Goal: Task Accomplishment & Management: Manage account settings

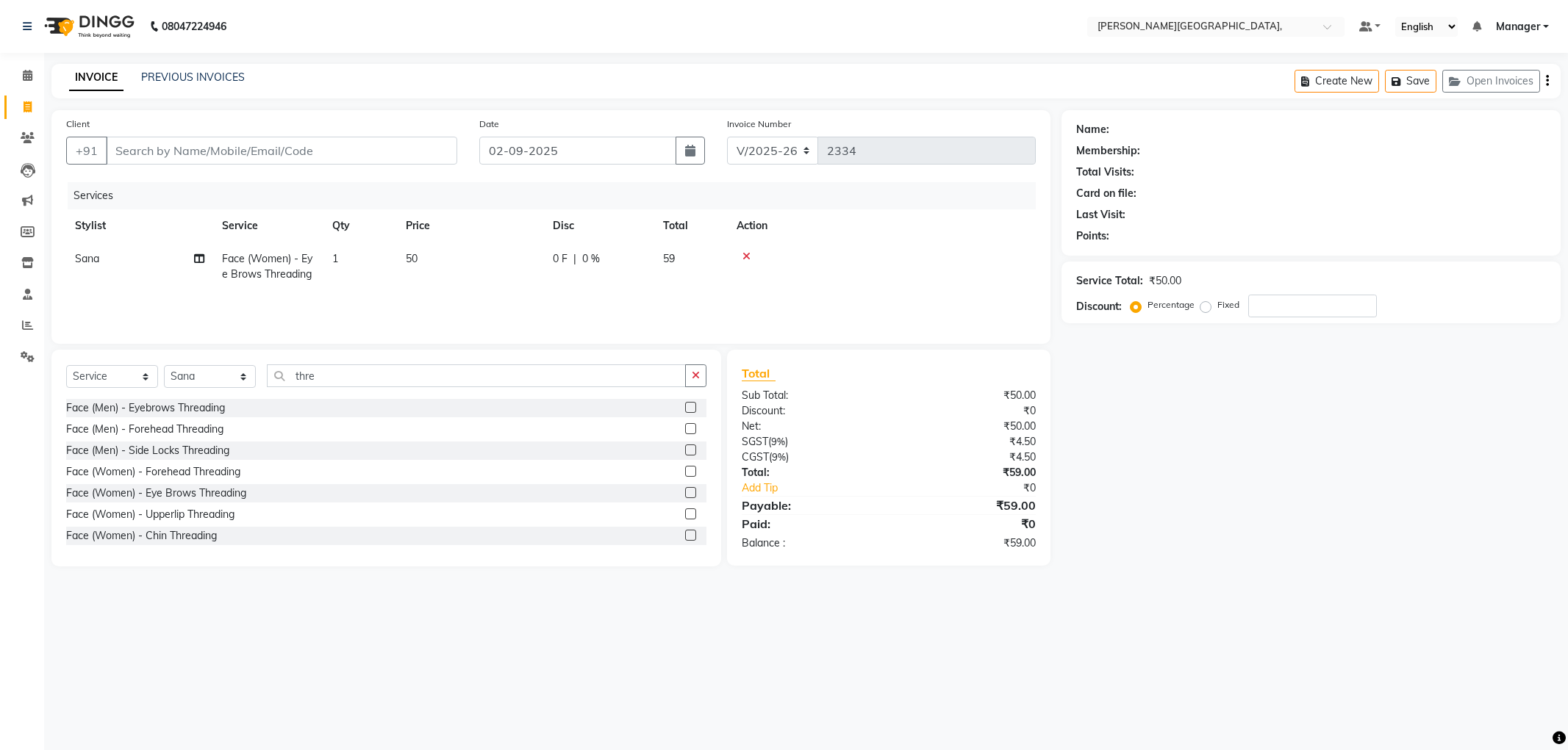
select select "6483"
select select "service"
select select "83621"
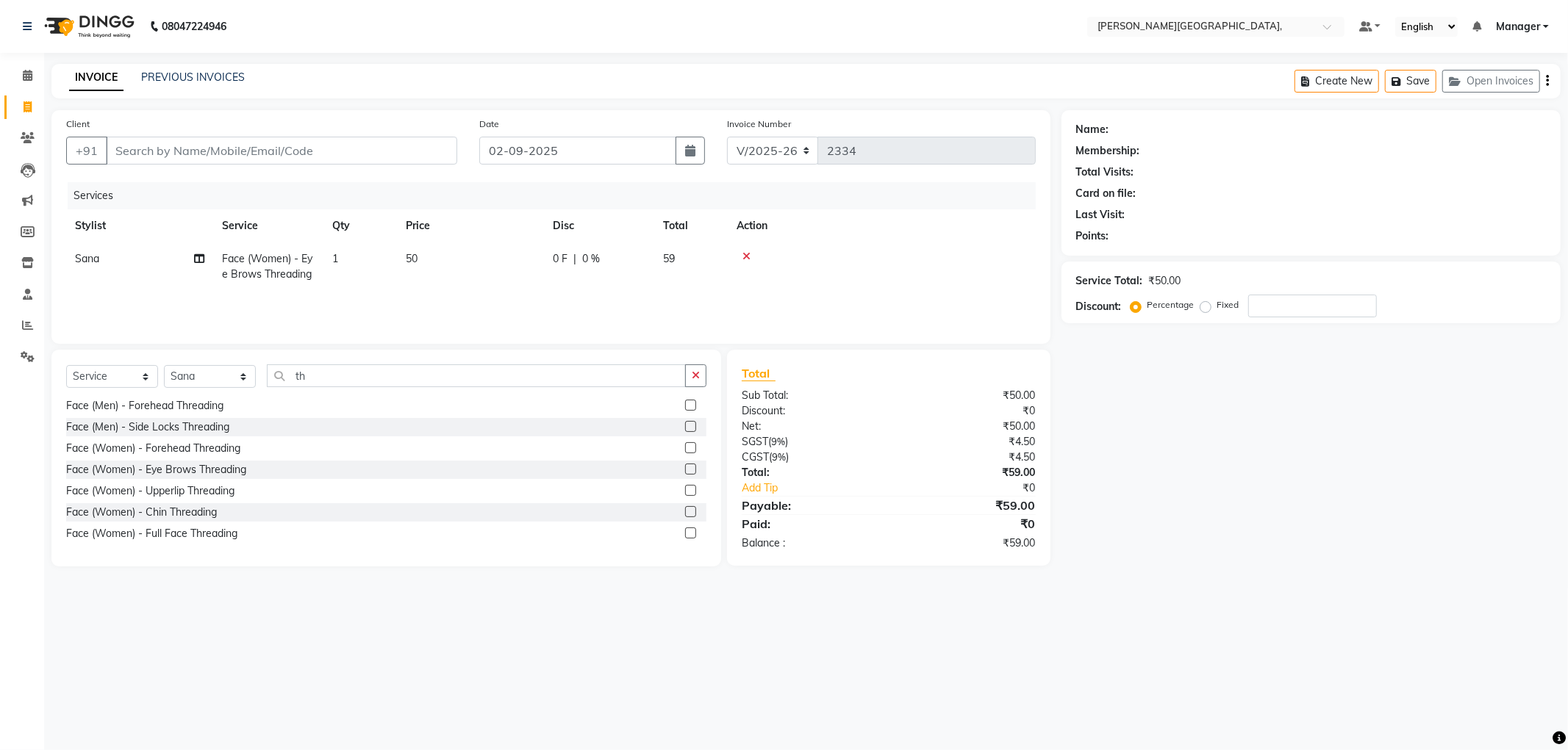
type input "t"
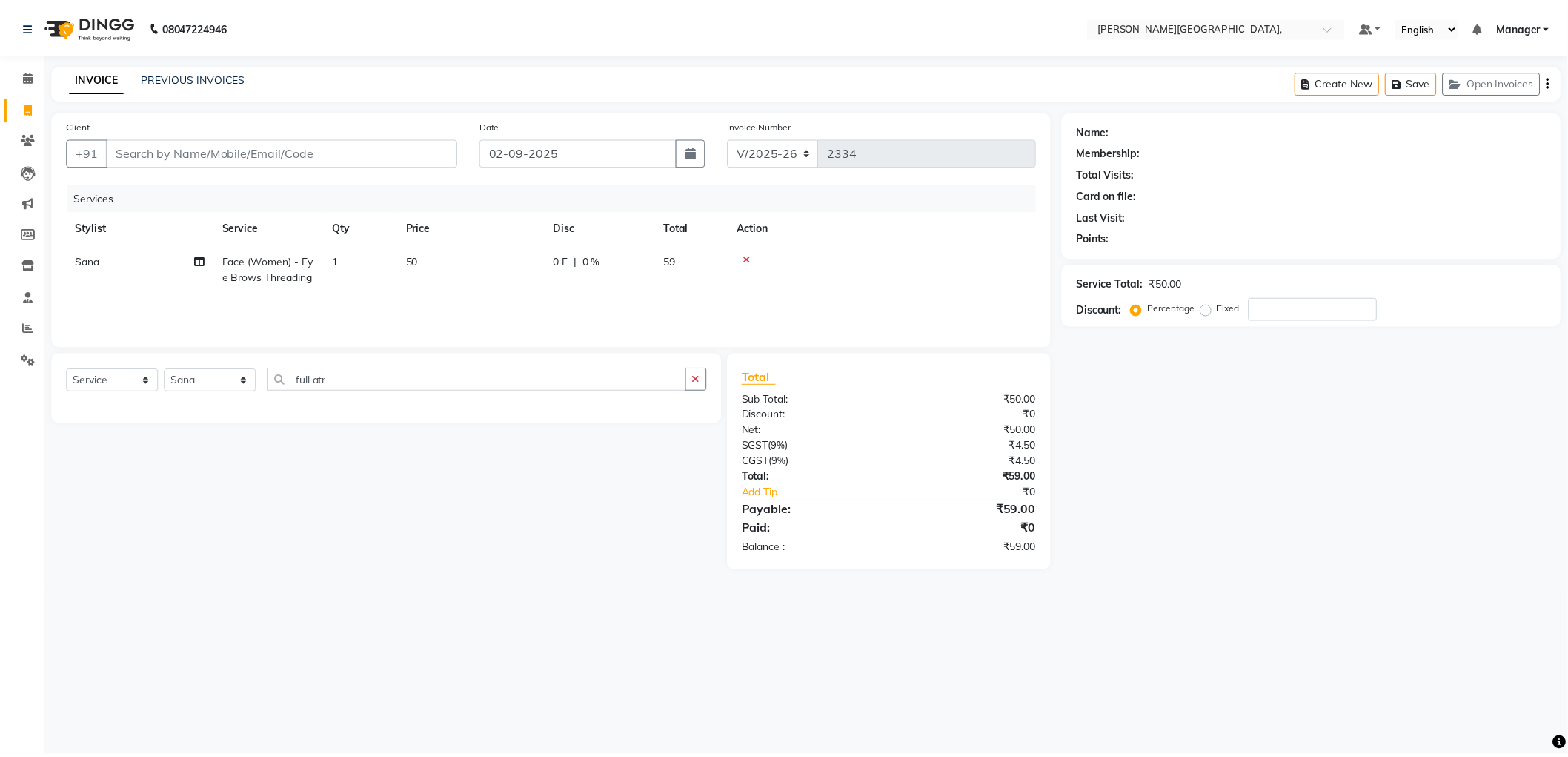
scroll to position [0, 0]
type input "full ar"
click at [696, 432] on label at bounding box center [696, 433] width 11 height 11
click at [696, 432] on input "checkbox" at bounding box center [695, 433] width 9 height 9
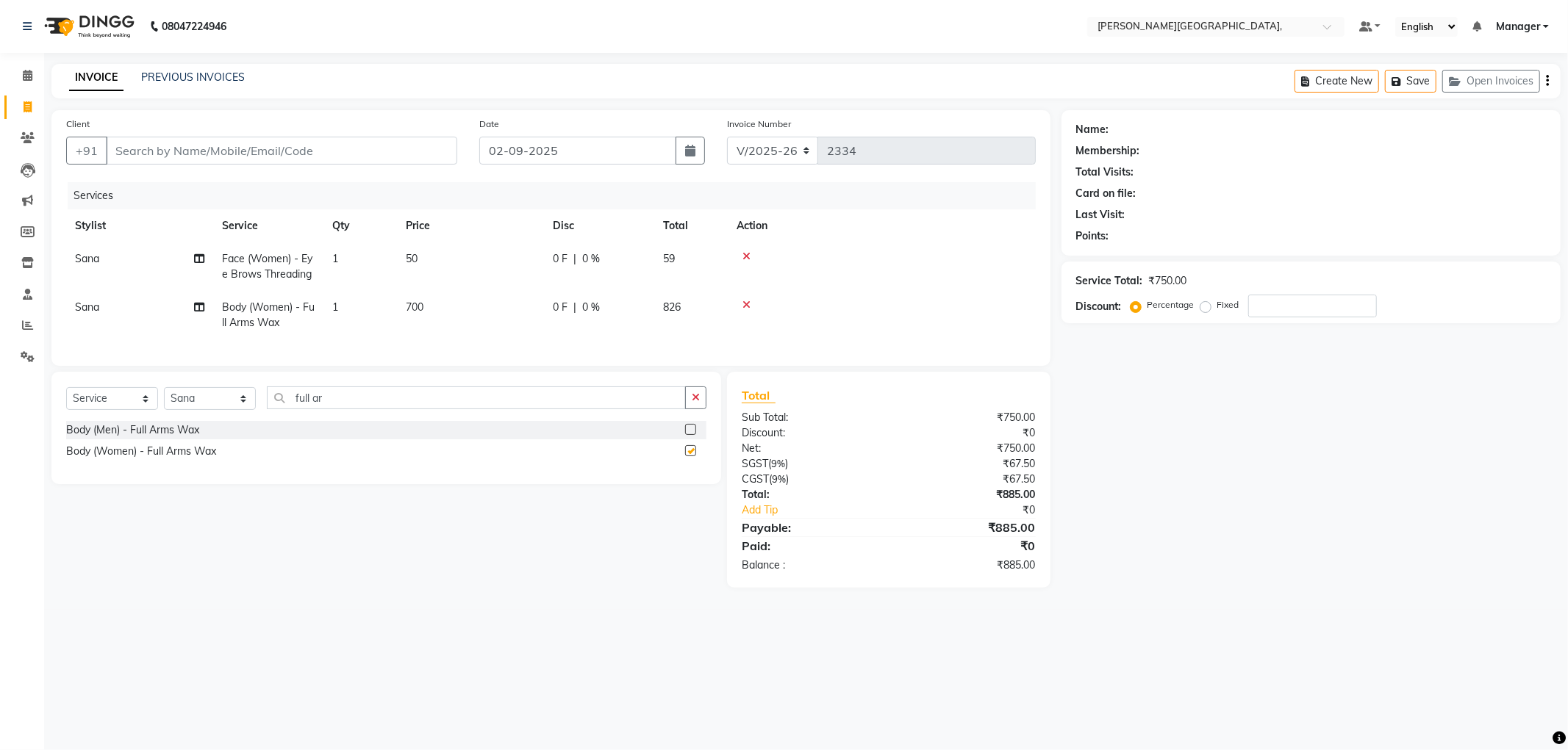
checkbox input "false"
click at [344, 410] on input "full ar" at bounding box center [476, 398] width 419 height 23
type input "full l"
click at [685, 456] on label at bounding box center [691, 451] width 11 height 11
click at [685, 456] on input "checkbox" at bounding box center [690, 451] width 9 height 9
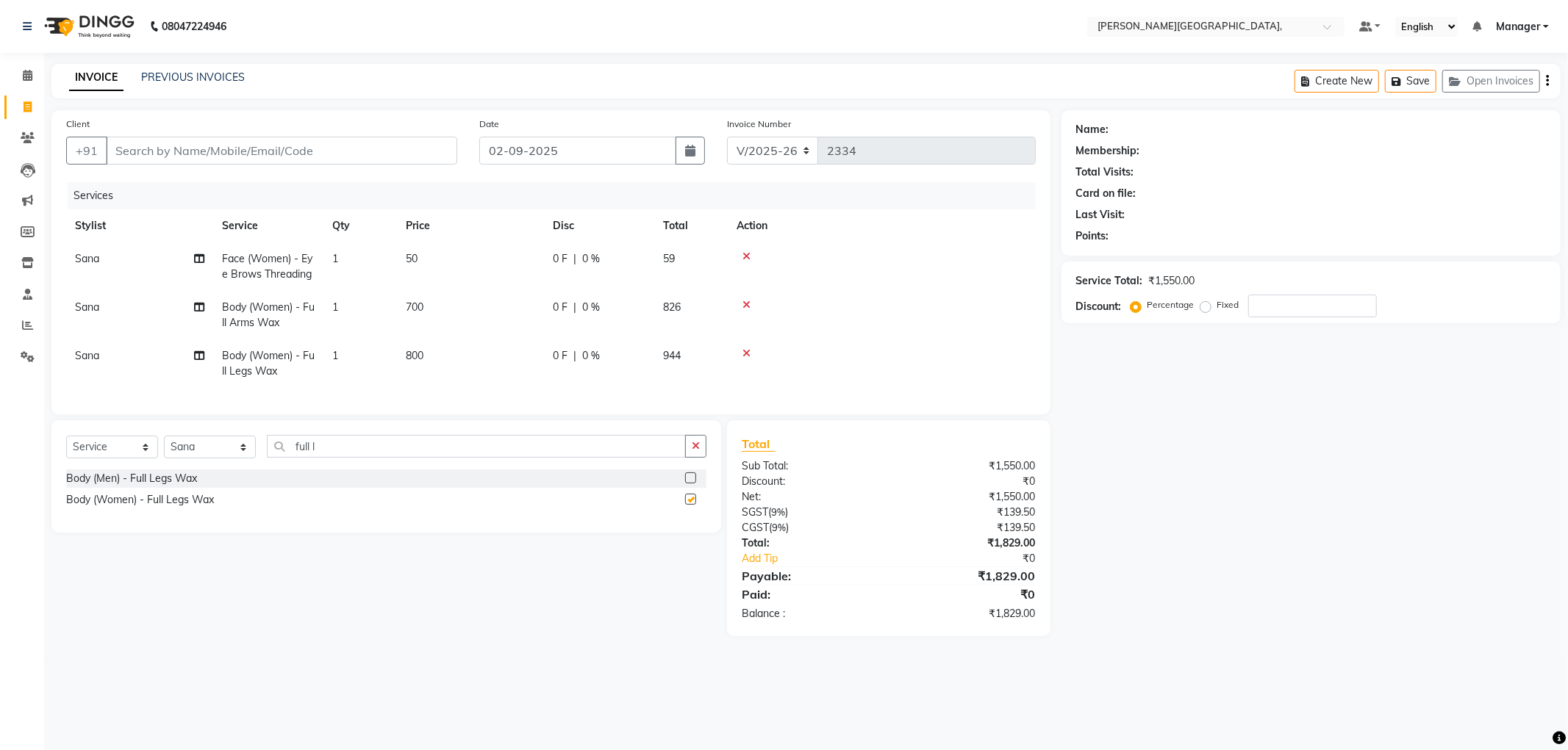
checkbox input "false"
click at [329, 457] on input "full l" at bounding box center [476, 446] width 419 height 23
click at [353, 253] on td "1" at bounding box center [360, 266] width 74 height 49
select select "83621"
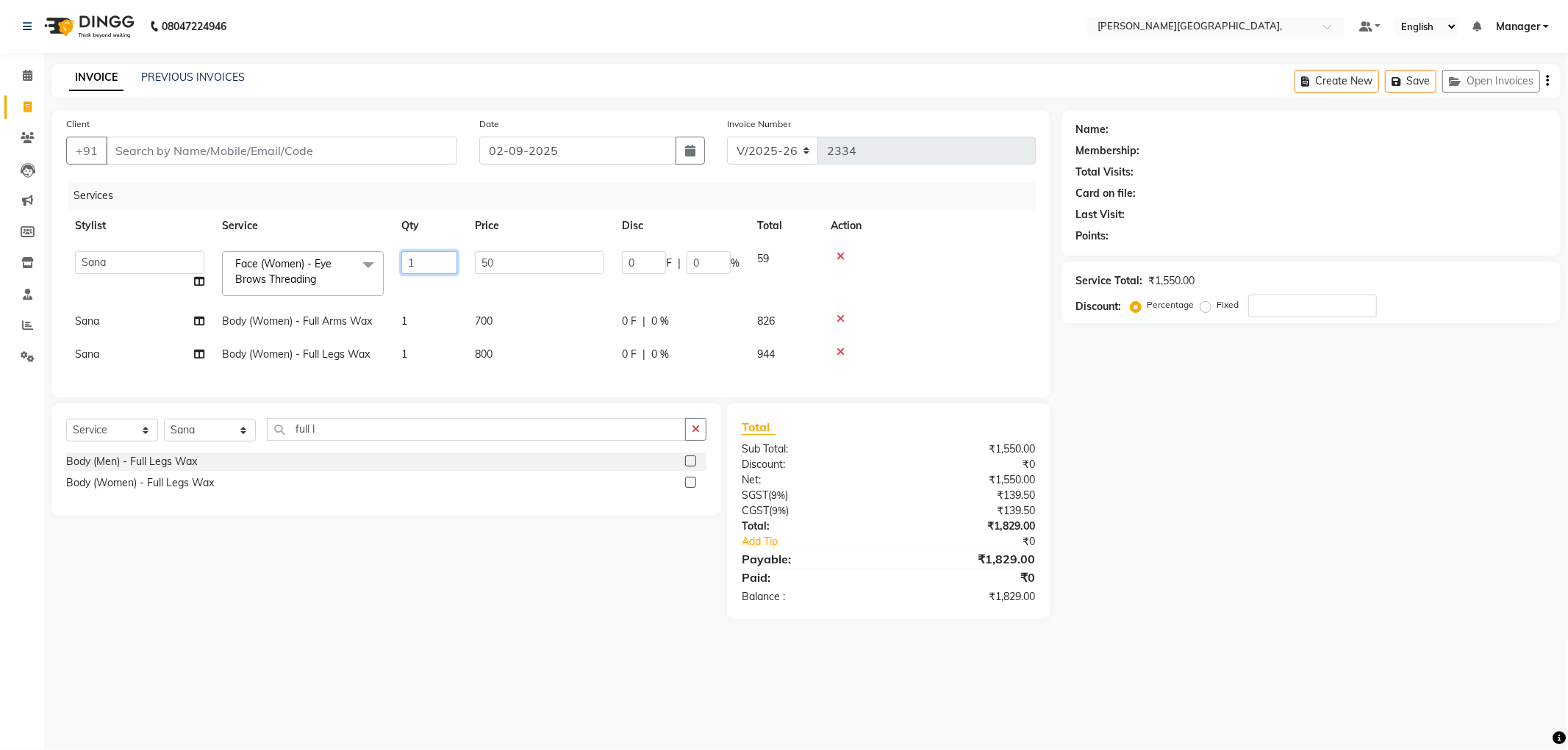
click at [435, 263] on input "1" at bounding box center [429, 262] width 56 height 23
type input "2"
click at [430, 570] on div "Select Service Product Membership Package Voucher Prepaid Gift Card Select Styl…" at bounding box center [380, 511] width 680 height 216
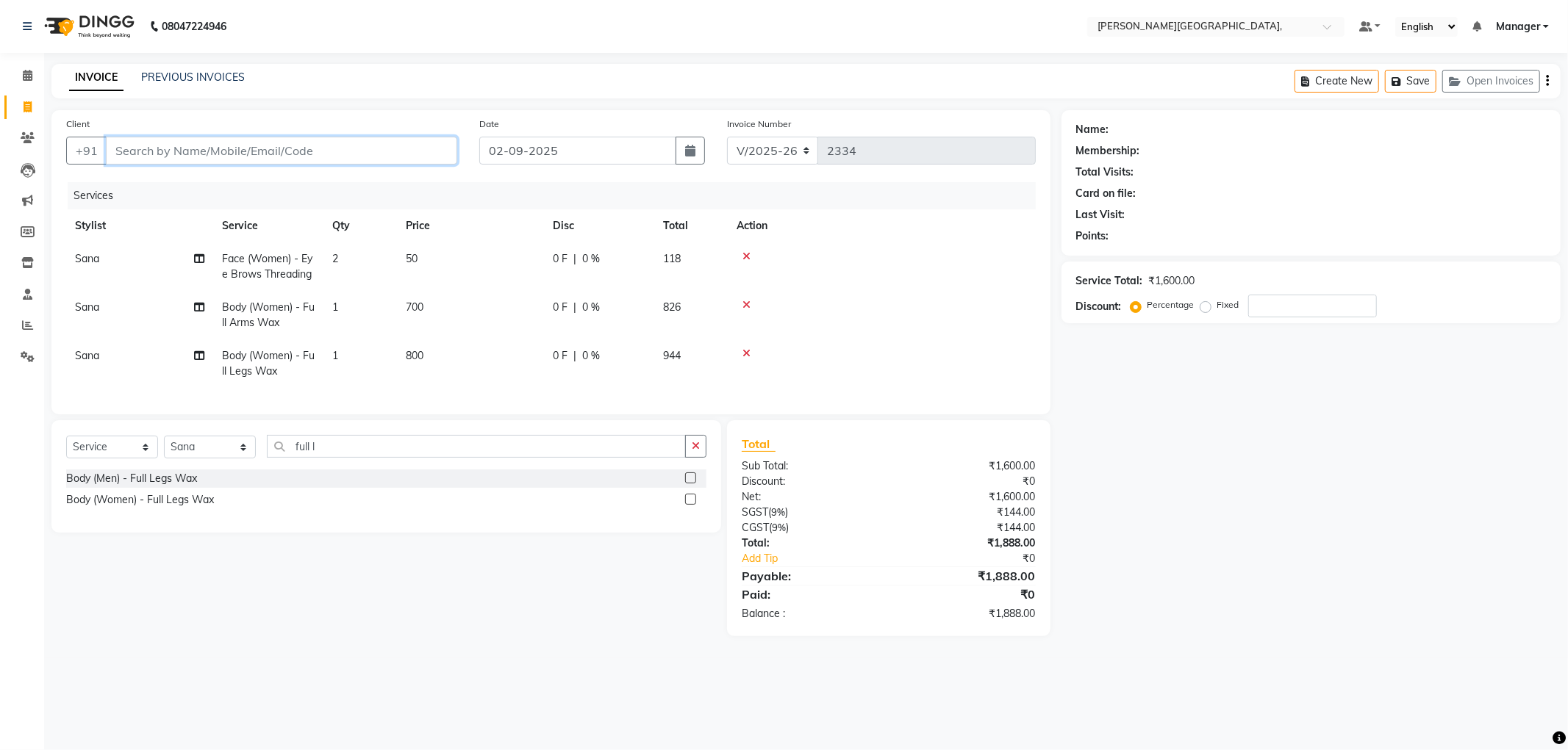
click at [247, 151] on input "Client" at bounding box center [282, 150] width 352 height 28
type input "9"
type input "0"
click at [210, 188] on span "9871566" at bounding box center [204, 184] width 52 height 15
type input "9871566222"
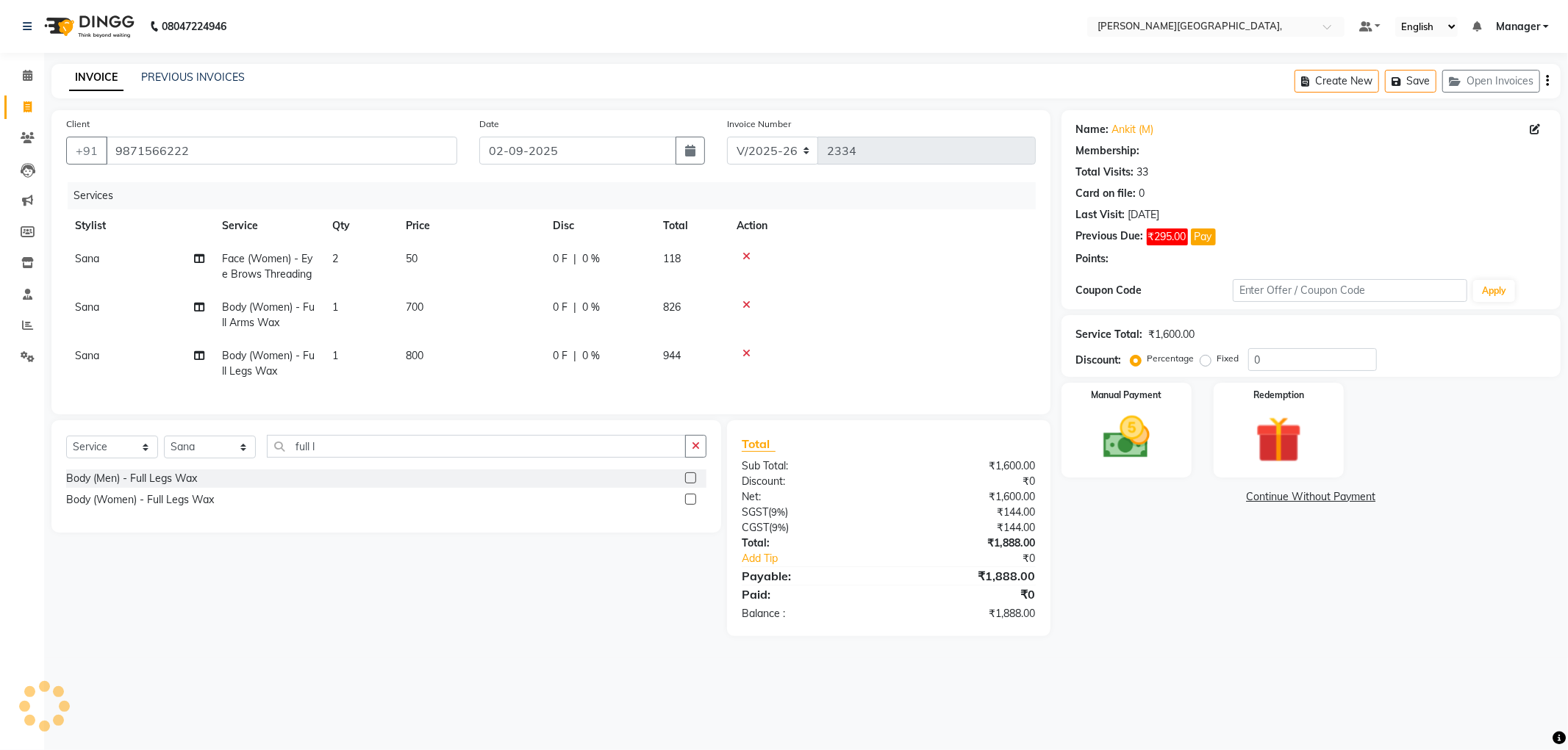
type input "30"
select select "1: Object"
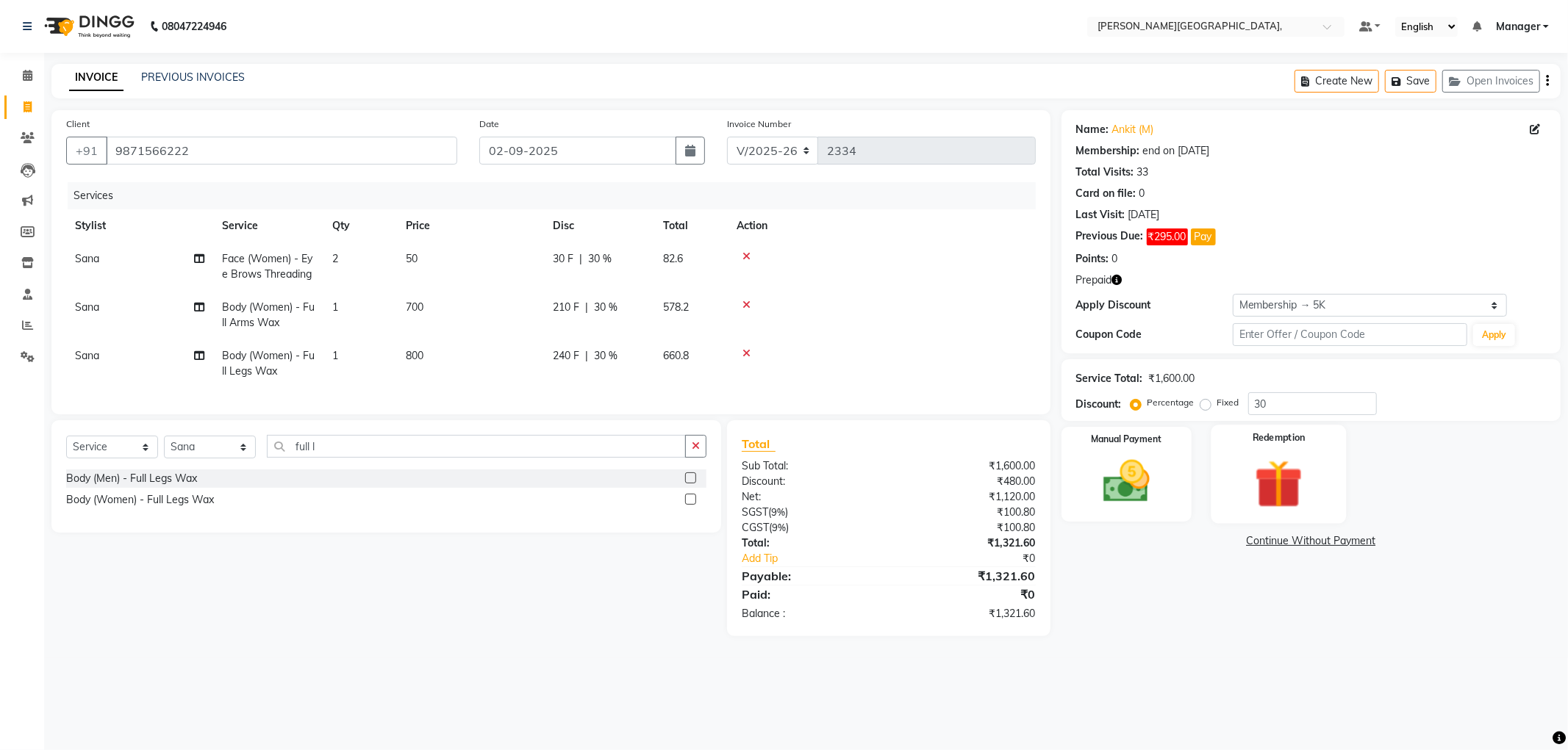
click at [1260, 486] on img at bounding box center [1278, 483] width 78 height 60
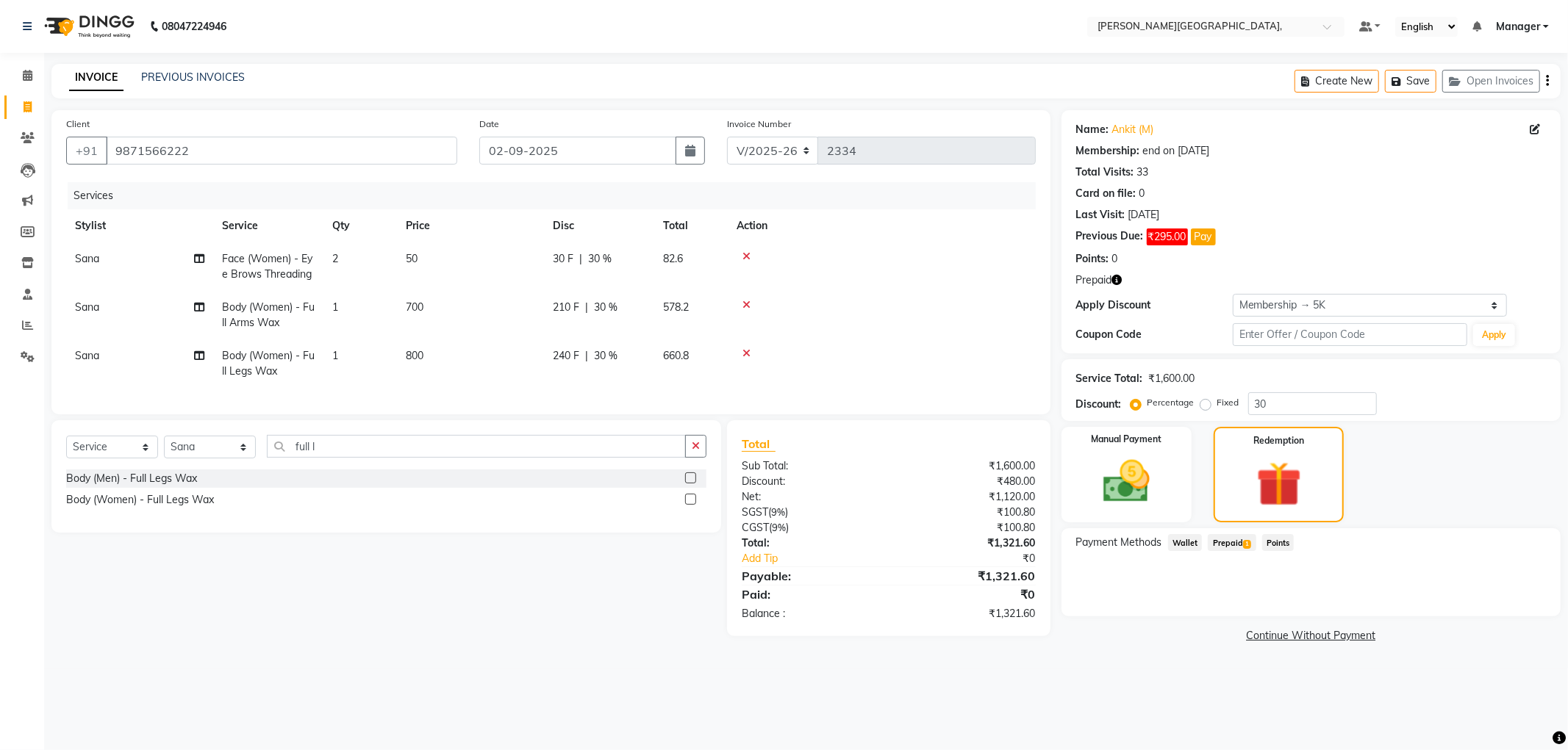
click at [1231, 545] on span "Prepaid 1" at bounding box center [1231, 542] width 48 height 17
click at [604, 258] on span "30 %" at bounding box center [600, 259] width 24 height 16
select select "83621"
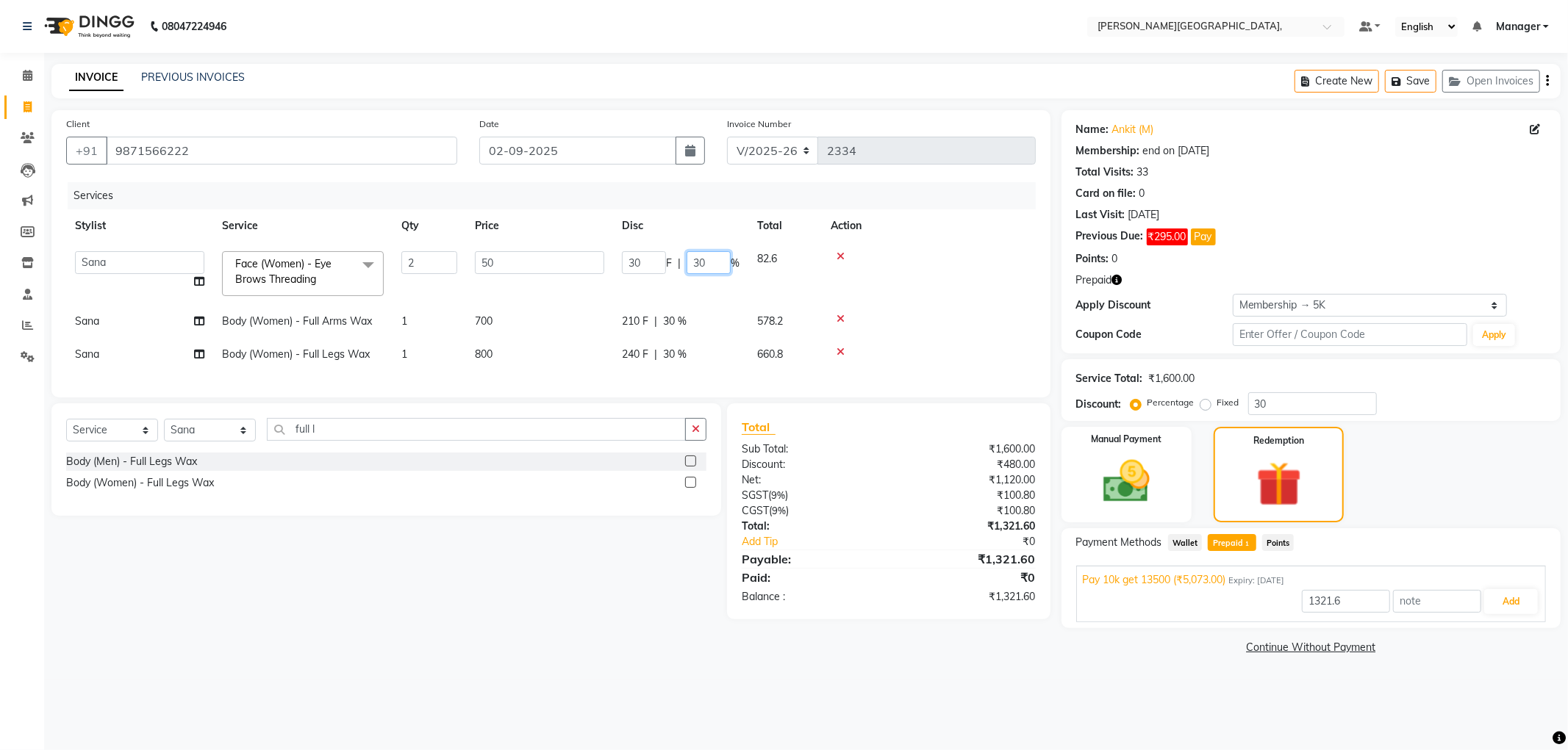
click at [715, 263] on input "30" at bounding box center [709, 262] width 44 height 23
type input "3"
type input "5073"
click at [716, 311] on tr "Sana Body (Women) - Full Arms Wax 1 700 210 F | 30 % 578.2" at bounding box center [551, 321] width 970 height 33
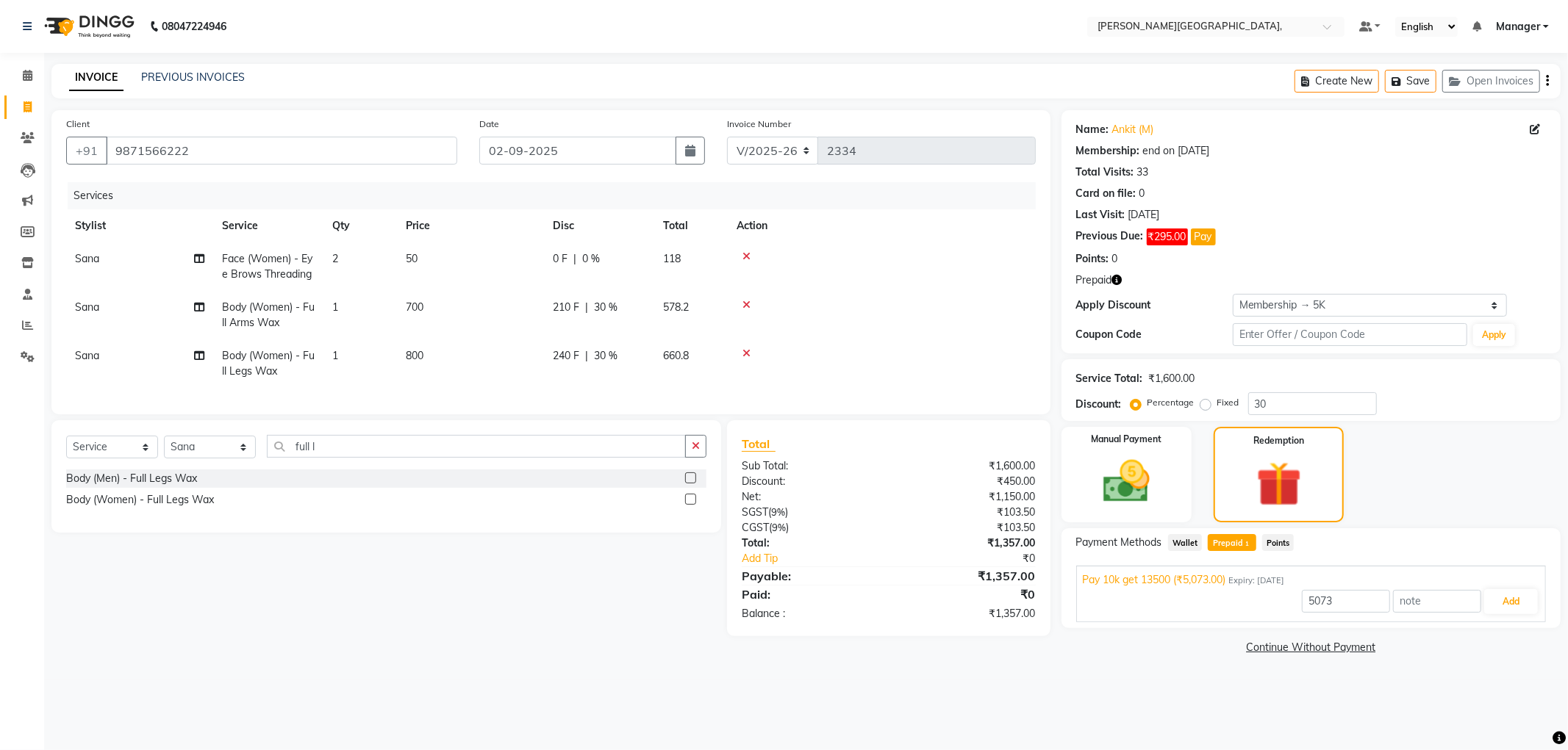
click at [609, 304] on span "30 %" at bounding box center [606, 307] width 24 height 16
select select "83621"
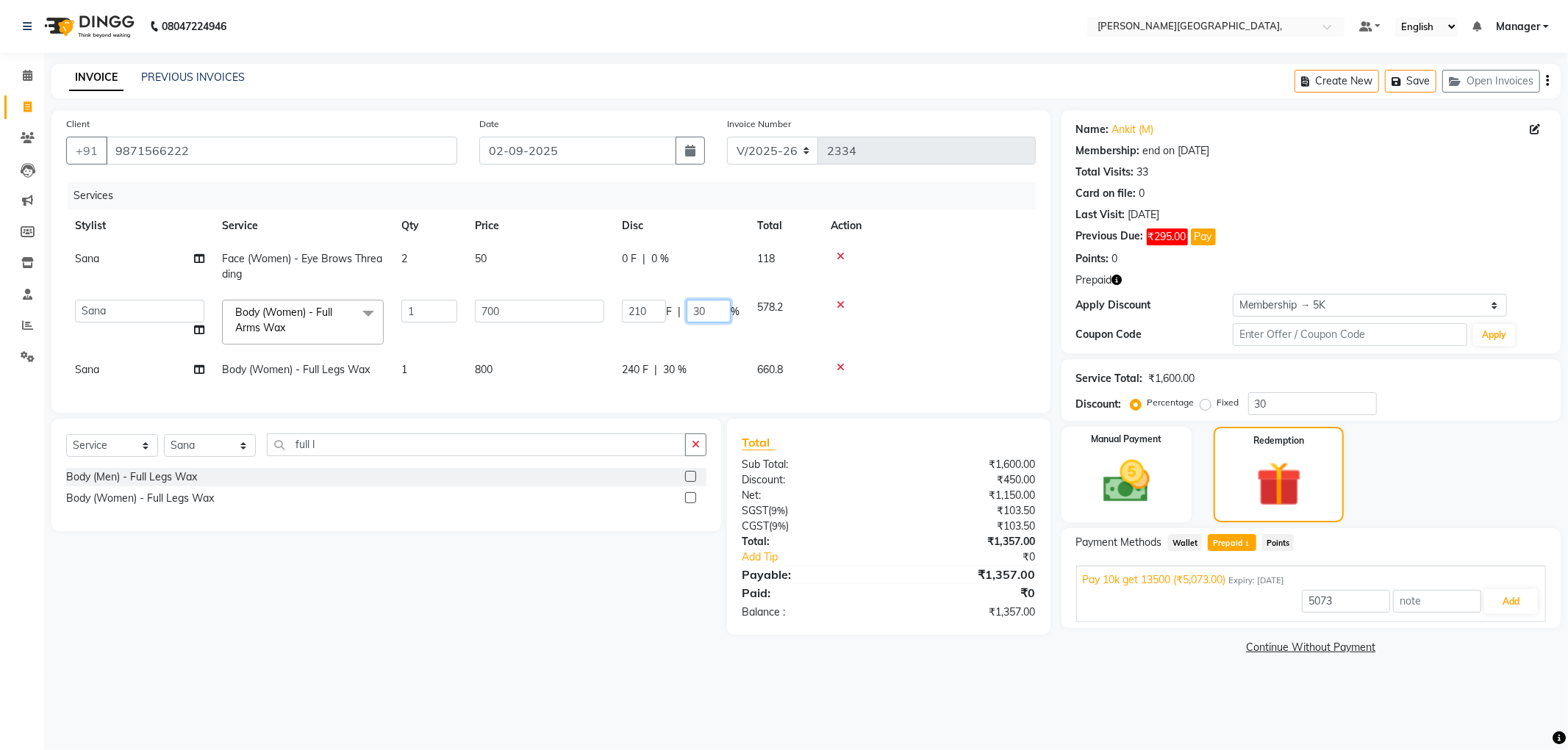
click at [714, 313] on input "30" at bounding box center [709, 311] width 44 height 23
type input "3"
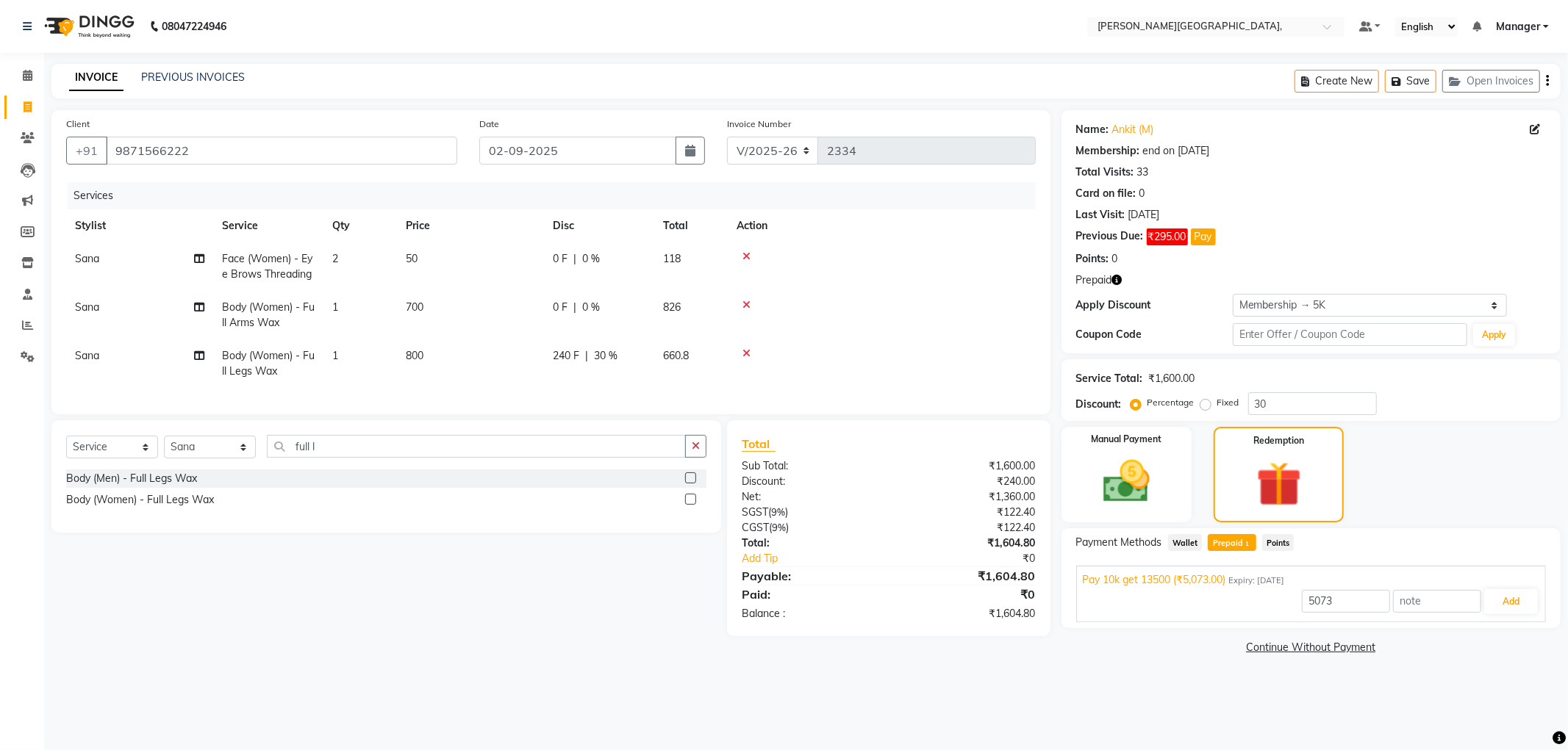
click at [678, 368] on tr "Sana Body (Women) - Full Legs Wax 1 800 240 F | 30 % 660.8" at bounding box center [551, 363] width 970 height 49
click at [609, 359] on span "30 %" at bounding box center [606, 355] width 24 height 16
select select "83621"
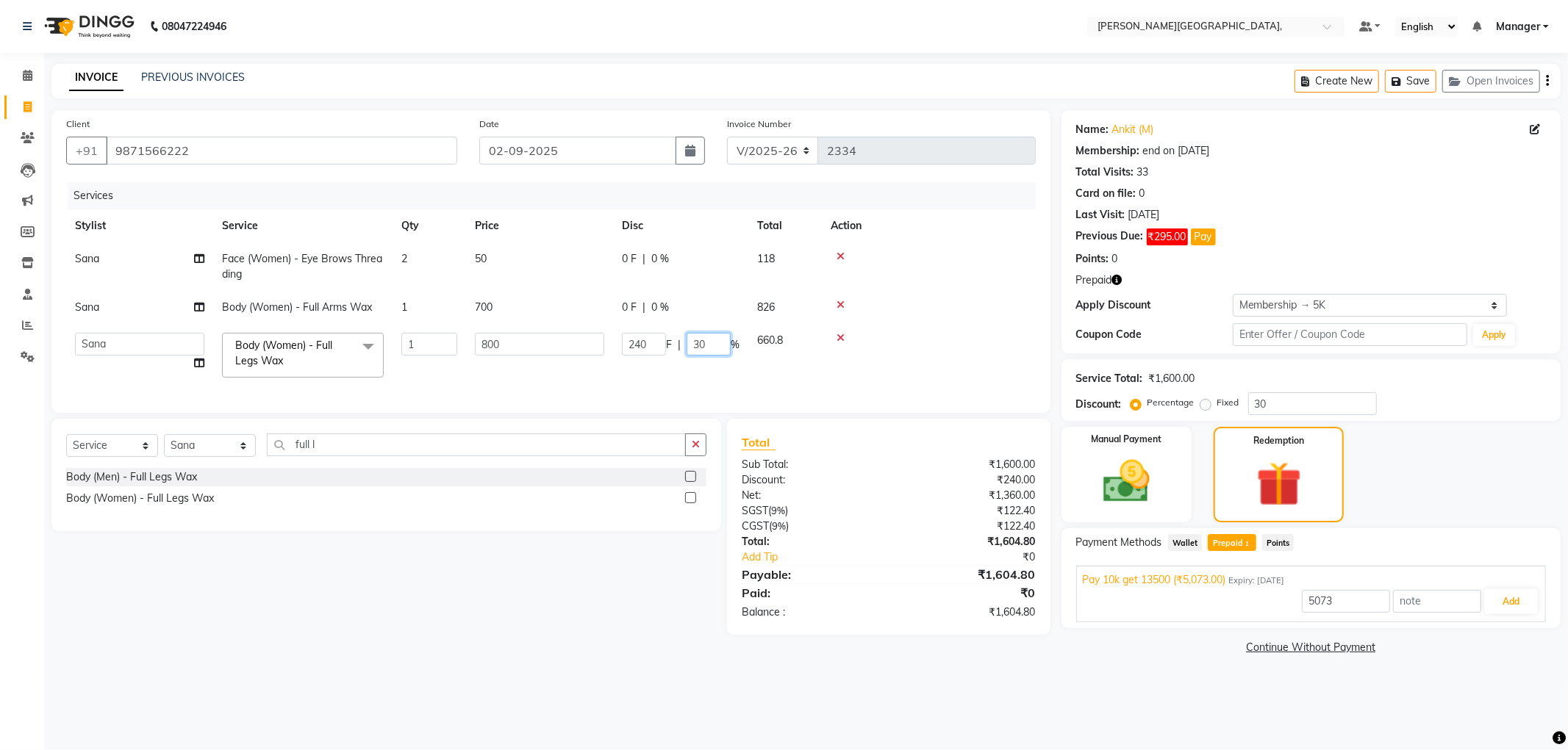
click at [708, 340] on input "30" at bounding box center [709, 344] width 44 height 23
type input "3"
click at [813, 370] on tr "Anil Arjun Asif Aslam gungun nails Manager ranjhana Sana shahrukh zubair Body (…" at bounding box center [551, 355] width 970 height 63
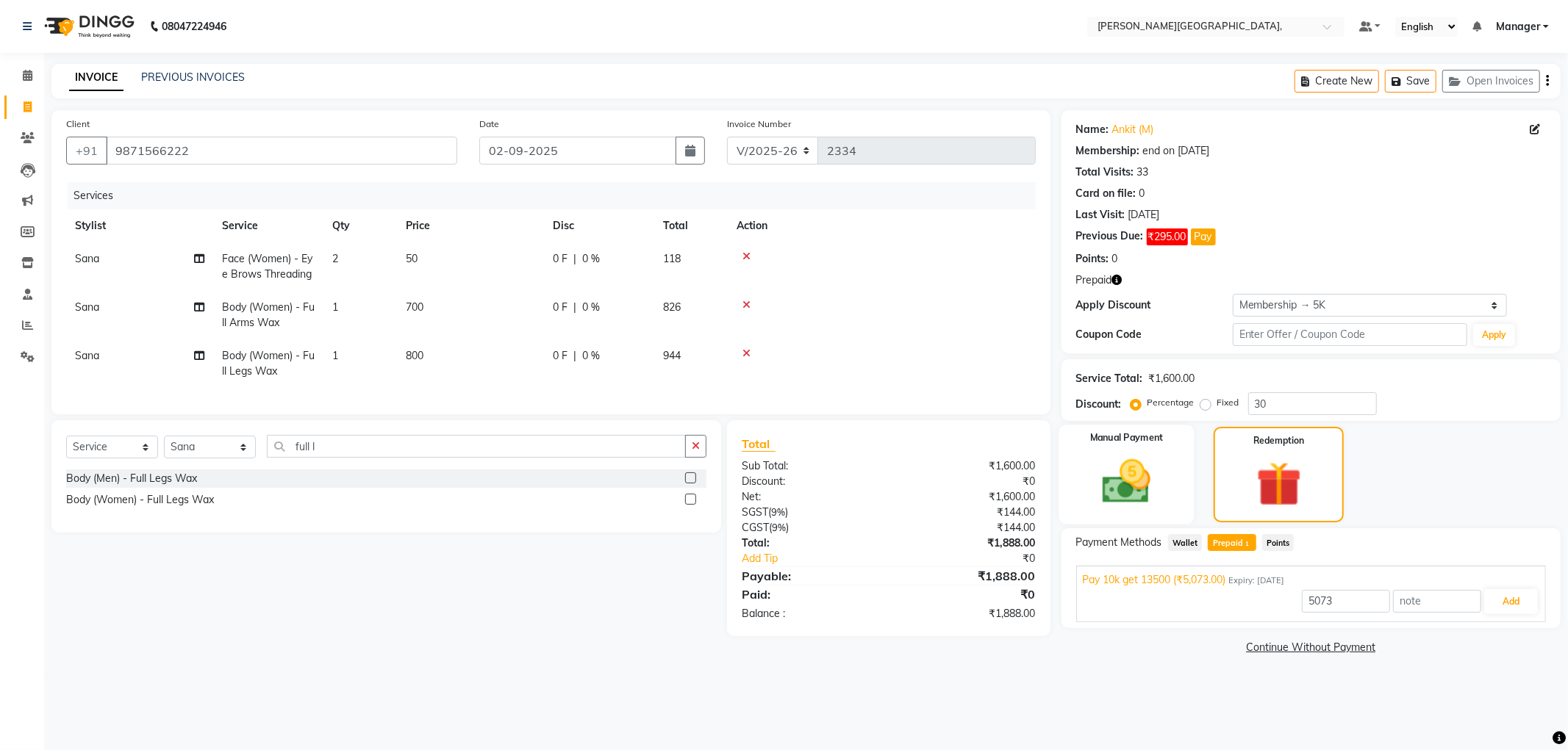
click at [1112, 480] on img at bounding box center [1126, 481] width 78 height 56
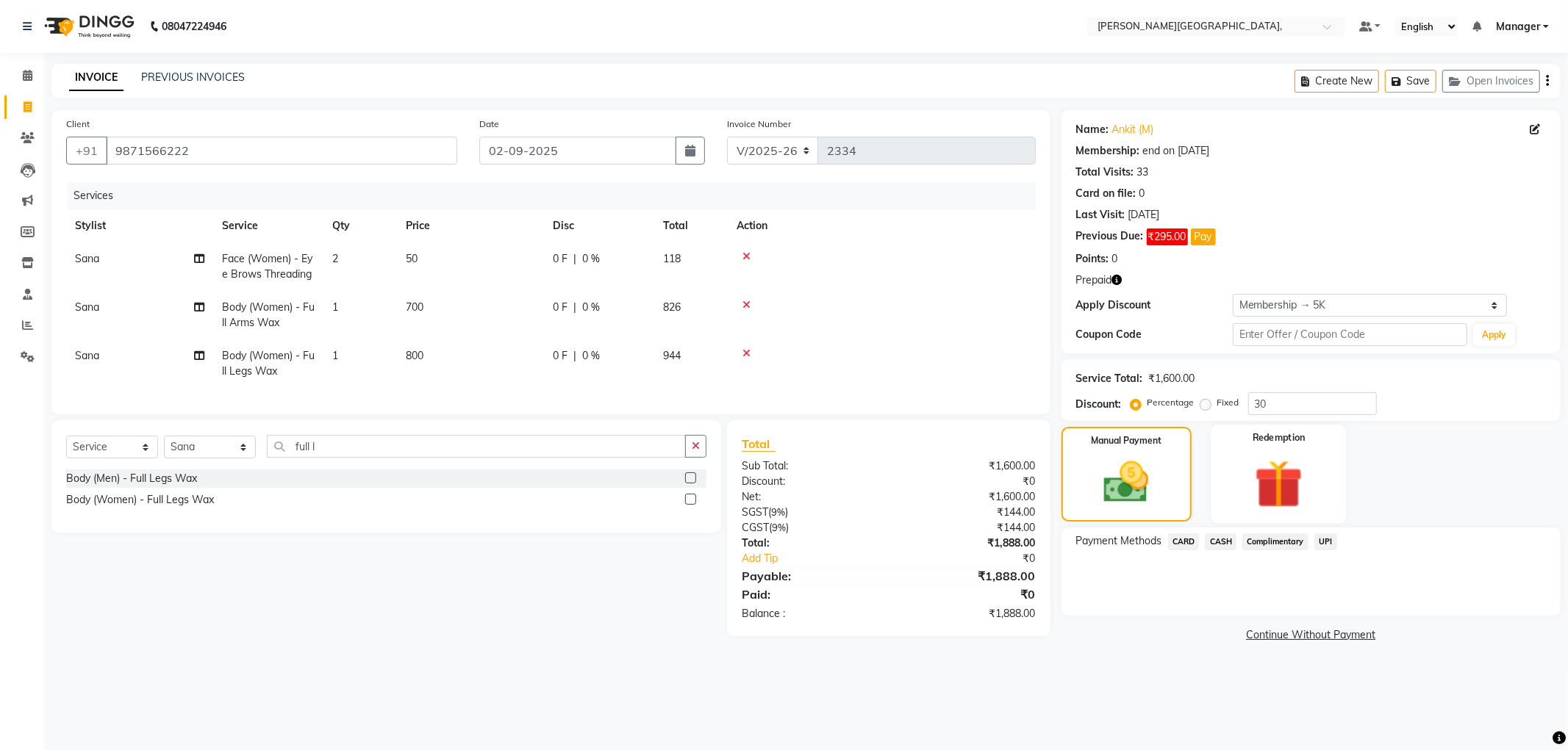
drag, startPoint x: 1255, startPoint y: 475, endPoint x: 1251, endPoint y: 482, distance: 8.1
click at [1255, 475] on img at bounding box center [1278, 483] width 78 height 60
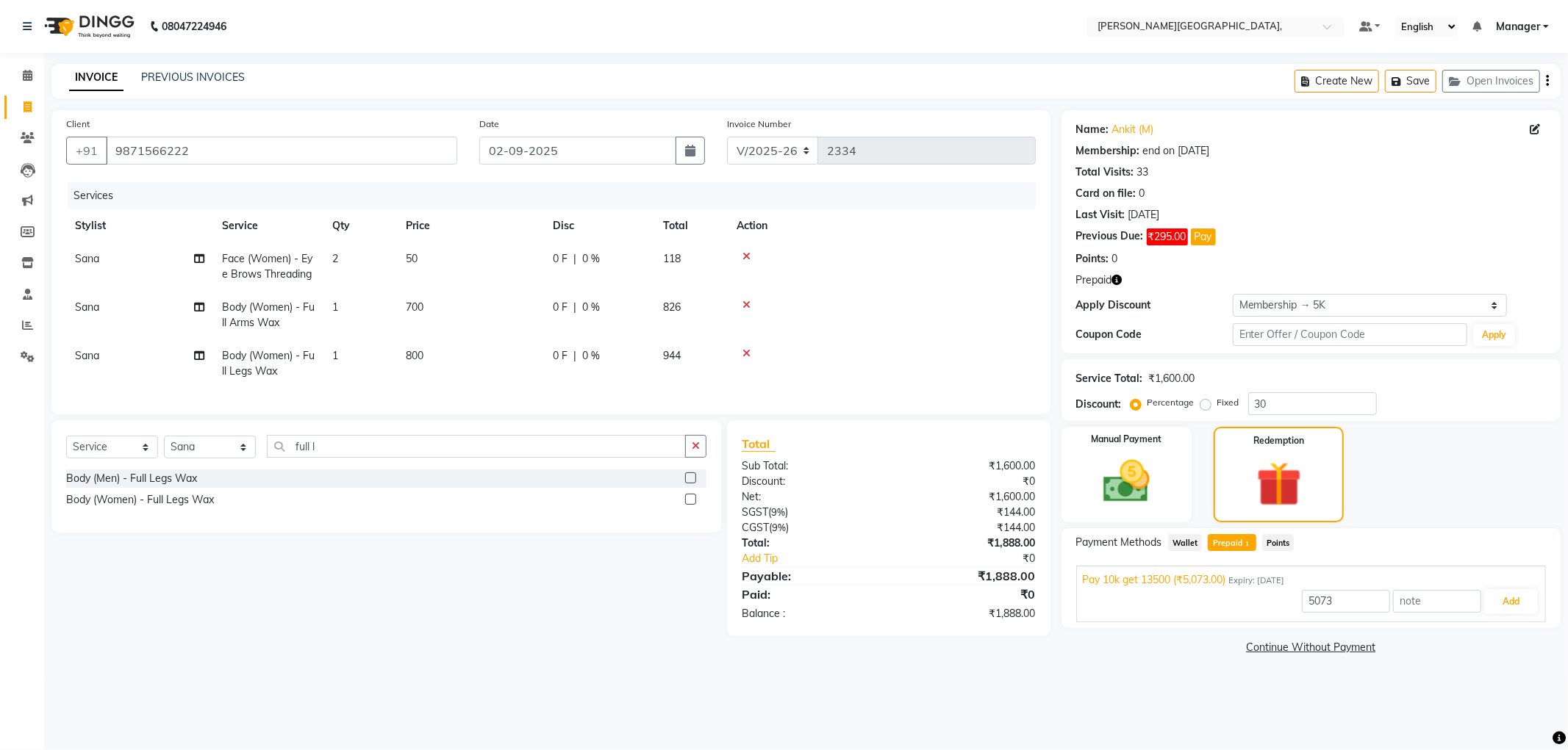
click at [1238, 544] on span "Prepaid 1" at bounding box center [1231, 542] width 48 height 17
type input "1888"
click at [1516, 595] on button "Add" at bounding box center [1511, 601] width 53 height 25
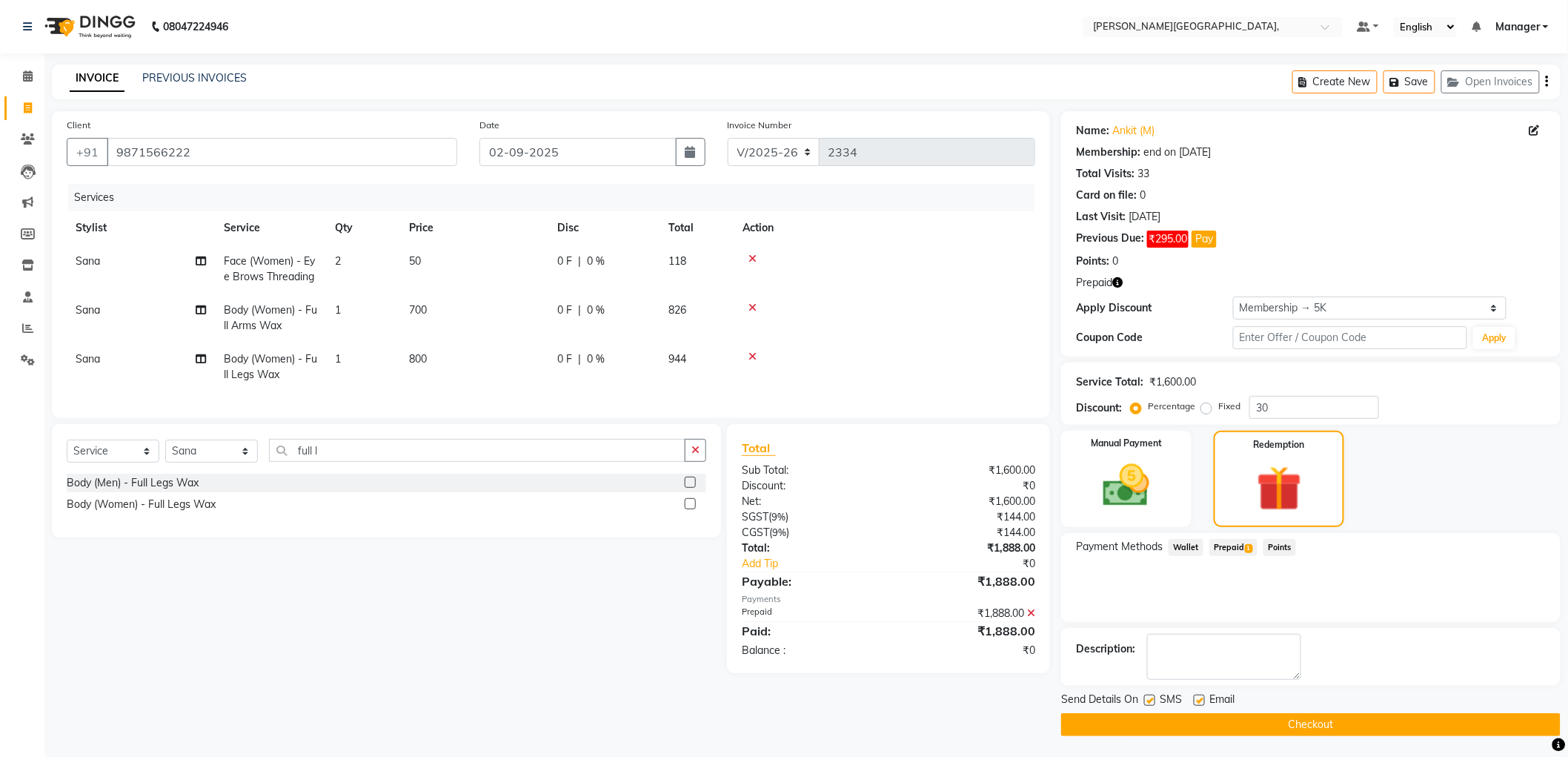
click at [1332, 730] on button "Checkout" at bounding box center [1311, 724] width 499 height 23
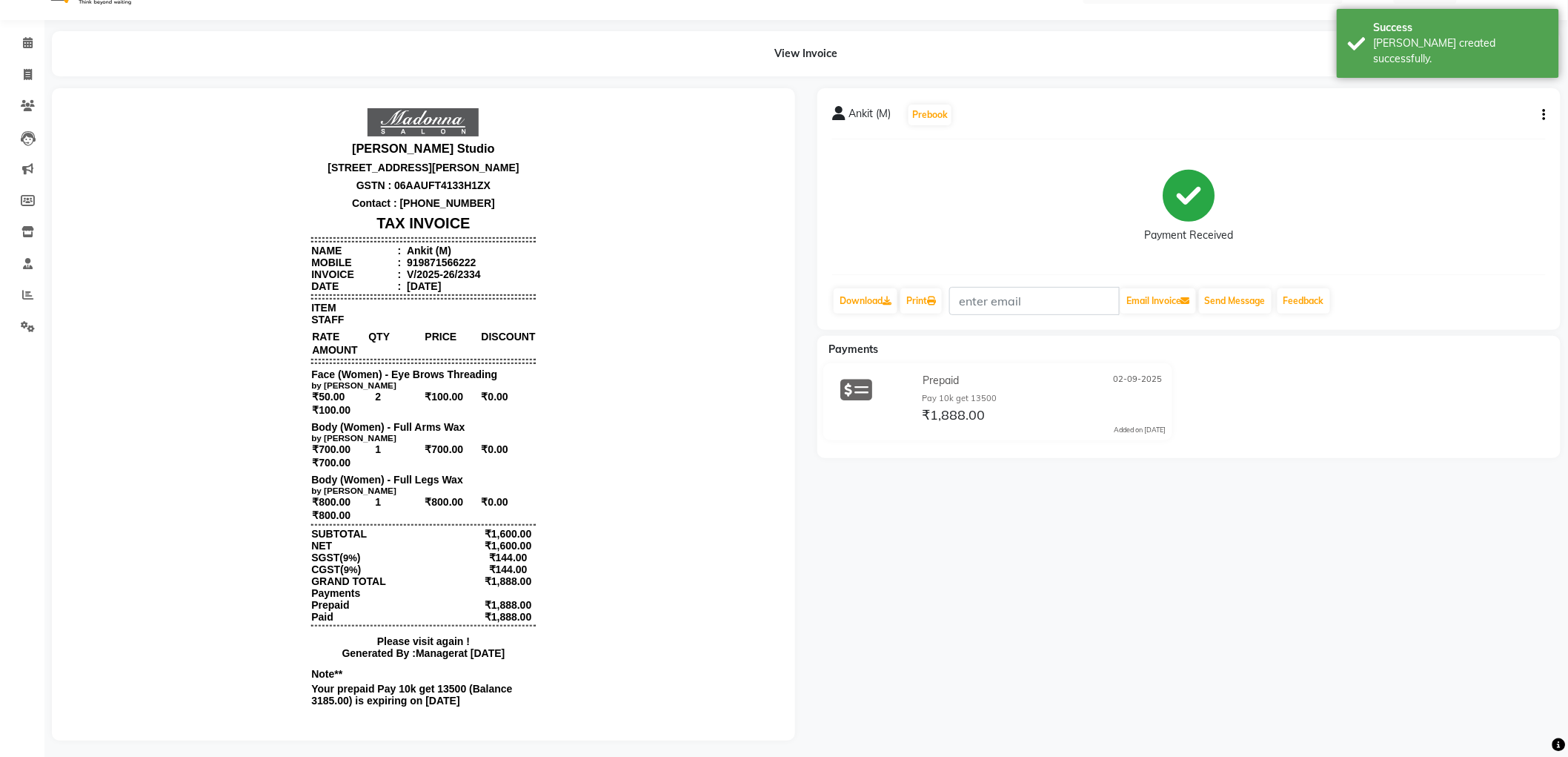
scroll to position [50, 0]
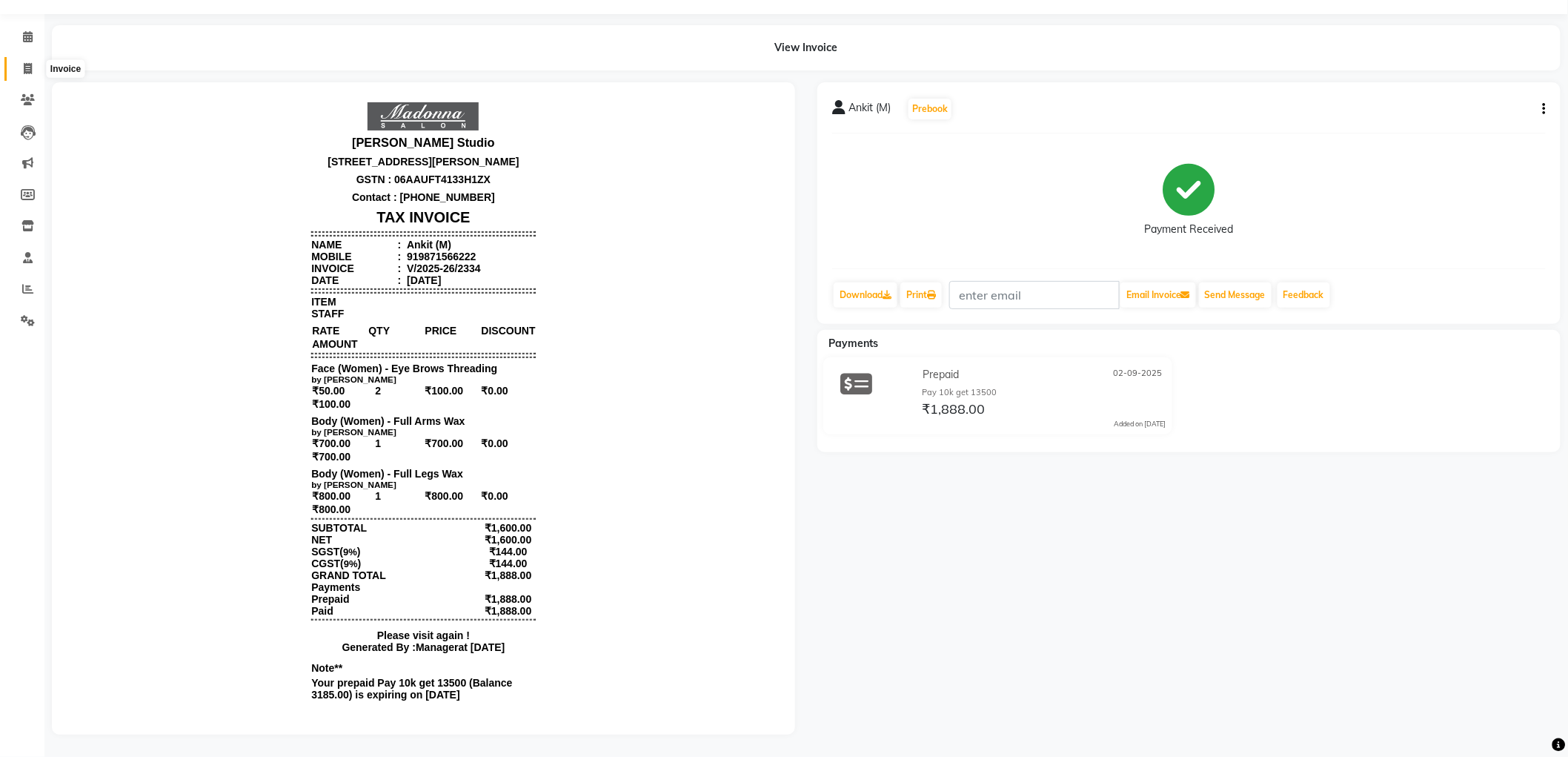
click at [24, 63] on icon at bounding box center [28, 69] width 8 height 11
select select "service"
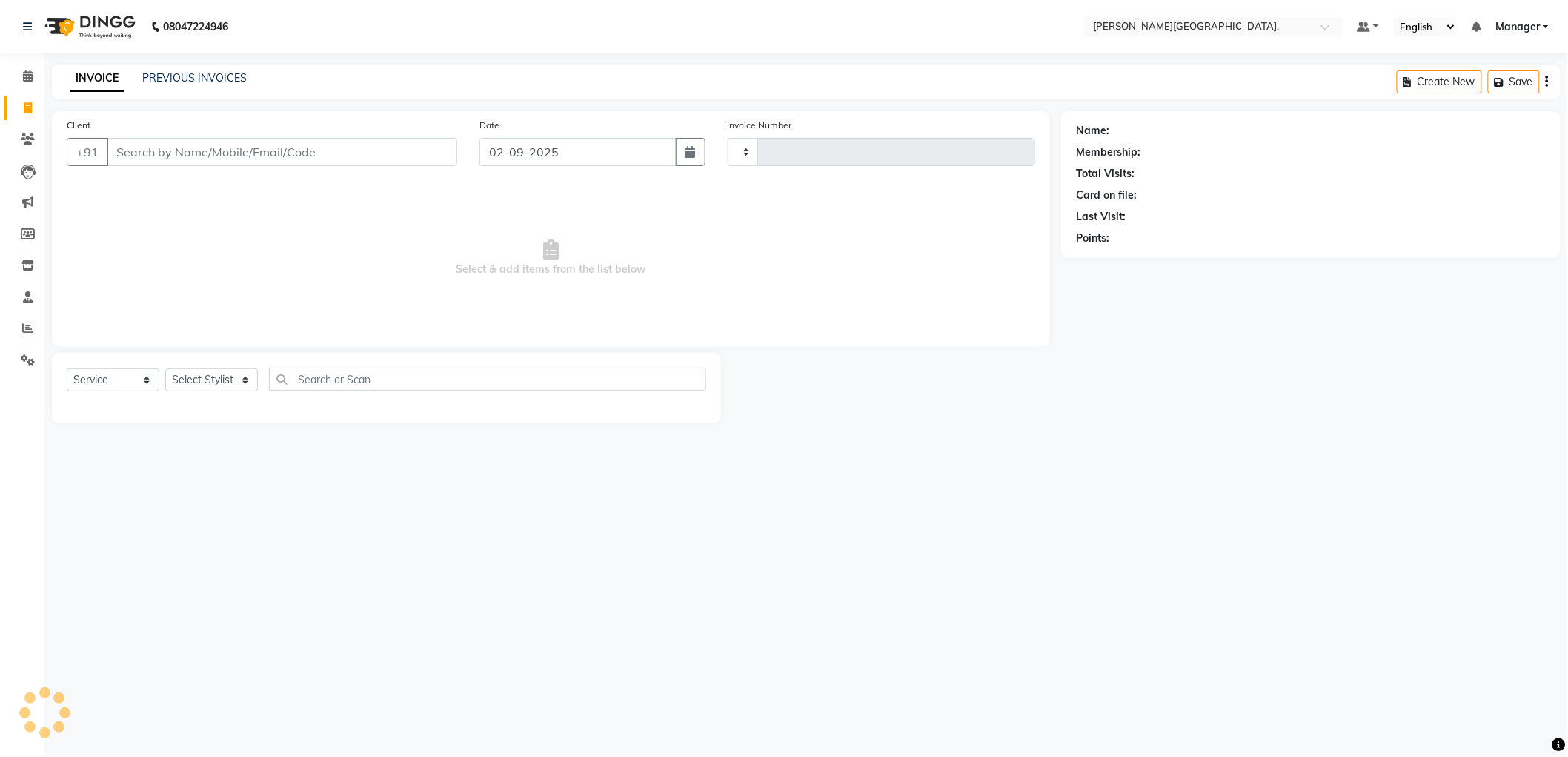
type input "2335"
select select "6483"
click at [214, 72] on link "PREVIOUS INVOICES" at bounding box center [194, 78] width 105 height 13
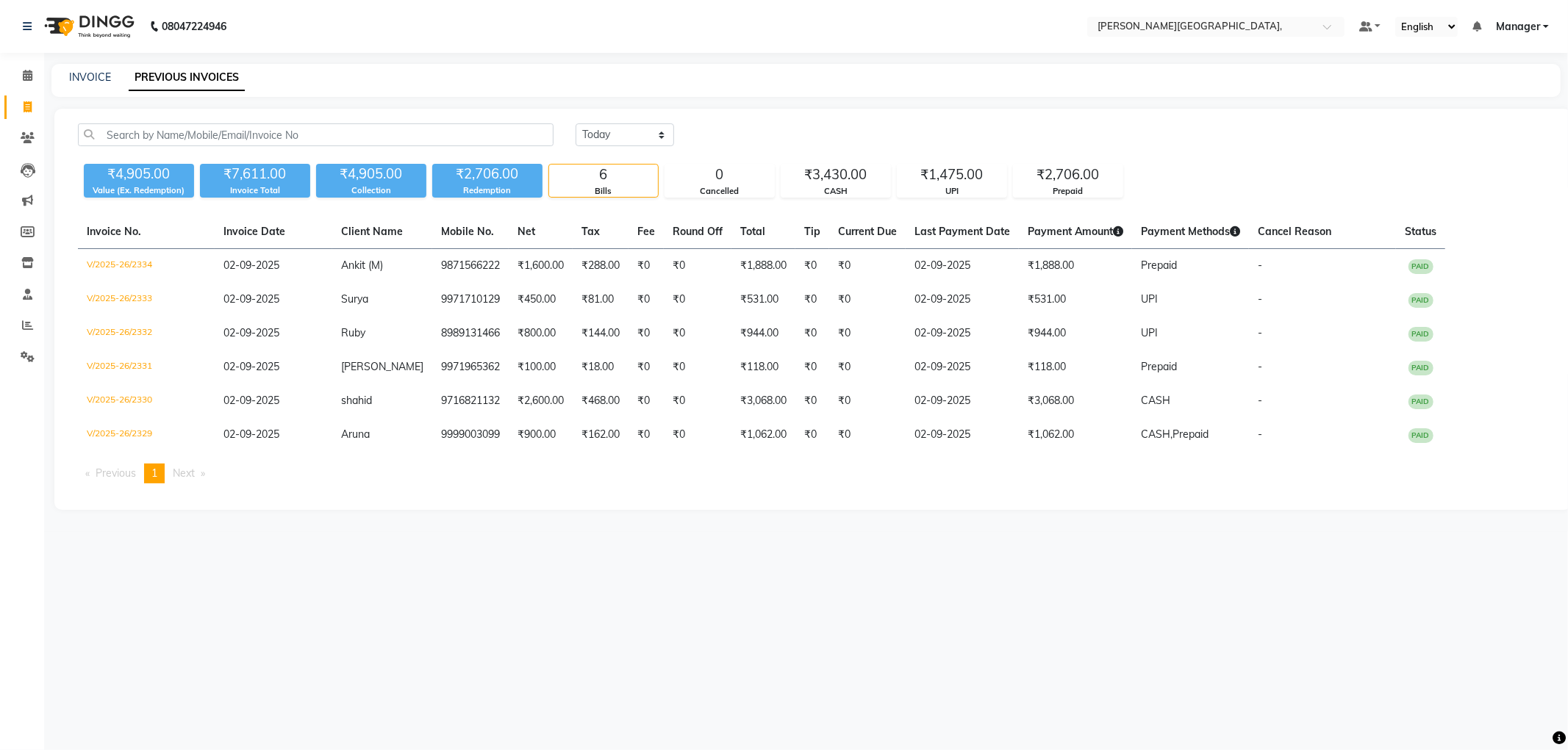
drag, startPoint x: 212, startPoint y: 72, endPoint x: 261, endPoint y: 75, distance: 49.1
click at [213, 77] on link "PREVIOUS INVOICES" at bounding box center [187, 77] width 116 height 27
click at [23, 99] on span at bounding box center [28, 108] width 26 height 17
select select "6483"
select select "service"
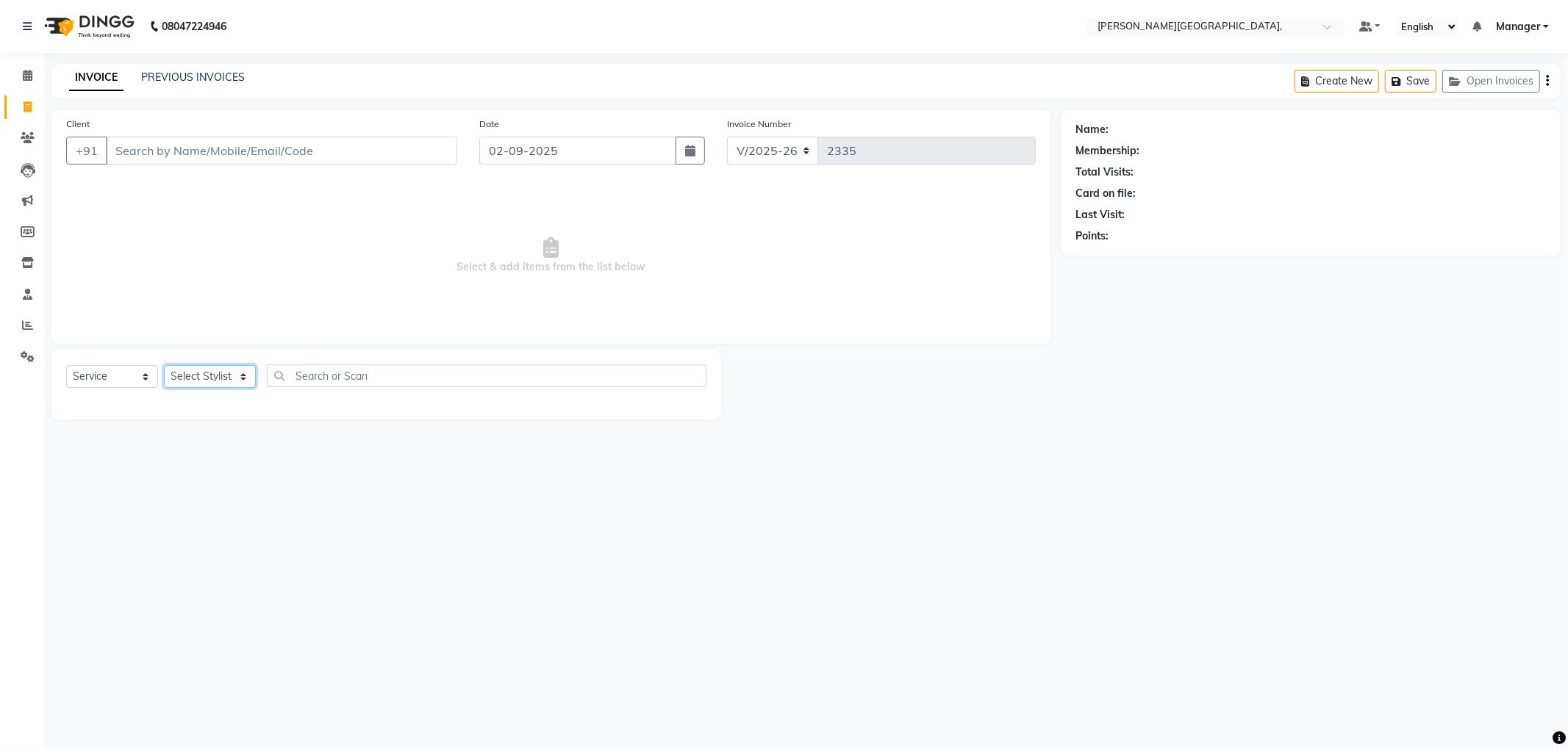
click at [238, 376] on select "Select Stylist" at bounding box center [210, 376] width 92 height 23
select select "89498"
click at [164, 366] on select "Select Stylist [PERSON_NAME] [PERSON_NAME] gungun nails Manager [PERSON_NAME]" at bounding box center [210, 376] width 92 height 23
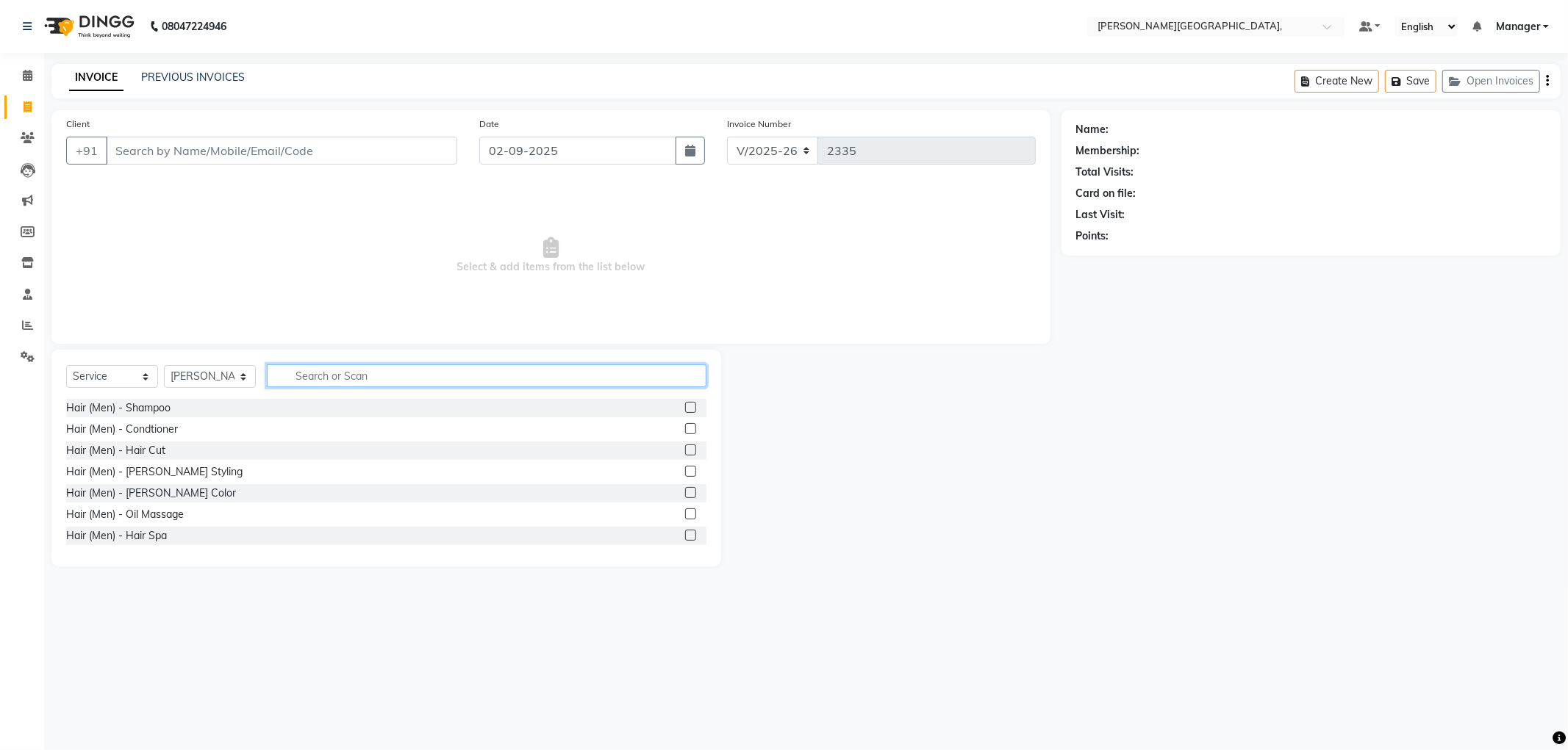
click at [331, 370] on input "text" at bounding box center [486, 375] width 439 height 23
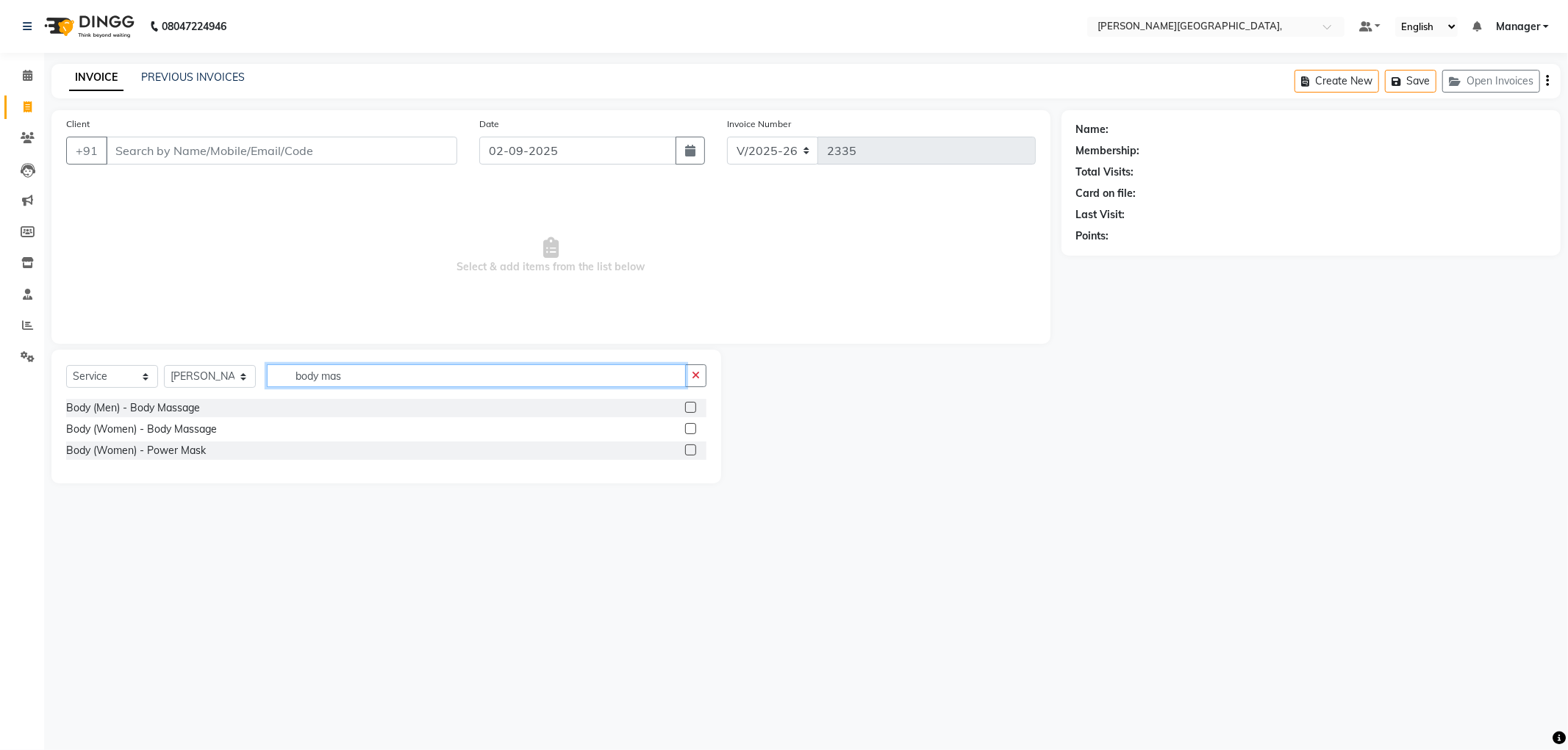
type input "body mas"
click at [687, 406] on label at bounding box center [691, 408] width 11 height 11
click at [687, 406] on input "checkbox" at bounding box center [690, 408] width 9 height 9
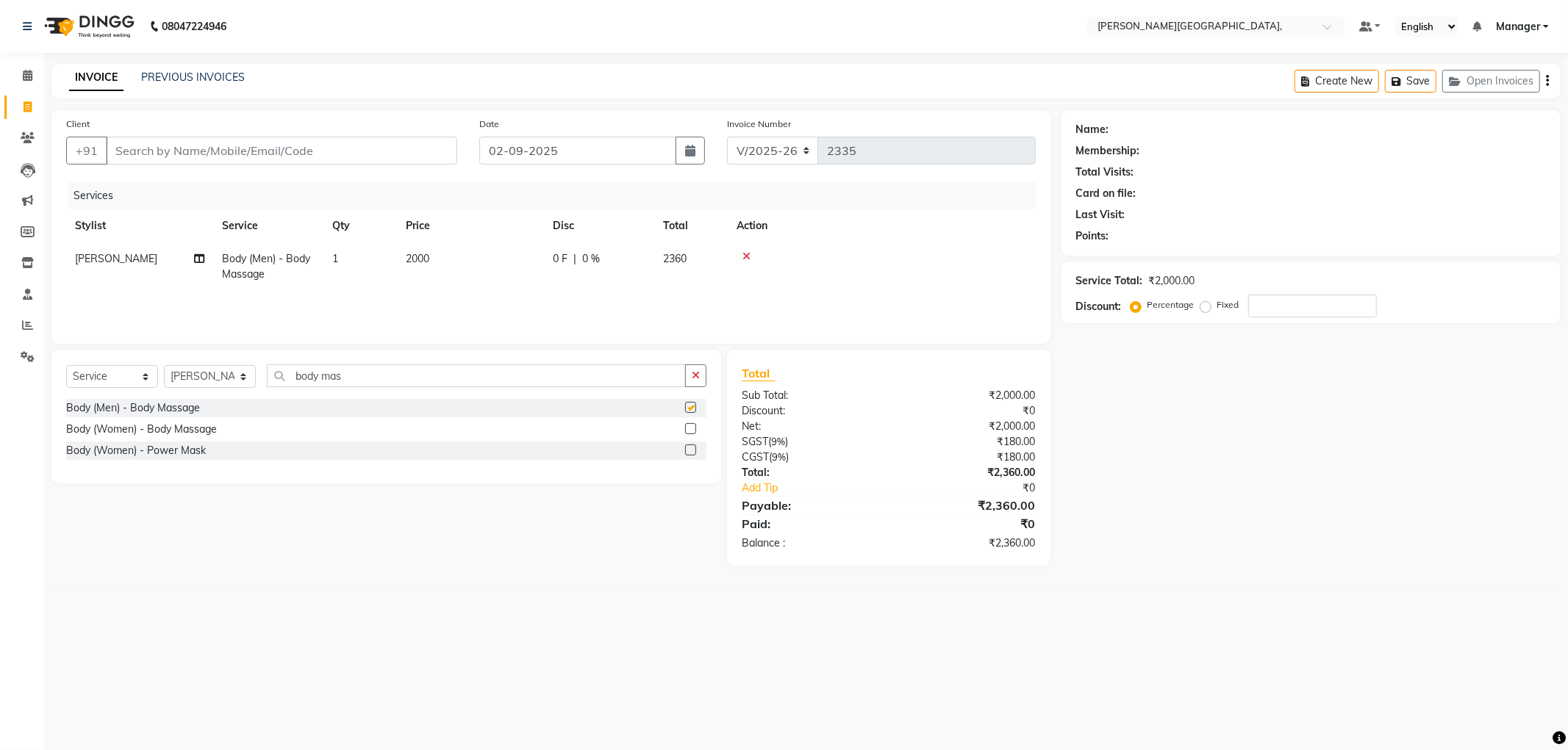
checkbox input "false"
click at [749, 254] on icon at bounding box center [746, 256] width 8 height 10
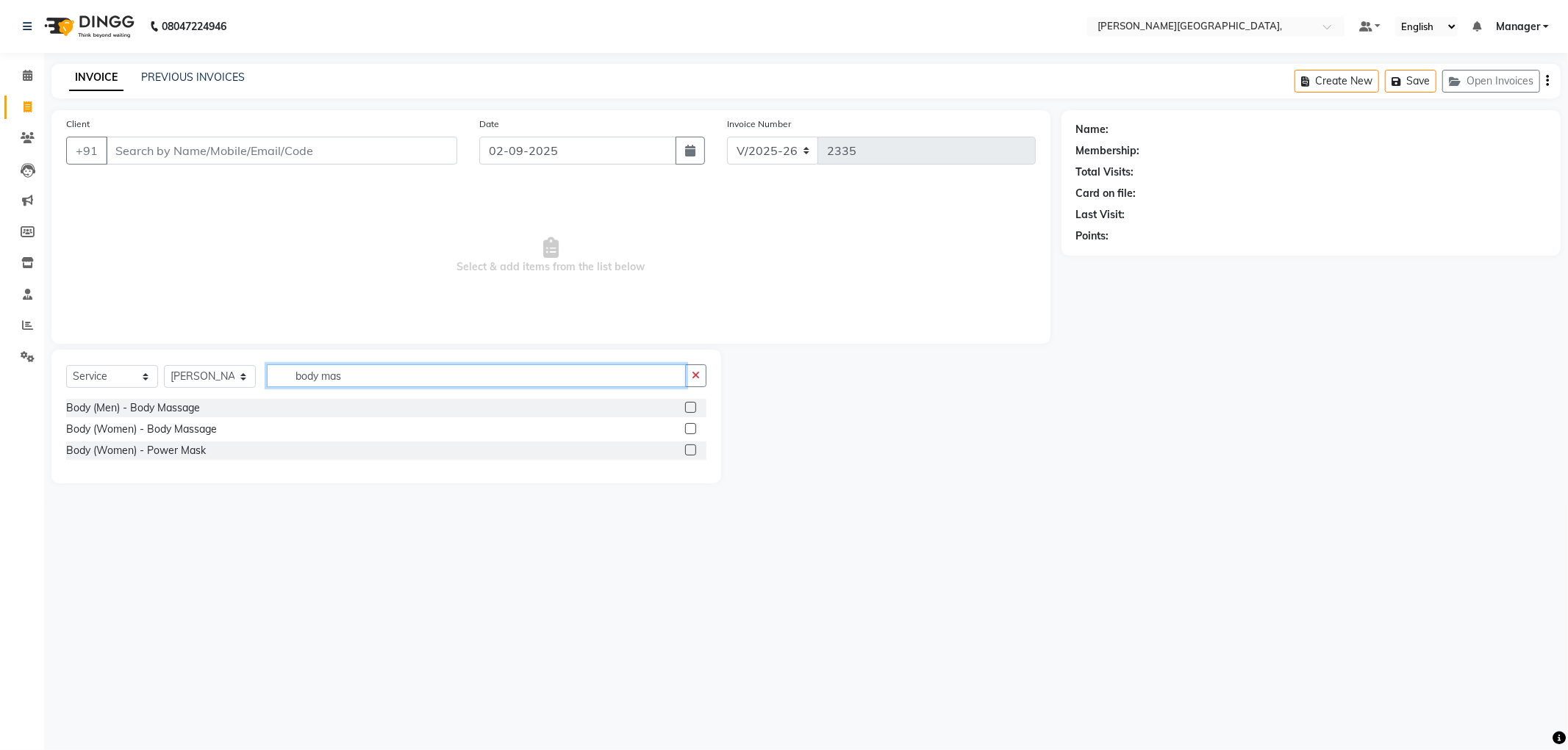
click at [376, 376] on input "body mas" at bounding box center [476, 375] width 419 height 23
type input "b"
type input "full b"
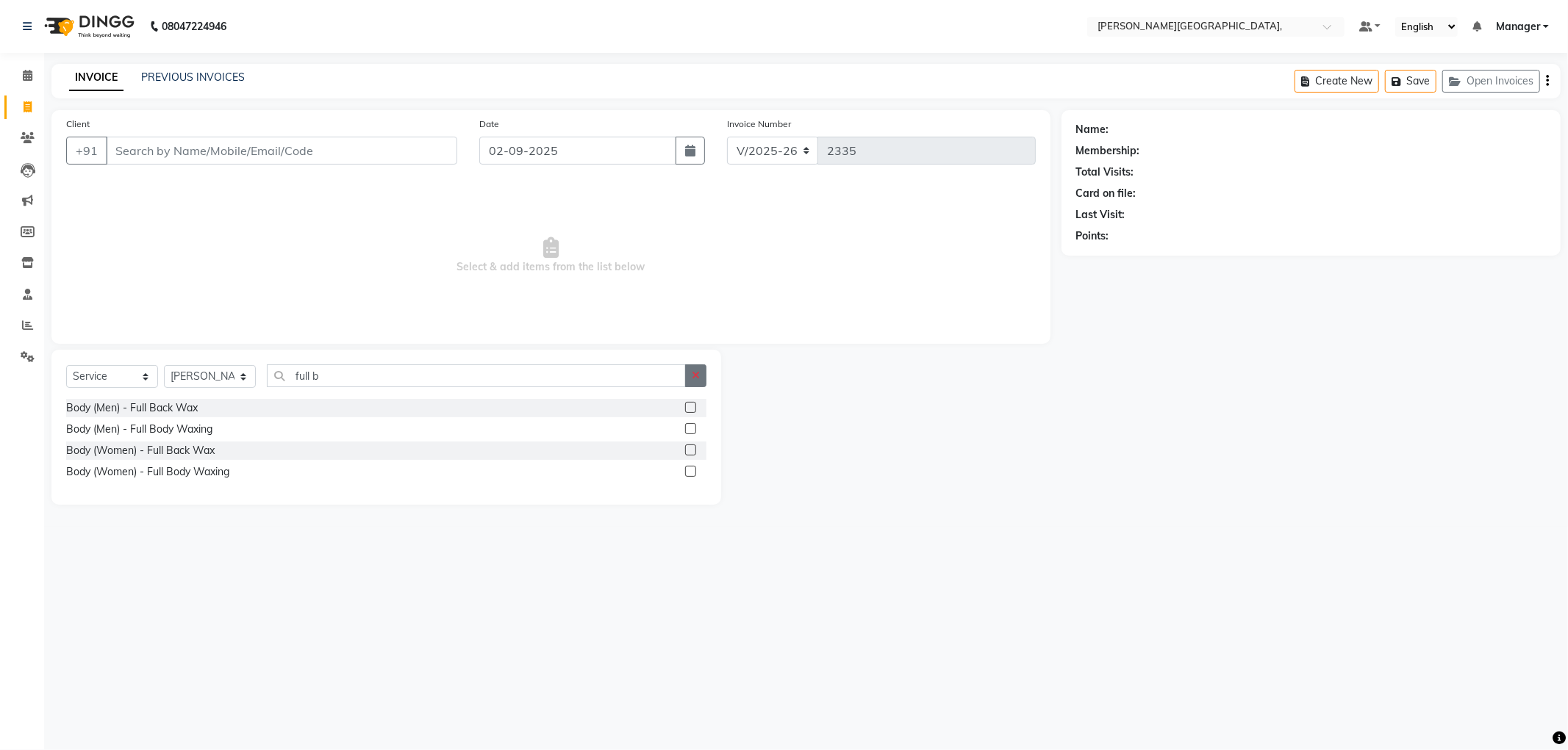
click at [694, 375] on icon "button" at bounding box center [695, 375] width 8 height 10
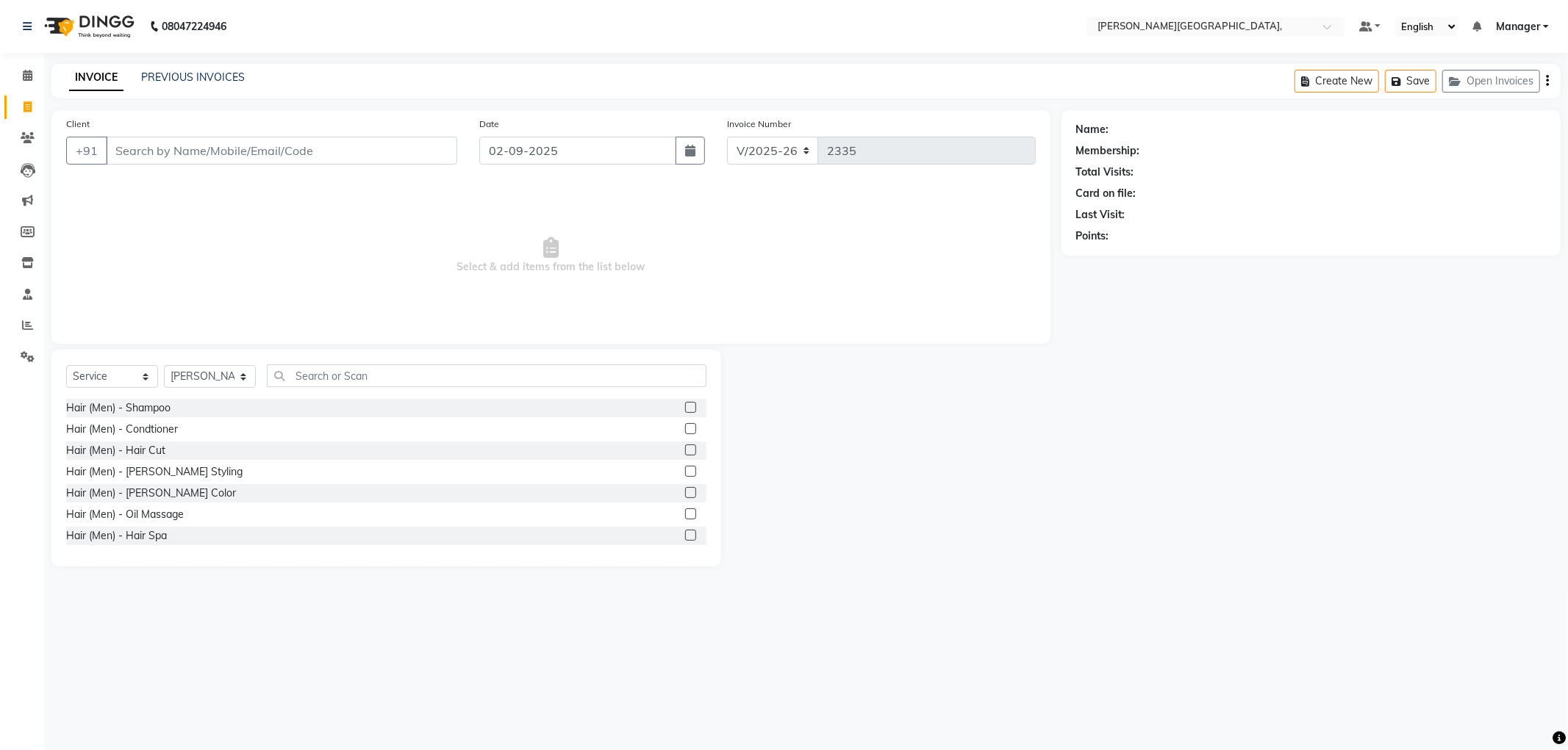
click at [685, 473] on label at bounding box center [691, 471] width 11 height 11
click at [685, 473] on input "checkbox" at bounding box center [690, 472] width 9 height 9
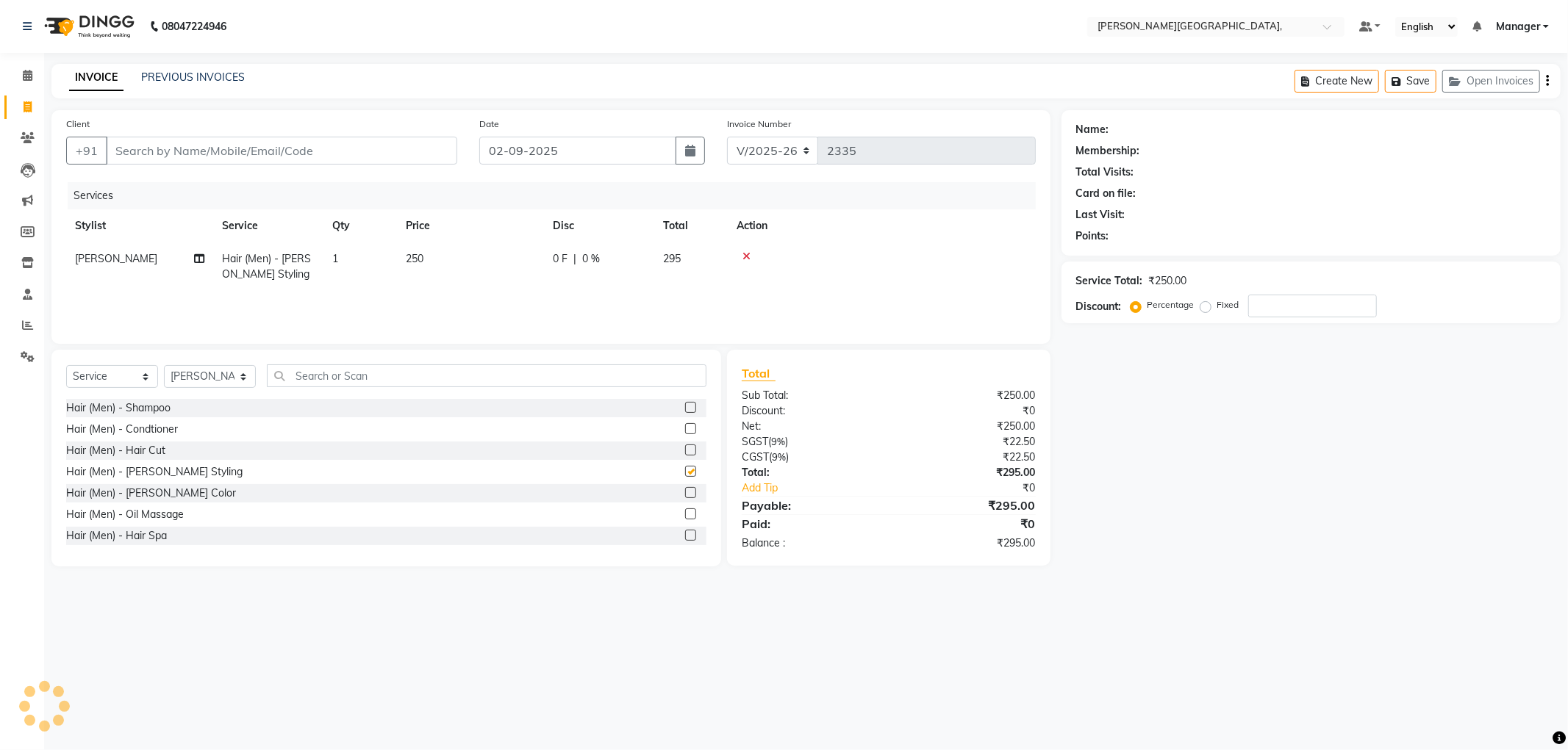
checkbox input "false"
click at [292, 450] on div "Hair (Men) - Highlights" at bounding box center [386, 451] width 640 height 18
click at [237, 376] on select "Select Stylist [PERSON_NAME] [PERSON_NAME] gungun nails Manager [PERSON_NAME]" at bounding box center [210, 376] width 92 height 23
select select "90070"
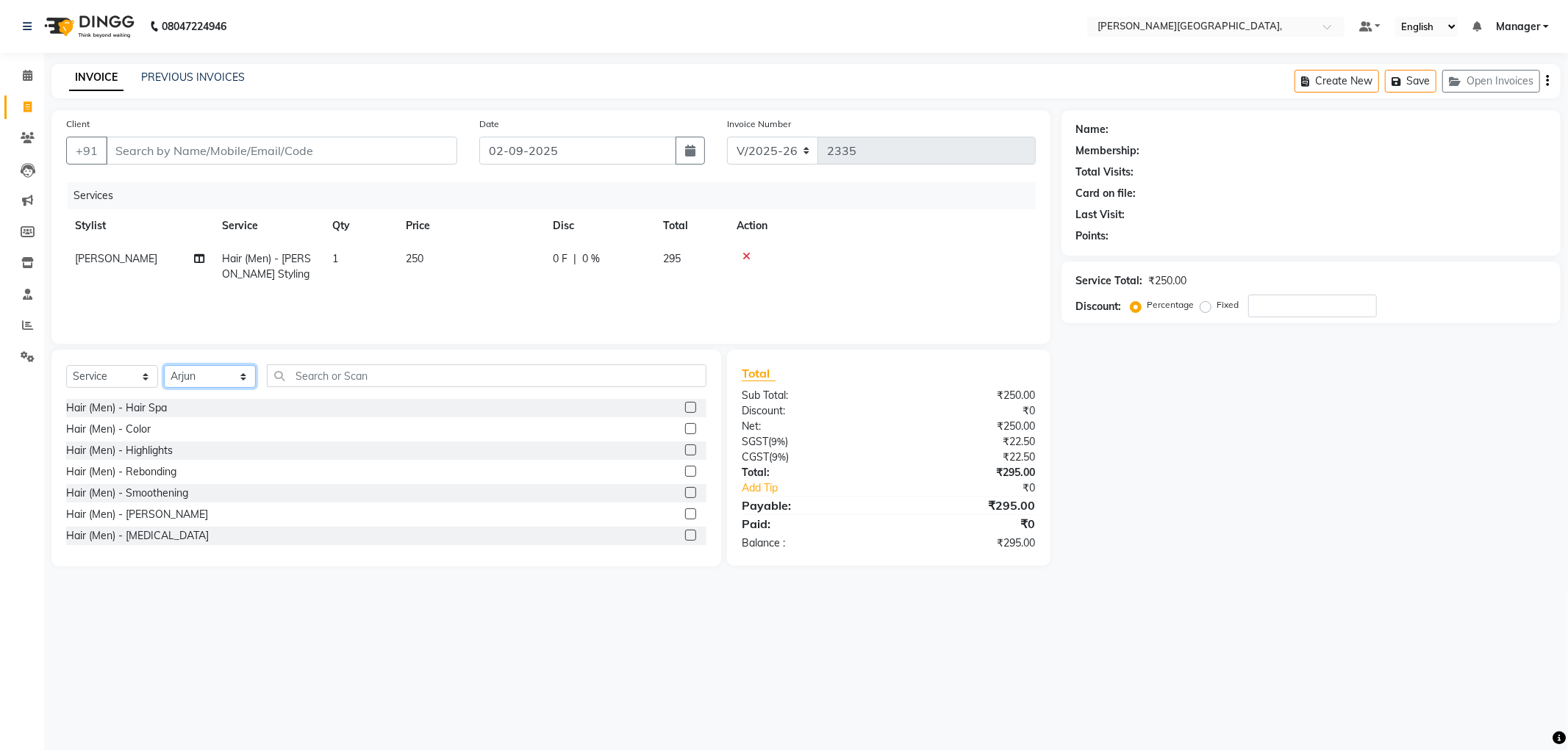
click at [164, 366] on select "Select Stylist [PERSON_NAME] [PERSON_NAME] gungun nails Manager [PERSON_NAME]" at bounding box center [210, 376] width 92 height 23
click at [330, 383] on input "text" at bounding box center [486, 375] width 439 height 23
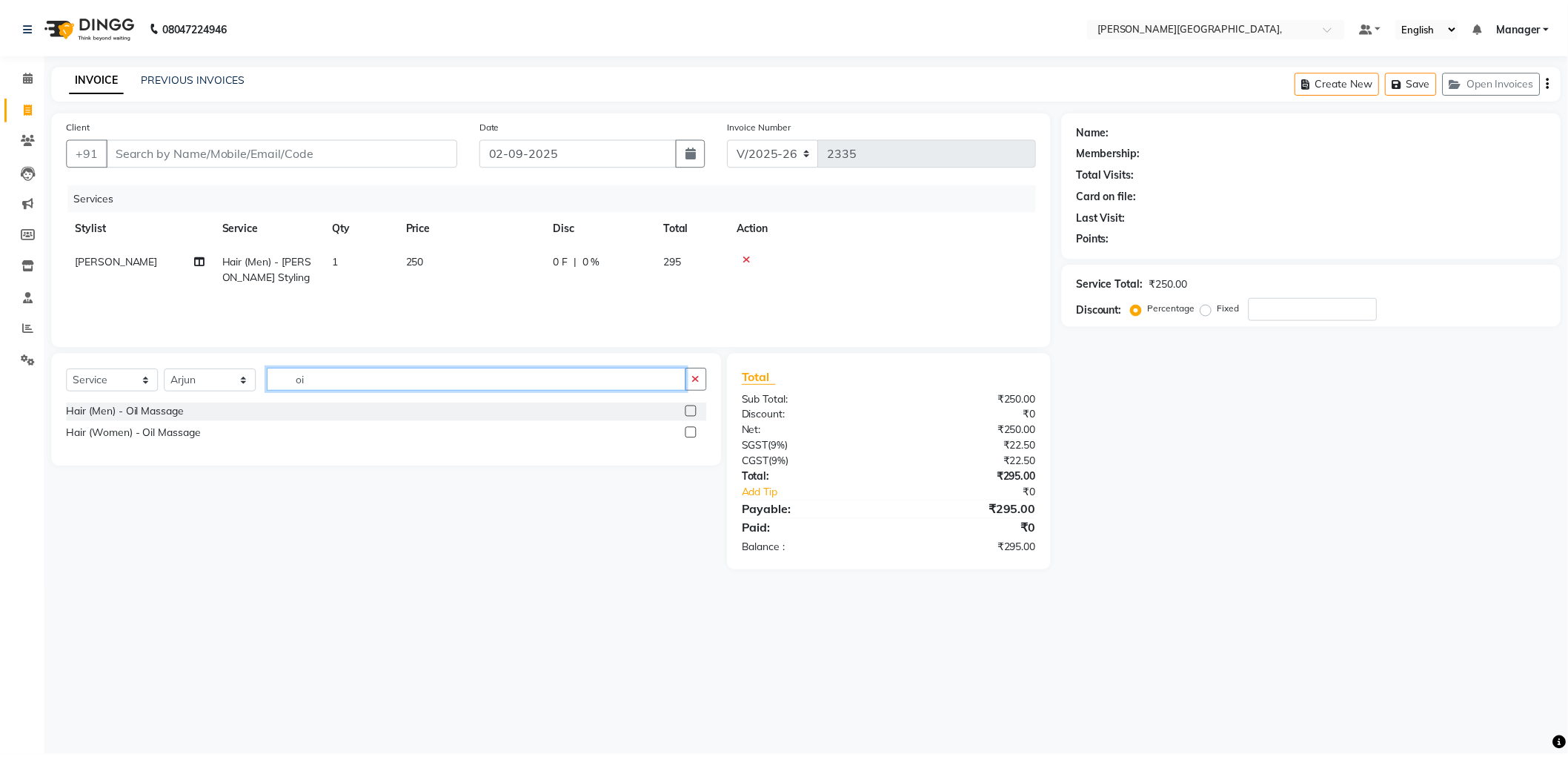
scroll to position [0, 0]
type input "oil"
click at [693, 409] on label at bounding box center [696, 411] width 11 height 11
click at [693, 409] on input "checkbox" at bounding box center [695, 411] width 9 height 9
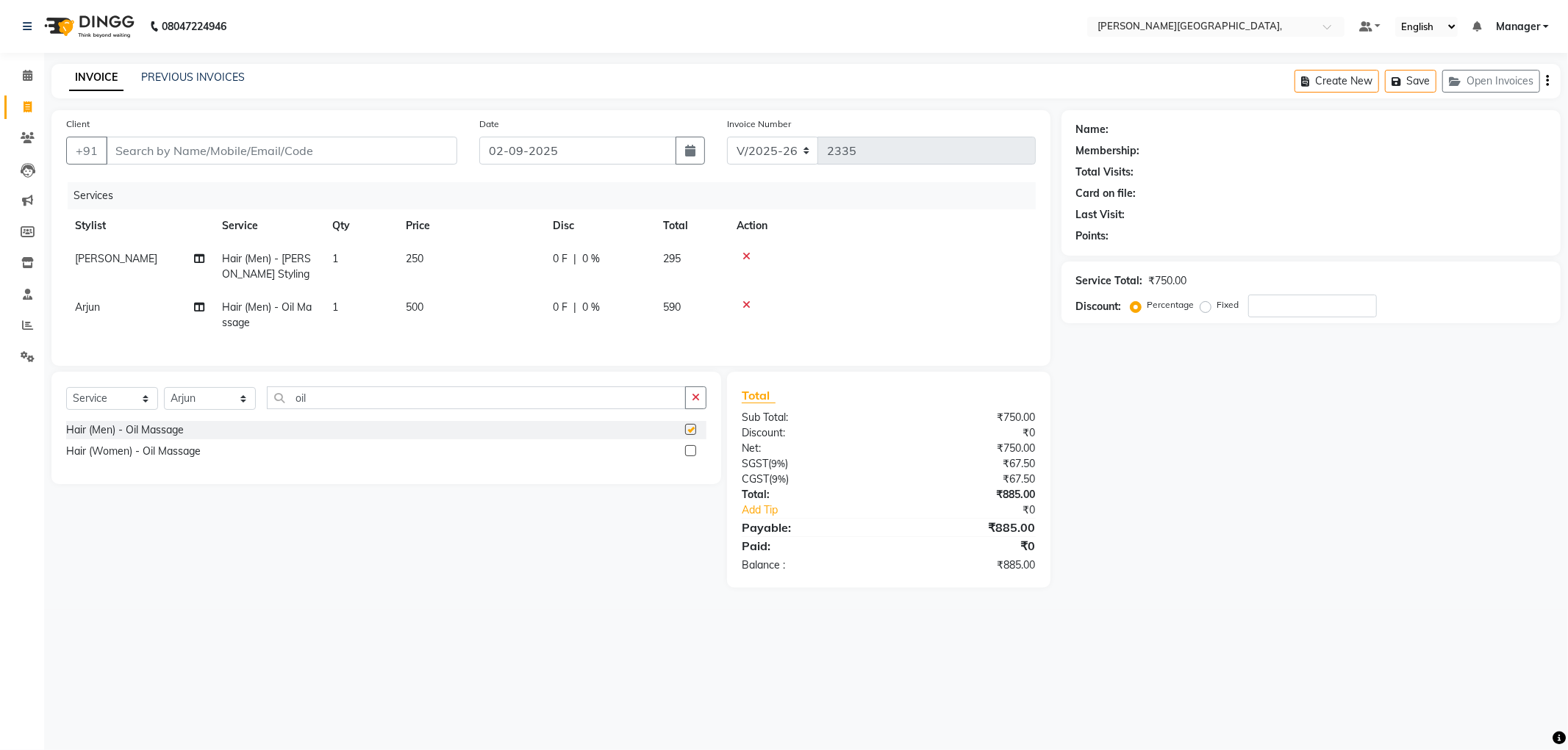
checkbox input "false"
click at [255, 151] on input "Client" at bounding box center [282, 150] width 352 height 28
click at [252, 152] on input "Client" at bounding box center [282, 150] width 352 height 28
type input "9"
type input "0"
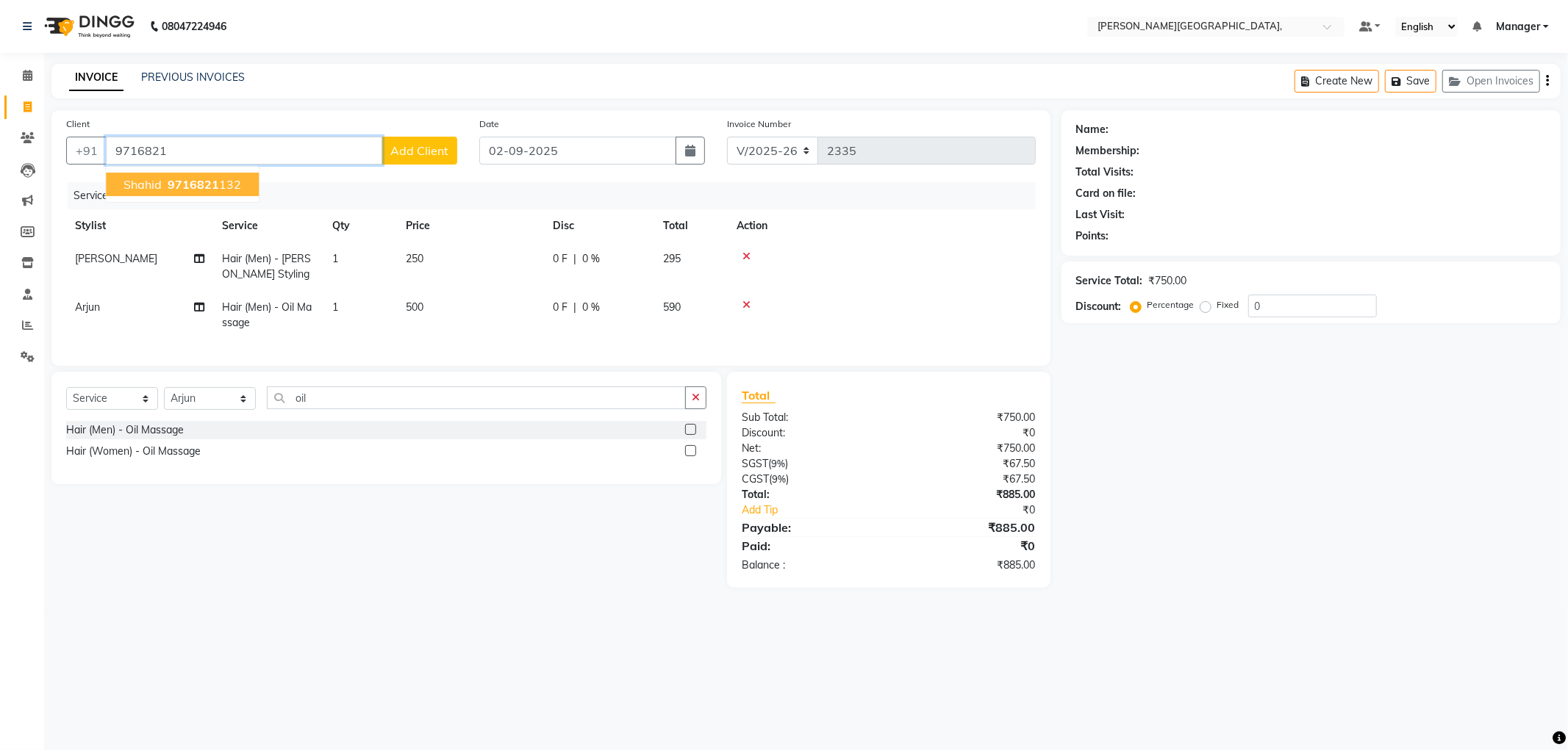
click at [211, 191] on button "shahid 9716821 132" at bounding box center [182, 185] width 153 height 24
type input "9716821132"
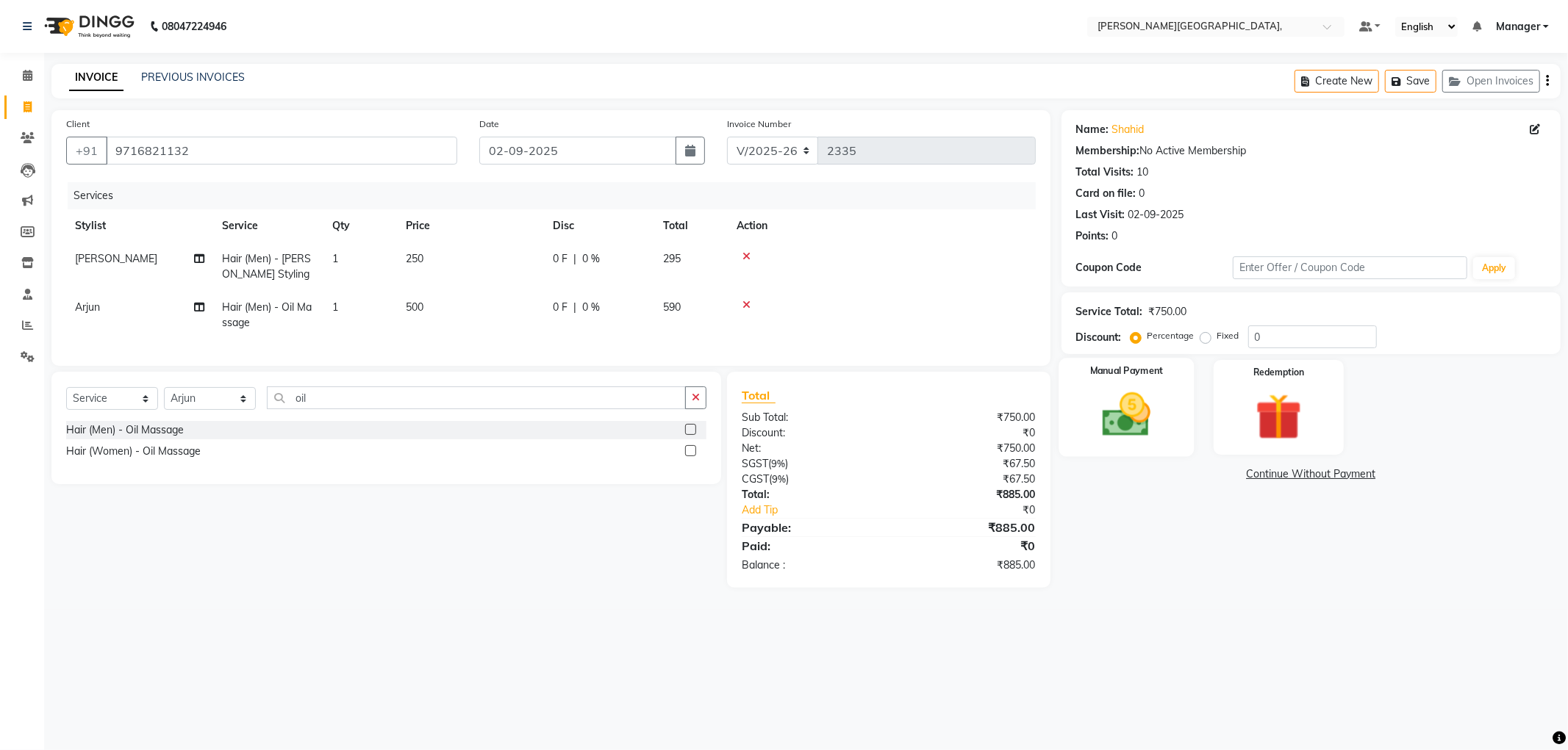
click at [1121, 410] on img at bounding box center [1126, 415] width 78 height 56
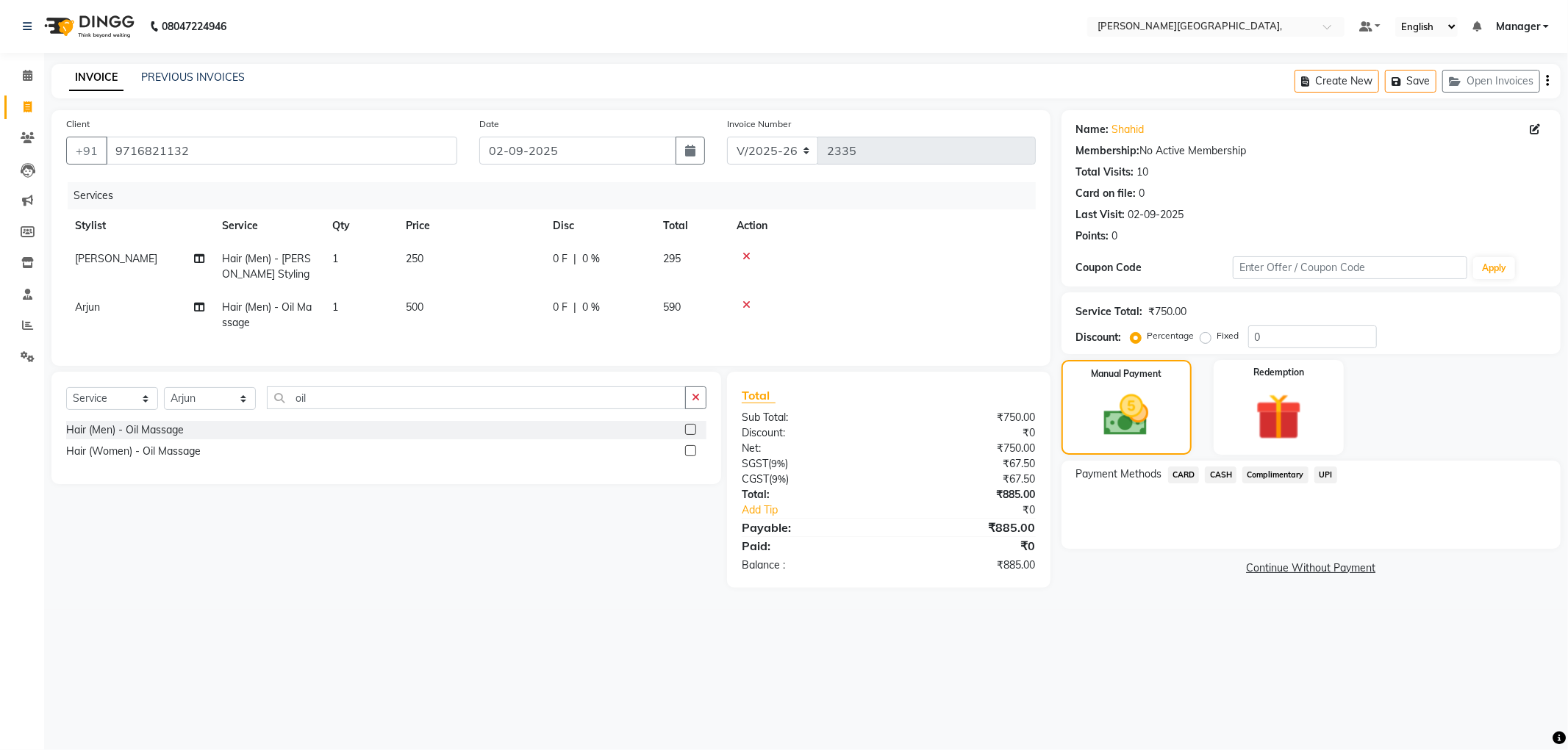
click at [1325, 471] on span "UPI" at bounding box center [1325, 475] width 23 height 17
click at [1295, 553] on button "Add Payment" at bounding box center [1393, 552] width 306 height 23
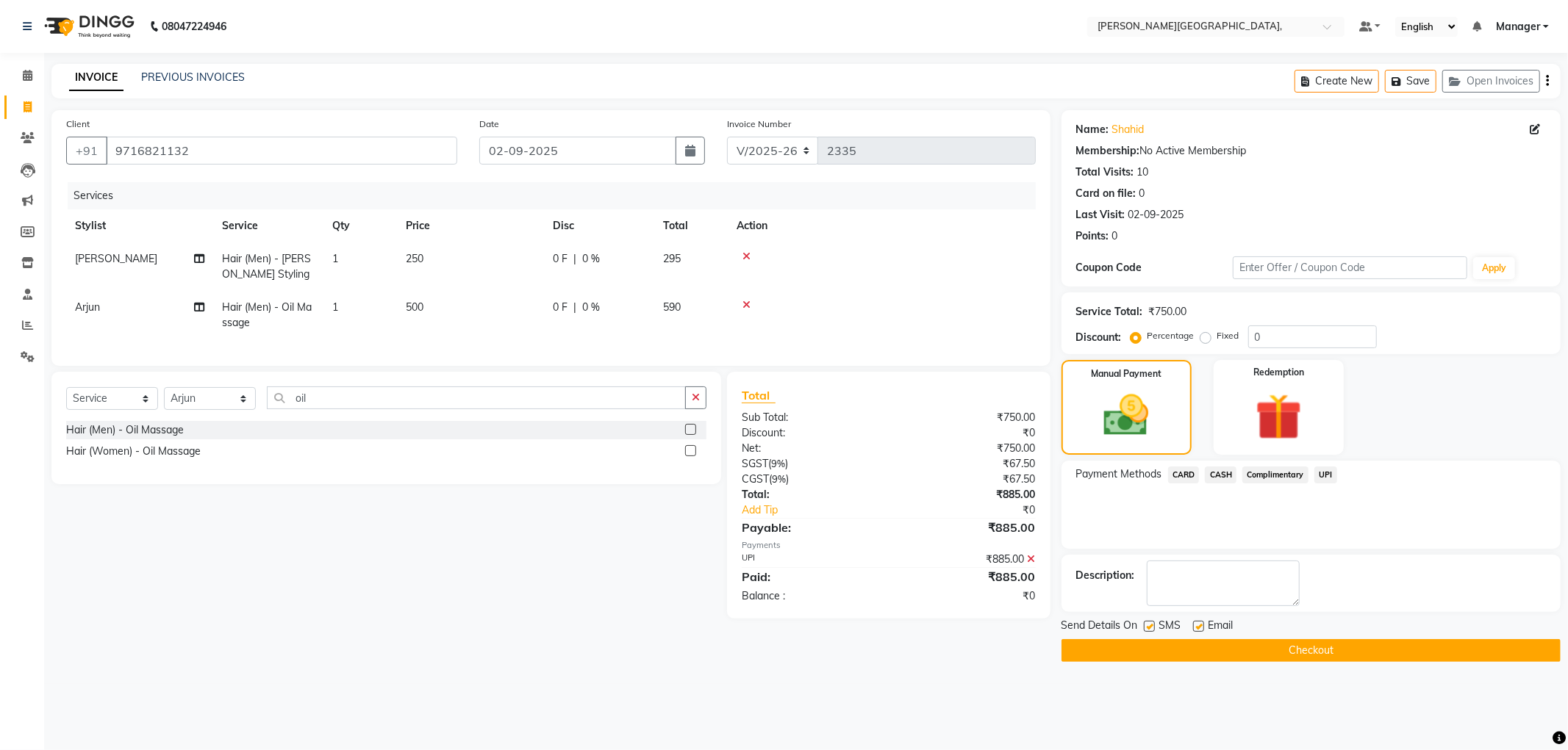
click at [1255, 644] on button "Checkout" at bounding box center [1311, 650] width 499 height 23
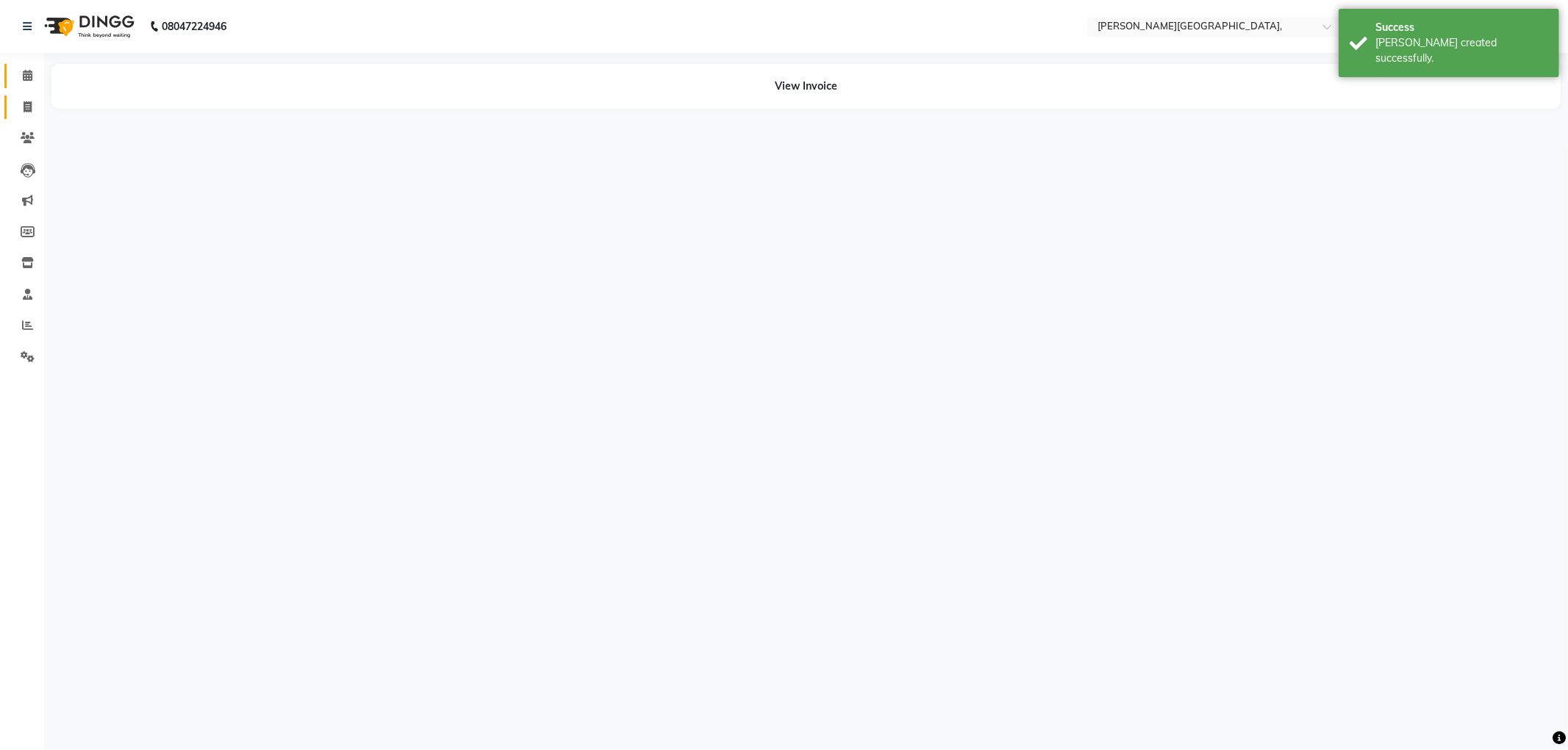
click at [20, 108] on span at bounding box center [28, 108] width 26 height 17
click at [24, 108] on icon at bounding box center [28, 107] width 8 height 11
select select "service"
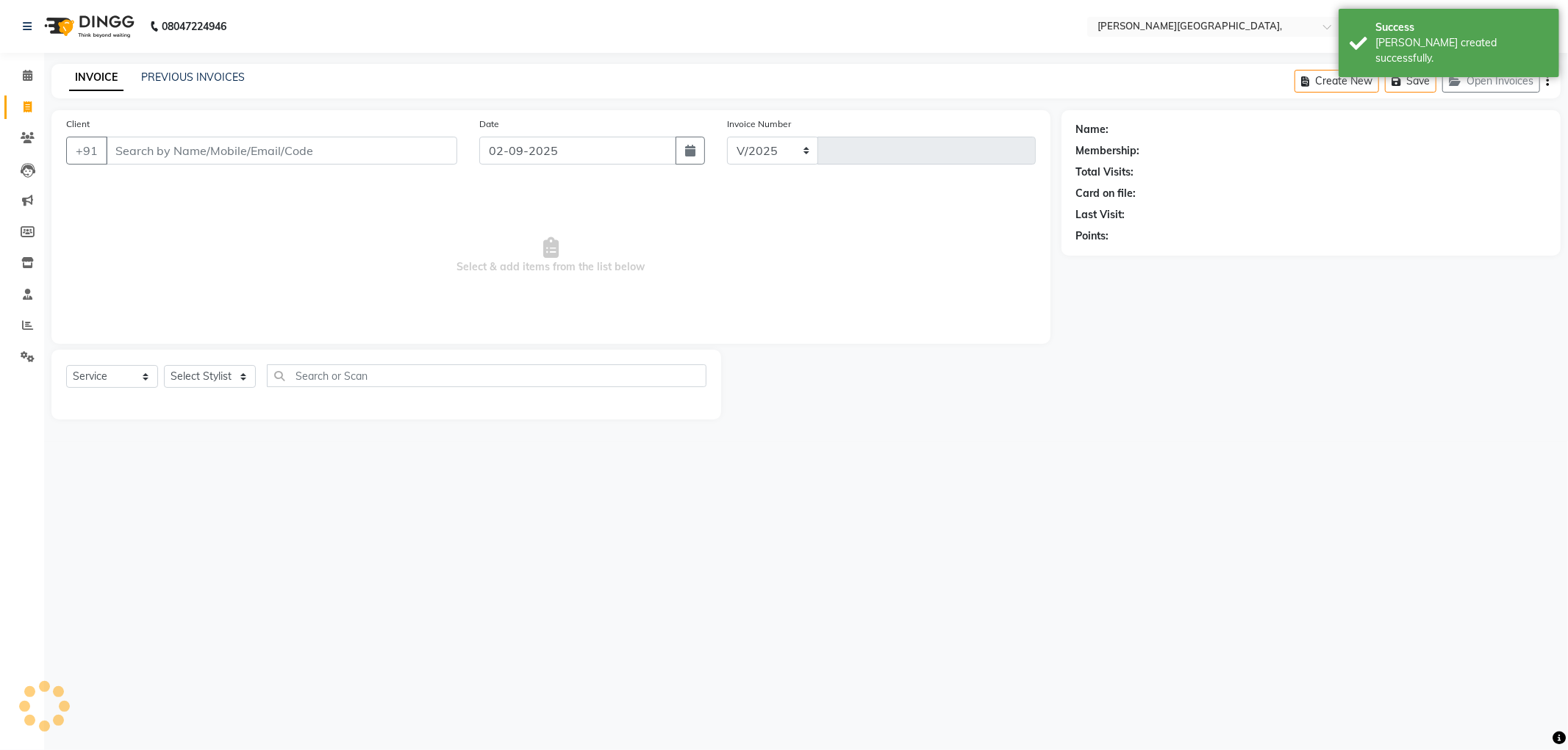
select select "6483"
type input "2336"
click at [240, 376] on select "Select Stylist [PERSON_NAME] [PERSON_NAME] gungun nails Manager [PERSON_NAME]" at bounding box center [210, 376] width 92 height 23
select select "90070"
click at [164, 366] on select "Select Stylist [PERSON_NAME] [PERSON_NAME] gungun nails Manager [PERSON_NAME]" at bounding box center [210, 376] width 92 height 23
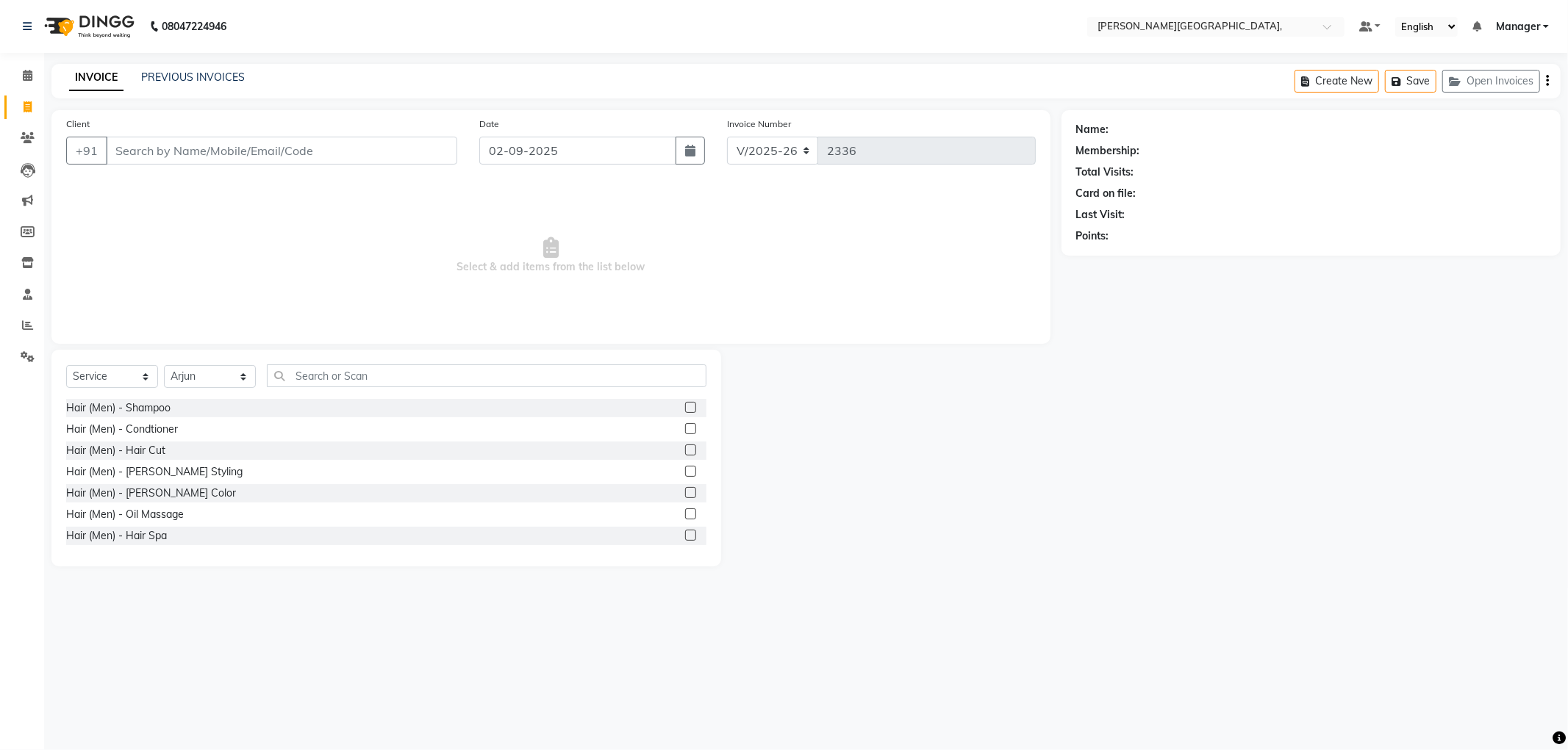
click at [685, 453] on label at bounding box center [691, 450] width 11 height 11
click at [685, 453] on input "checkbox" at bounding box center [690, 451] width 9 height 9
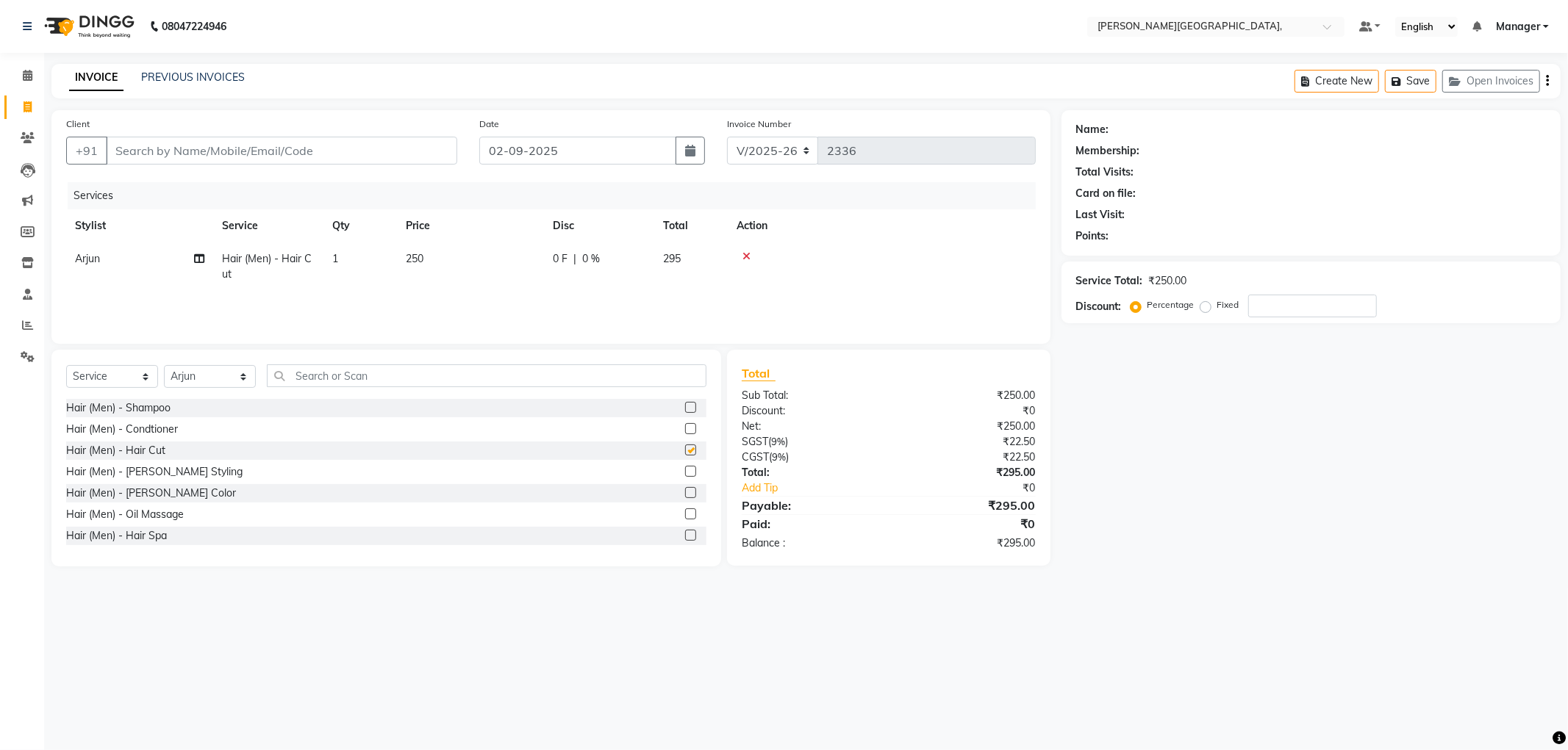
checkbox input "false"
click at [28, 138] on icon at bounding box center [27, 138] width 14 height 11
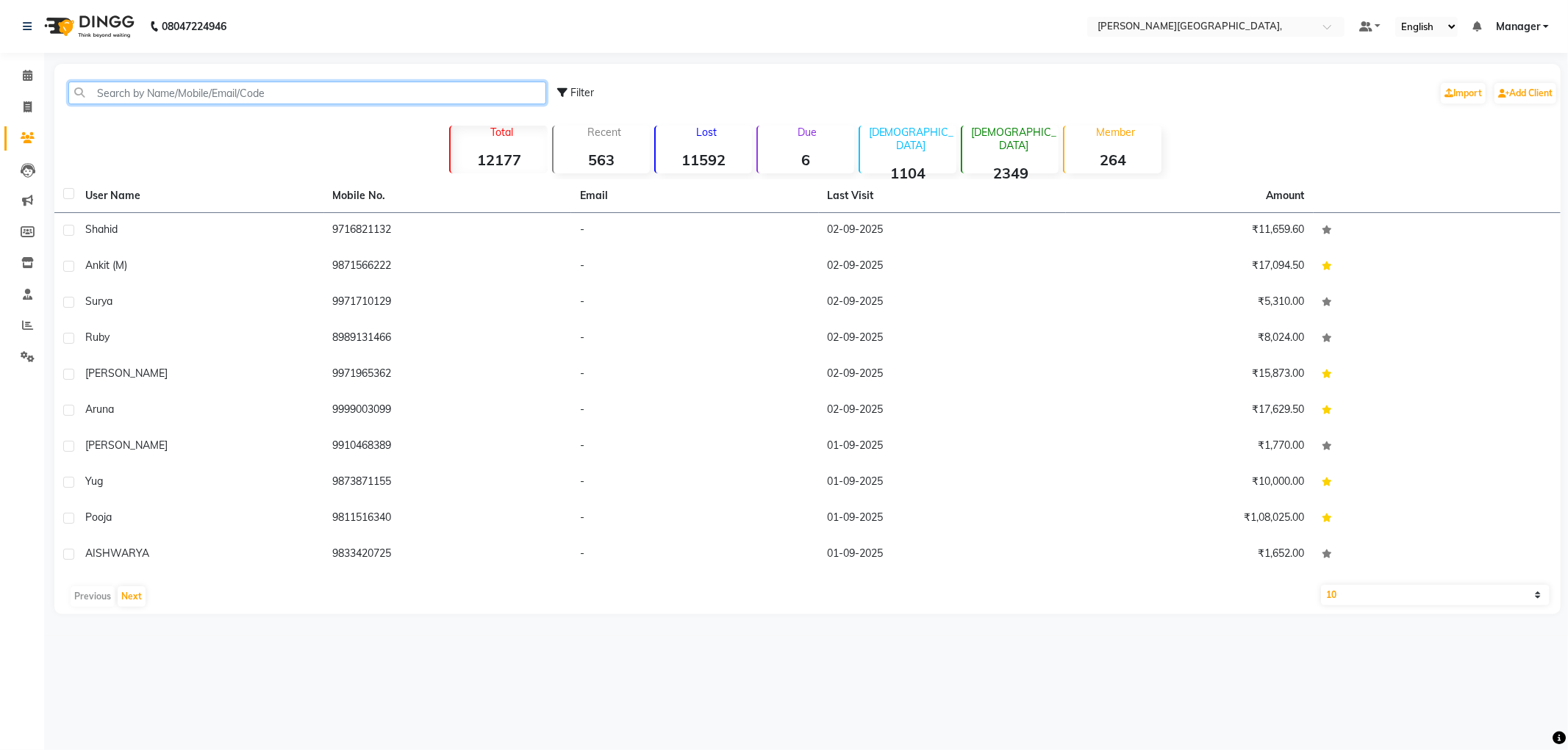
click at [250, 94] on input "text" at bounding box center [307, 93] width 478 height 23
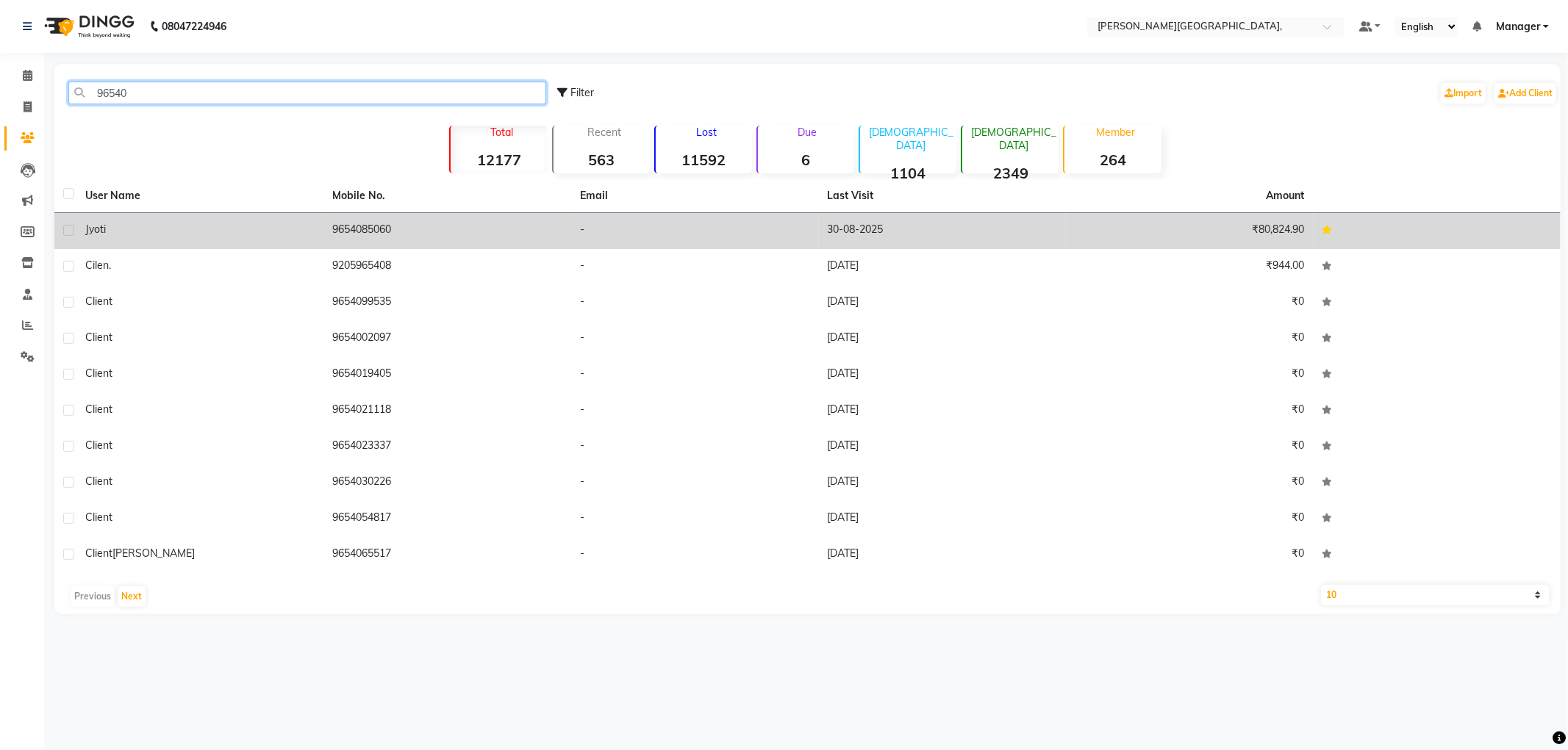
type input "96540"
click at [317, 230] on td "Jyoti" at bounding box center [200, 230] width 248 height 36
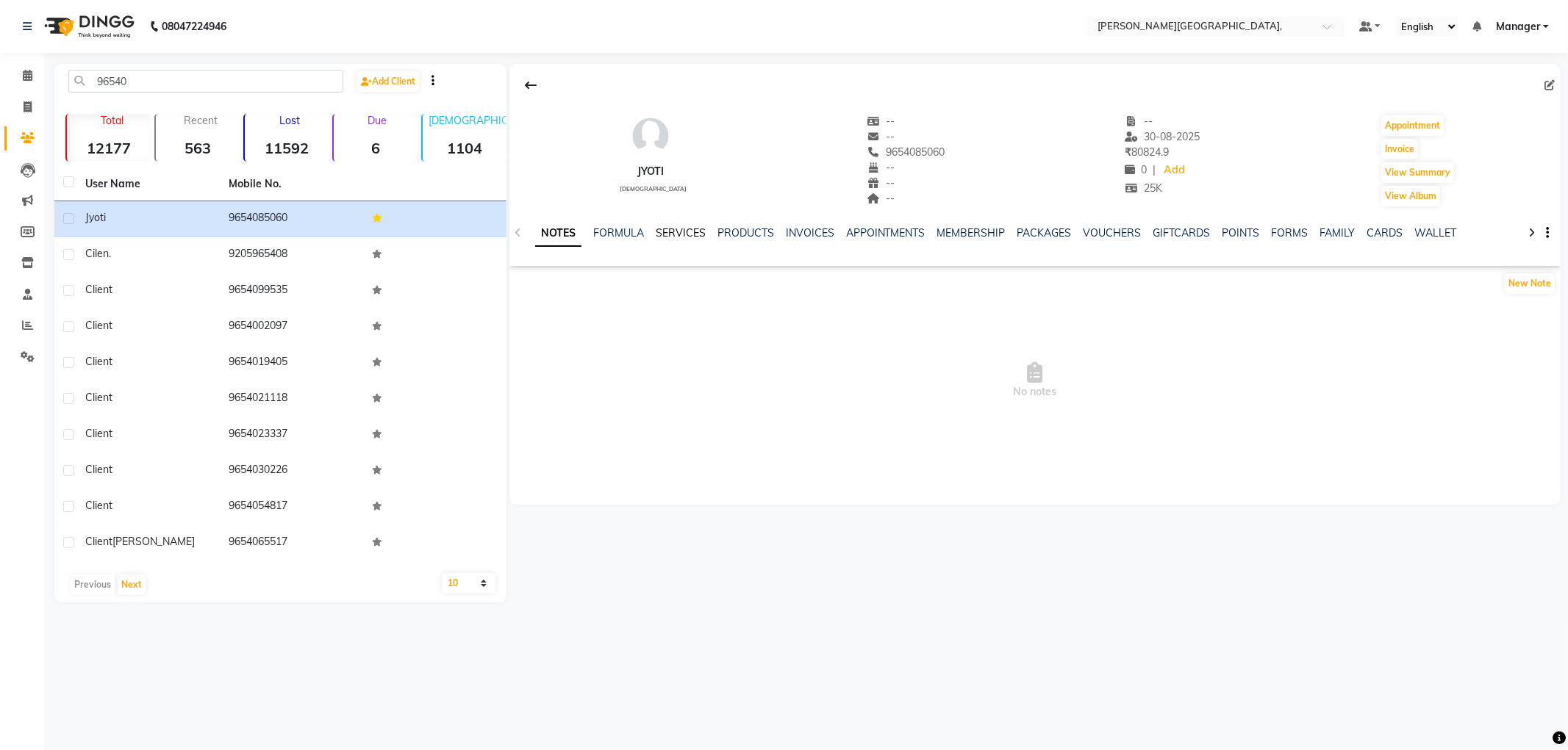
click at [679, 232] on link "SERVICES" at bounding box center [680, 233] width 50 height 13
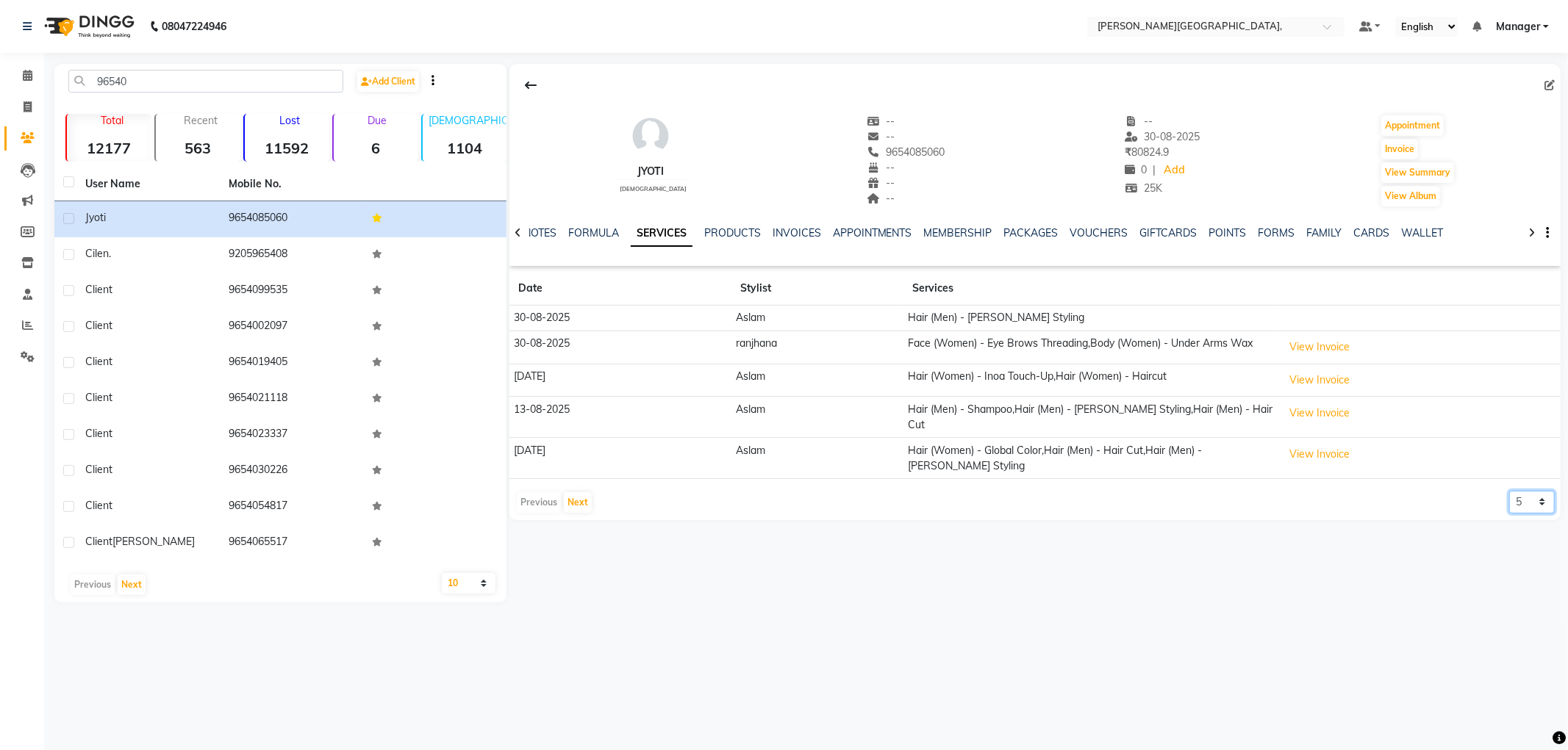
click at [1542, 490] on select "5 10 50 100 500" at bounding box center [1531, 502] width 45 height 23
select select "50"
click at [1509, 490] on select "5 10 50 100 500" at bounding box center [1531, 502] width 45 height 23
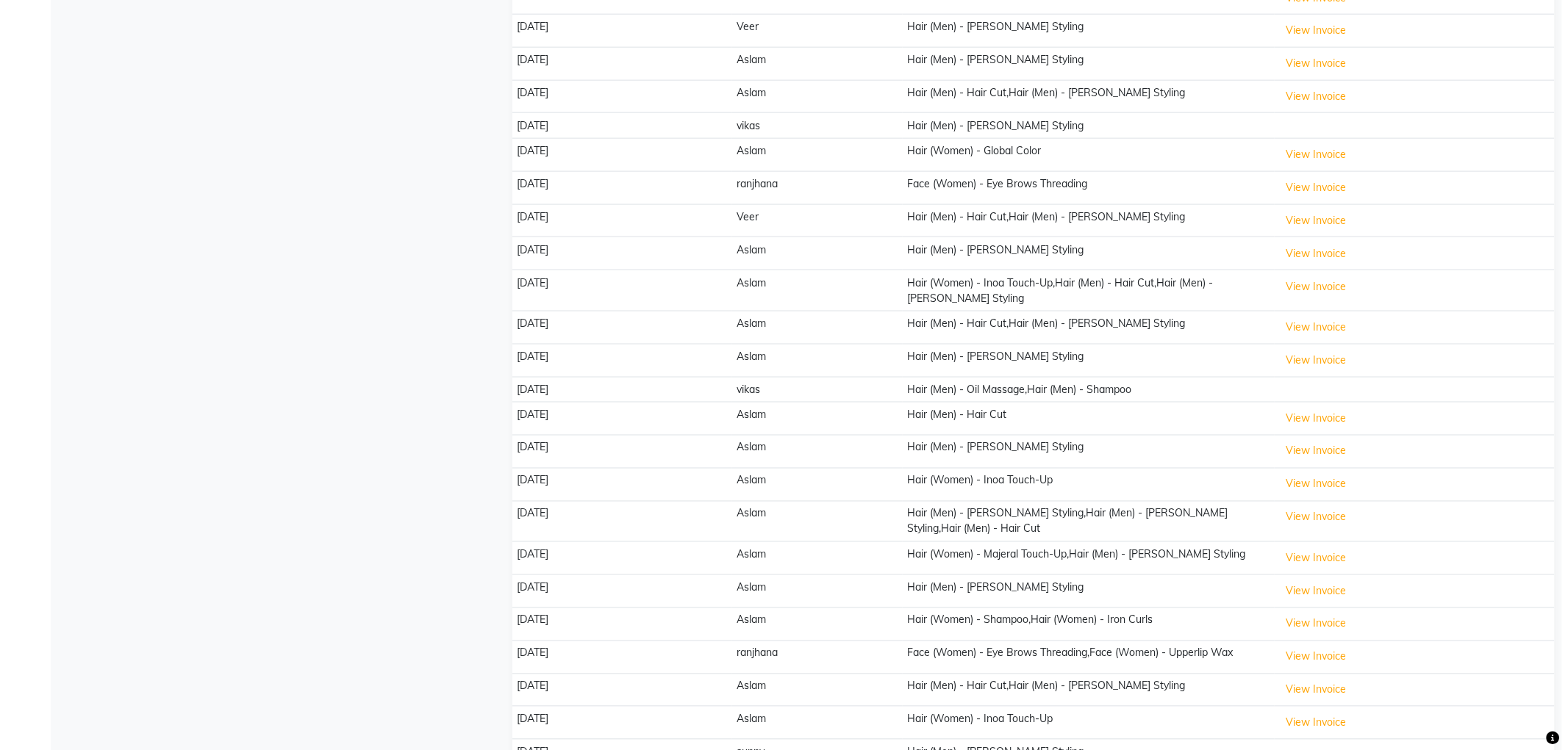
scroll to position [816, 0]
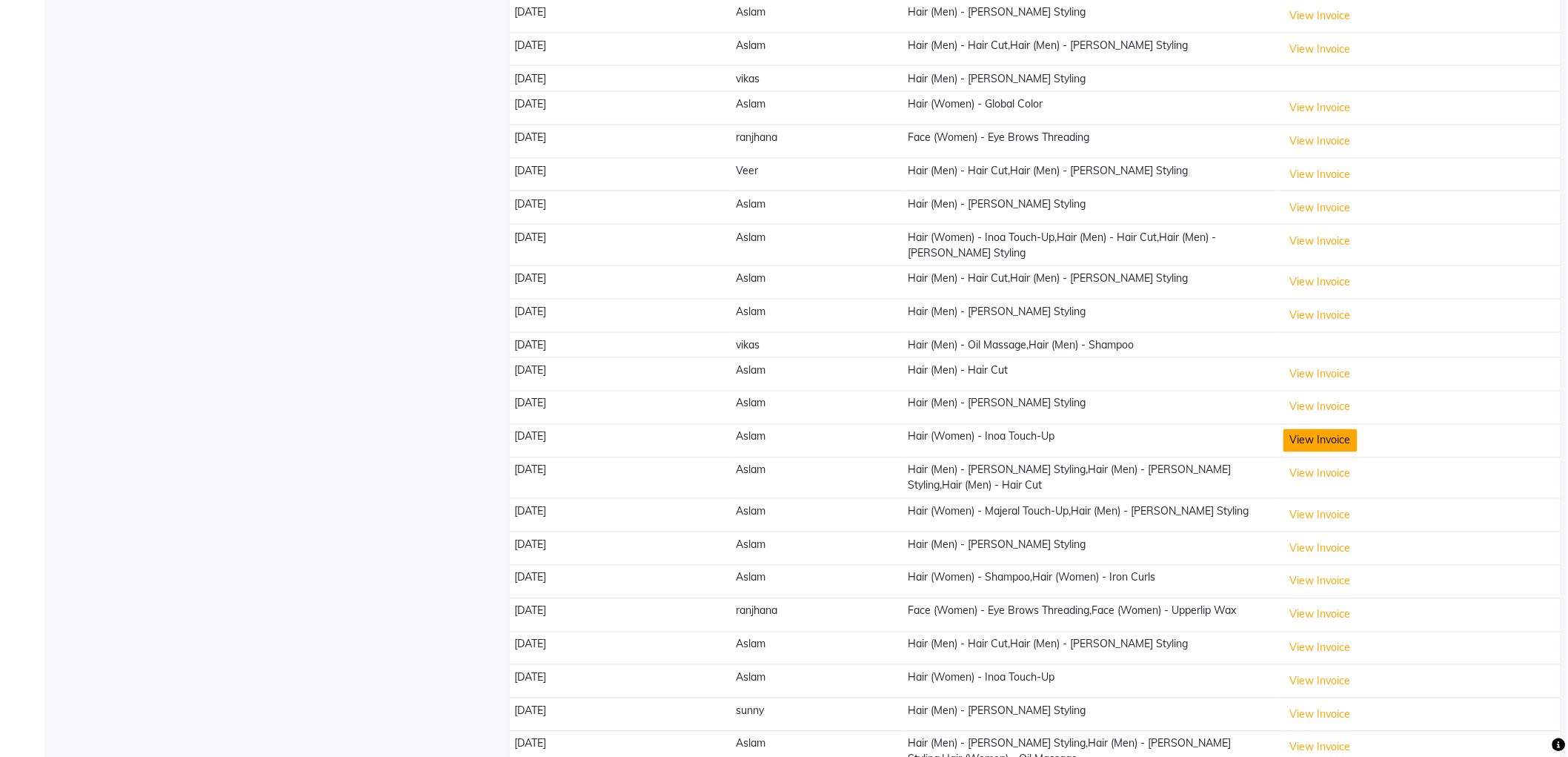
click at [1313, 429] on button "View Invoice" at bounding box center [1321, 440] width 74 height 23
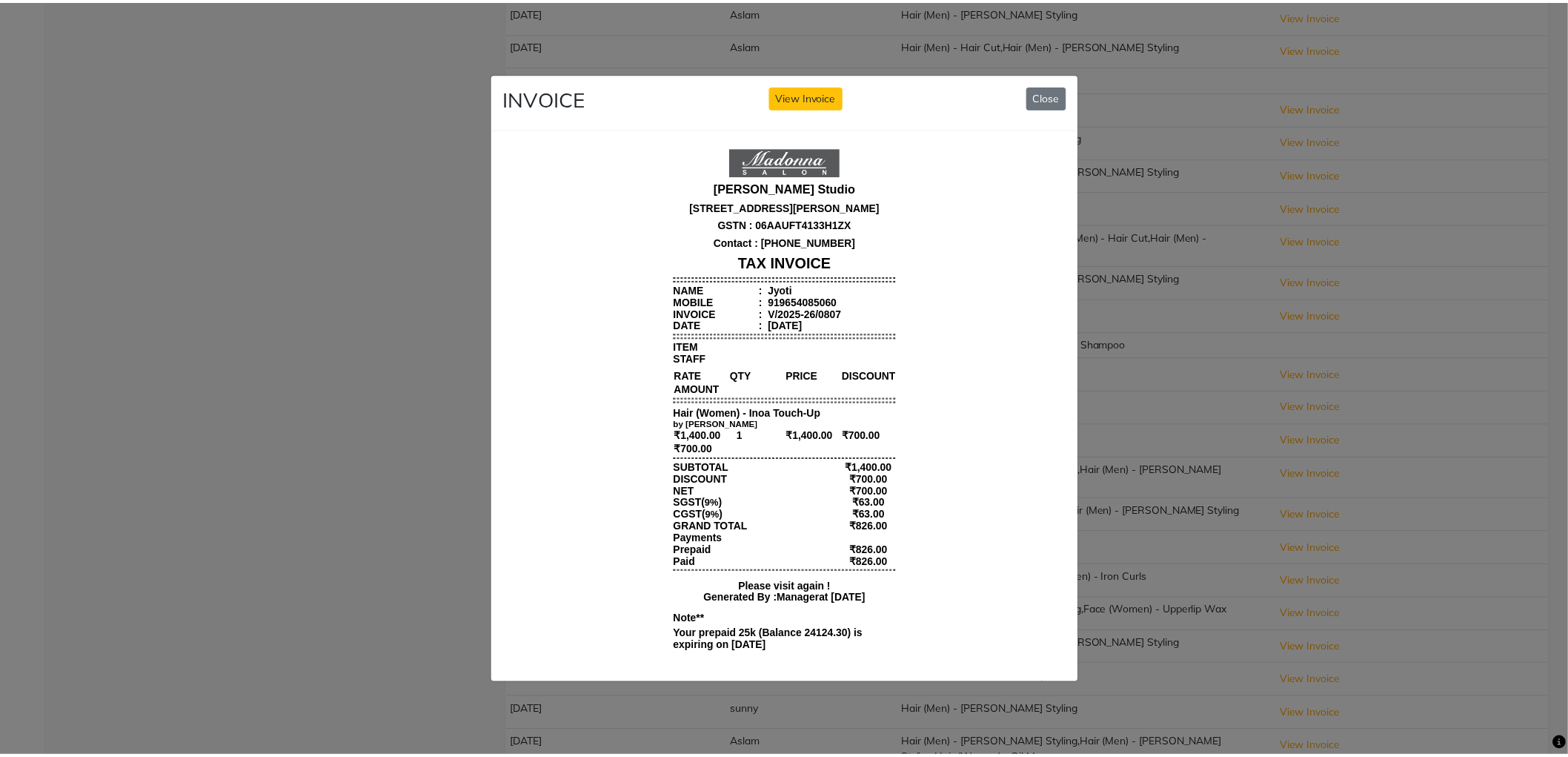
scroll to position [11, 0]
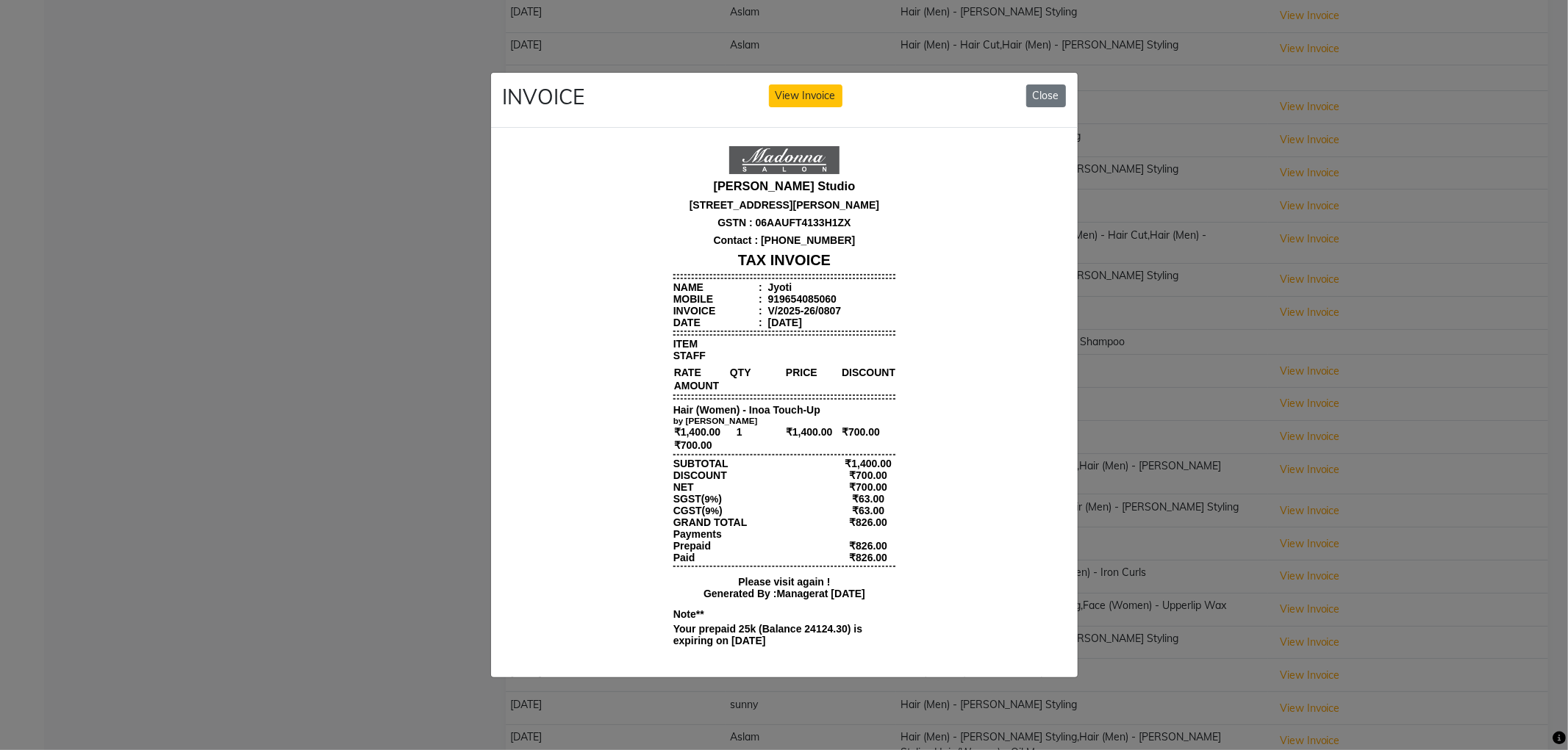
click at [1195, 346] on ngb-modal-window "INVOICE View Invoice Close" at bounding box center [784, 375] width 1568 height 750
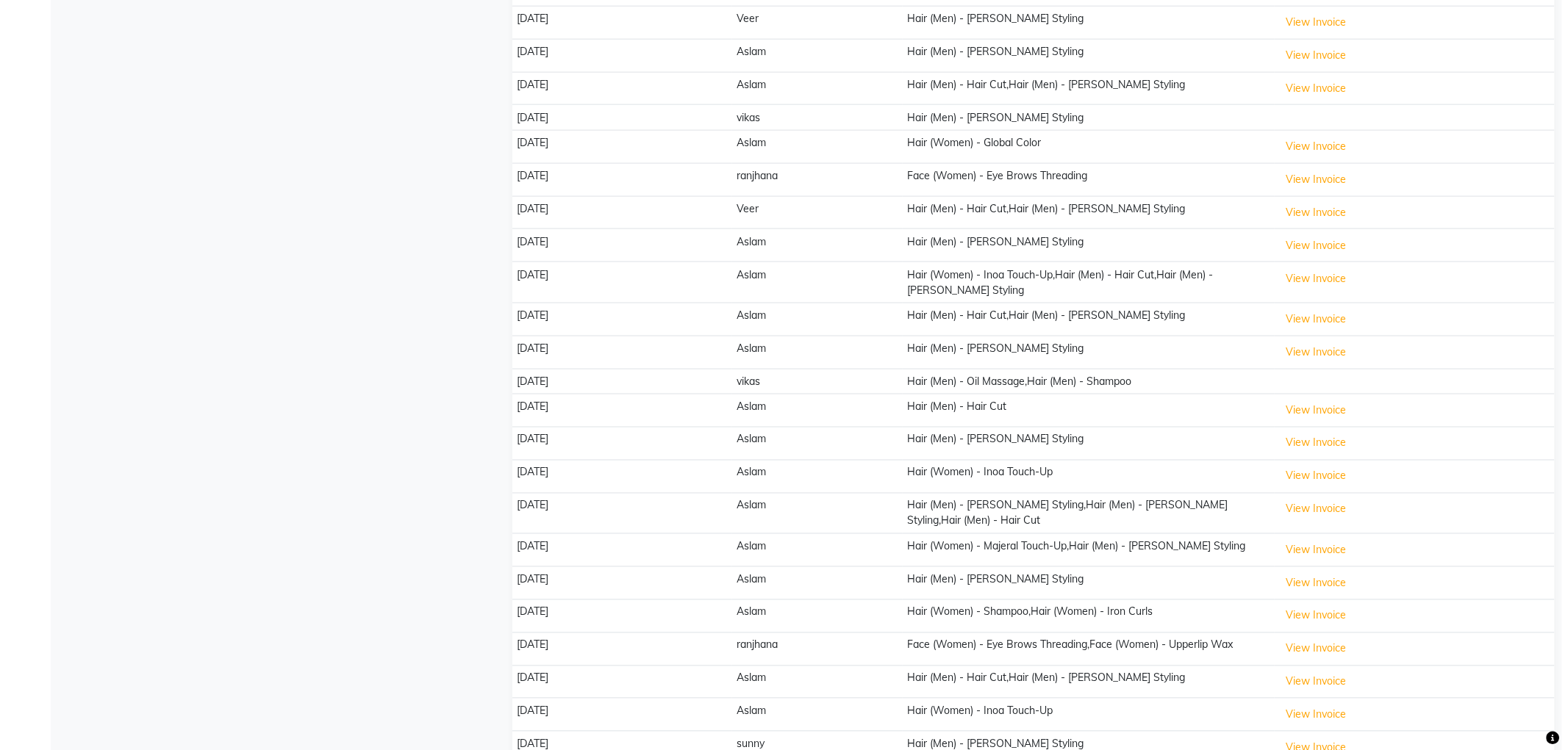
scroll to position [816, 0]
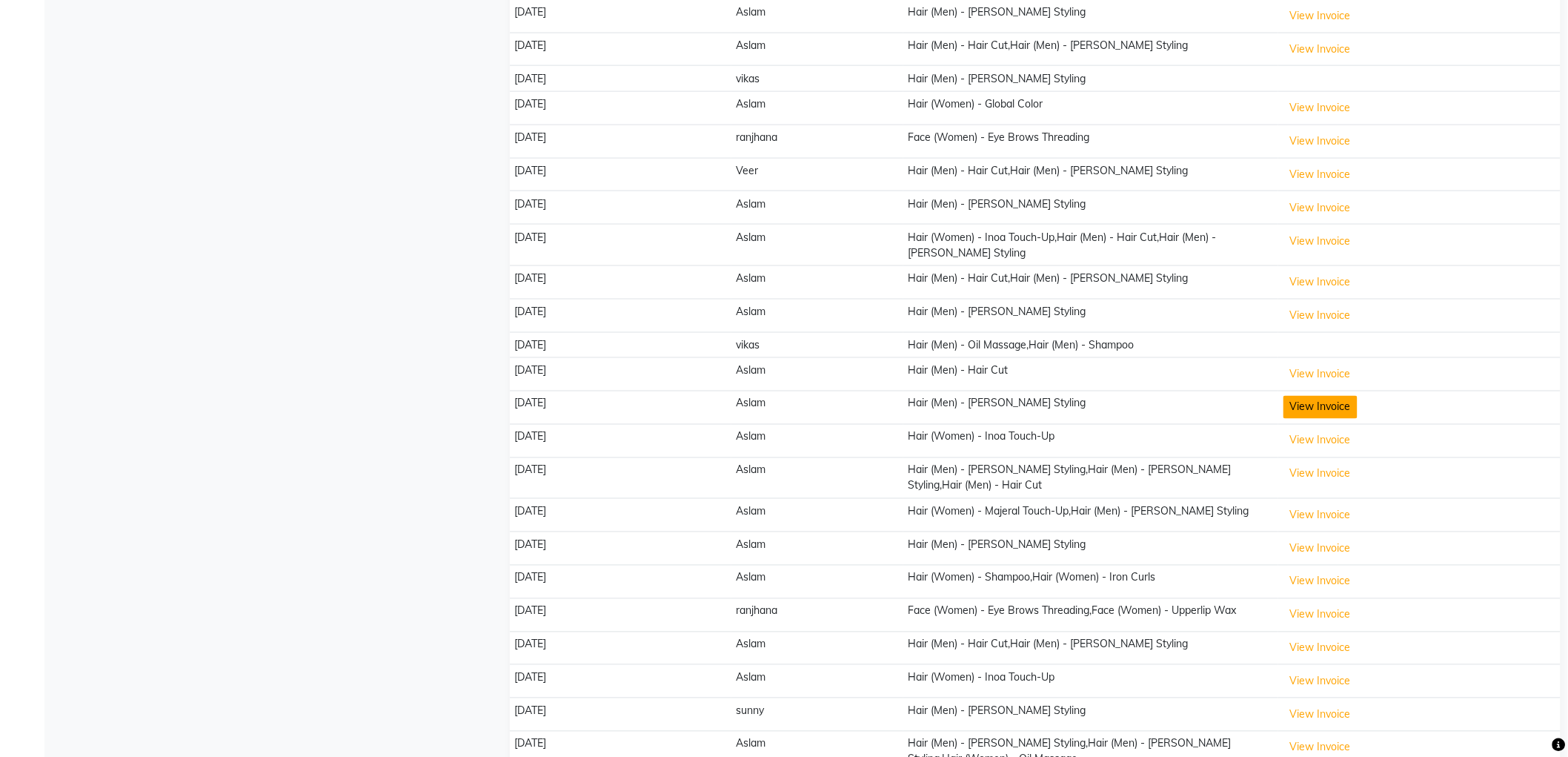
click at [1315, 396] on button "View Invoice" at bounding box center [1321, 407] width 74 height 23
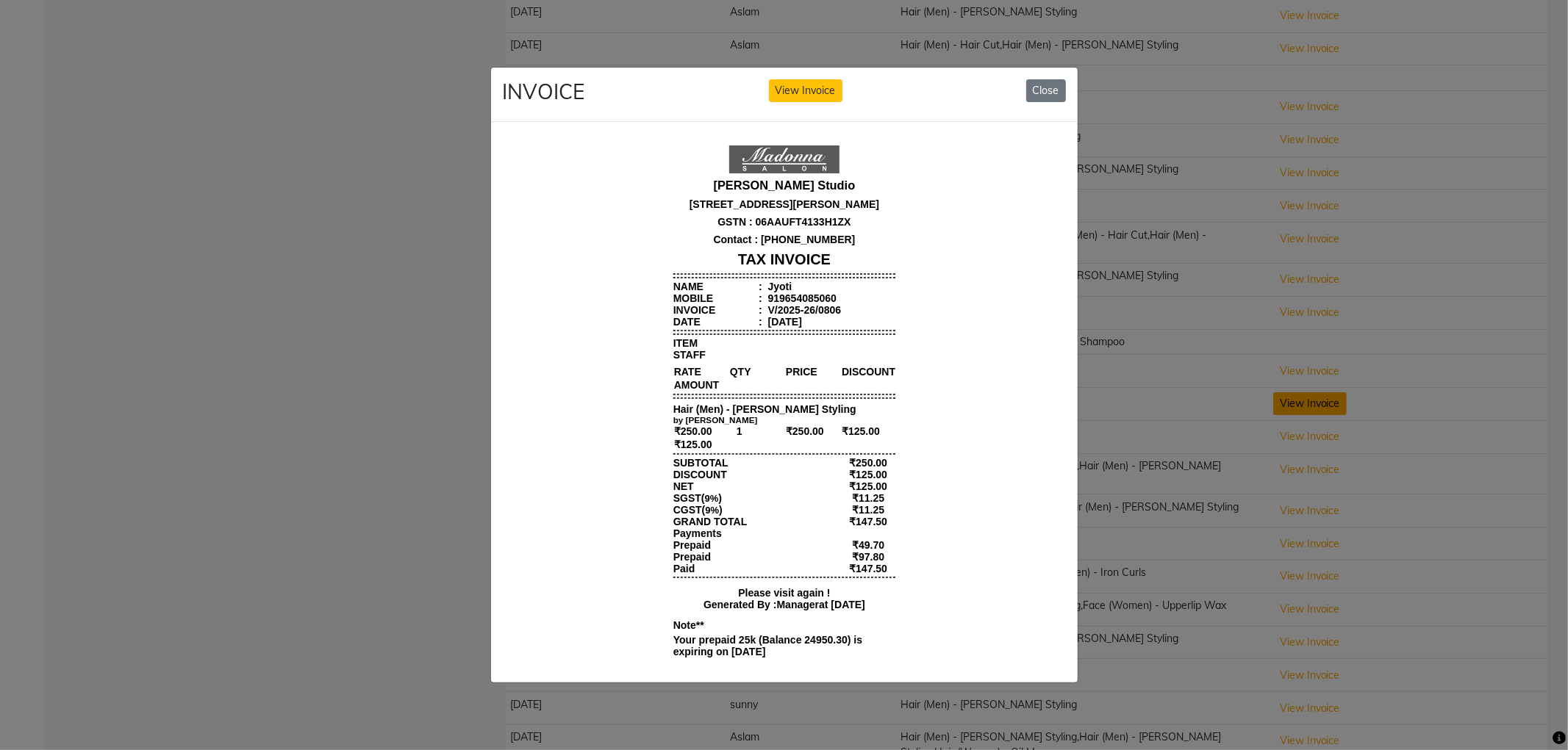
scroll to position [11, 0]
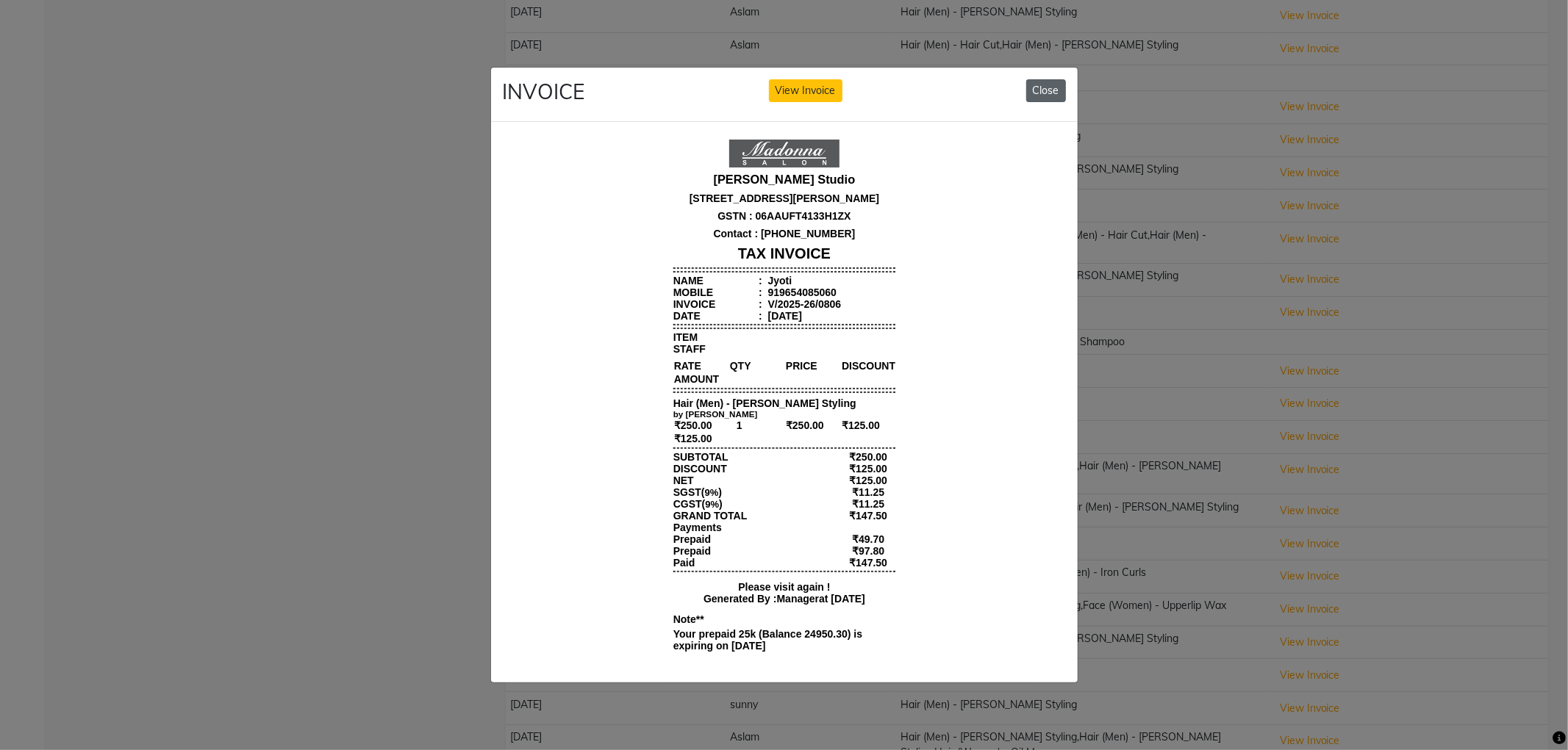
click at [1035, 83] on button "Close" at bounding box center [1045, 90] width 40 height 23
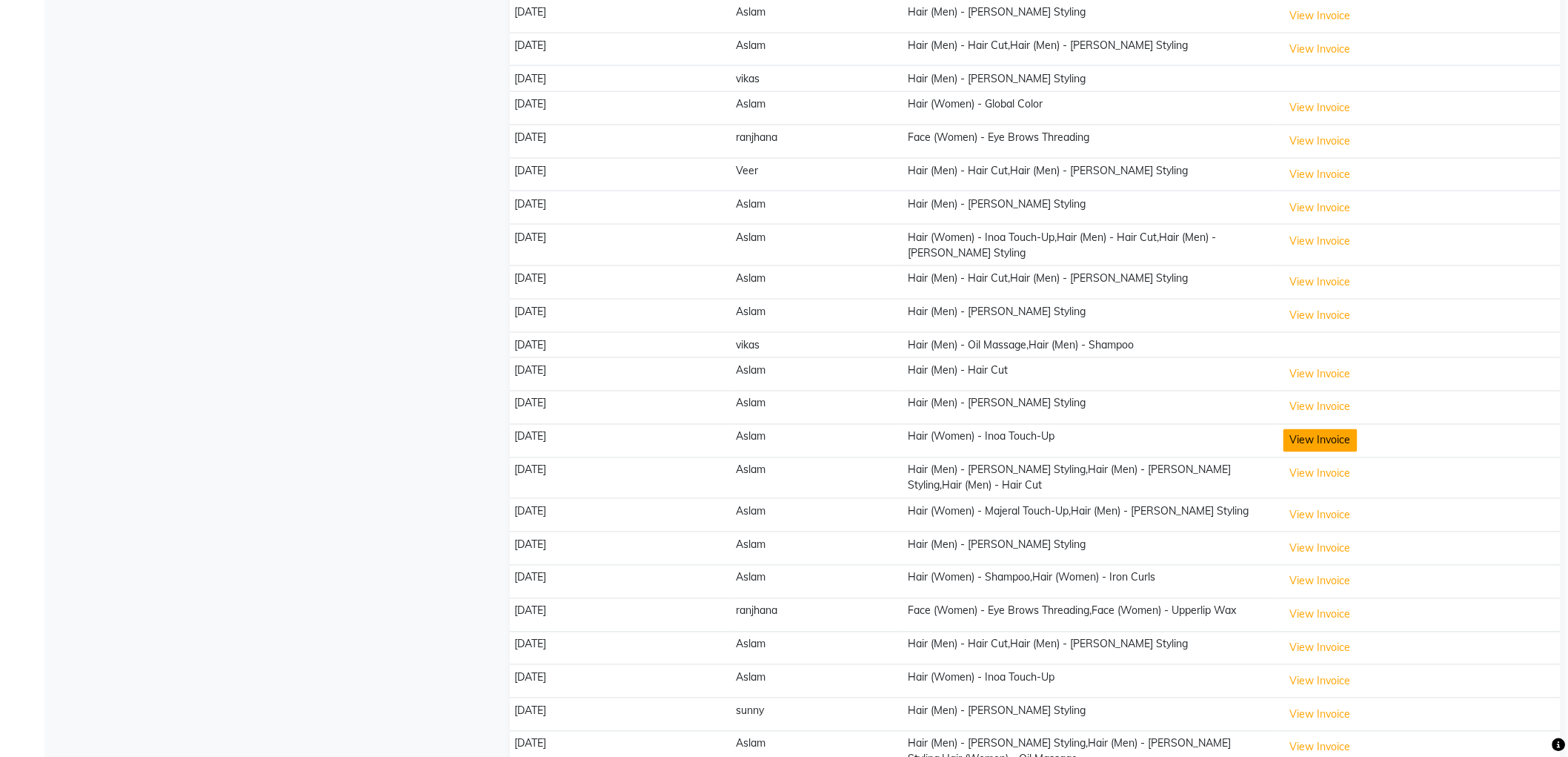
click at [1302, 429] on button "View Invoice" at bounding box center [1321, 440] width 74 height 23
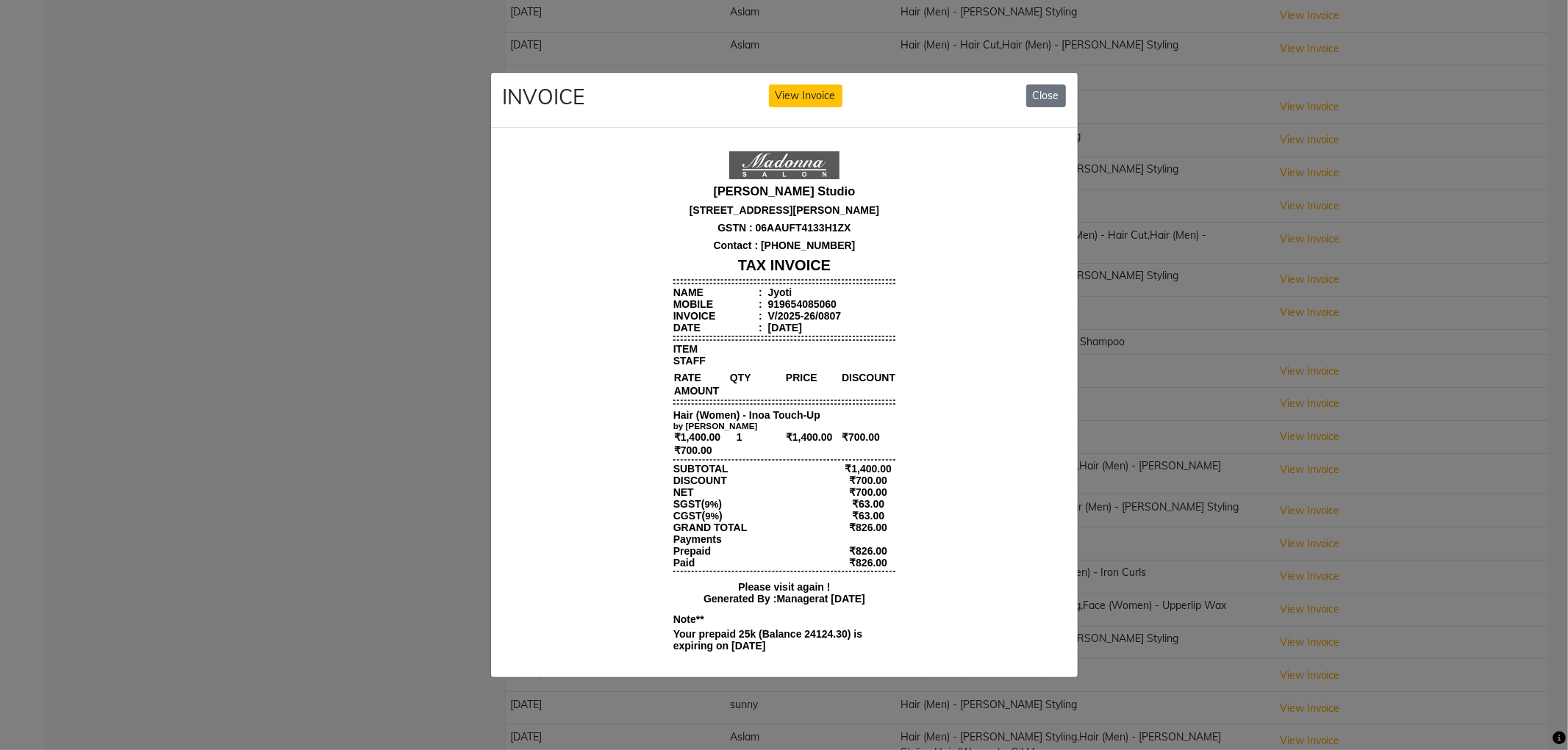
scroll to position [0, 0]
click at [1142, 232] on ngb-modal-window "INVOICE View Invoice Close" at bounding box center [784, 375] width 1568 height 750
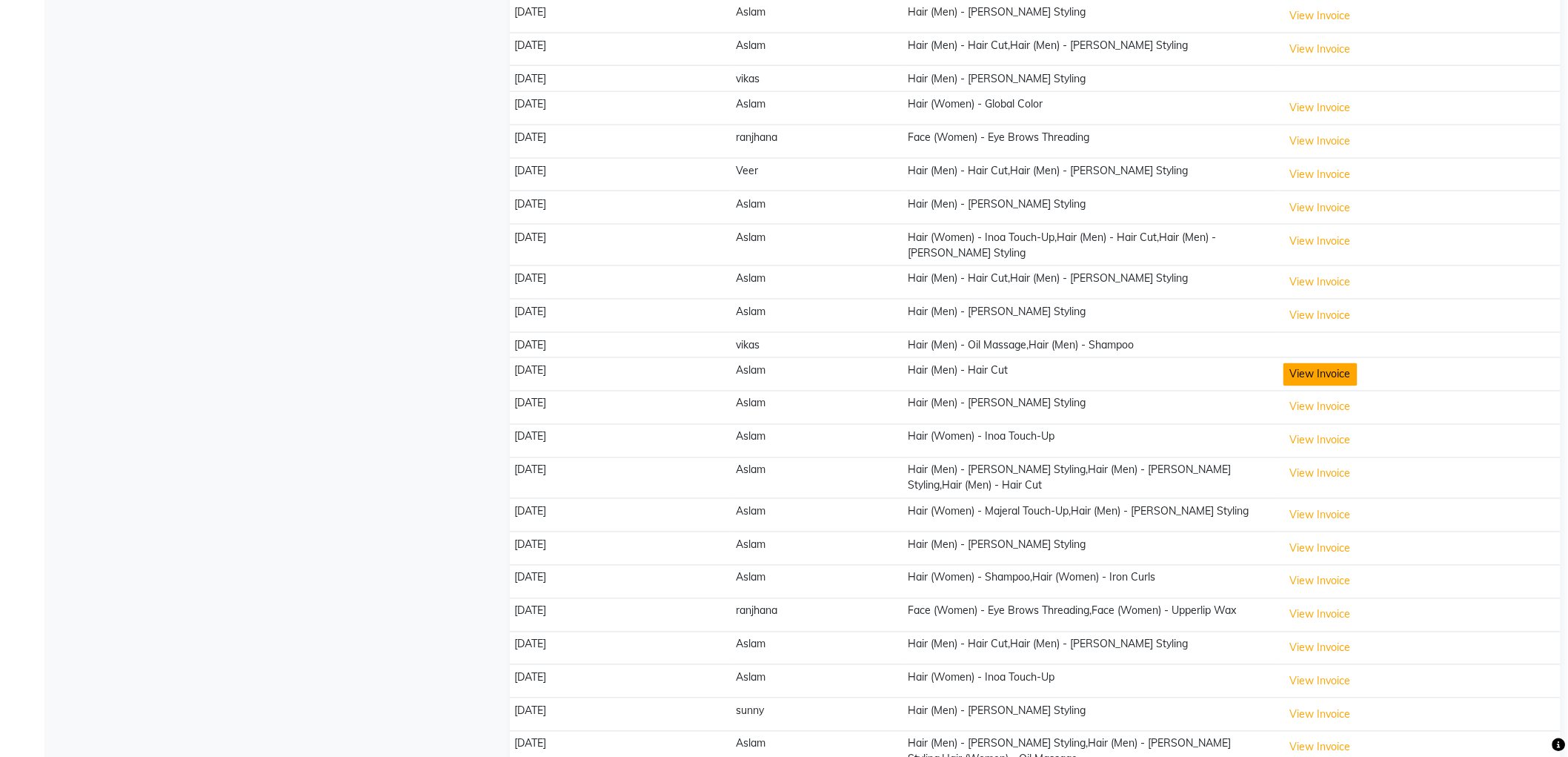
click at [1314, 366] on button "View Invoice" at bounding box center [1321, 374] width 74 height 23
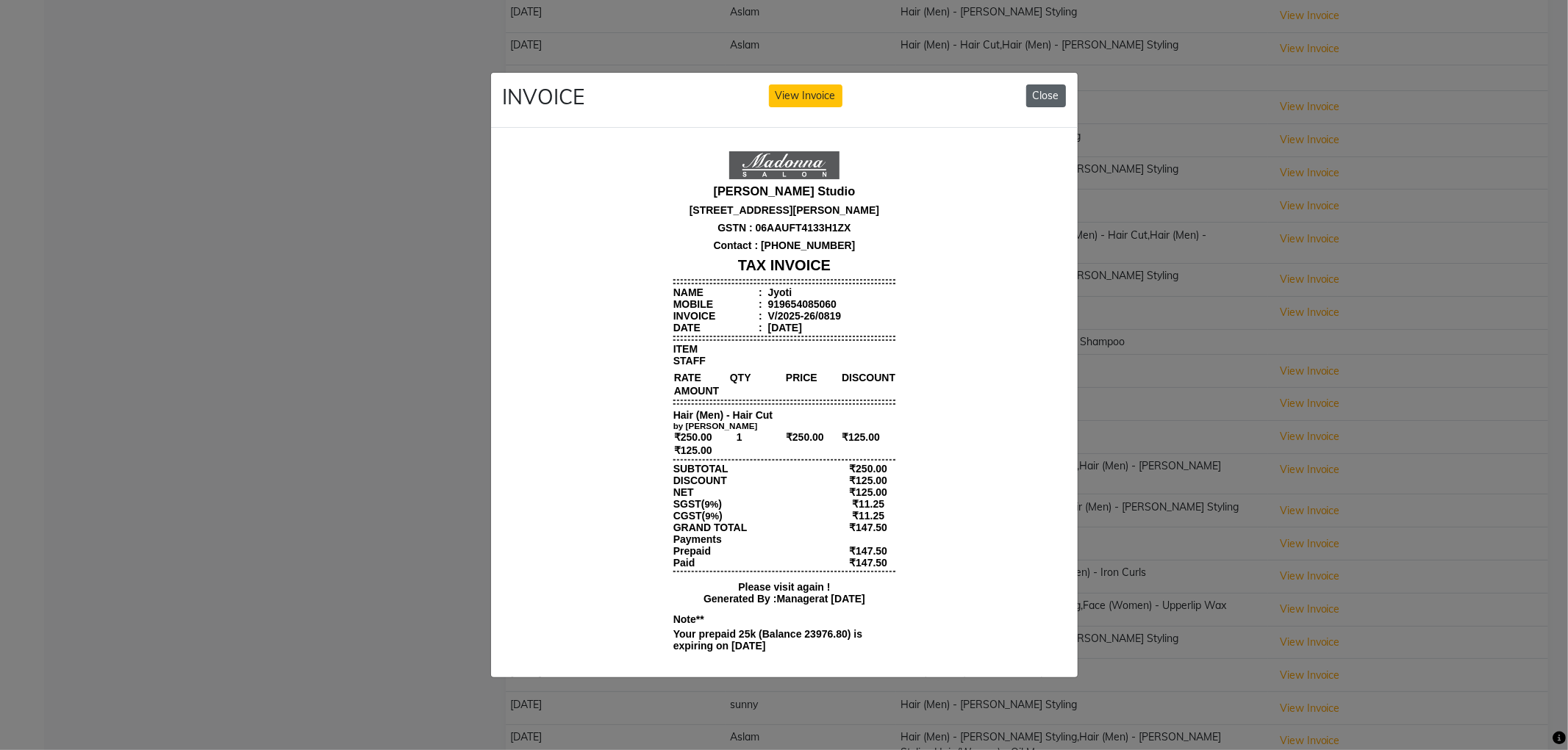
click at [1048, 92] on button "Close" at bounding box center [1045, 96] width 40 height 23
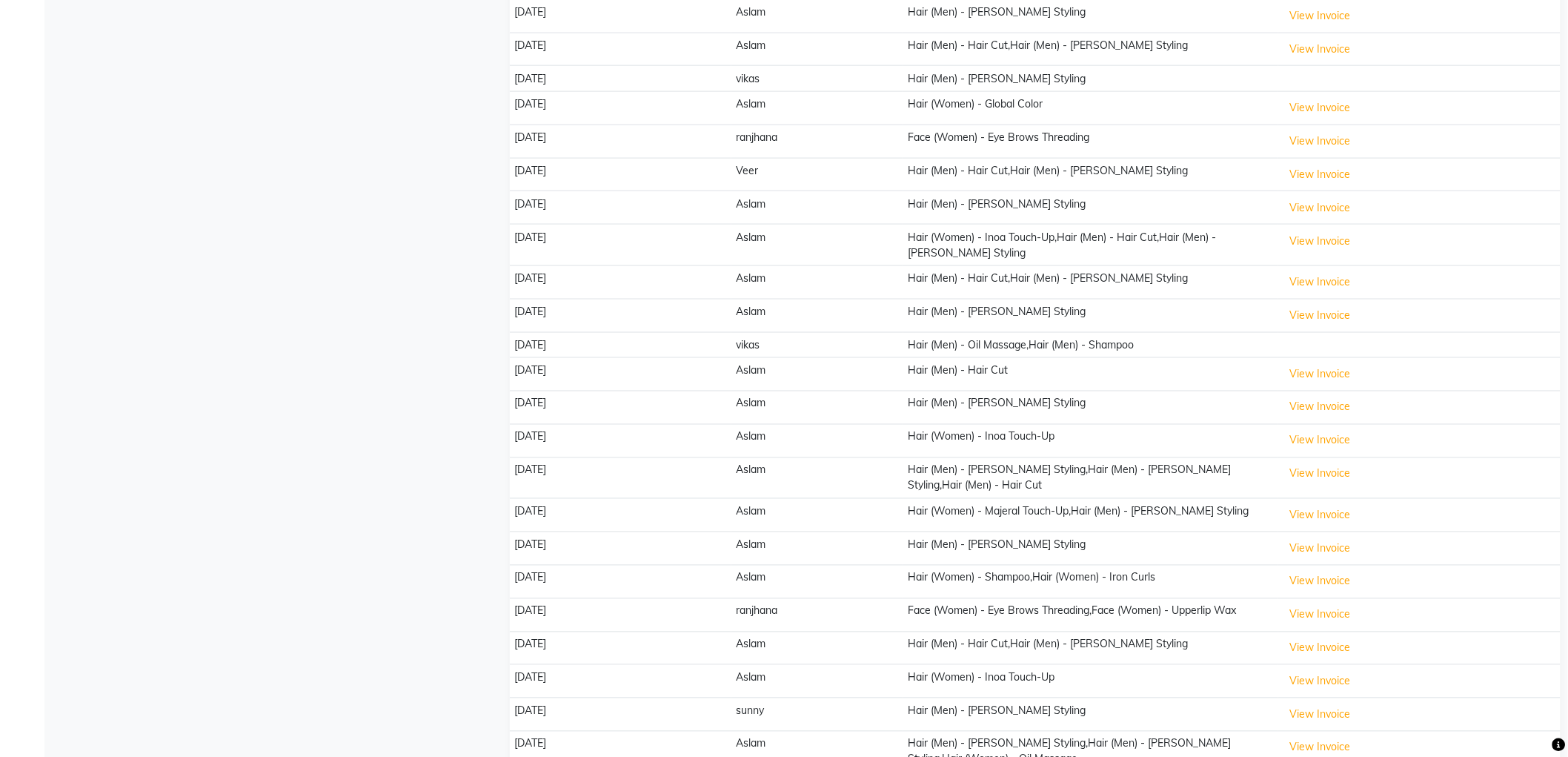
click at [1049, 335] on td "Hair (Men) - Oil Massage,Hair (Men) - Shampoo" at bounding box center [1091, 346] width 375 height 26
click at [1165, 333] on td "Hair (Men) - Oil Massage,Hair (Men) - Shampoo" at bounding box center [1091, 346] width 375 height 26
click at [1313, 336] on td at bounding box center [1419, 346] width 282 height 26
click at [1324, 306] on button "View Invoice" at bounding box center [1321, 315] width 74 height 23
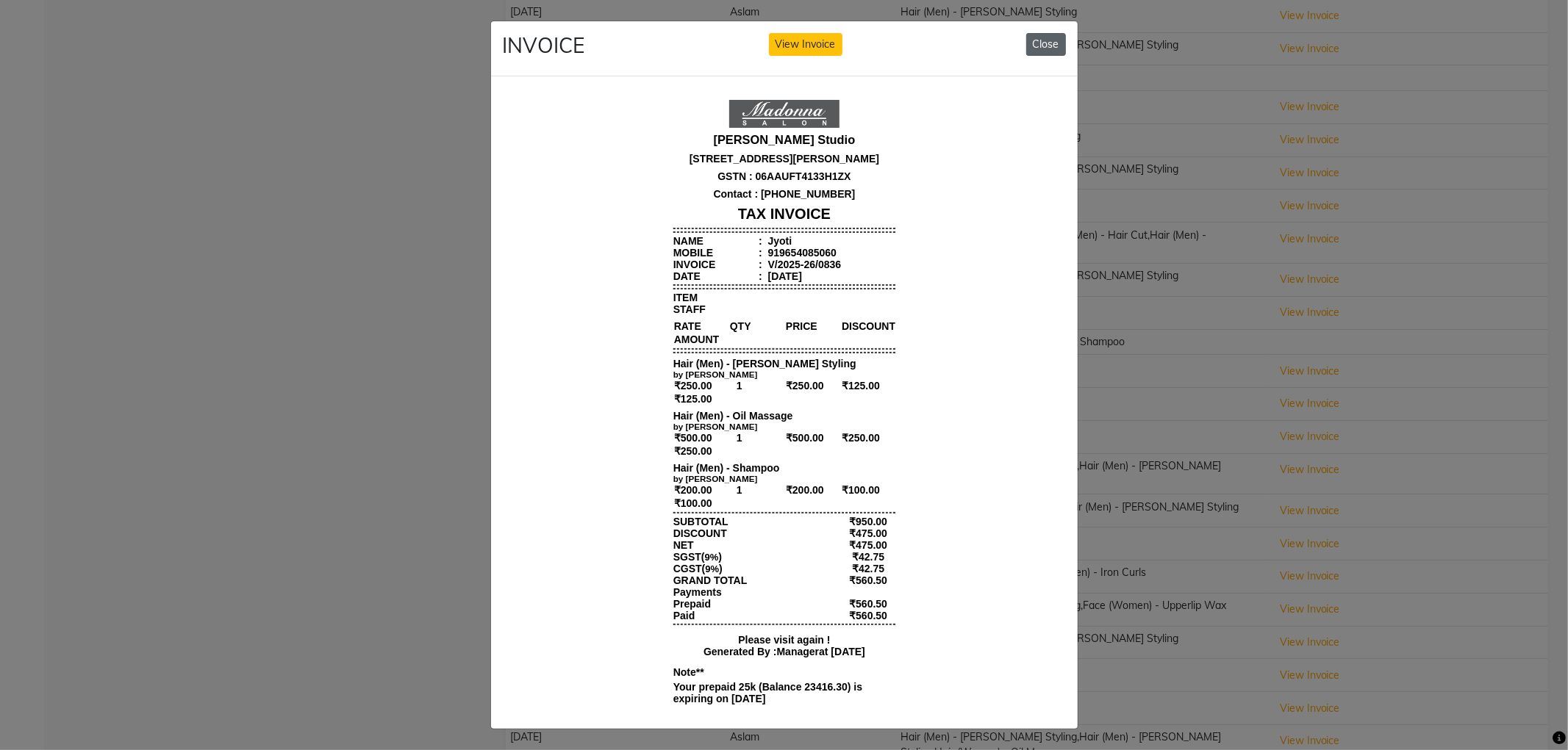
click at [1040, 41] on button "Close" at bounding box center [1045, 44] width 40 height 23
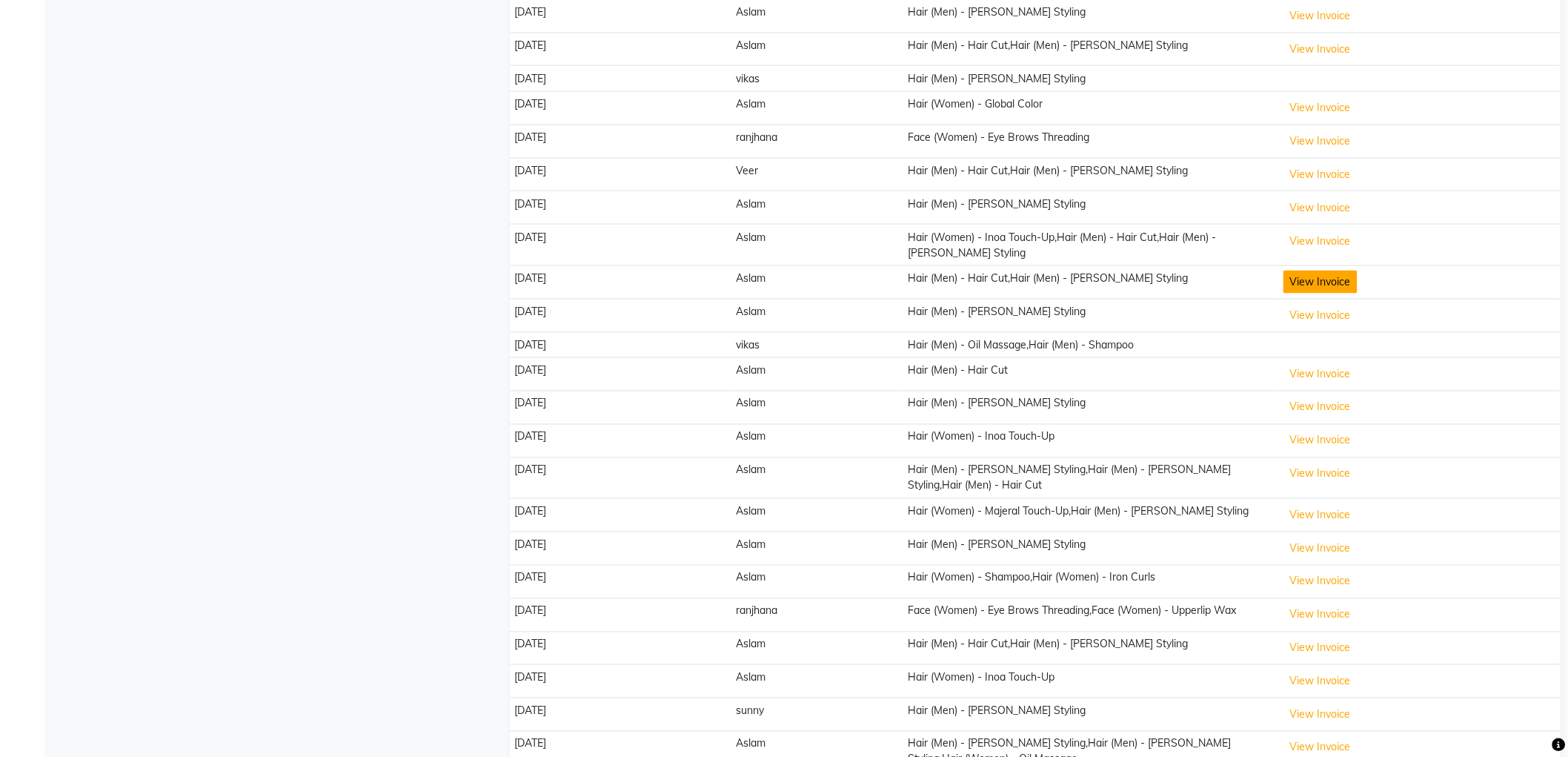
click at [1304, 272] on button "View Invoice" at bounding box center [1321, 281] width 74 height 23
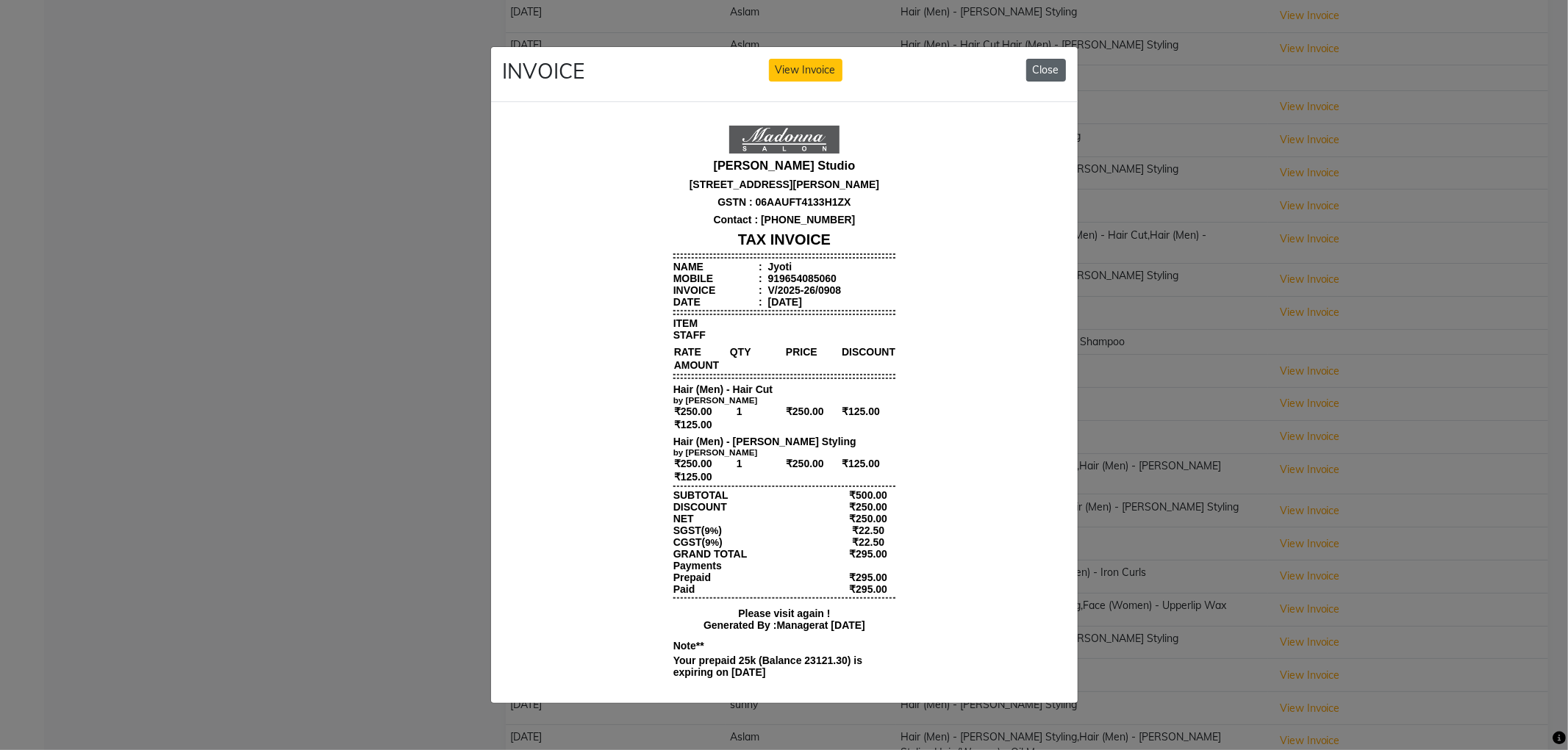
click at [1046, 71] on button "Close" at bounding box center [1045, 70] width 40 height 23
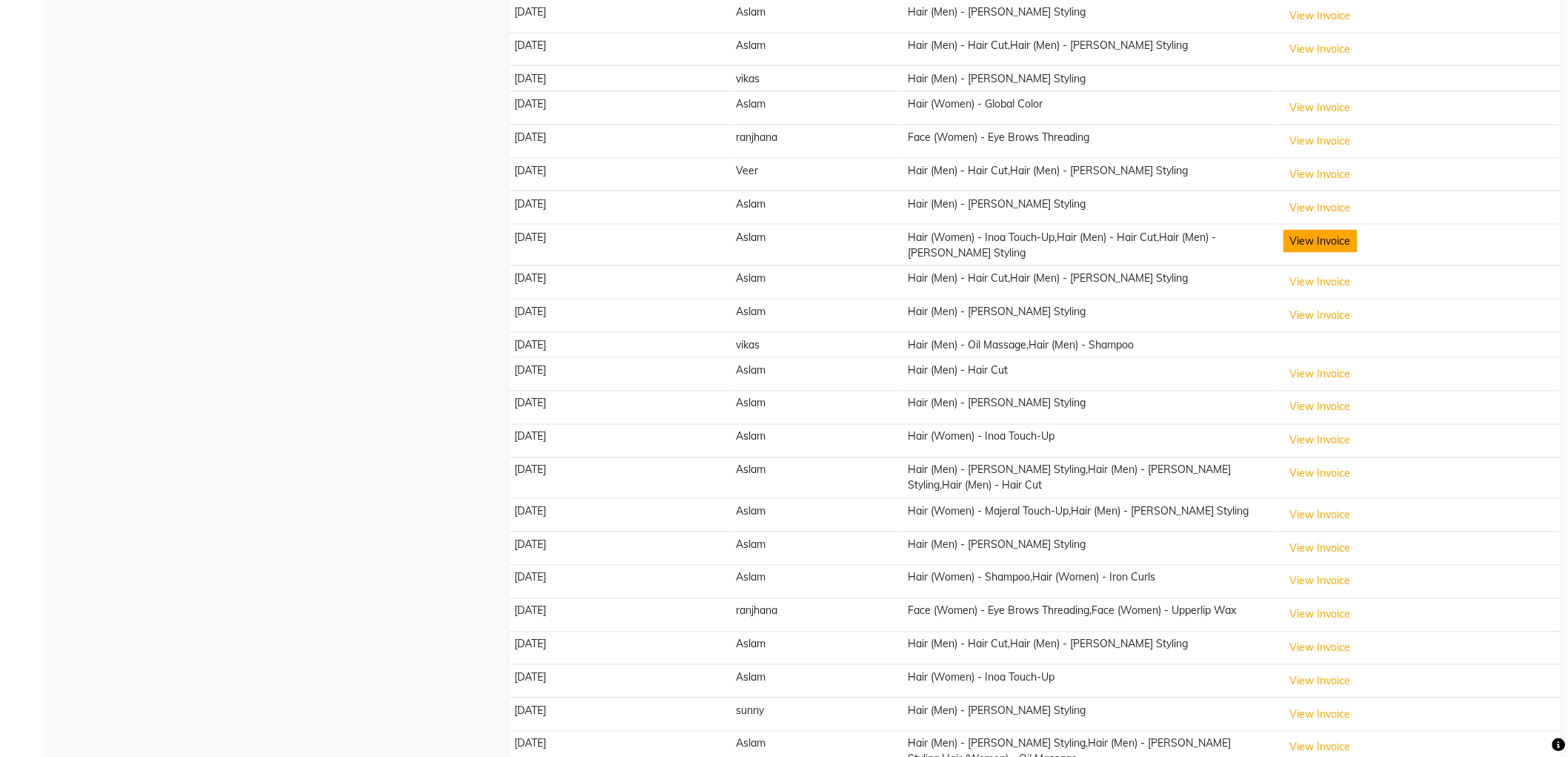
click at [1315, 232] on button "View Invoice" at bounding box center [1321, 241] width 74 height 23
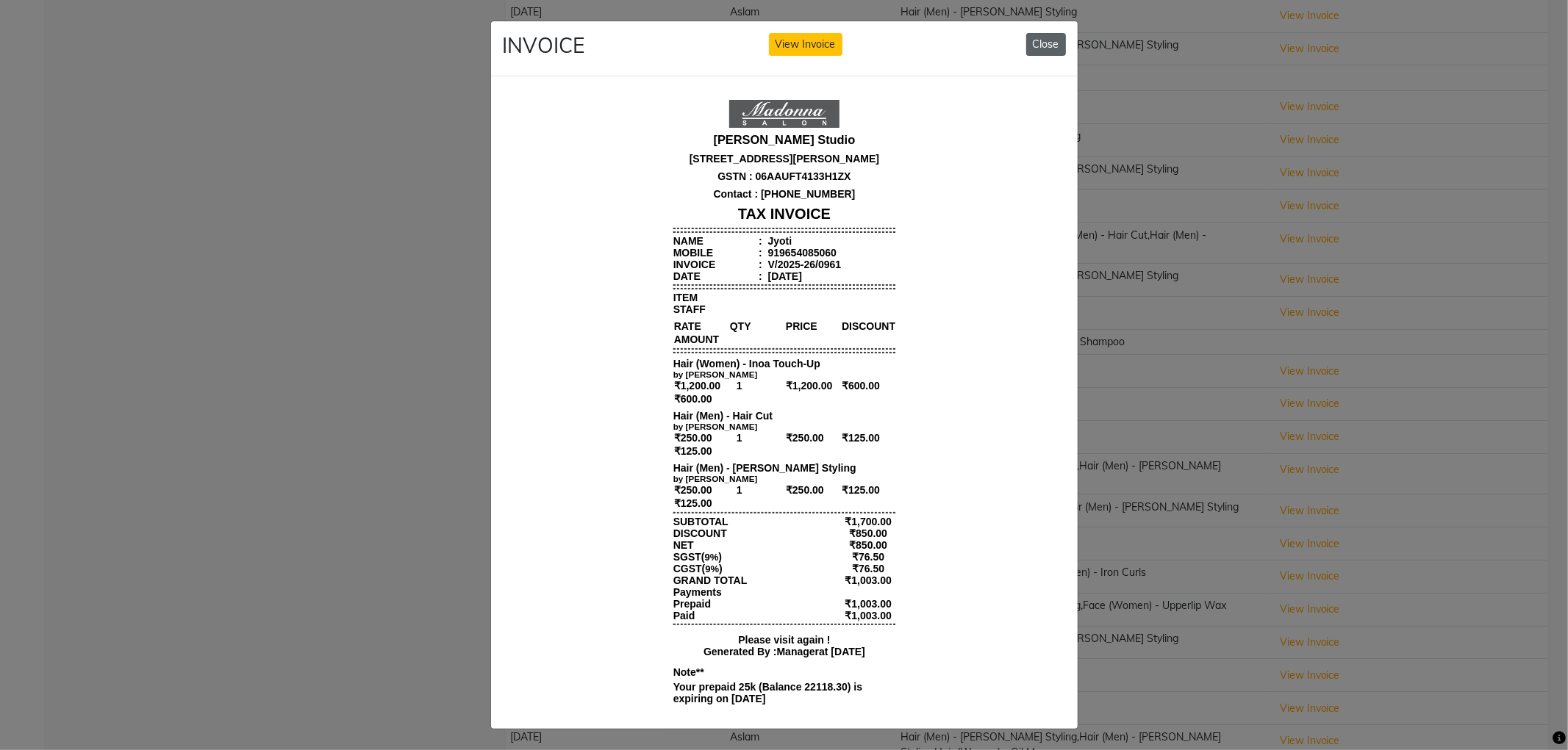
click at [1043, 49] on button "Close" at bounding box center [1045, 44] width 40 height 23
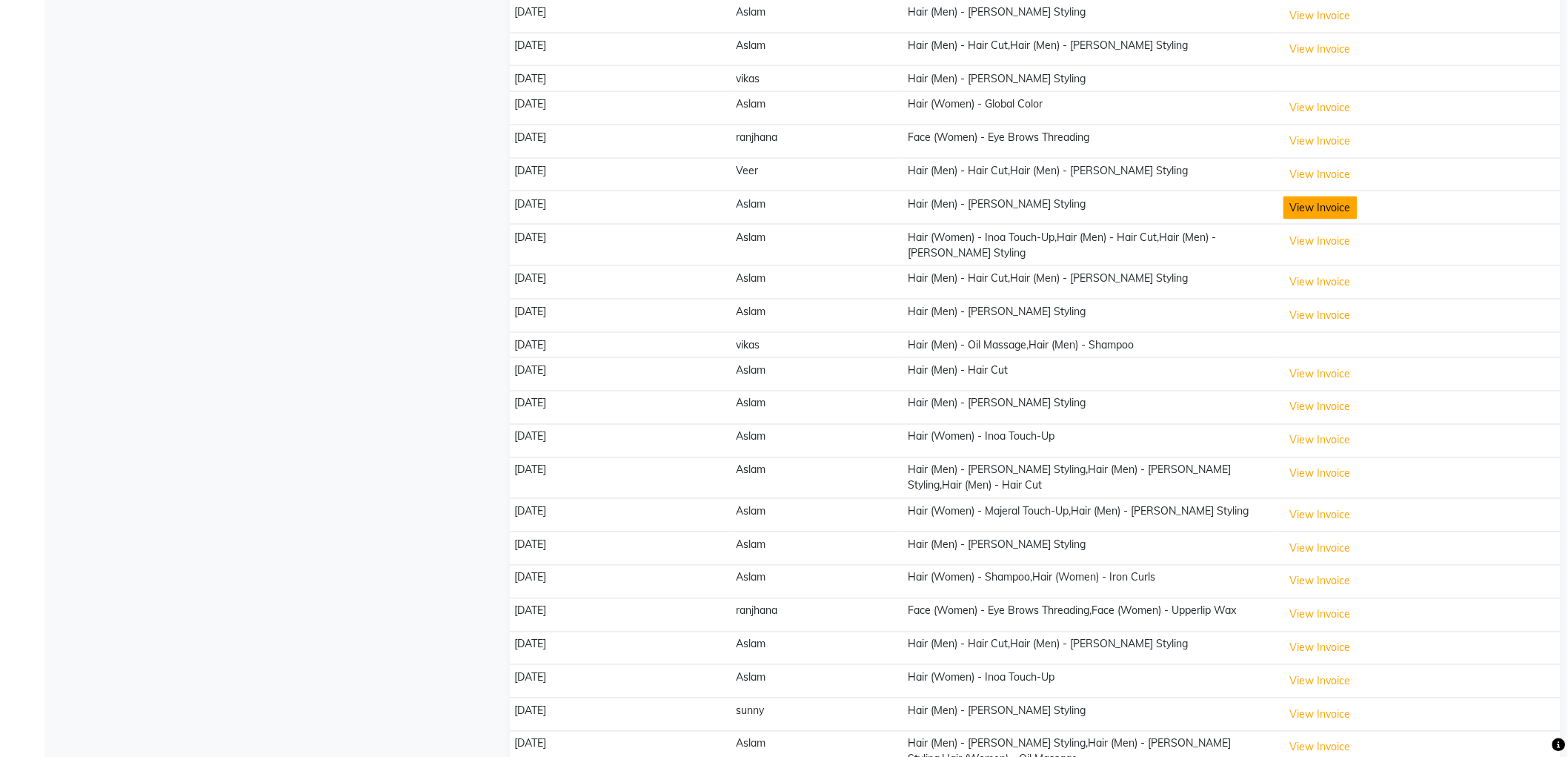
click at [1341, 197] on button "View Invoice" at bounding box center [1321, 208] width 74 height 23
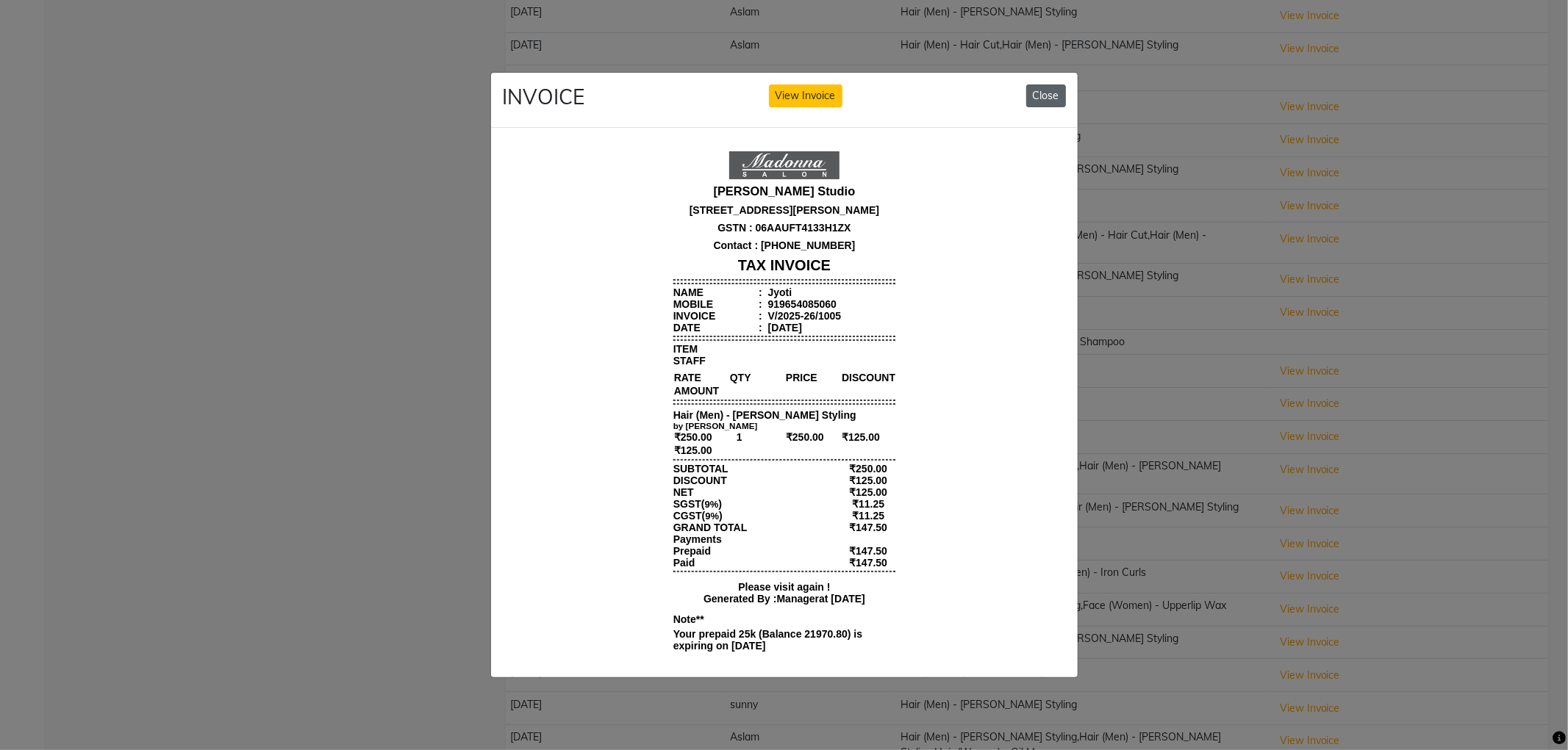
click at [1052, 93] on button "Close" at bounding box center [1045, 96] width 40 height 23
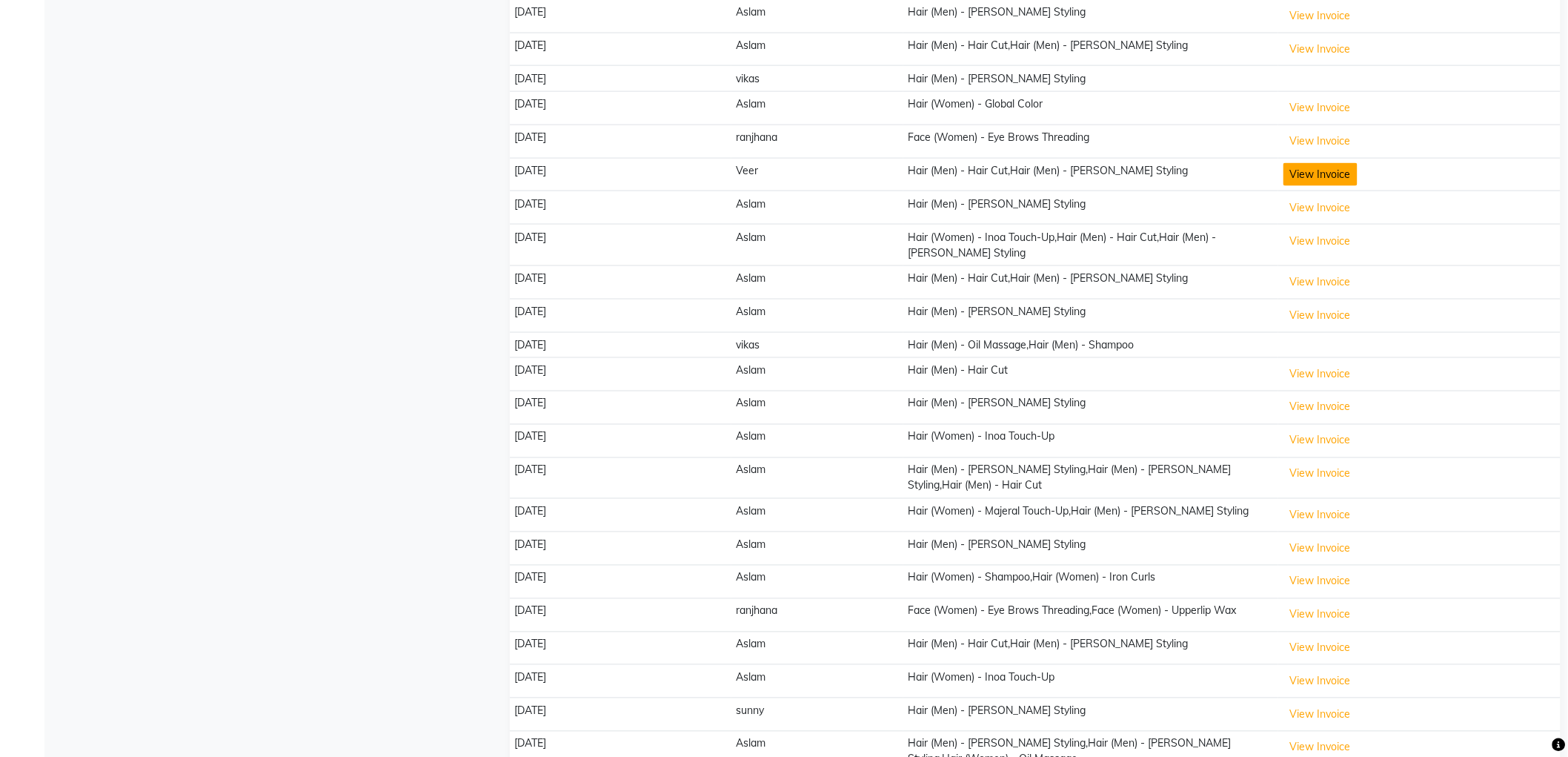
click at [1314, 163] on button "View Invoice" at bounding box center [1321, 175] width 74 height 23
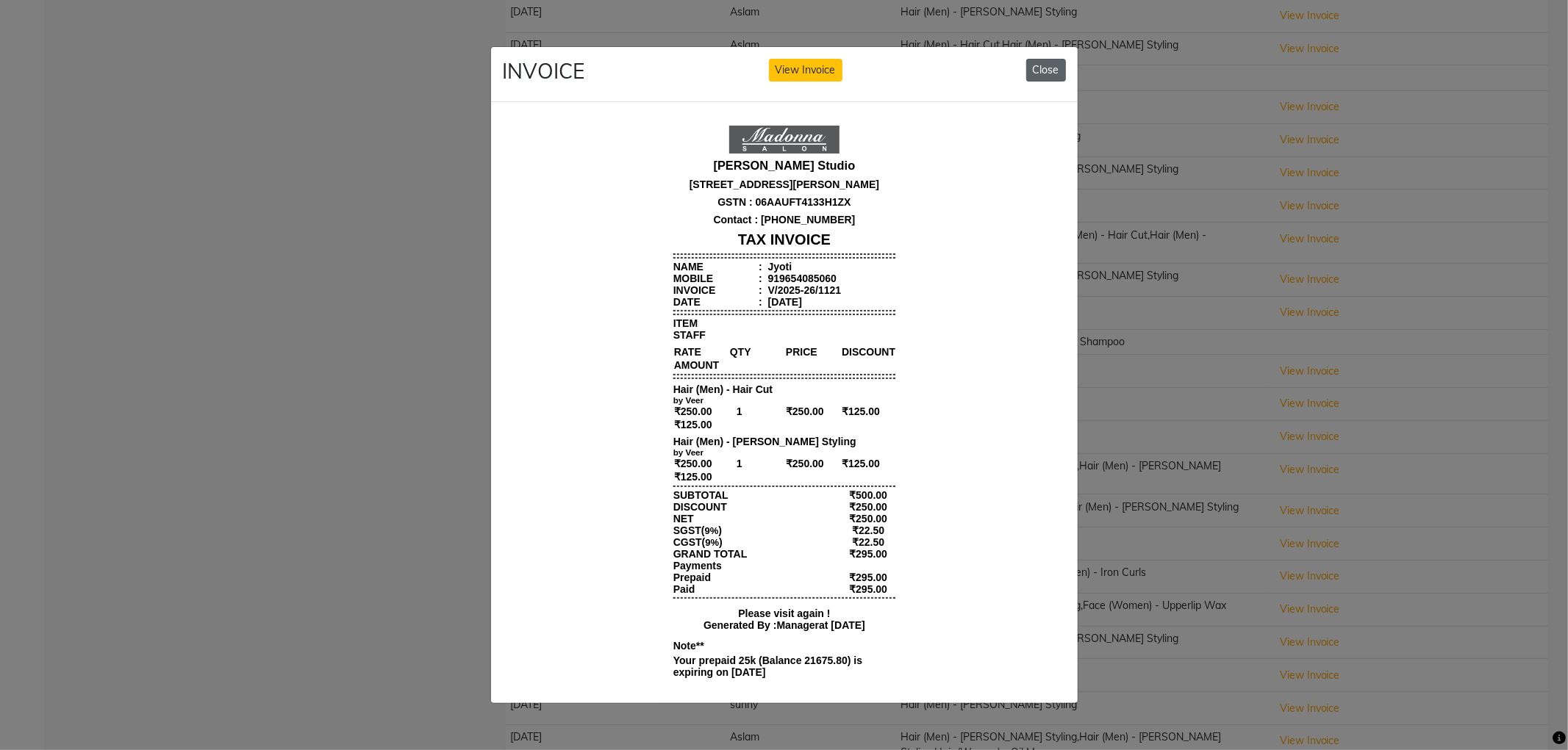
click at [1040, 60] on button "Close" at bounding box center [1045, 70] width 40 height 23
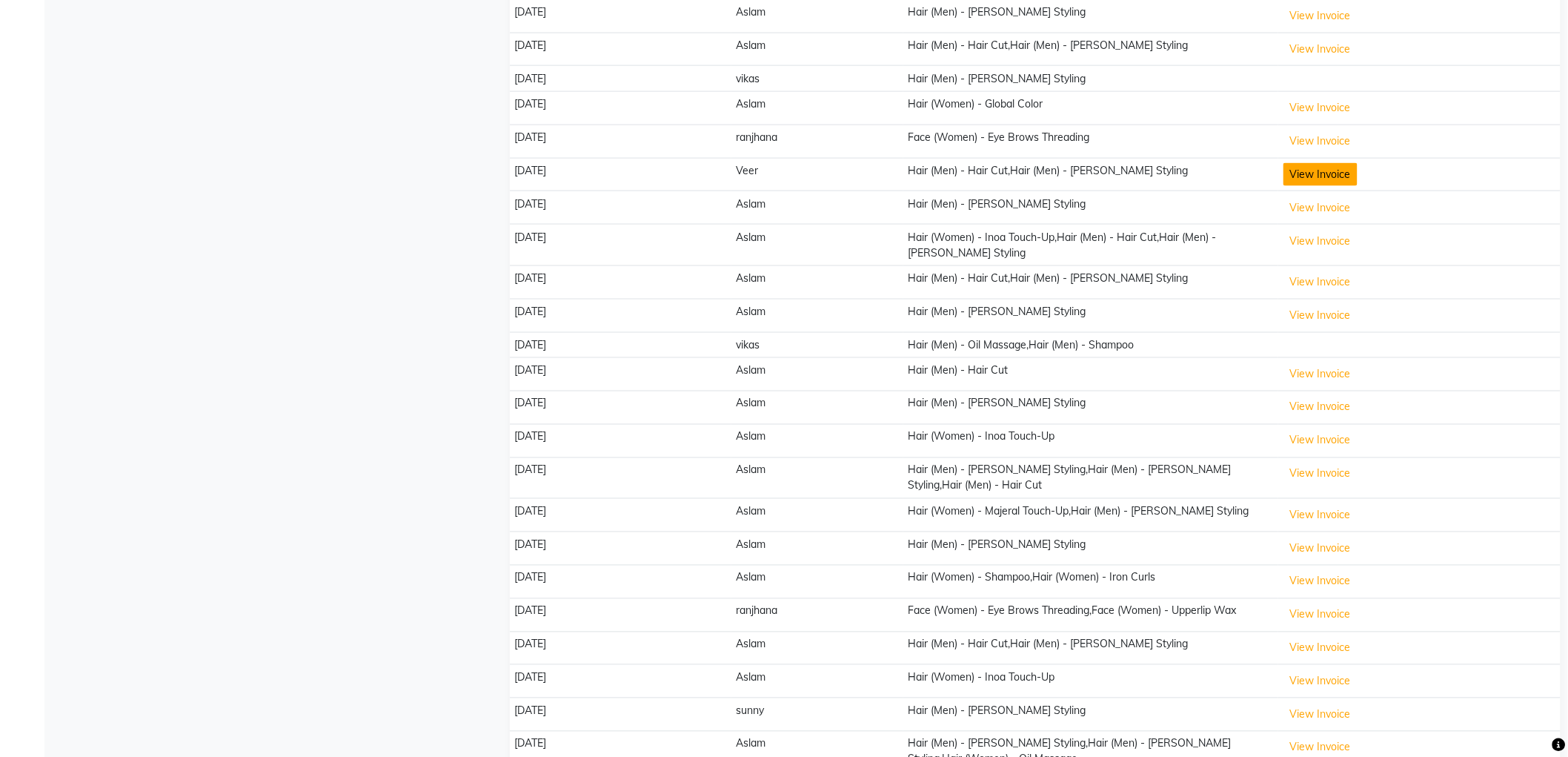
click at [1323, 163] on button "View Invoice" at bounding box center [1321, 175] width 74 height 23
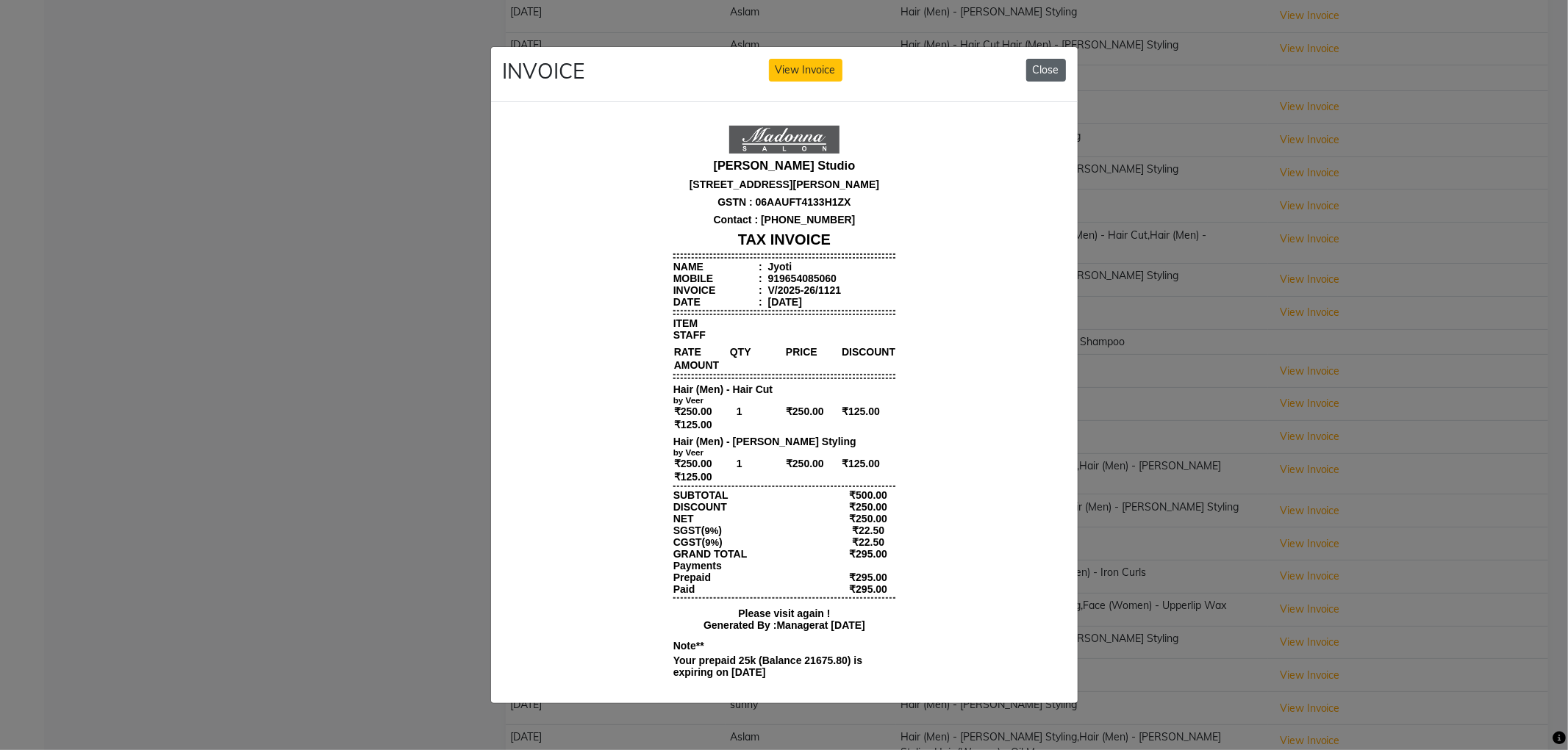
click at [1044, 63] on button "Close" at bounding box center [1045, 70] width 40 height 23
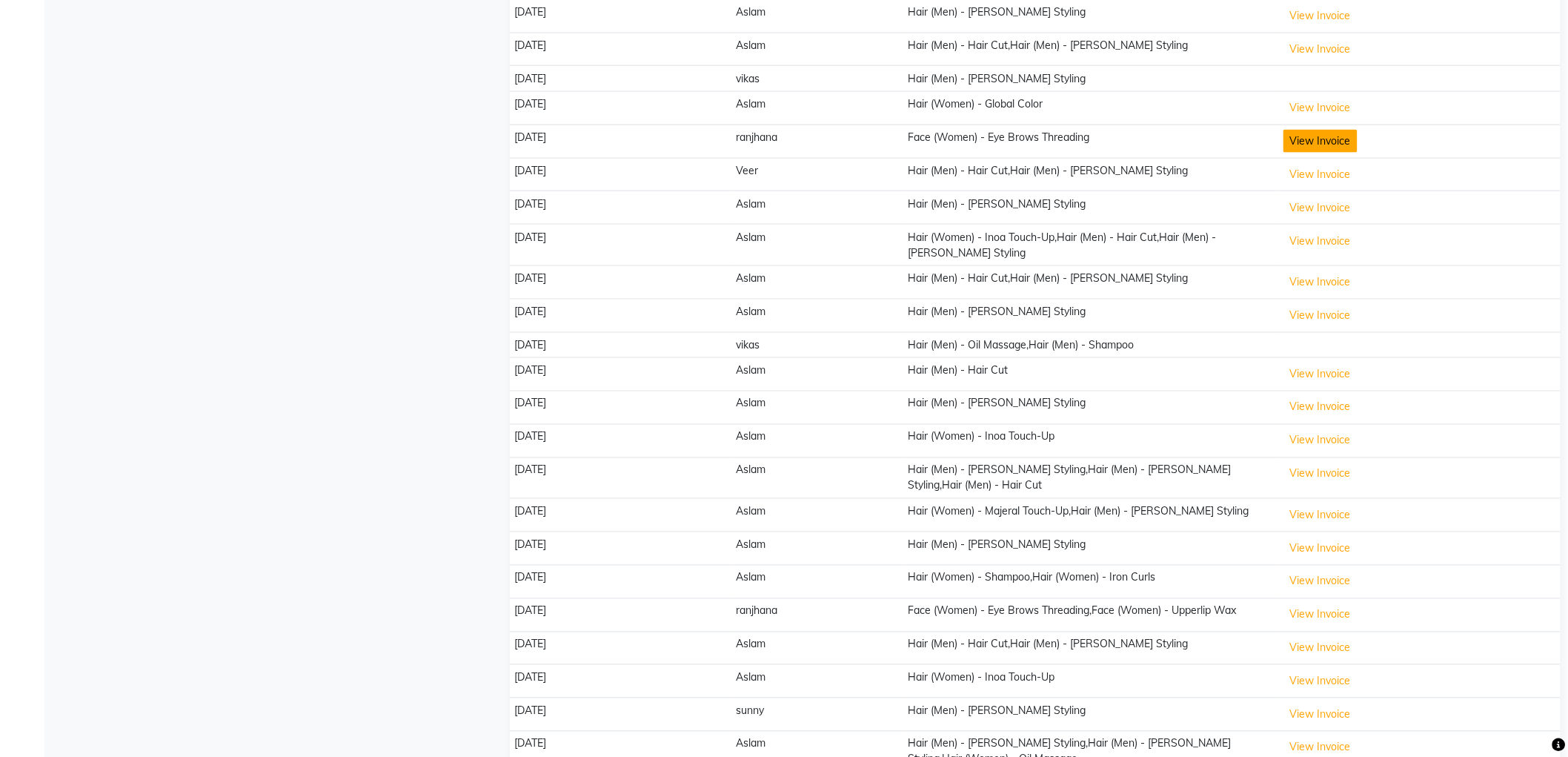
click at [1309, 130] on button "View Invoice" at bounding box center [1321, 141] width 74 height 23
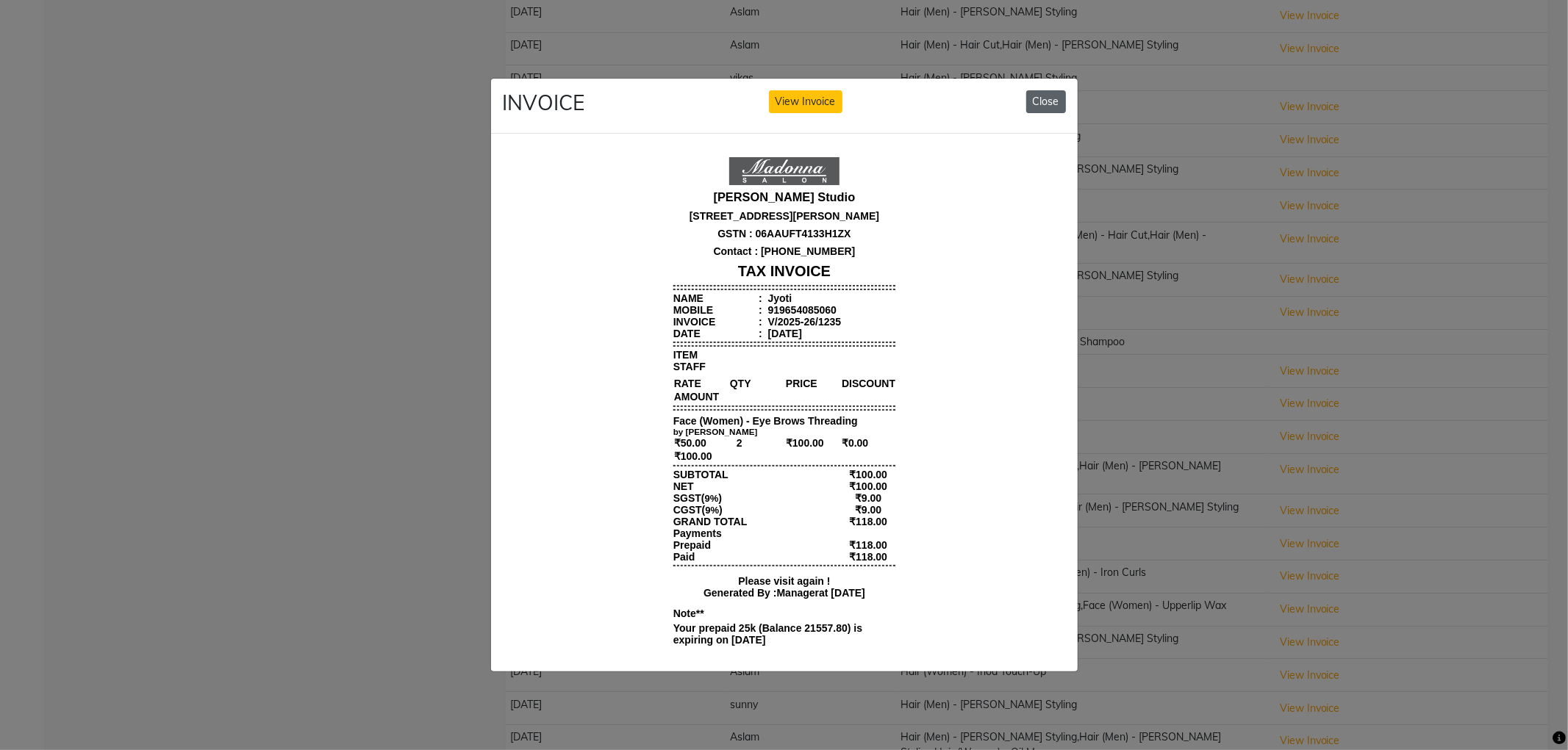
click at [1042, 93] on button "Close" at bounding box center [1045, 101] width 40 height 23
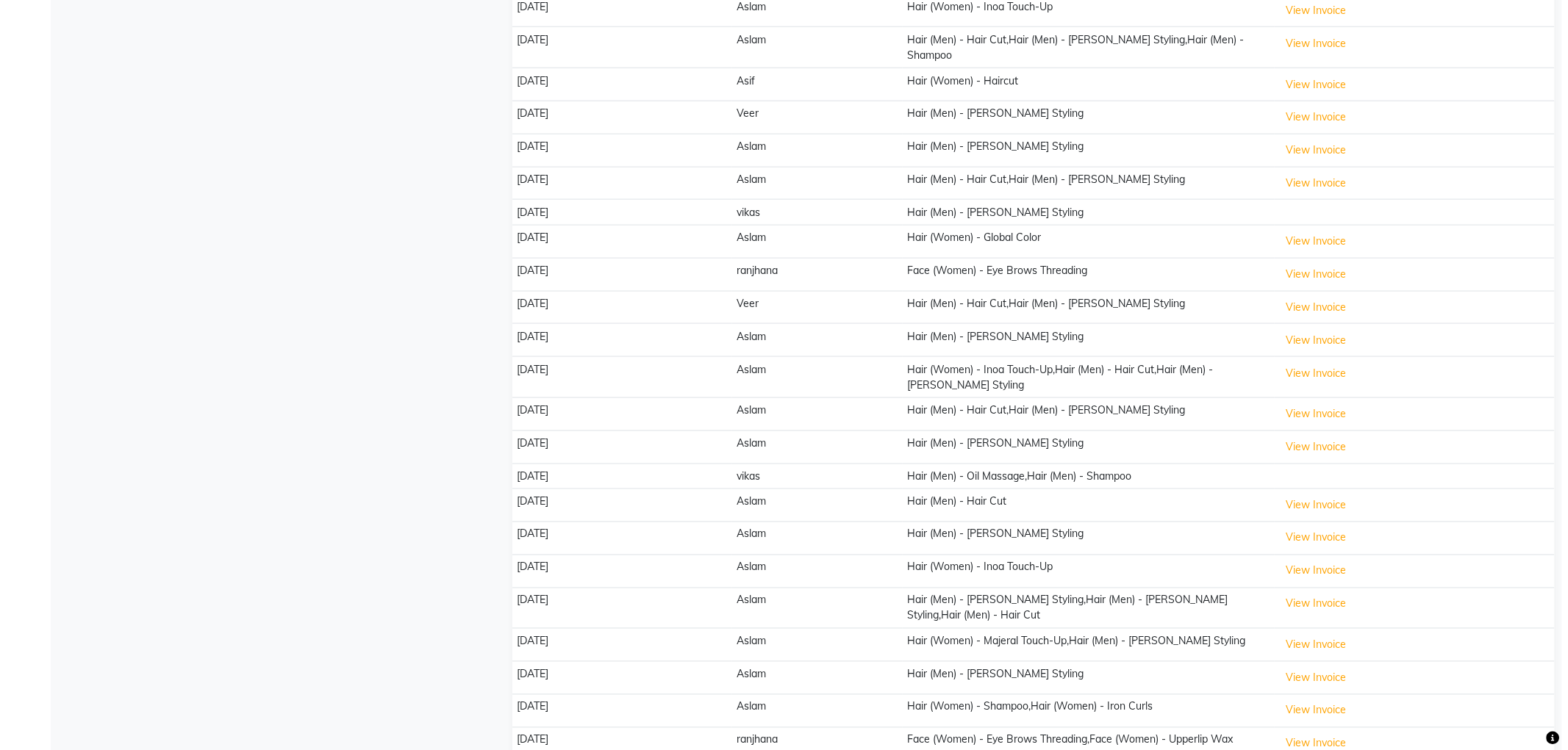
scroll to position [652, 0]
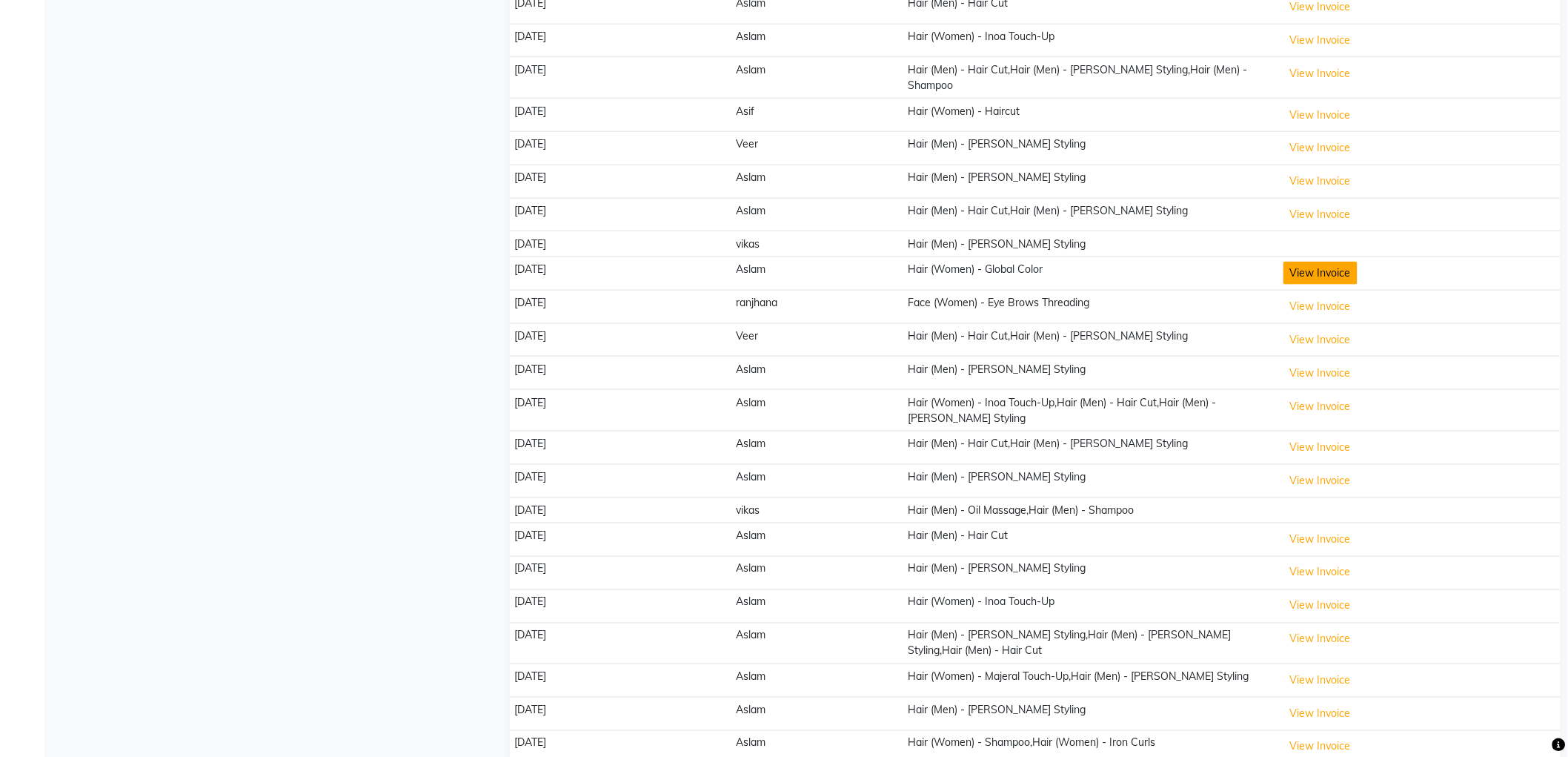
click at [1310, 262] on button "View Invoice" at bounding box center [1321, 273] width 74 height 23
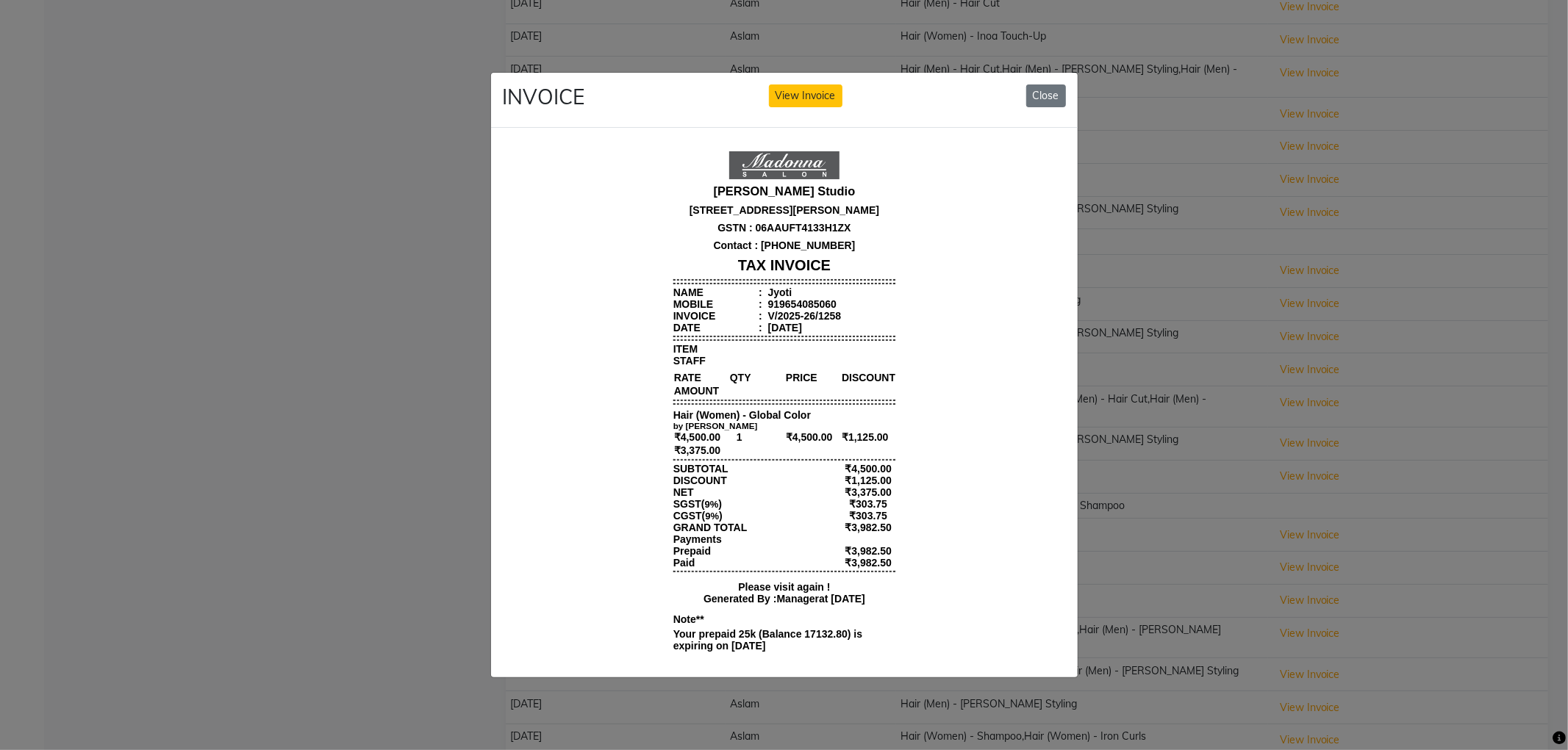
scroll to position [0, 0]
click at [1048, 91] on button "Close" at bounding box center [1045, 96] width 40 height 23
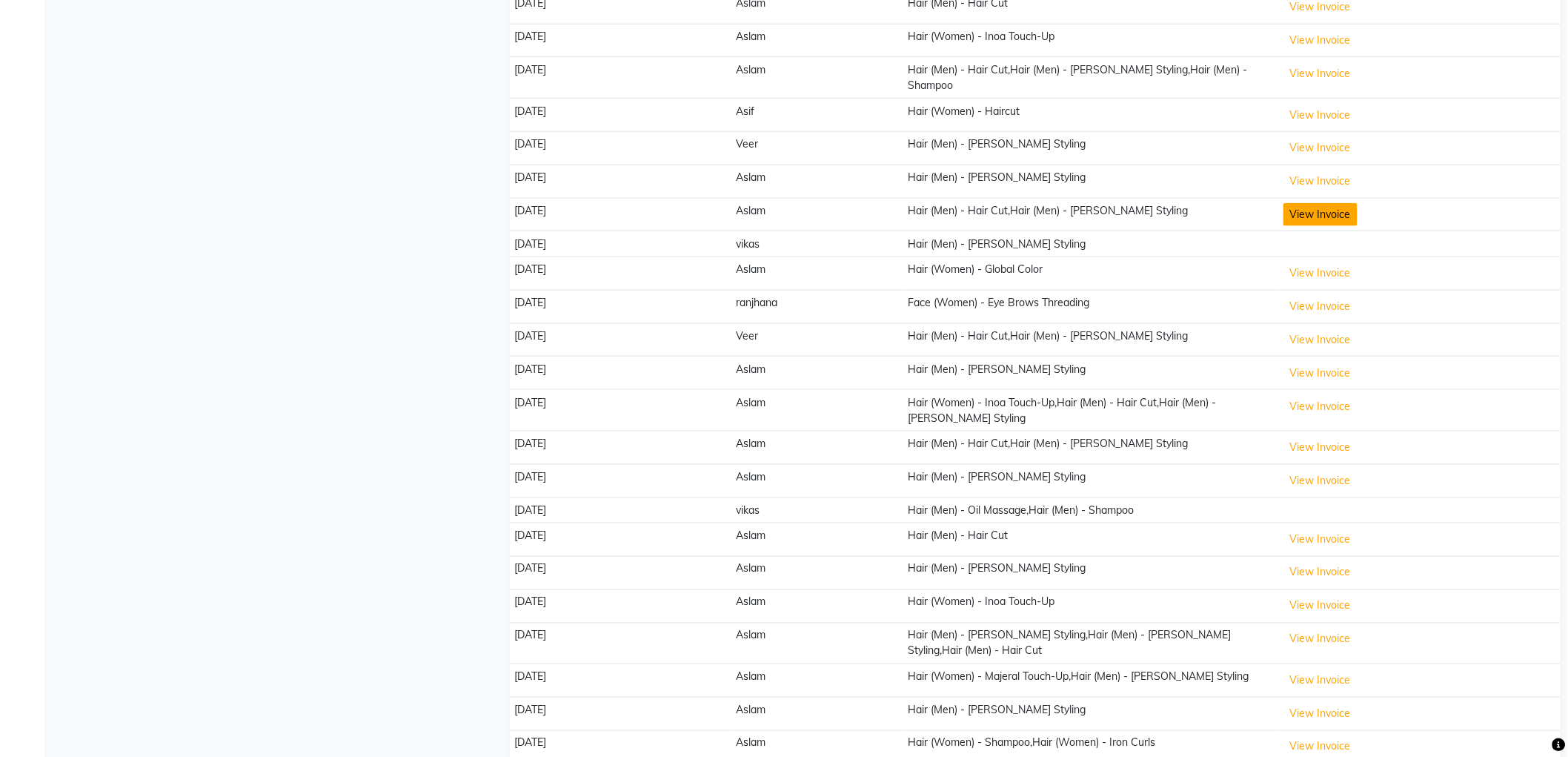
click at [1299, 203] on button "View Invoice" at bounding box center [1321, 215] width 74 height 23
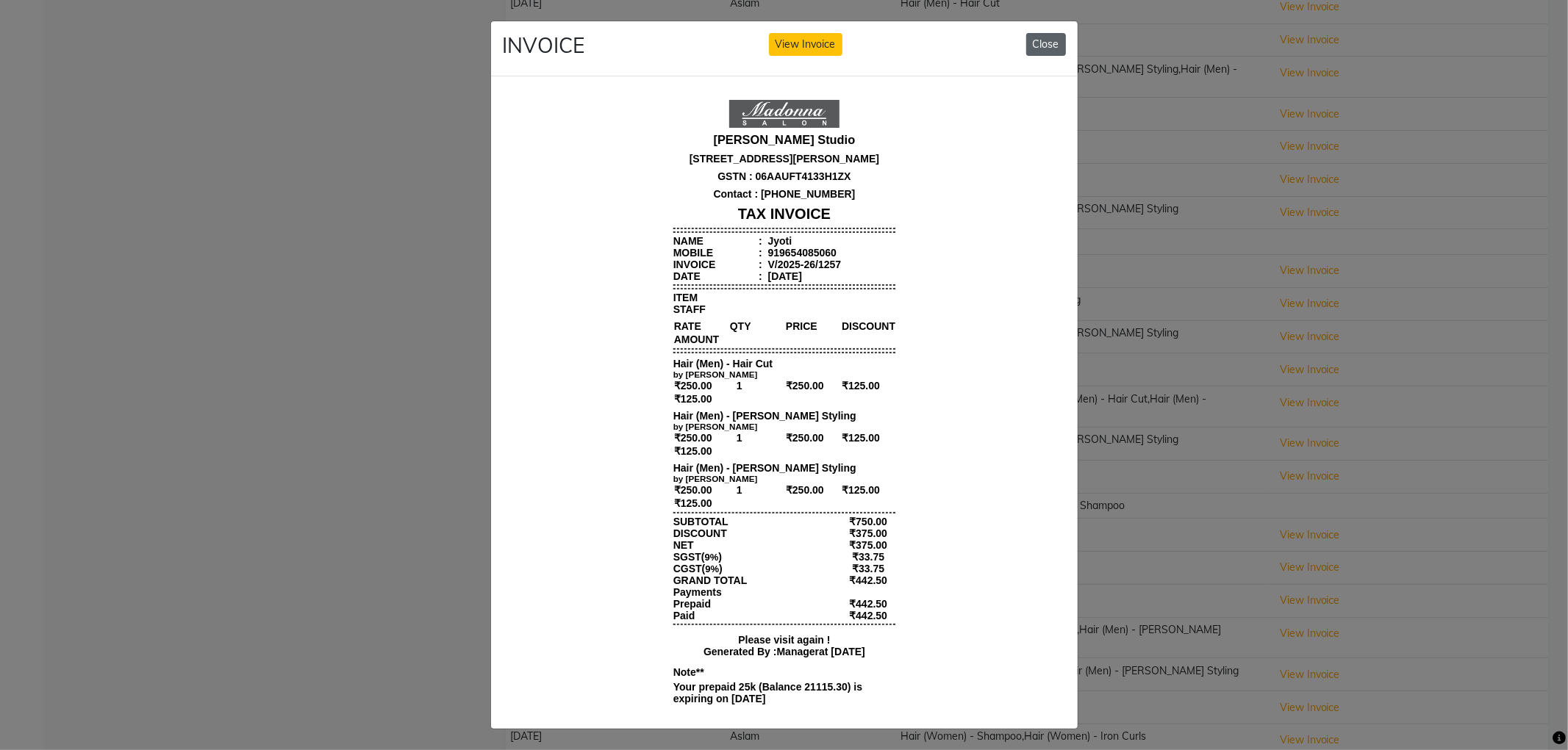
click at [1048, 41] on button "Close" at bounding box center [1045, 44] width 40 height 23
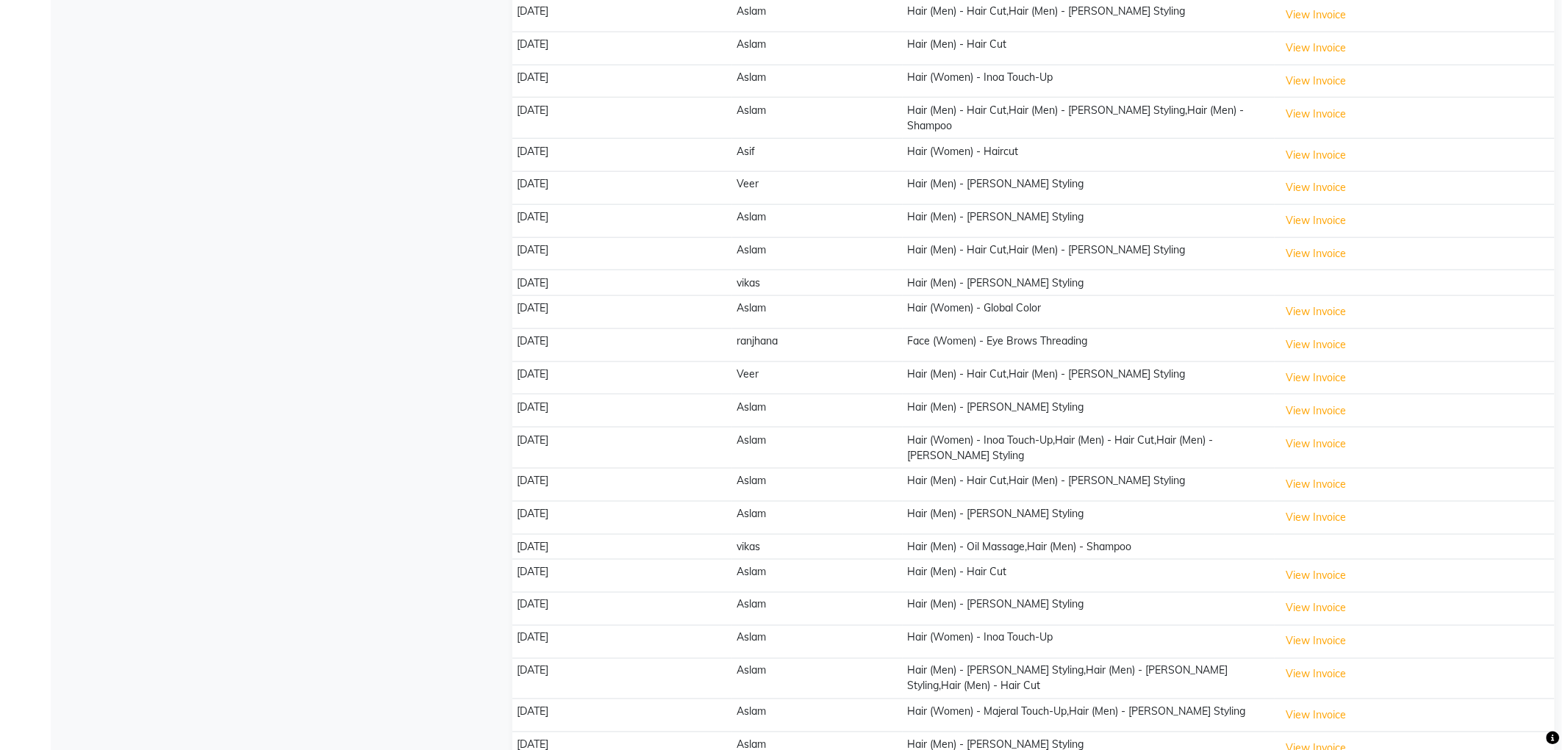
scroll to position [571, 0]
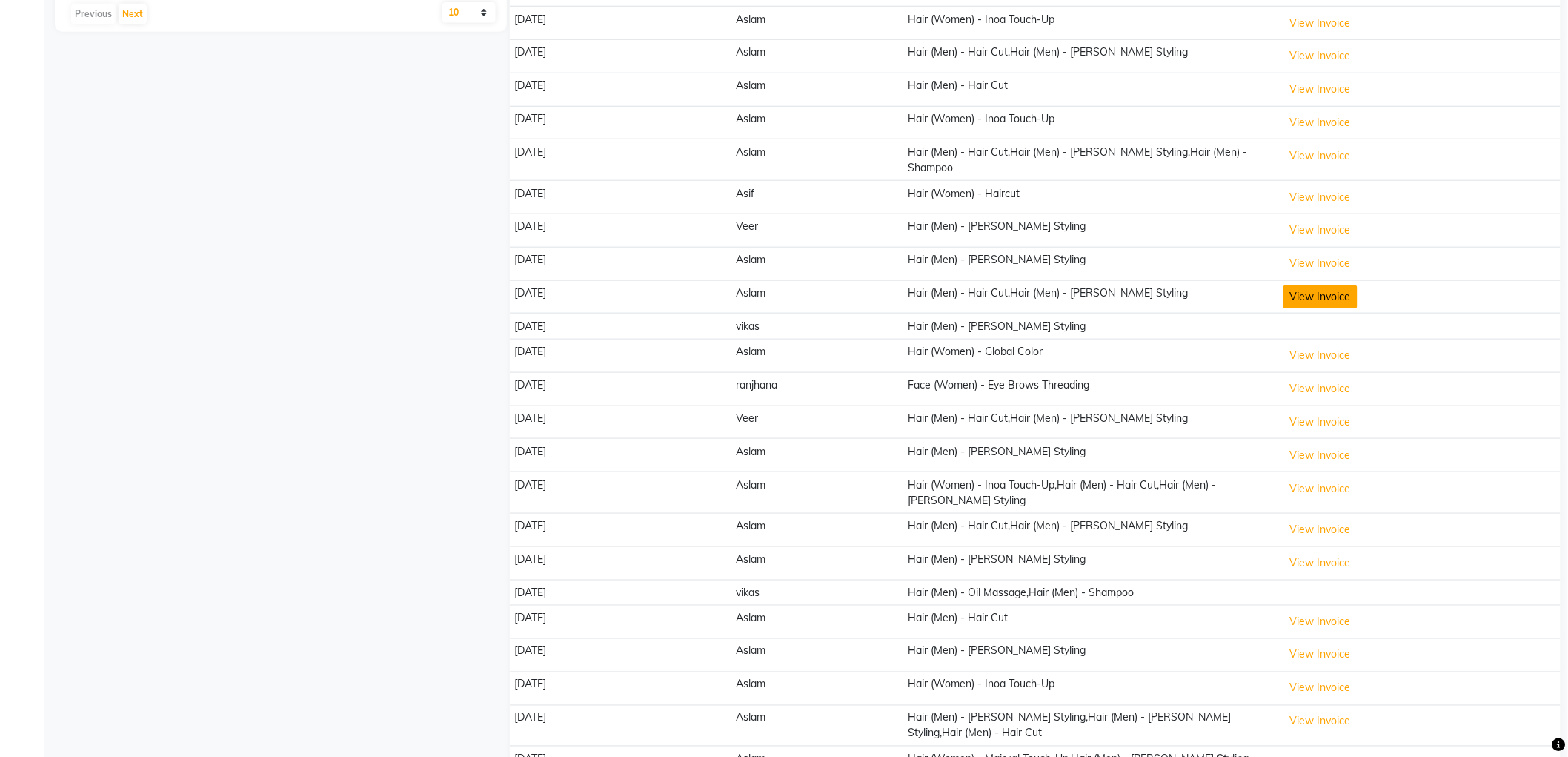
click at [1309, 285] on button "View Invoice" at bounding box center [1321, 296] width 74 height 23
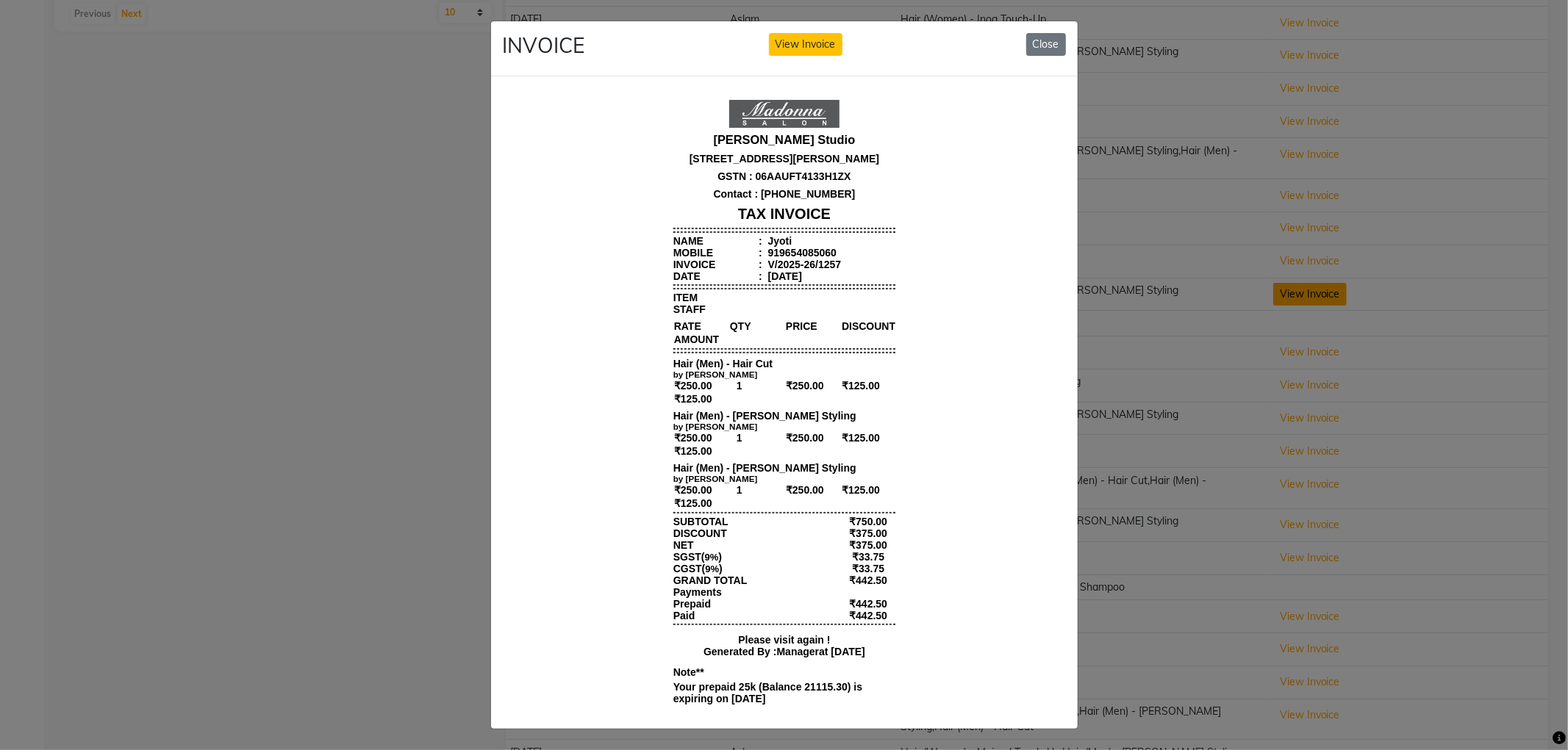
scroll to position [0, 0]
click at [1037, 42] on button "Close" at bounding box center [1045, 44] width 40 height 23
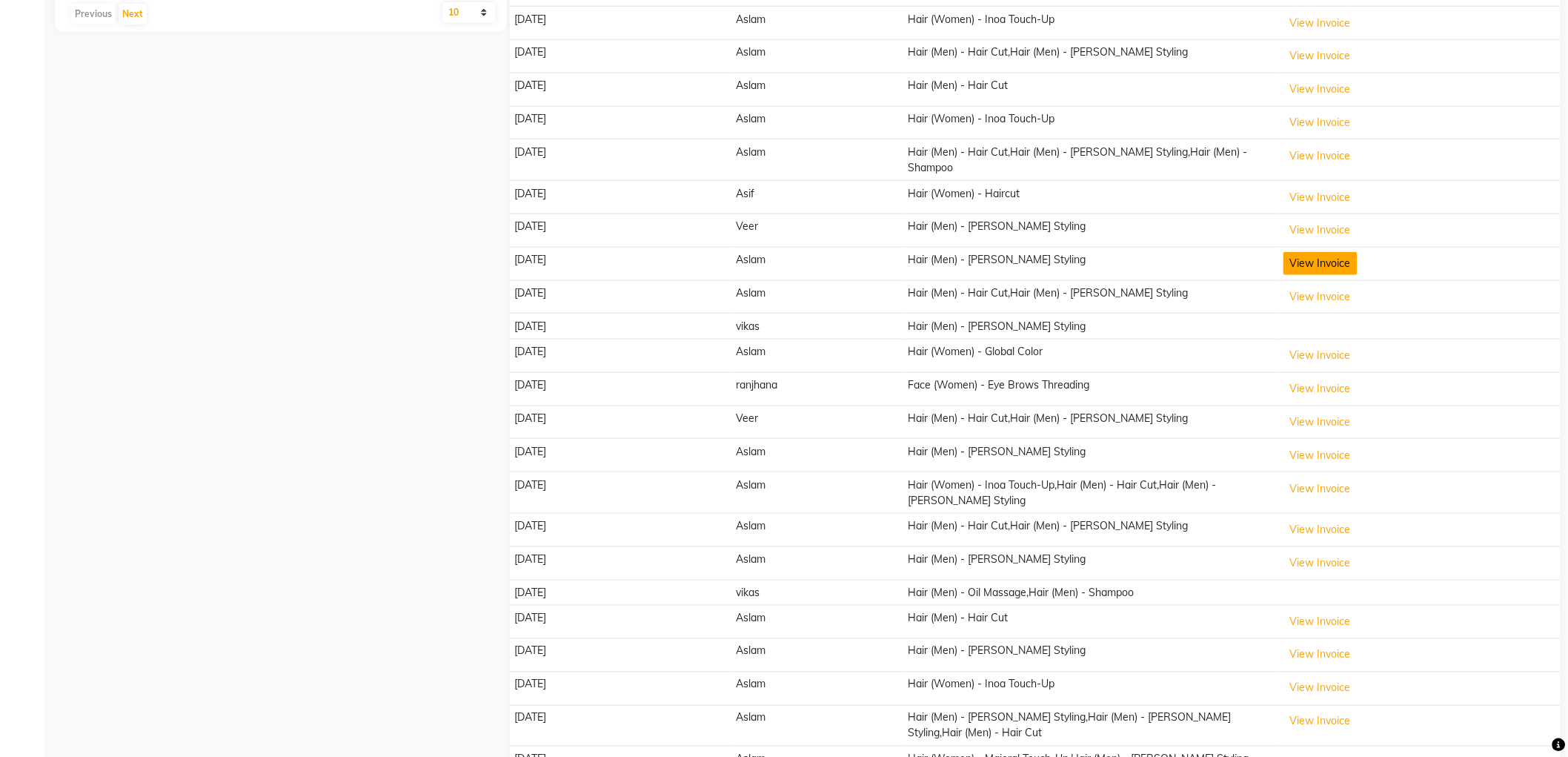
click at [1313, 252] on button "View Invoice" at bounding box center [1321, 263] width 74 height 23
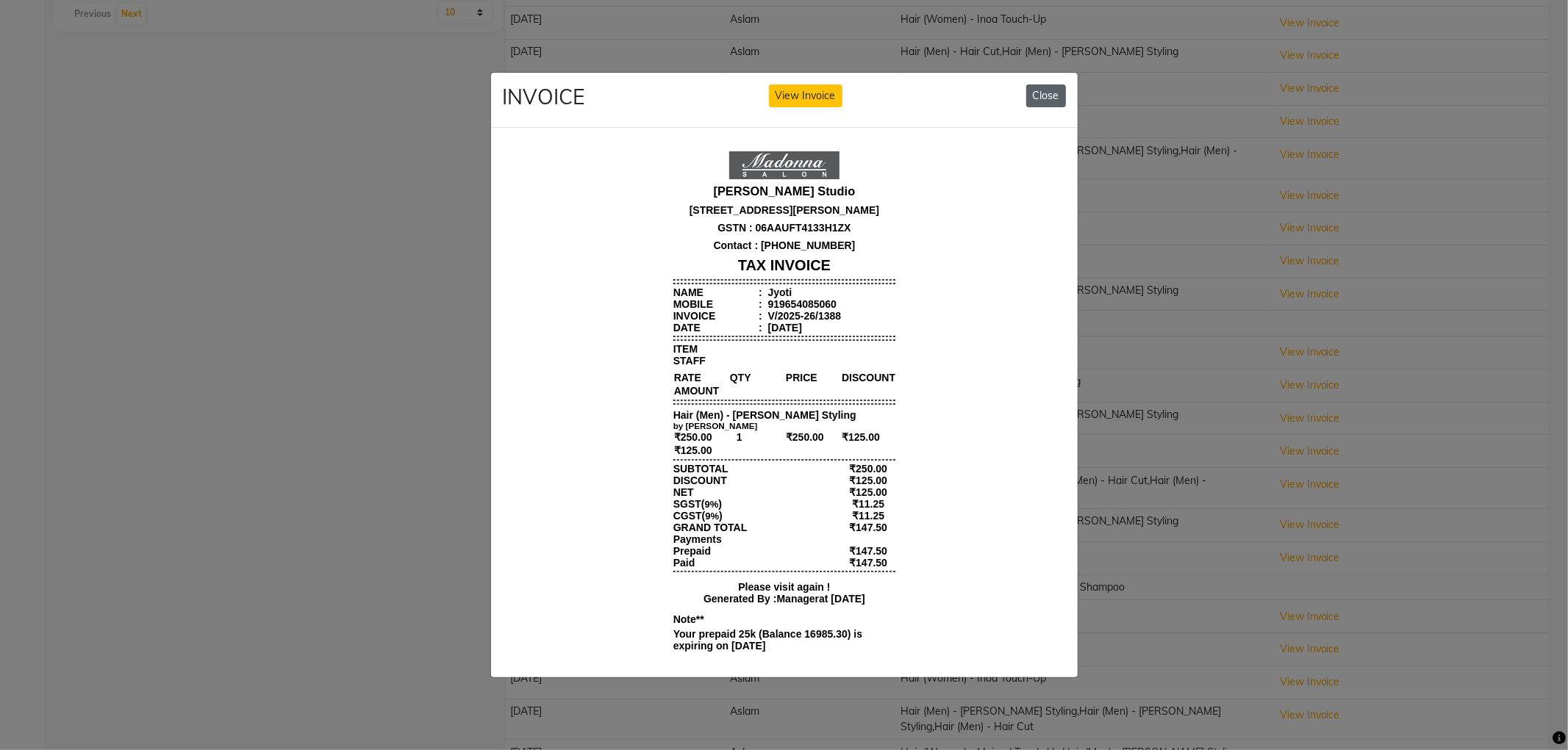
click at [1046, 92] on button "Close" at bounding box center [1045, 96] width 40 height 23
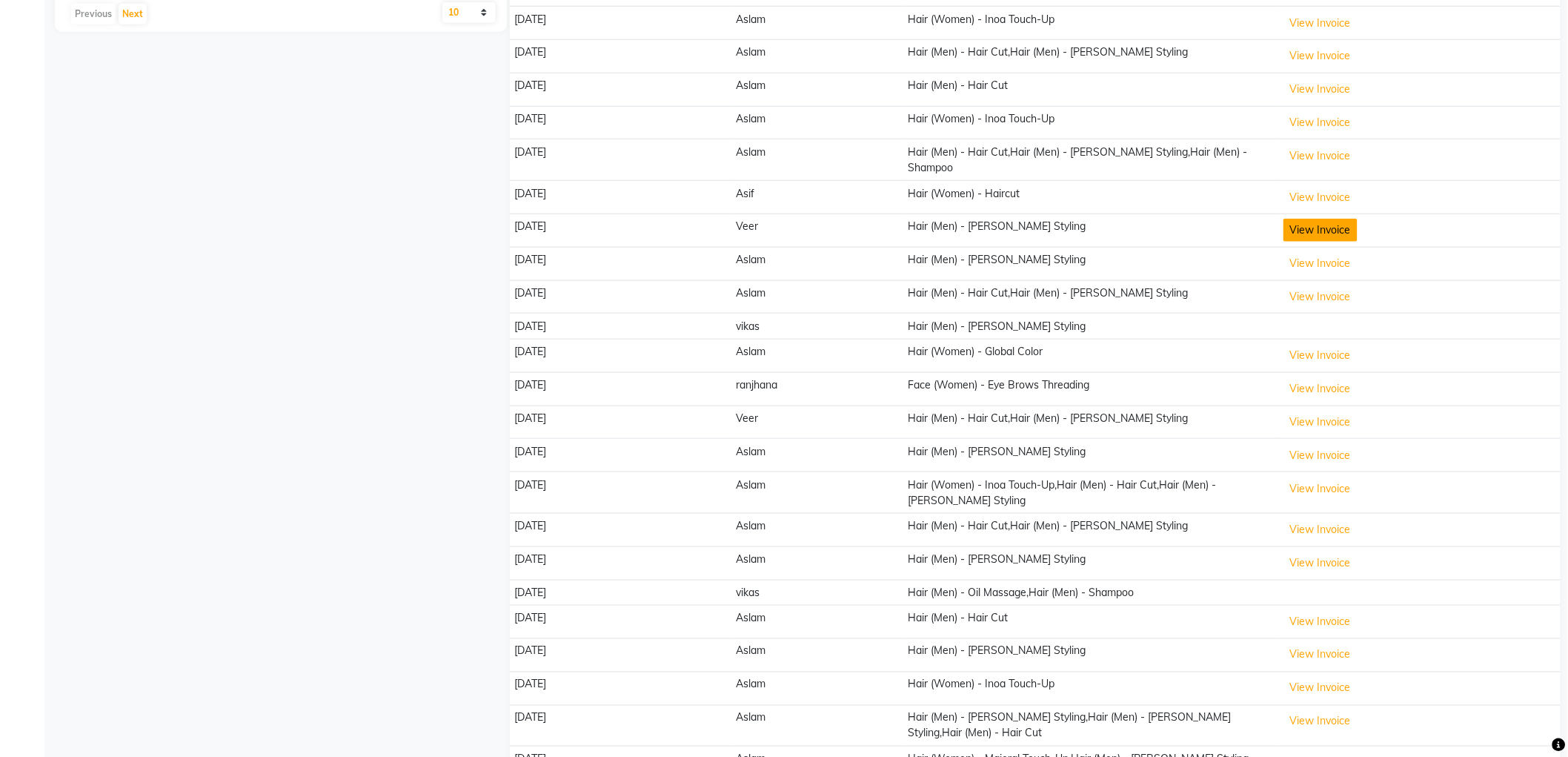
click at [1301, 218] on button "View Invoice" at bounding box center [1321, 229] width 74 height 23
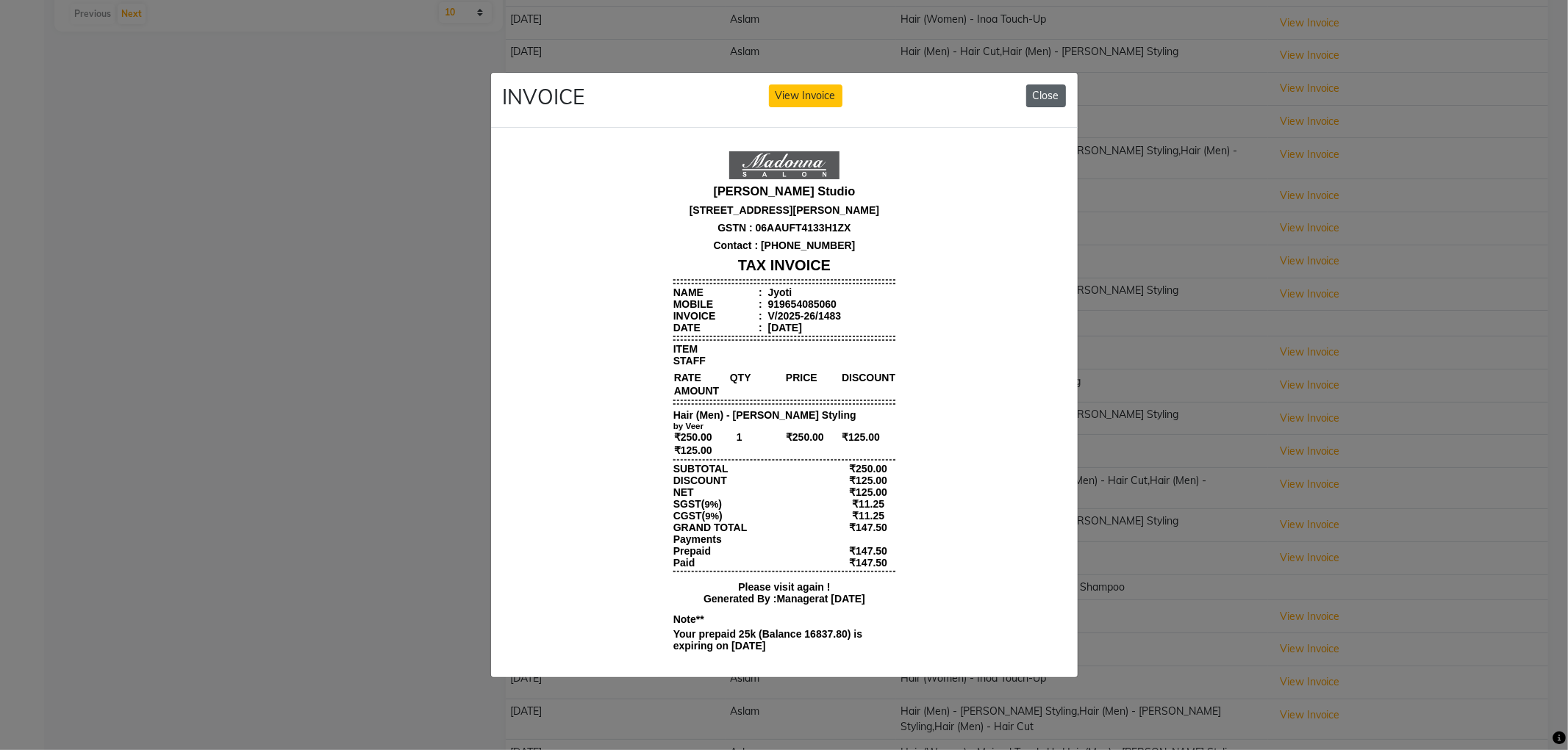
click at [1055, 92] on button "Close" at bounding box center [1045, 96] width 40 height 23
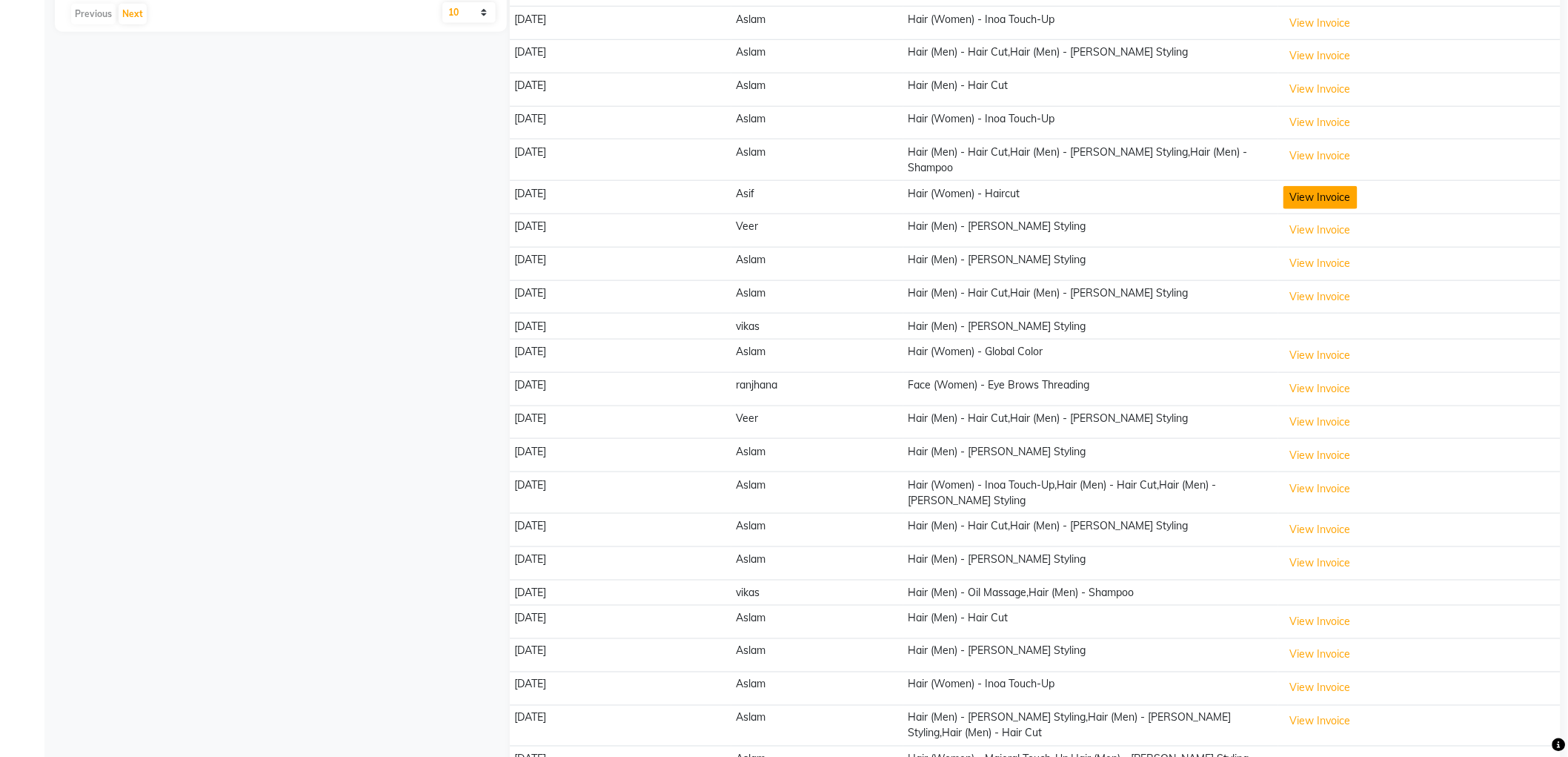
click at [1316, 186] on button "View Invoice" at bounding box center [1321, 197] width 74 height 23
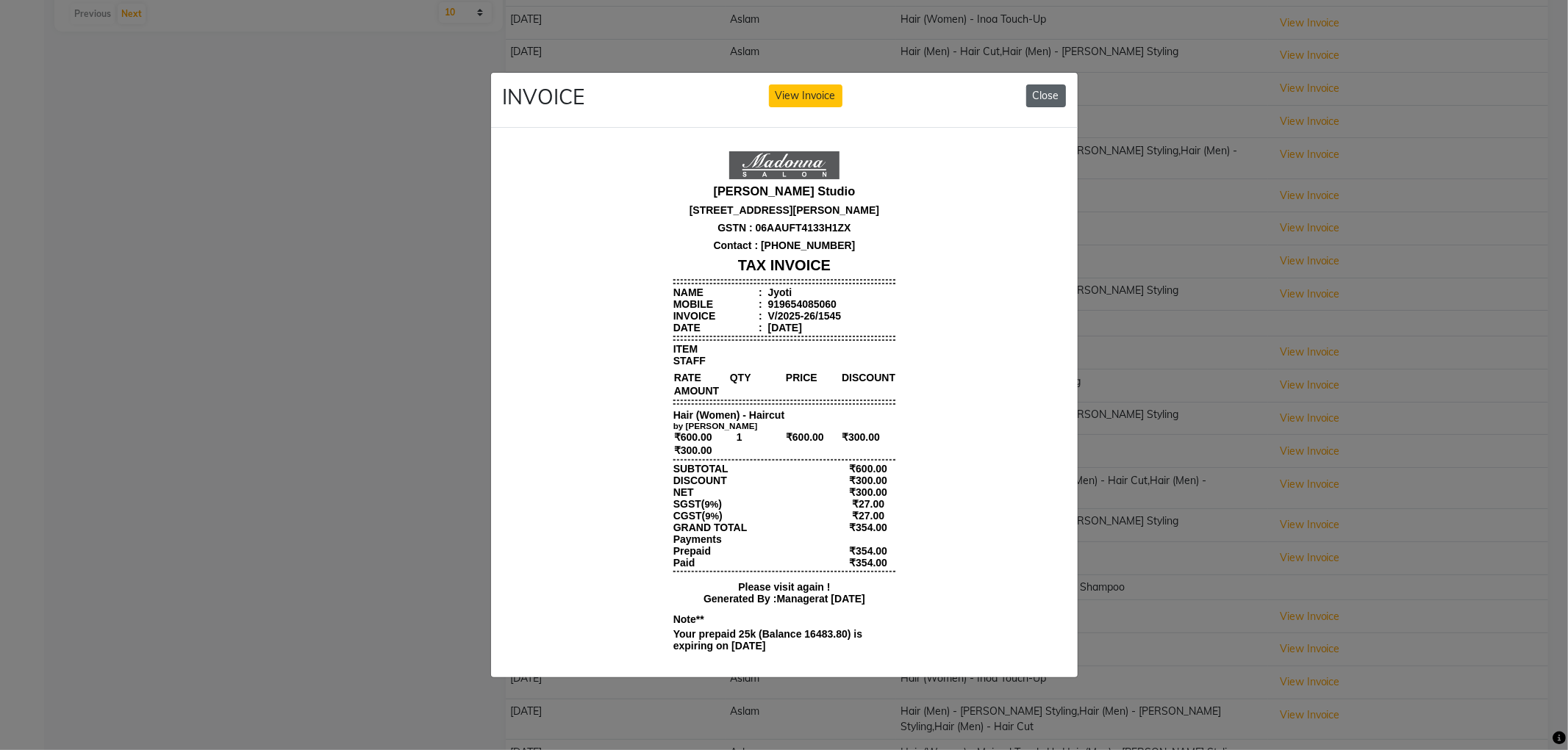
click at [1026, 86] on button "Close" at bounding box center [1045, 96] width 40 height 23
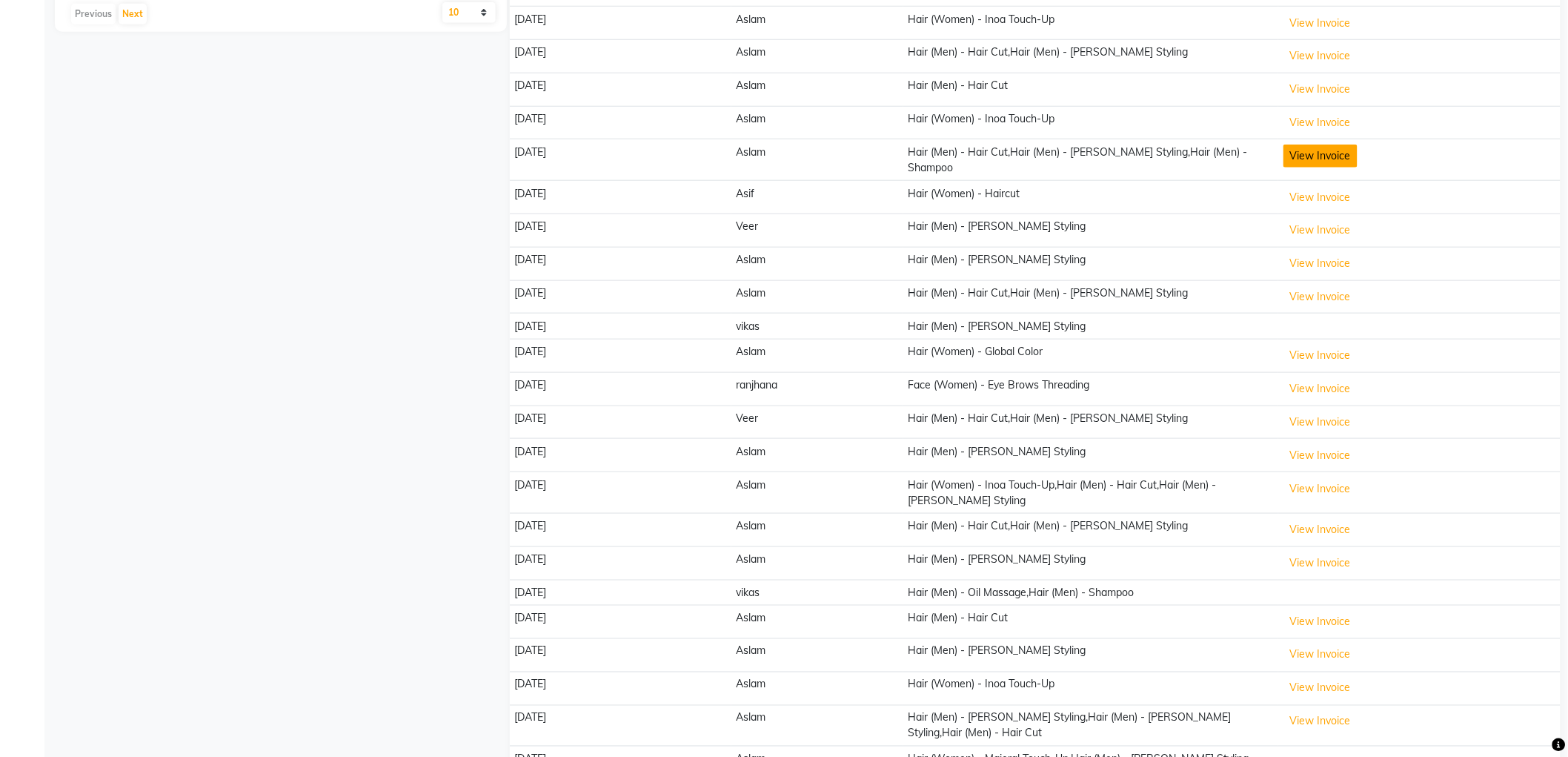
click at [1316, 147] on button "View Invoice" at bounding box center [1321, 156] width 74 height 23
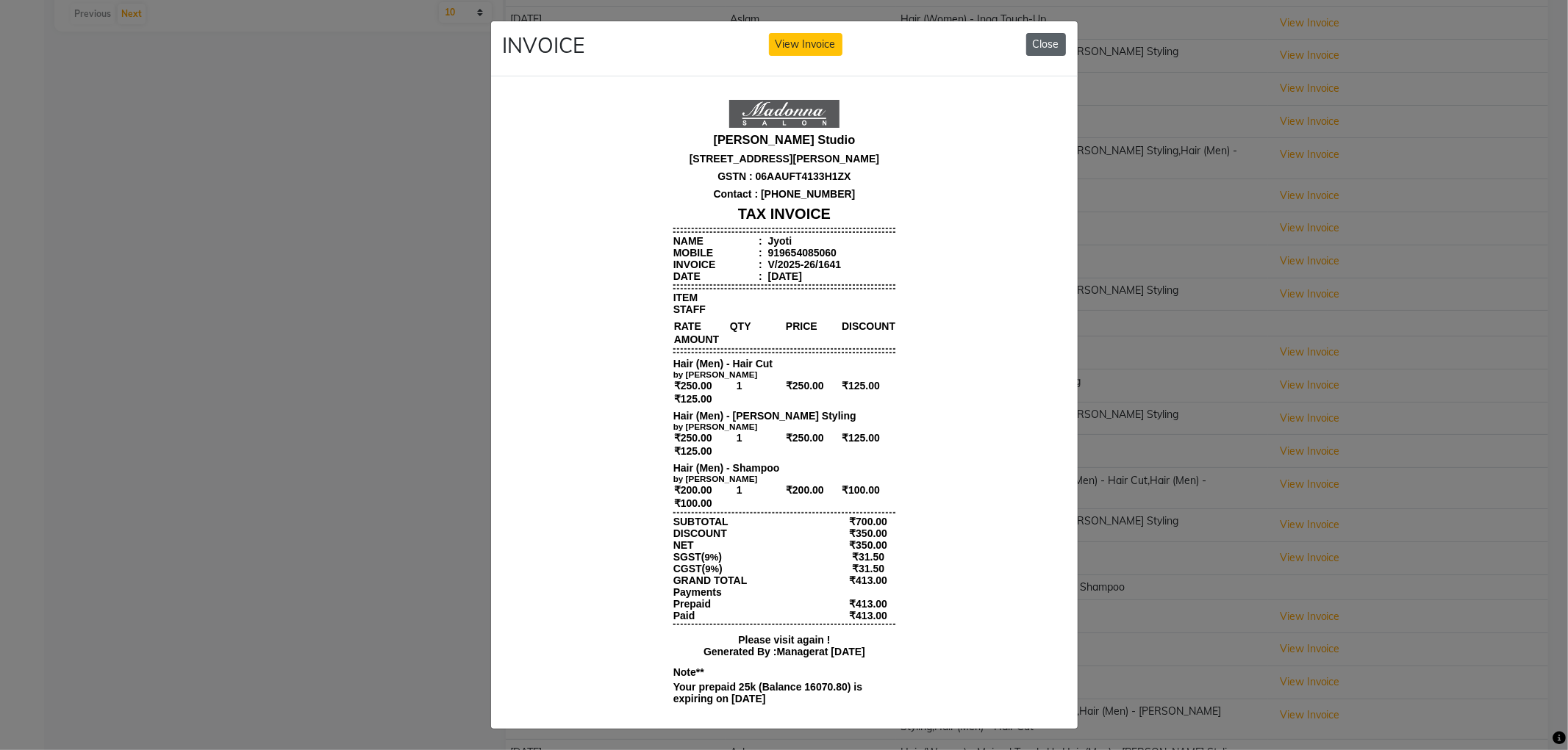
click at [1051, 47] on button "Close" at bounding box center [1045, 44] width 40 height 23
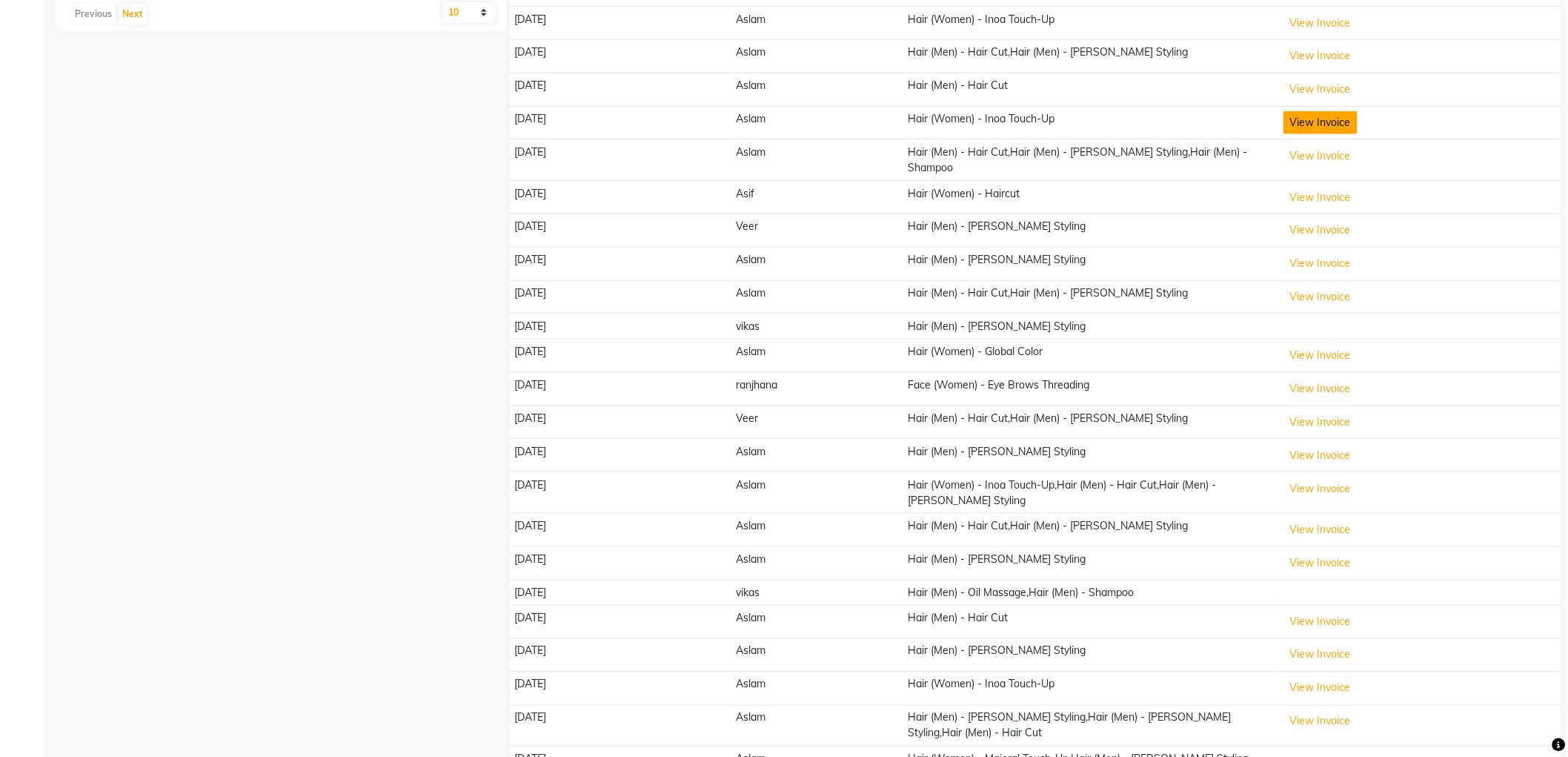
click at [1314, 116] on button "View Invoice" at bounding box center [1321, 123] width 74 height 23
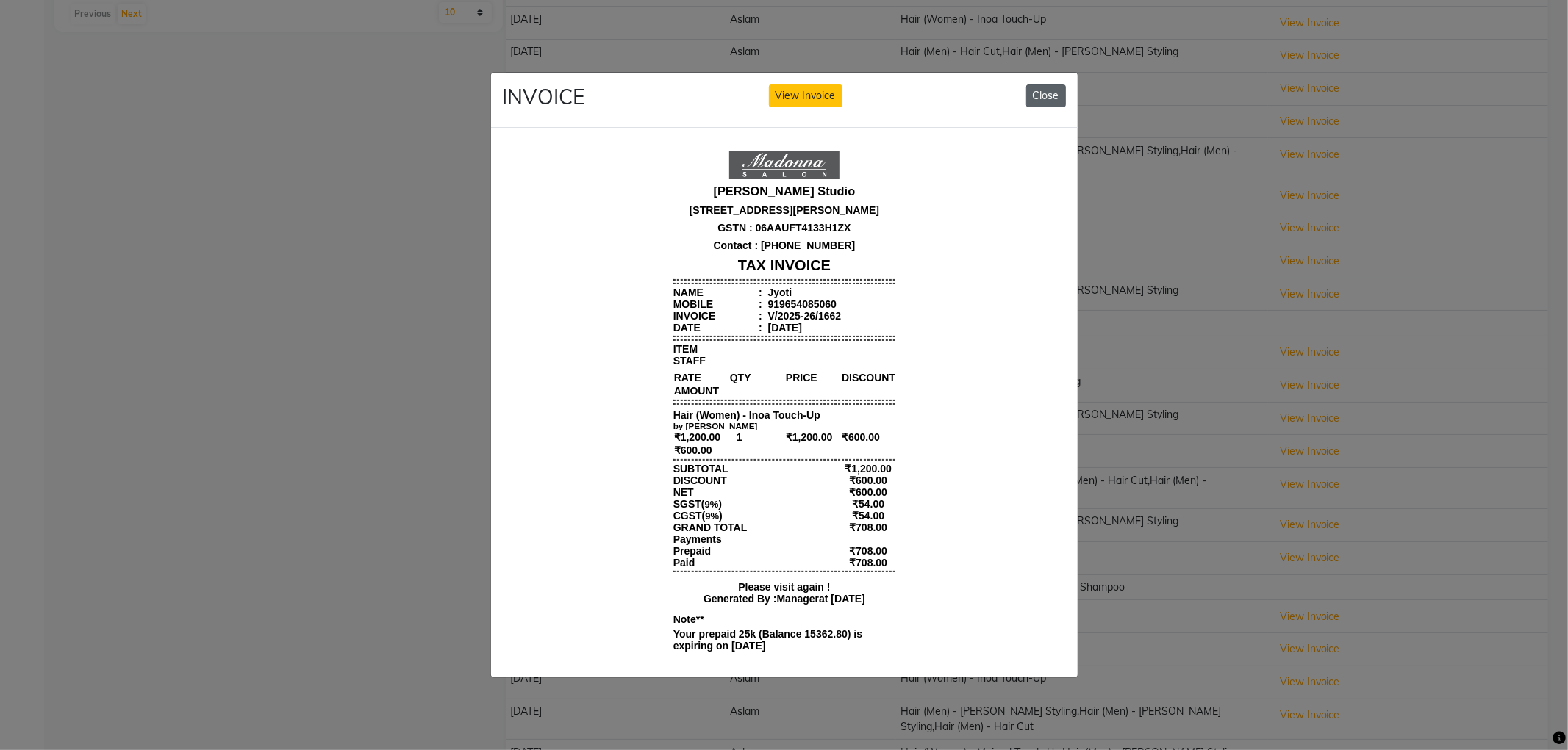
click at [1038, 88] on button "Close" at bounding box center [1045, 96] width 40 height 23
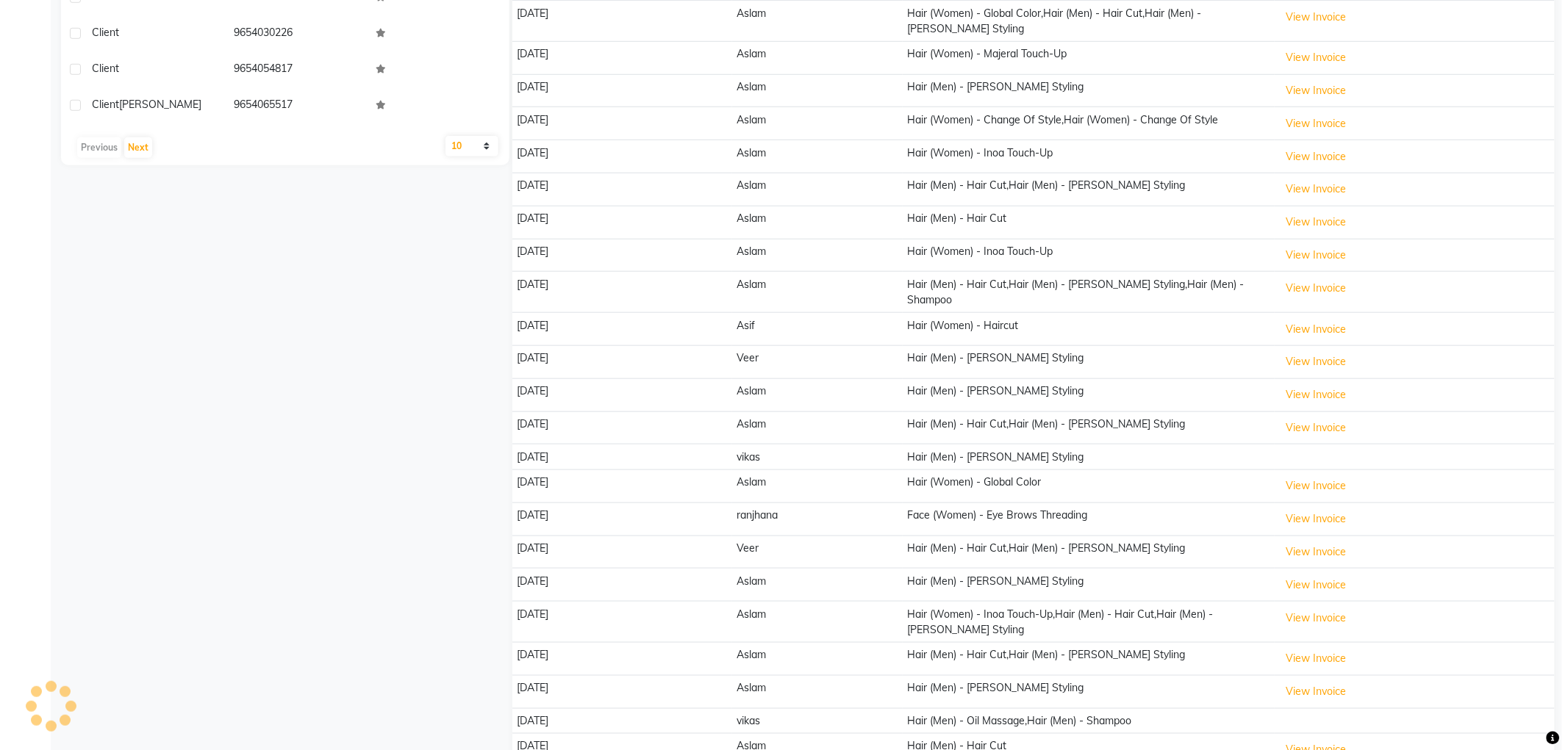
scroll to position [408, 0]
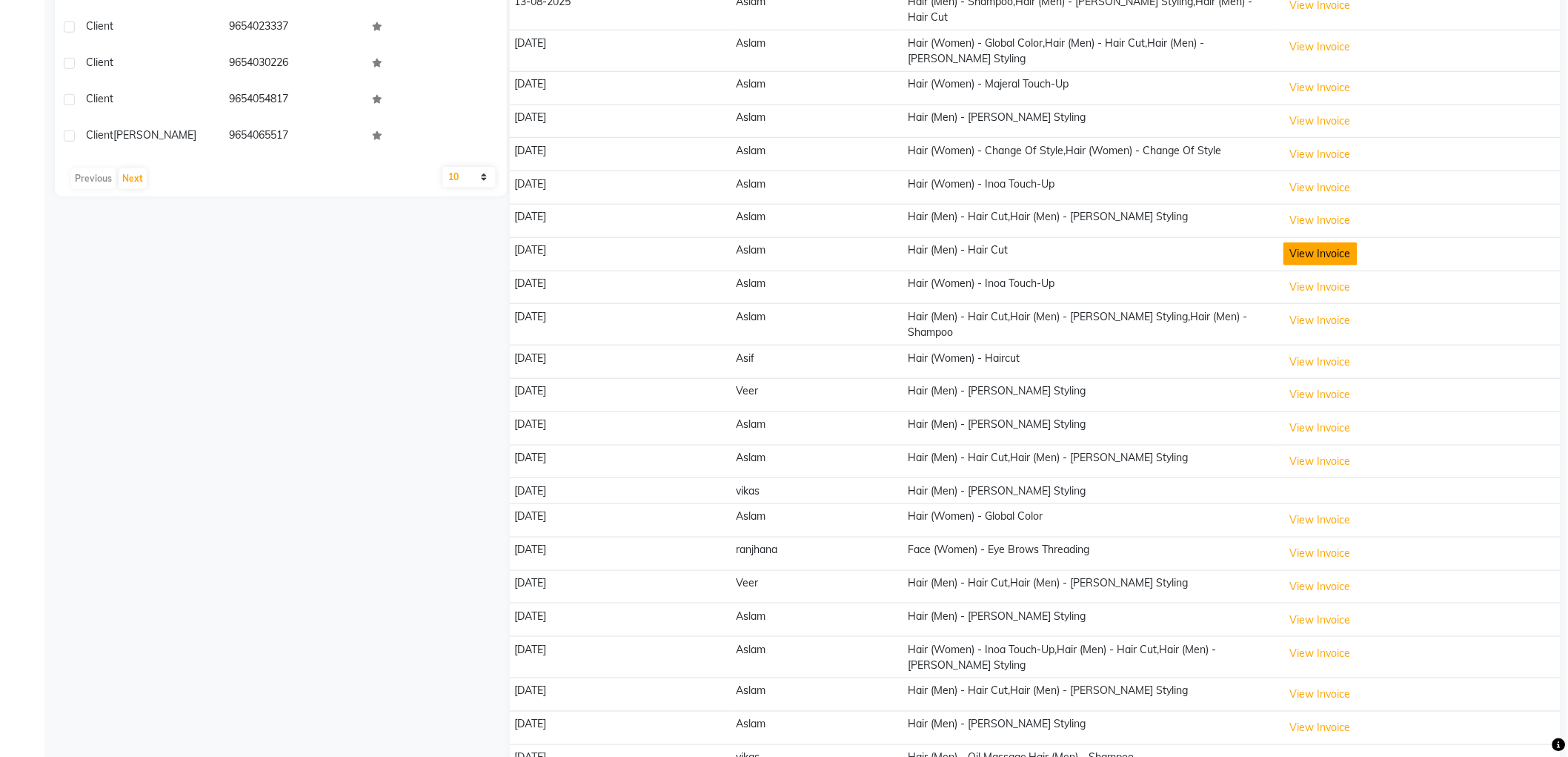
click at [1302, 244] on button "View Invoice" at bounding box center [1321, 254] width 74 height 23
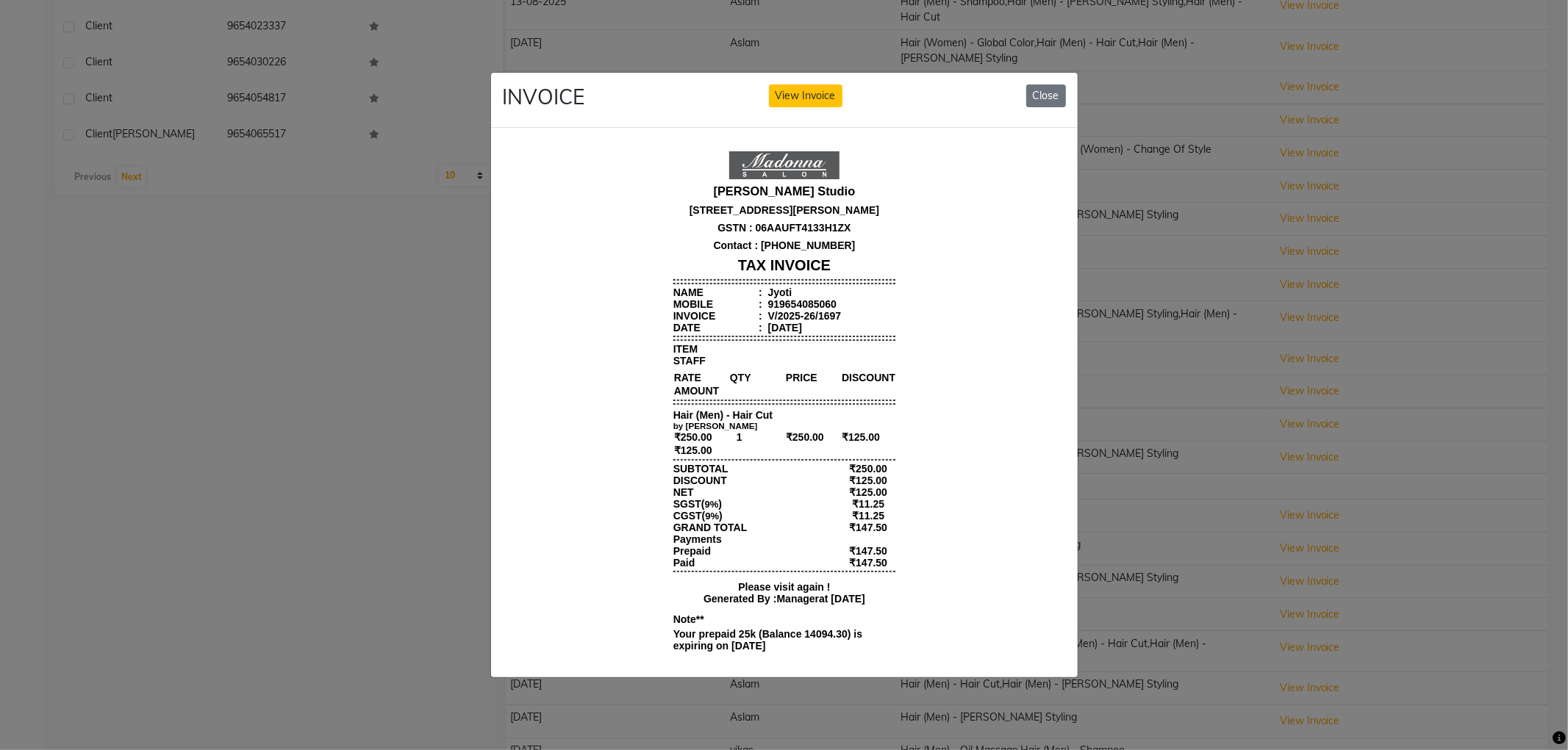
scroll to position [0, 0]
click at [1041, 85] on button "Close" at bounding box center [1045, 96] width 40 height 23
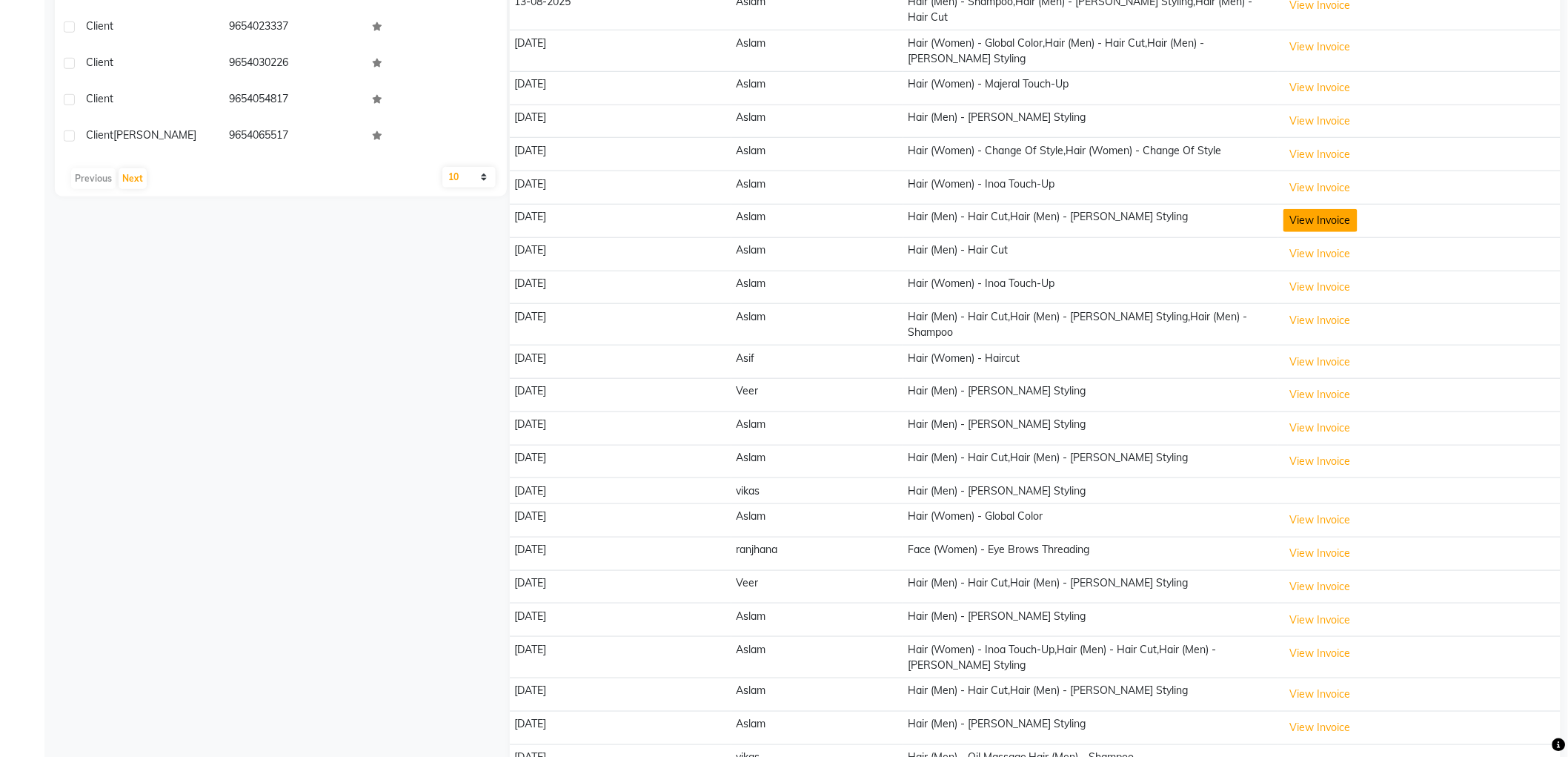
click at [1302, 215] on button "View Invoice" at bounding box center [1321, 220] width 74 height 23
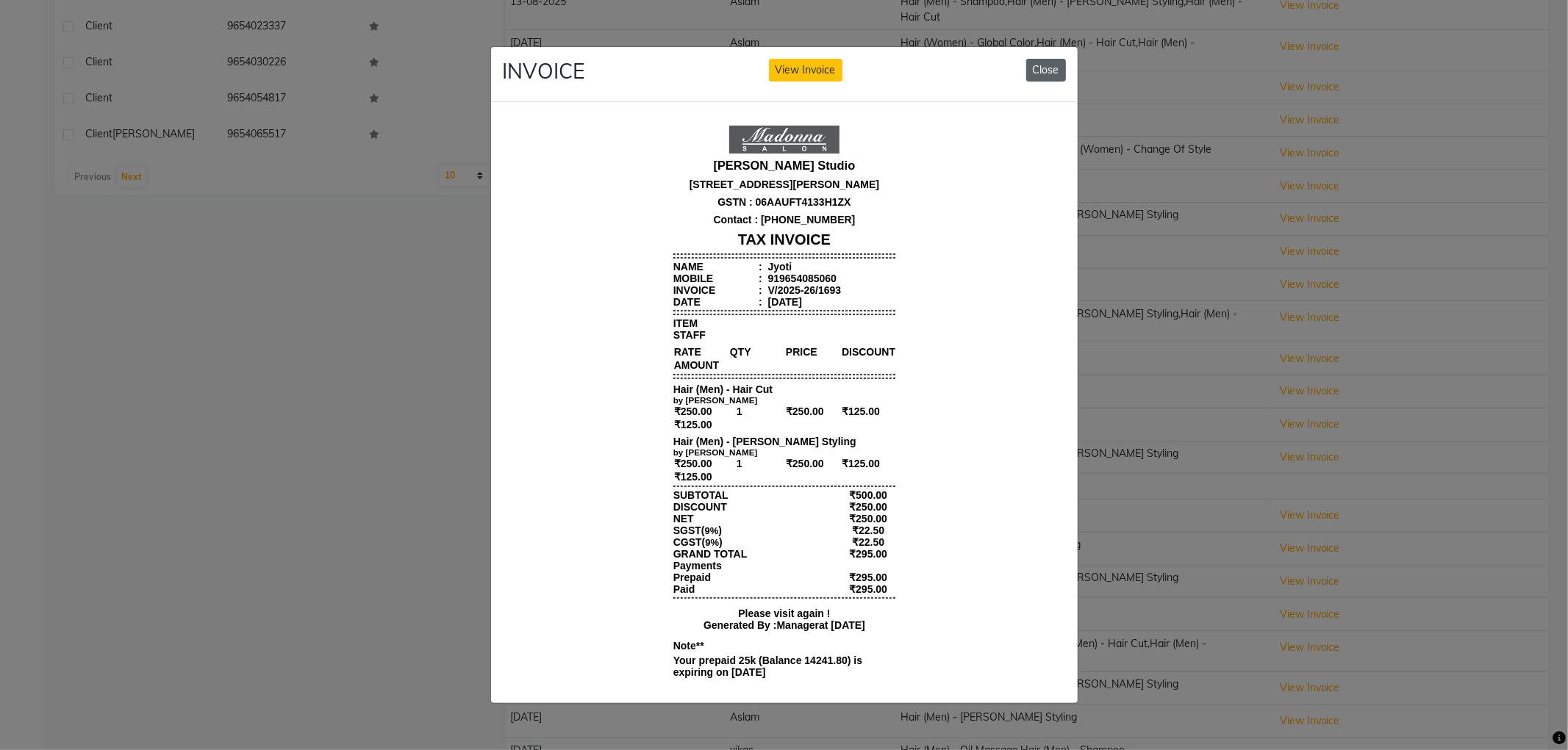
click at [1037, 70] on button "Close" at bounding box center [1045, 70] width 40 height 23
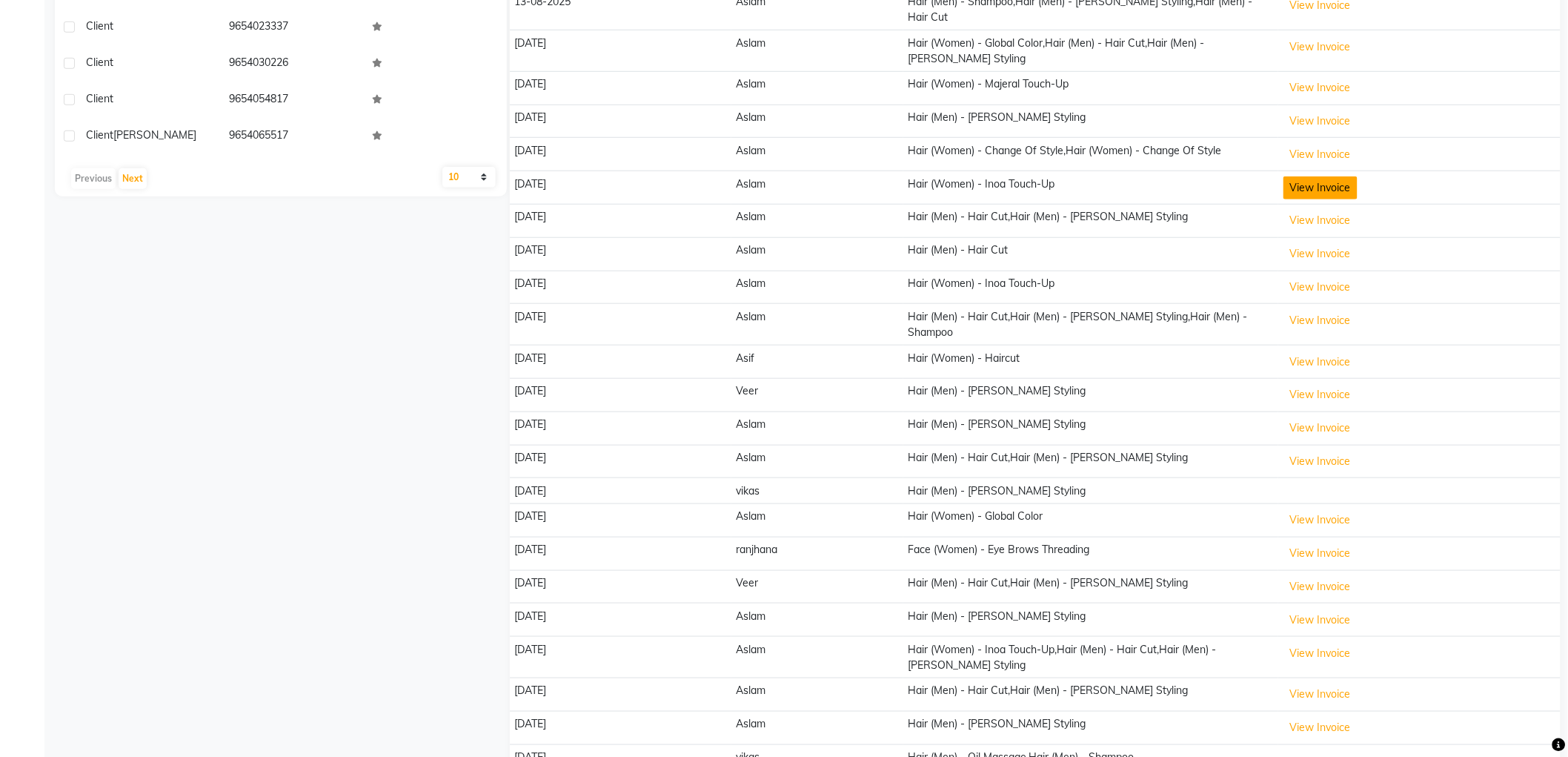
click at [1319, 178] on button "View Invoice" at bounding box center [1321, 188] width 74 height 23
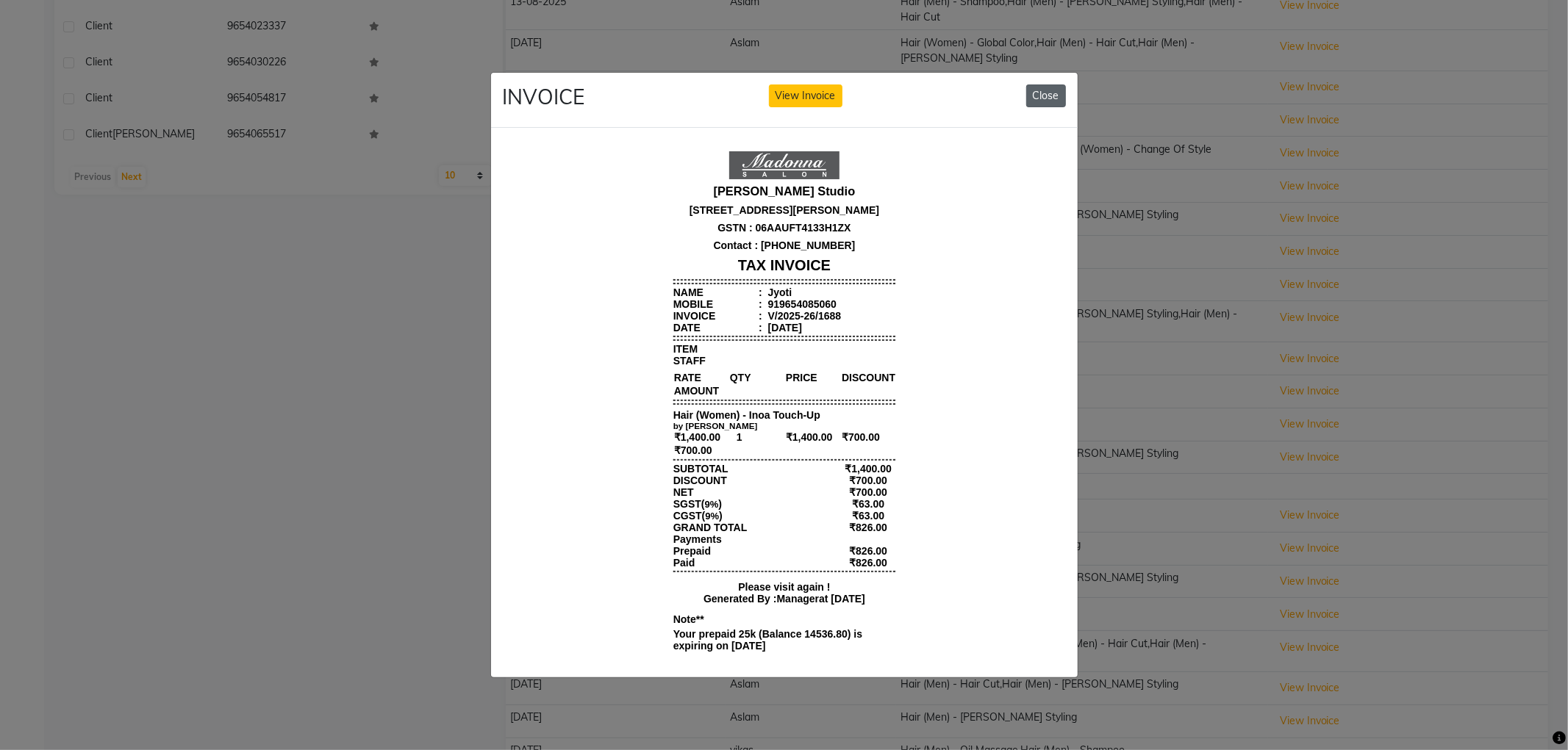
click at [1029, 97] on button "Close" at bounding box center [1045, 96] width 40 height 23
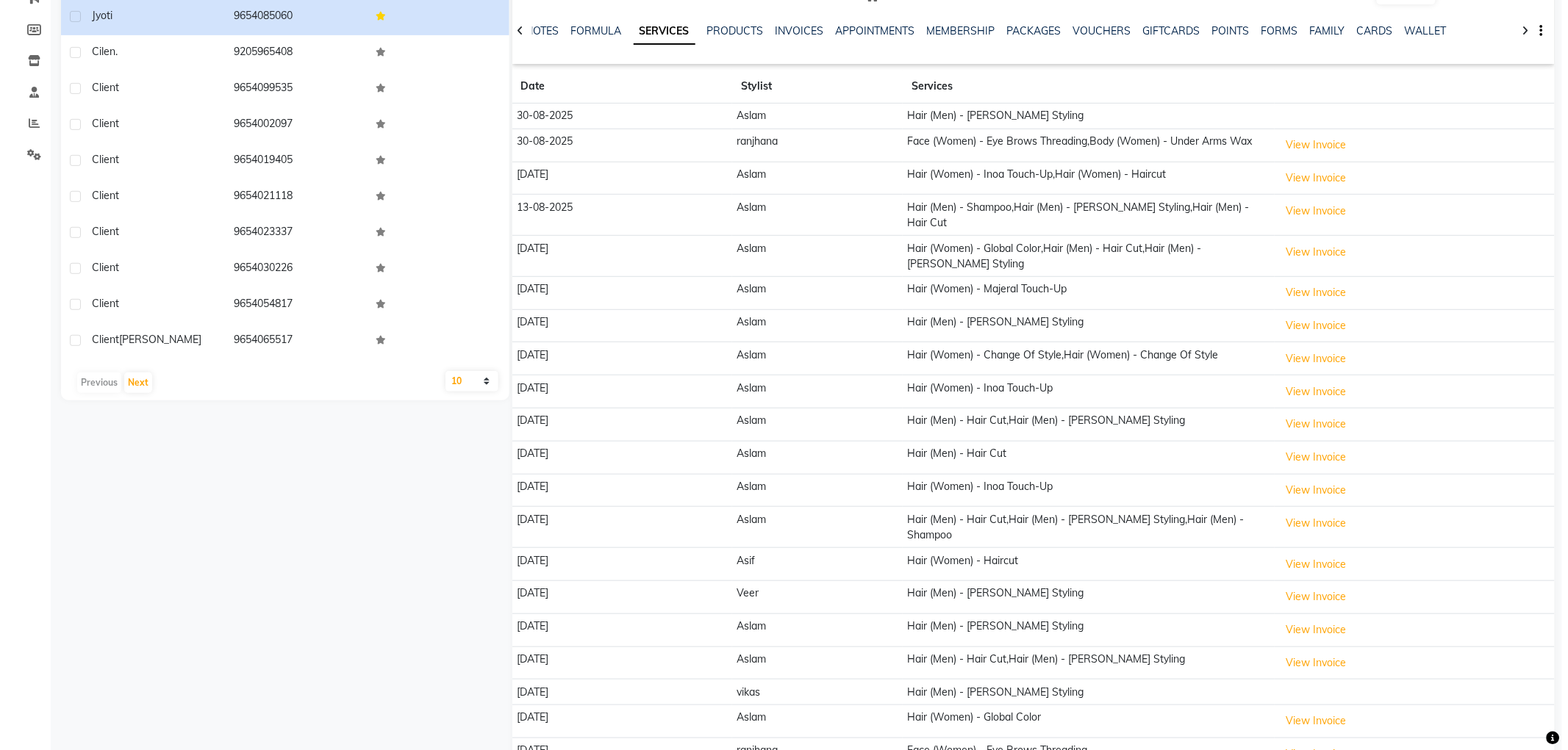
scroll to position [163, 0]
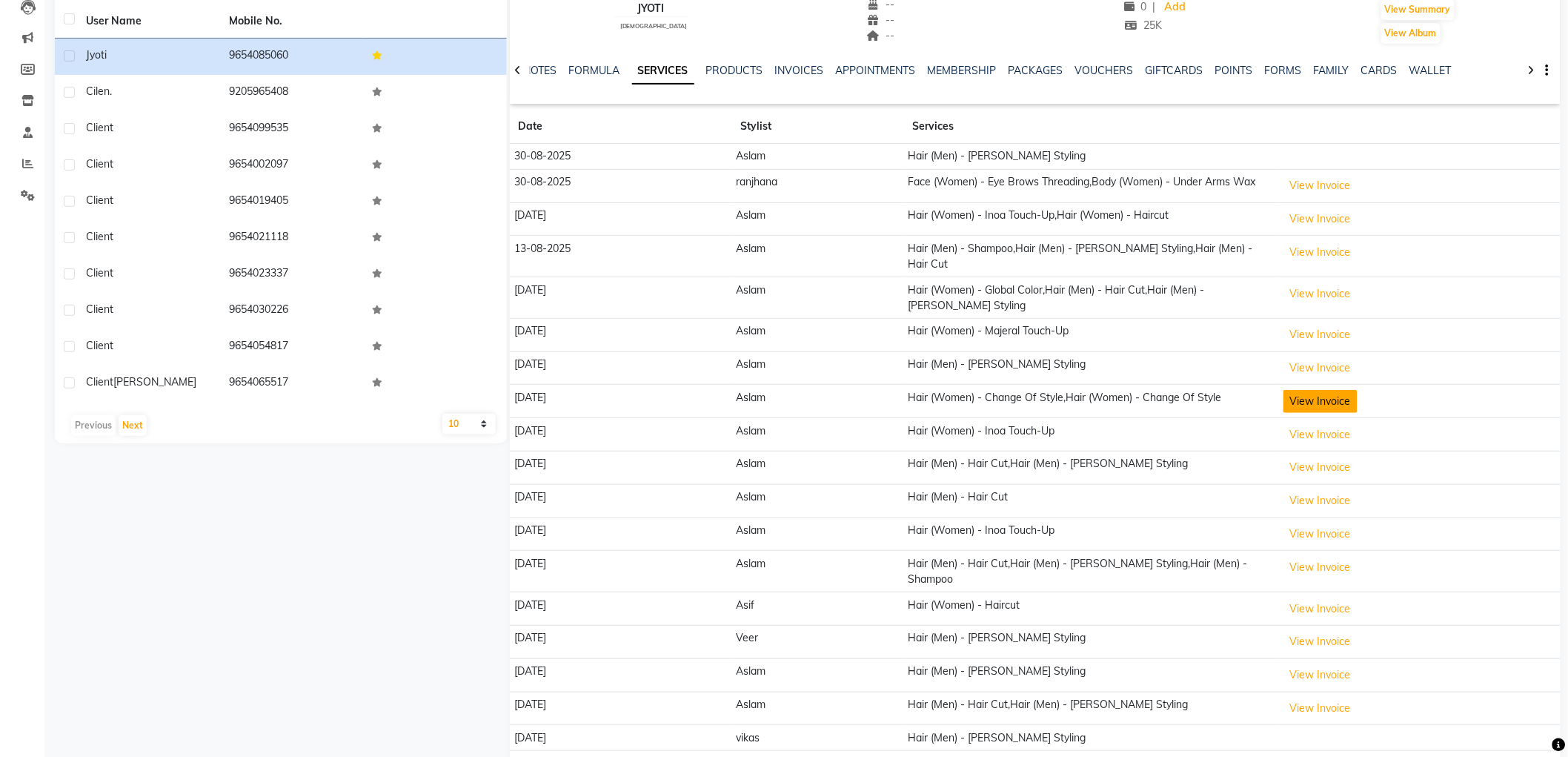
click at [1320, 395] on button "View Invoice" at bounding box center [1321, 401] width 74 height 23
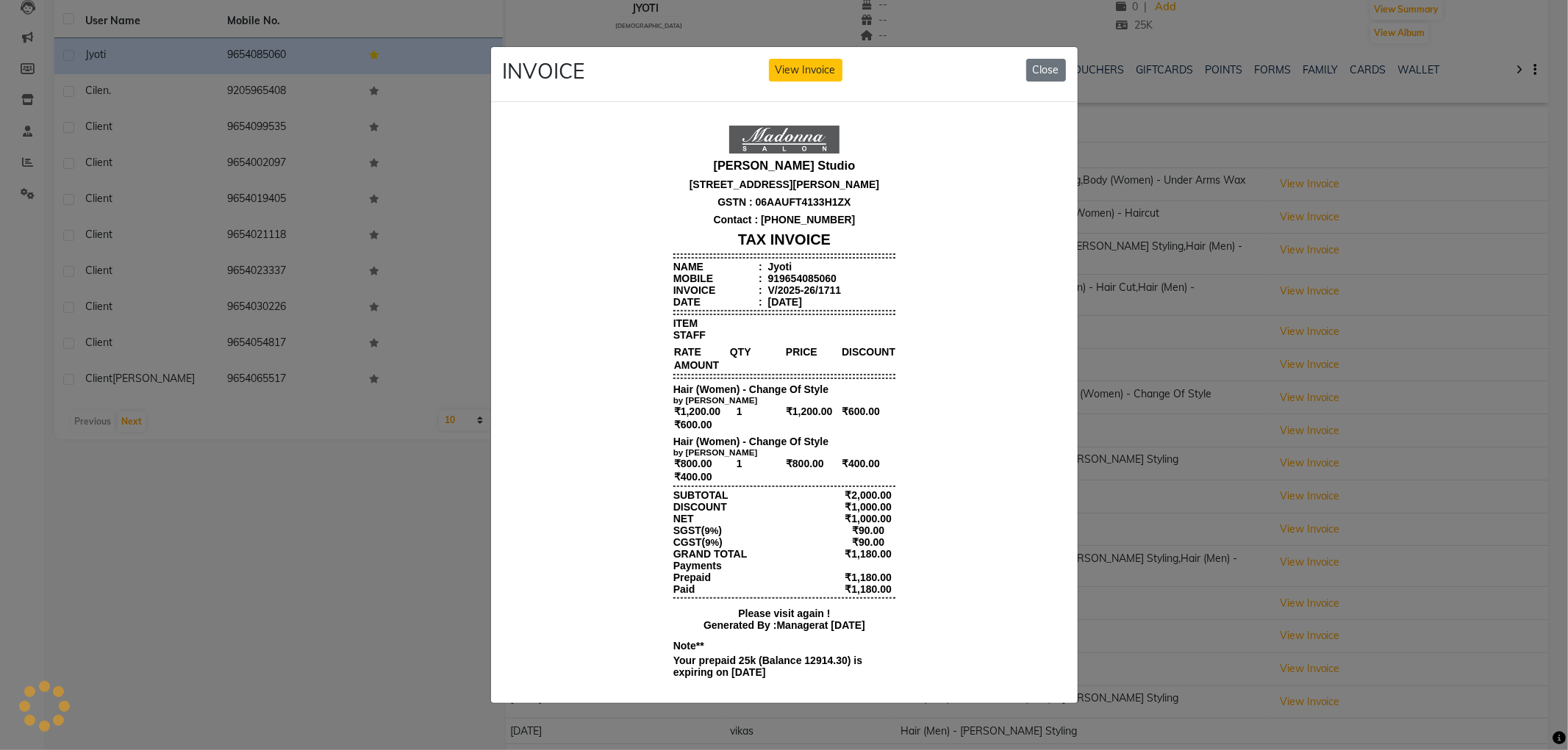
scroll to position [0, 0]
click at [1054, 67] on button "Close" at bounding box center [1045, 70] width 40 height 23
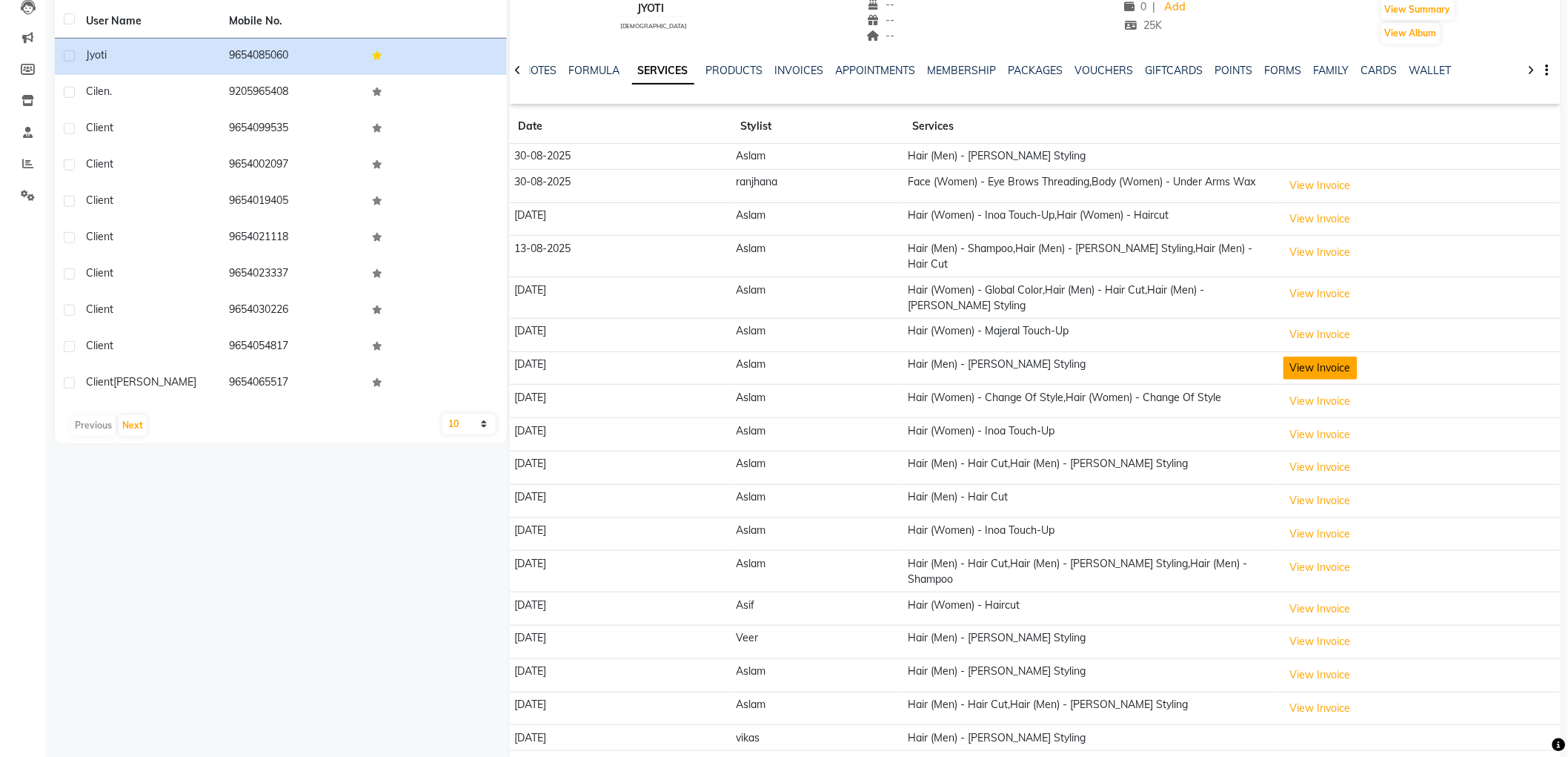
click at [1316, 359] on button "View Invoice" at bounding box center [1321, 368] width 74 height 23
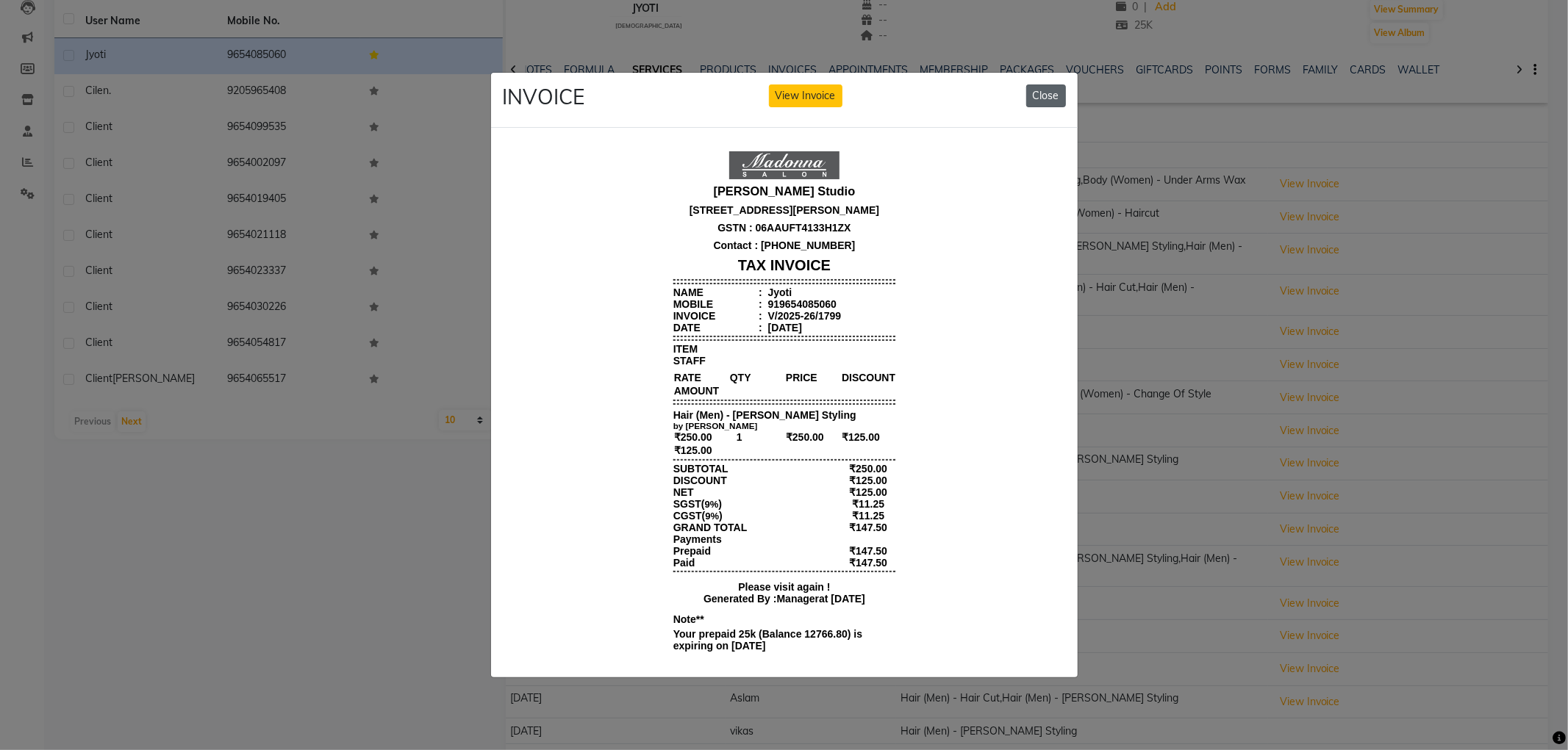
click at [1042, 86] on button "Close" at bounding box center [1045, 96] width 40 height 23
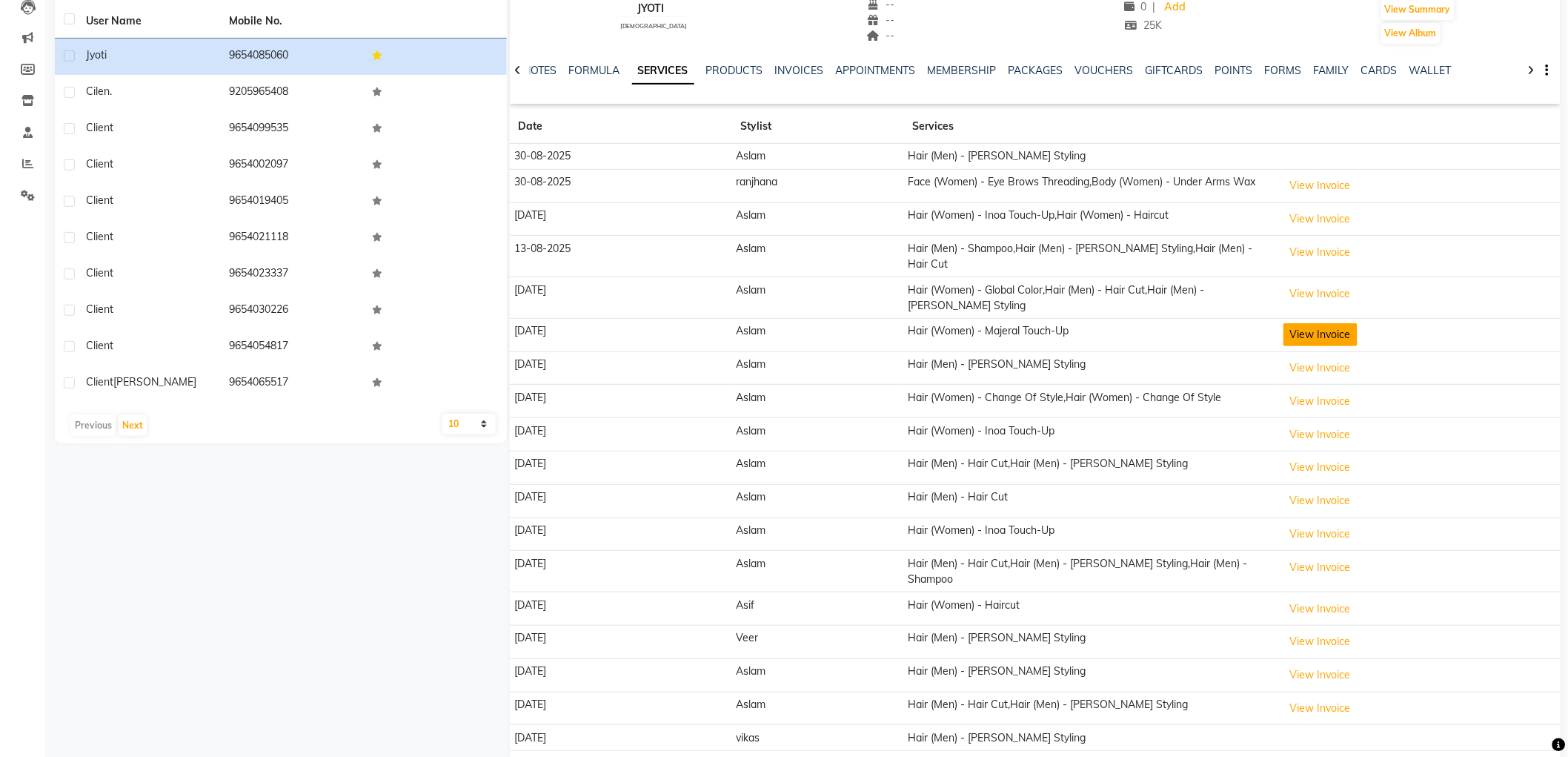
click at [1309, 323] on button "View Invoice" at bounding box center [1321, 334] width 74 height 23
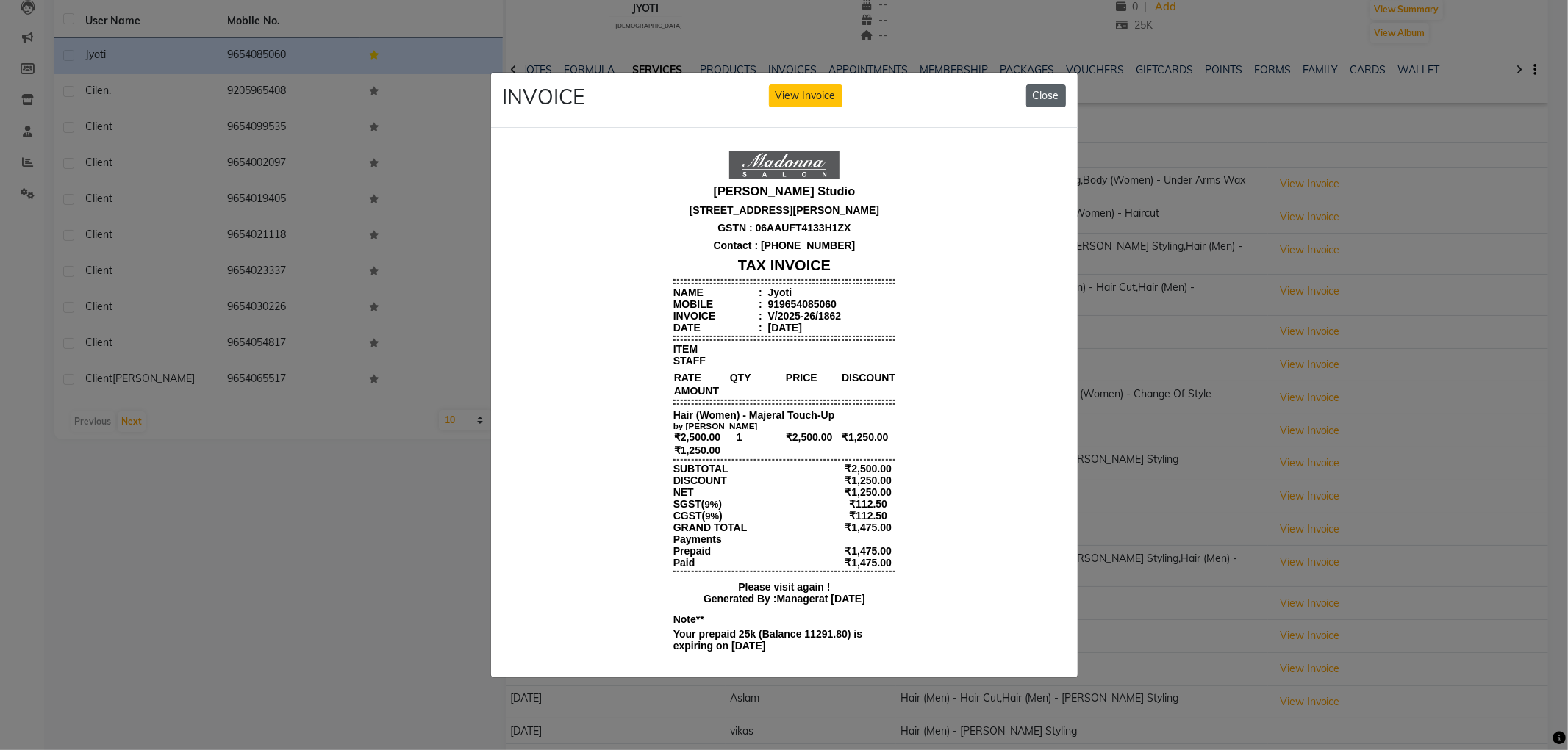
click at [1038, 91] on button "Close" at bounding box center [1045, 96] width 40 height 23
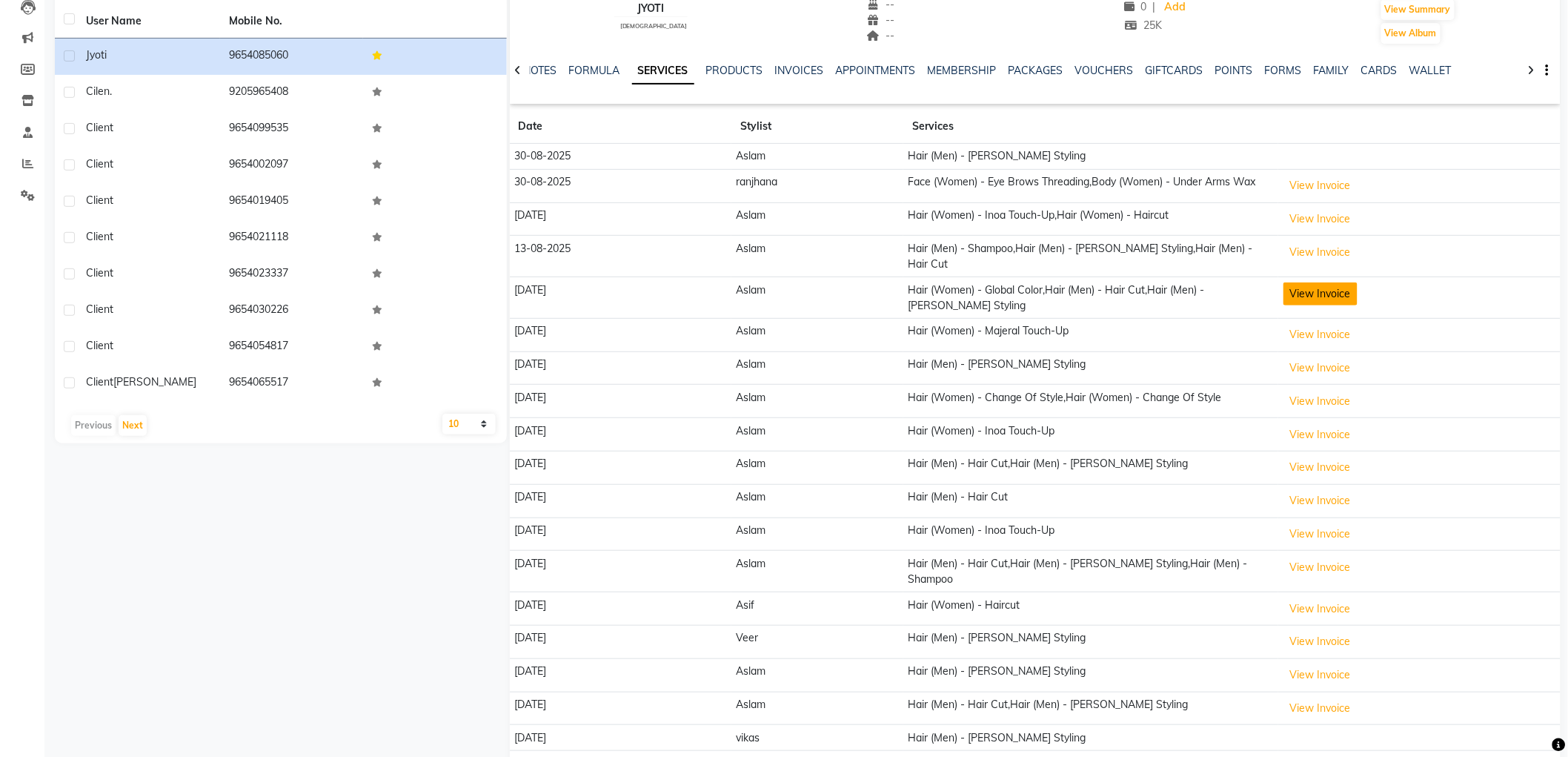
click at [1329, 285] on button "View Invoice" at bounding box center [1321, 294] width 74 height 23
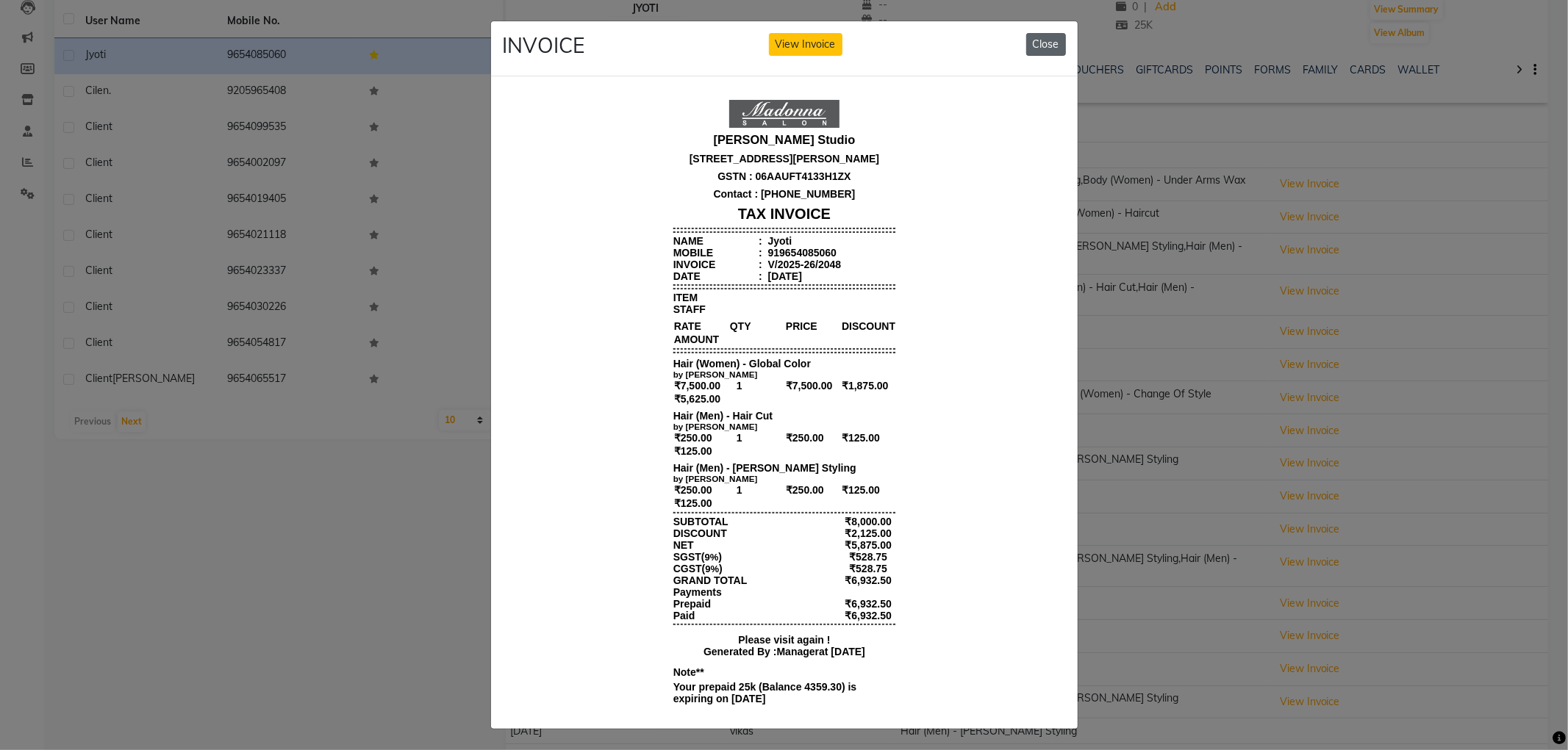
click at [1033, 45] on button "Close" at bounding box center [1045, 44] width 40 height 23
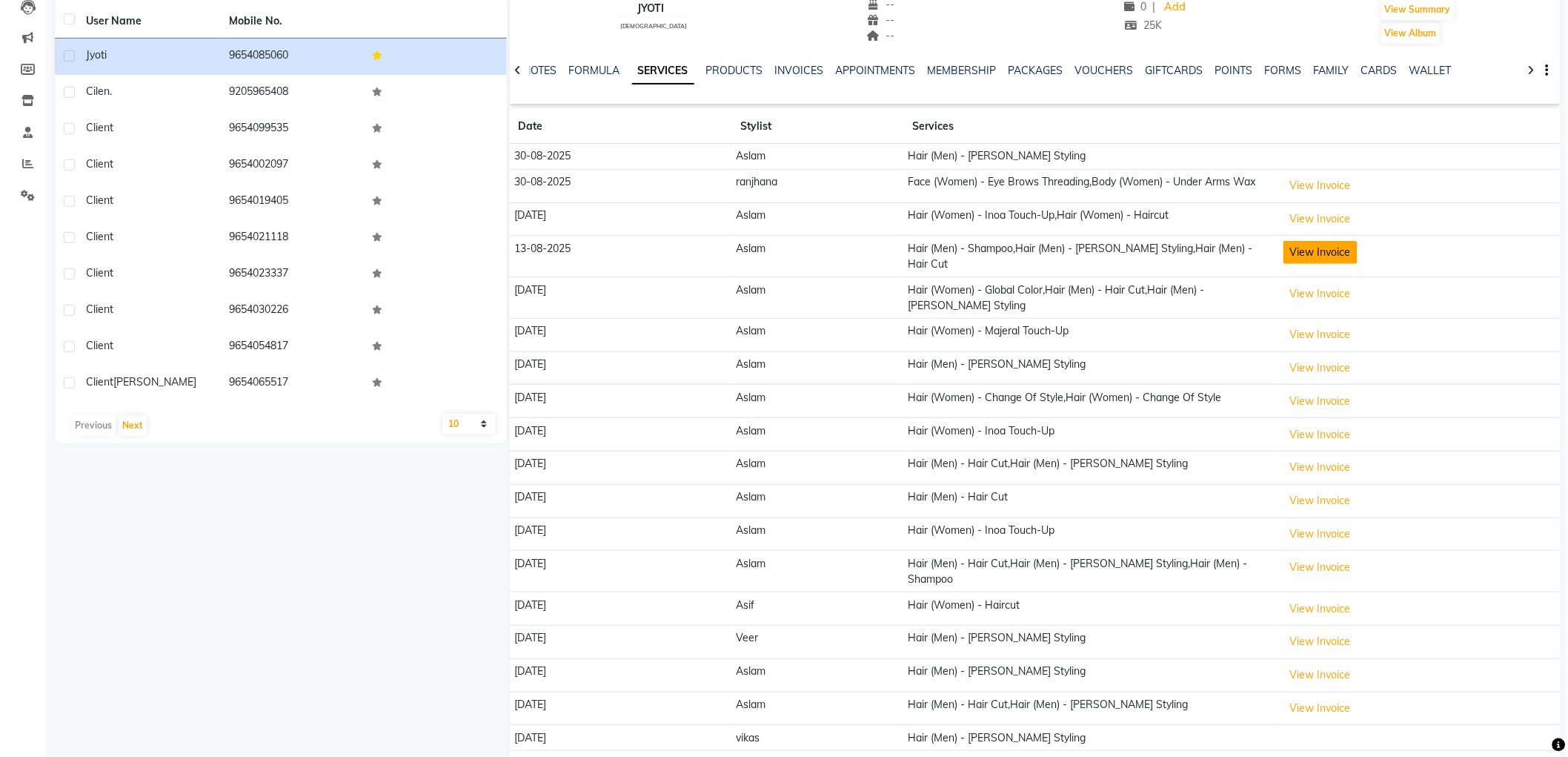
click at [1331, 251] on button "View Invoice" at bounding box center [1321, 252] width 74 height 23
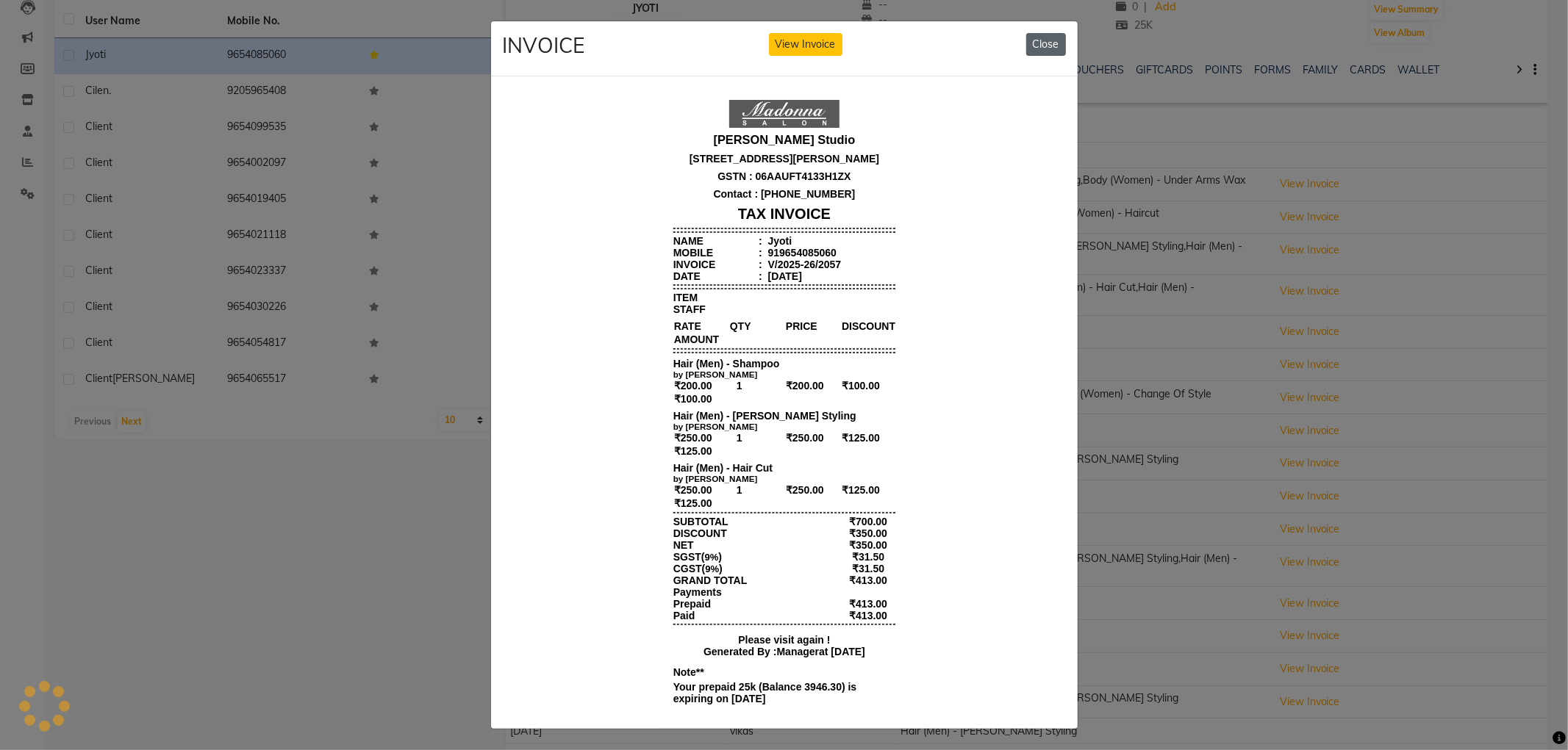
click at [1052, 37] on button "Close" at bounding box center [1045, 44] width 40 height 23
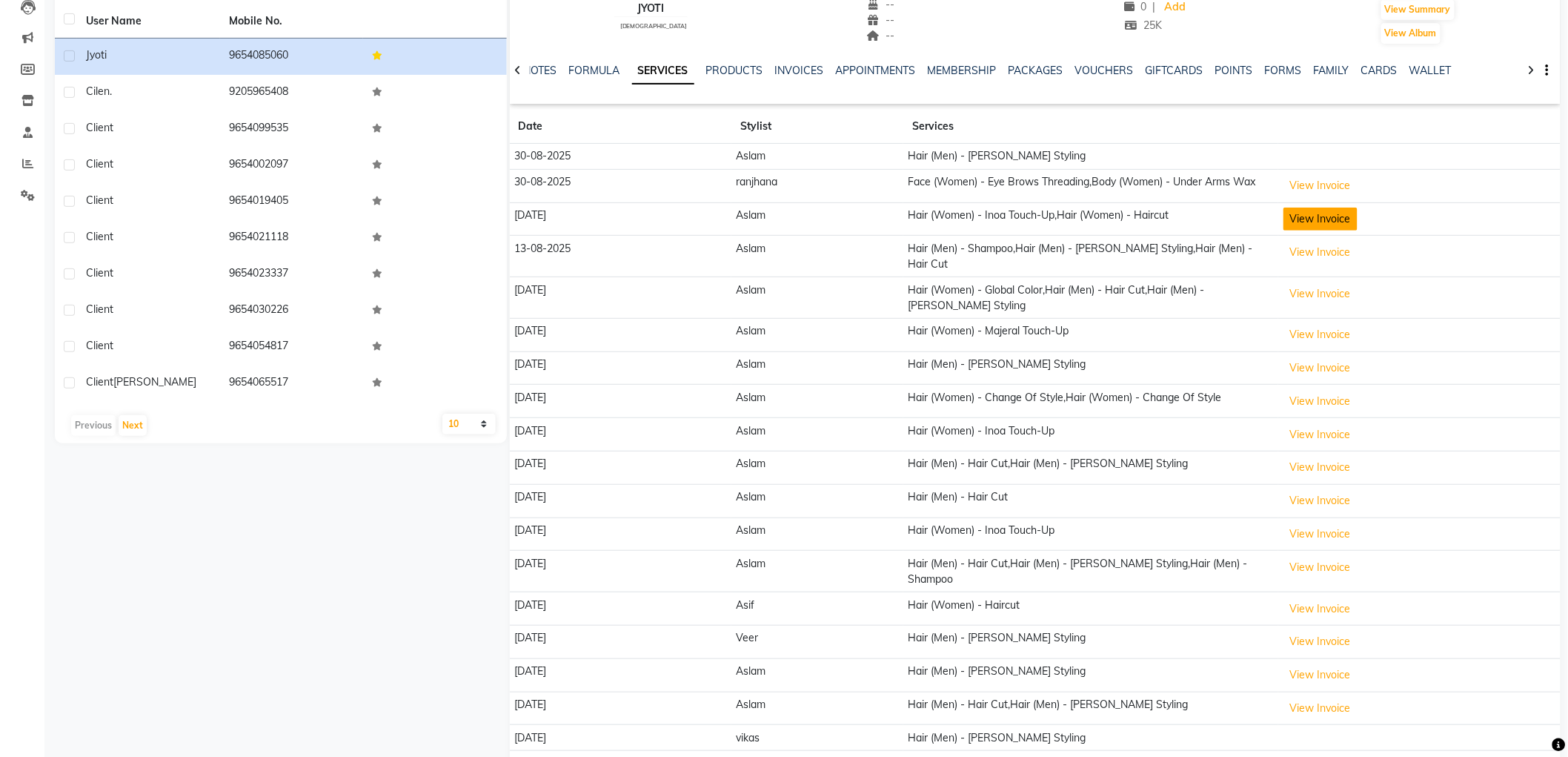
click at [1317, 217] on button "View Invoice" at bounding box center [1321, 219] width 74 height 23
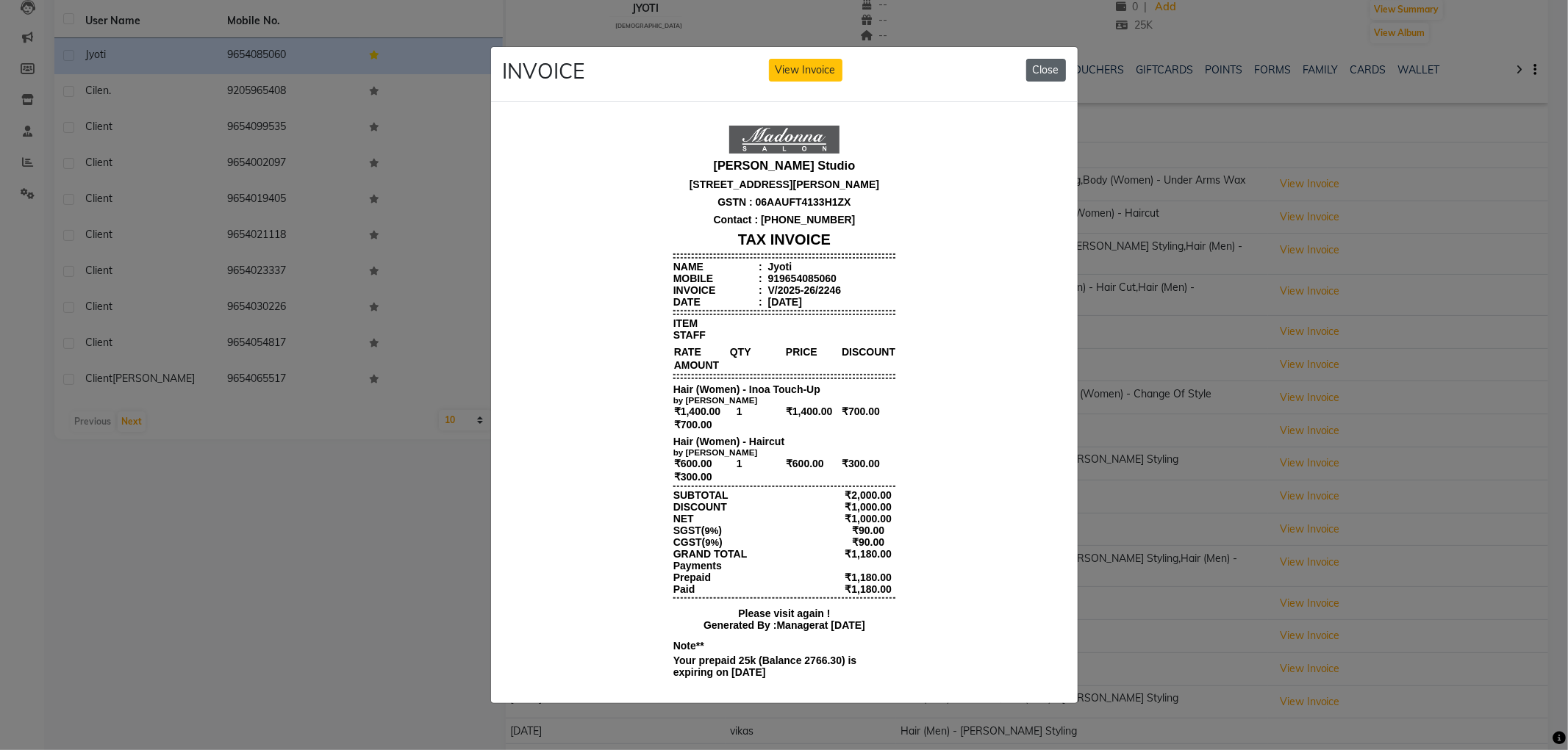
click at [1051, 67] on button "Close" at bounding box center [1045, 70] width 40 height 23
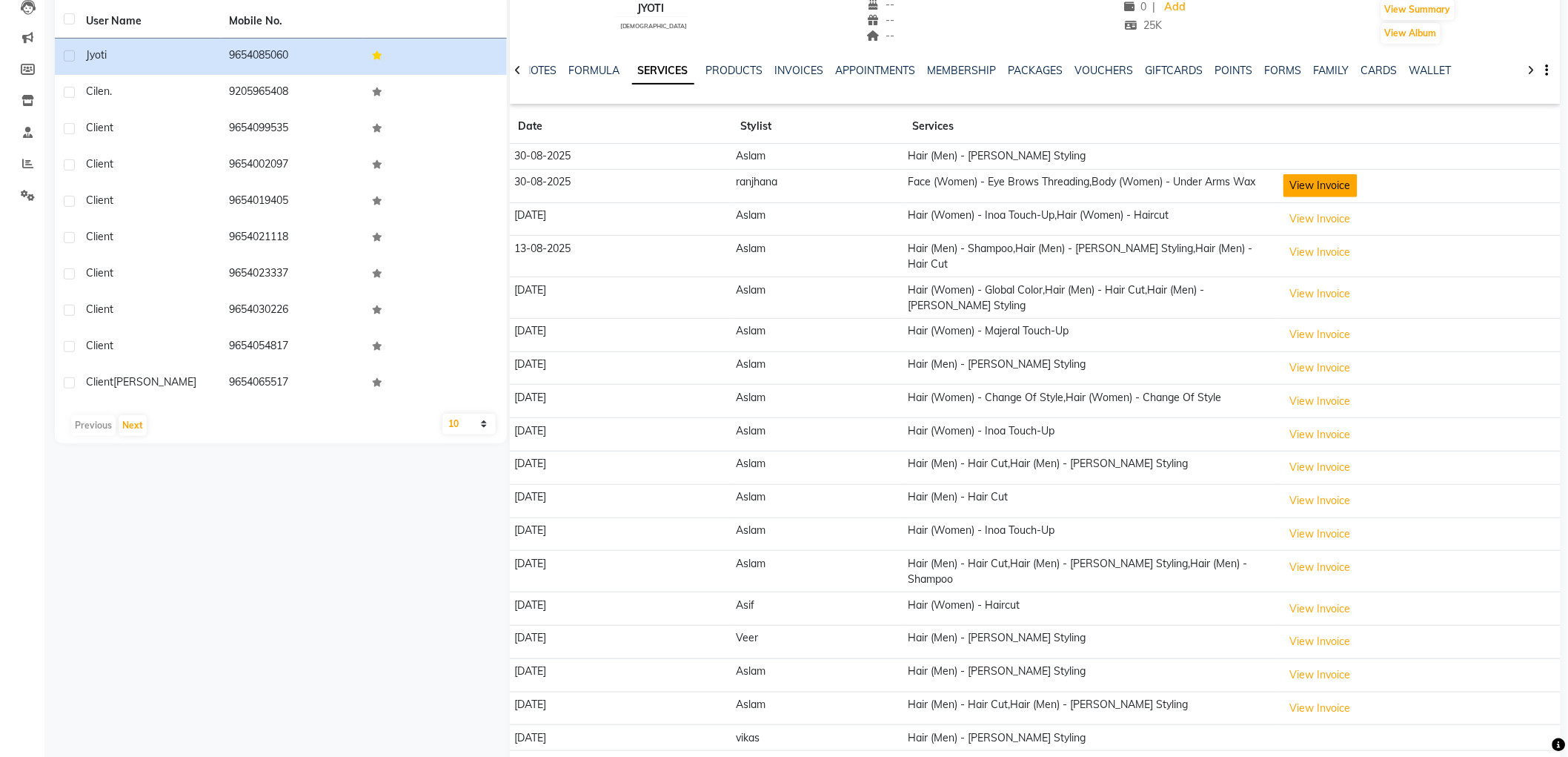
click at [1339, 183] on button "View Invoice" at bounding box center [1321, 186] width 74 height 23
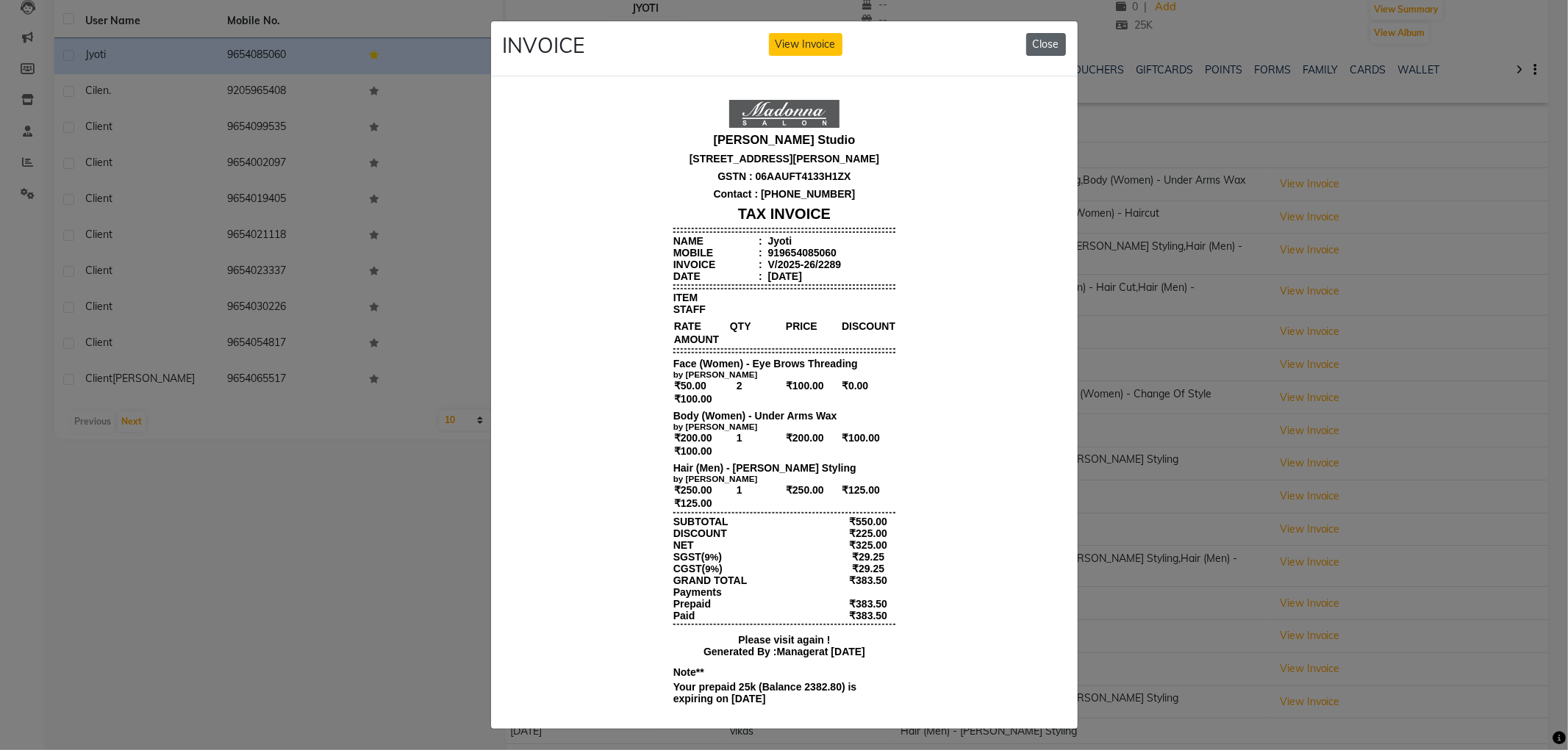
click at [1043, 45] on button "Close" at bounding box center [1045, 44] width 40 height 23
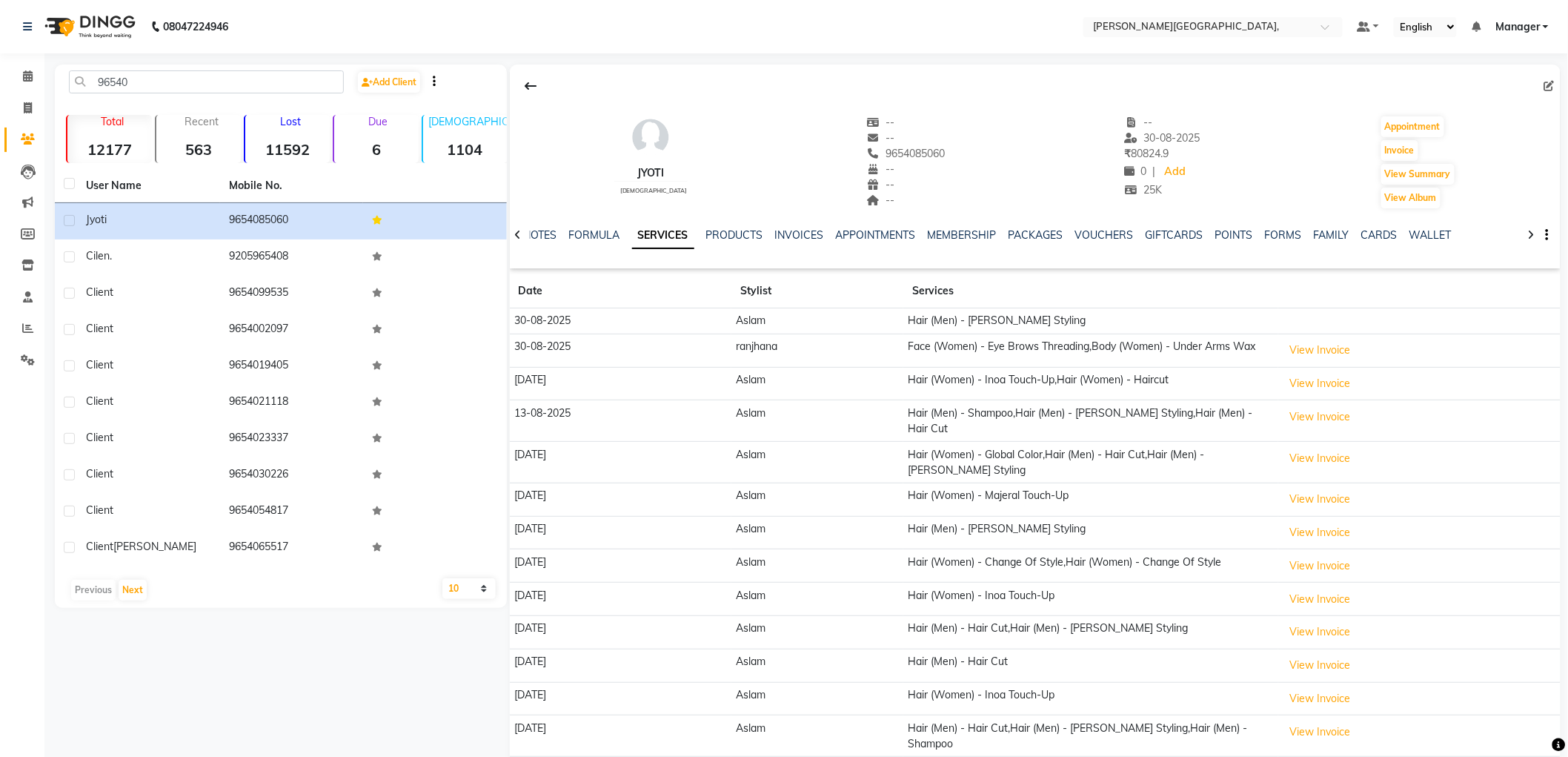
click at [988, 316] on td "Hair (Men) - [PERSON_NAME] Styling" at bounding box center [1091, 321] width 375 height 26
click at [1334, 351] on button "View Invoice" at bounding box center [1321, 350] width 74 height 23
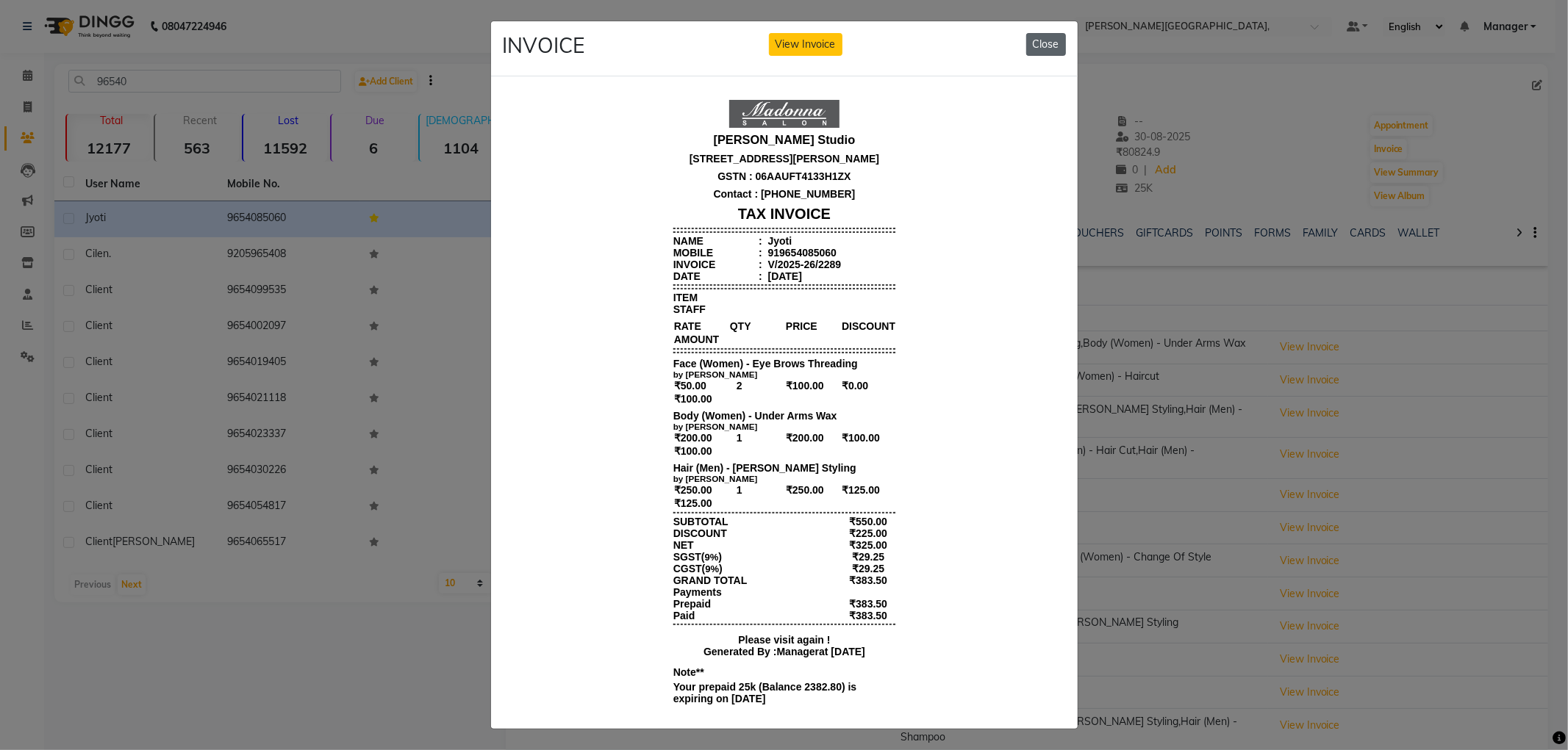
click at [1038, 45] on button "Close" at bounding box center [1045, 44] width 40 height 23
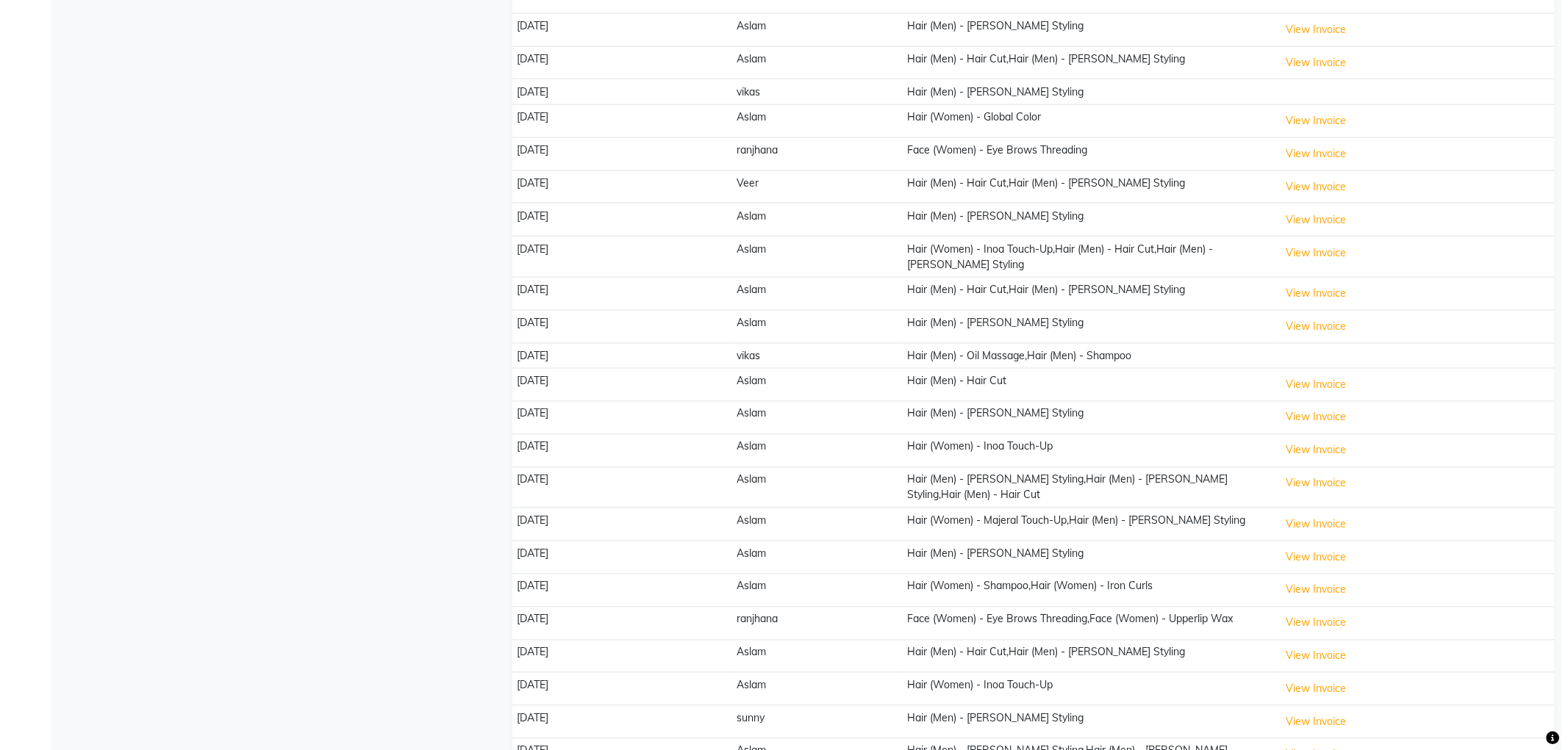
scroll to position [816, 0]
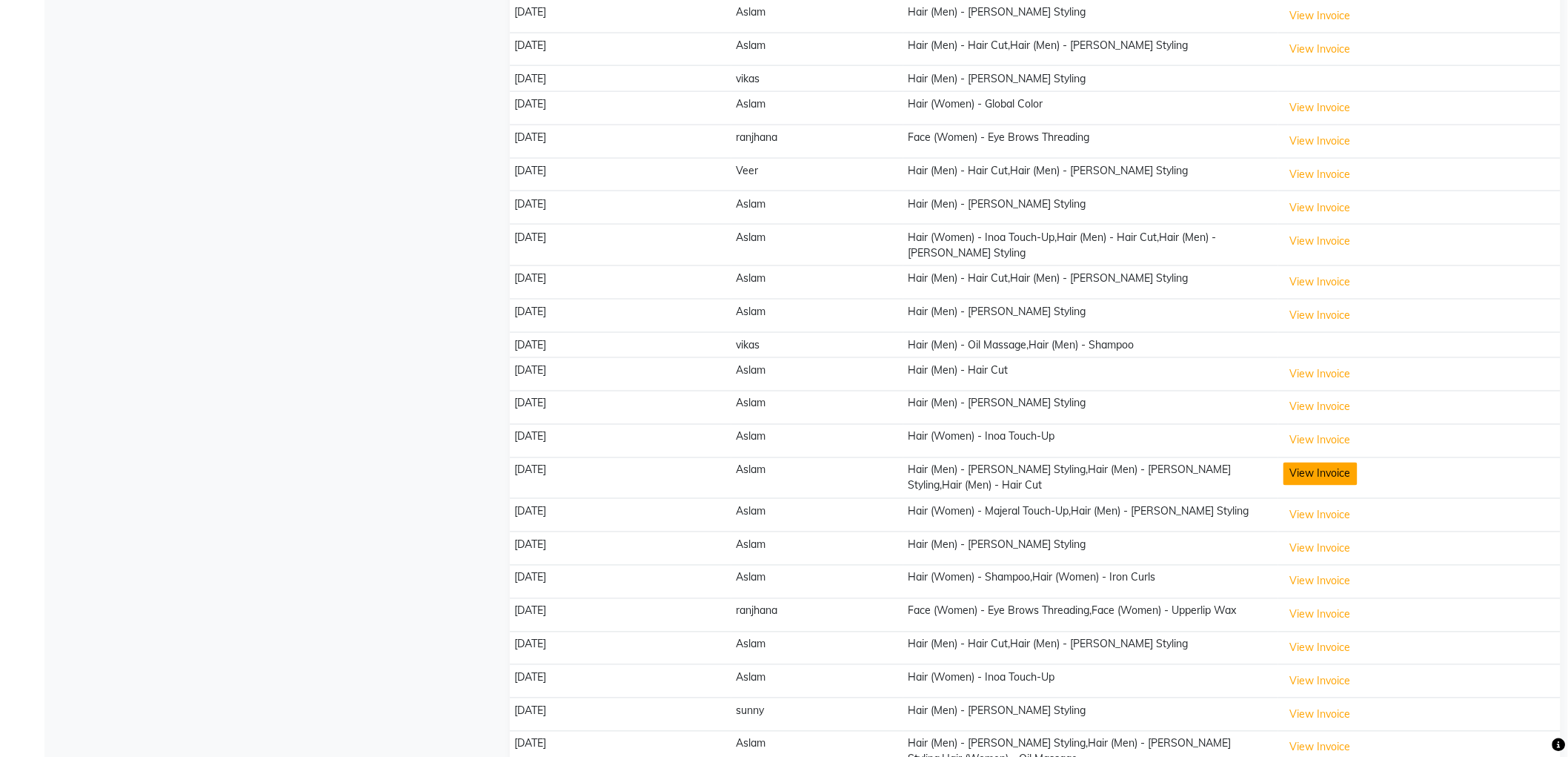
click at [1338, 463] on button "View Invoice" at bounding box center [1321, 474] width 74 height 23
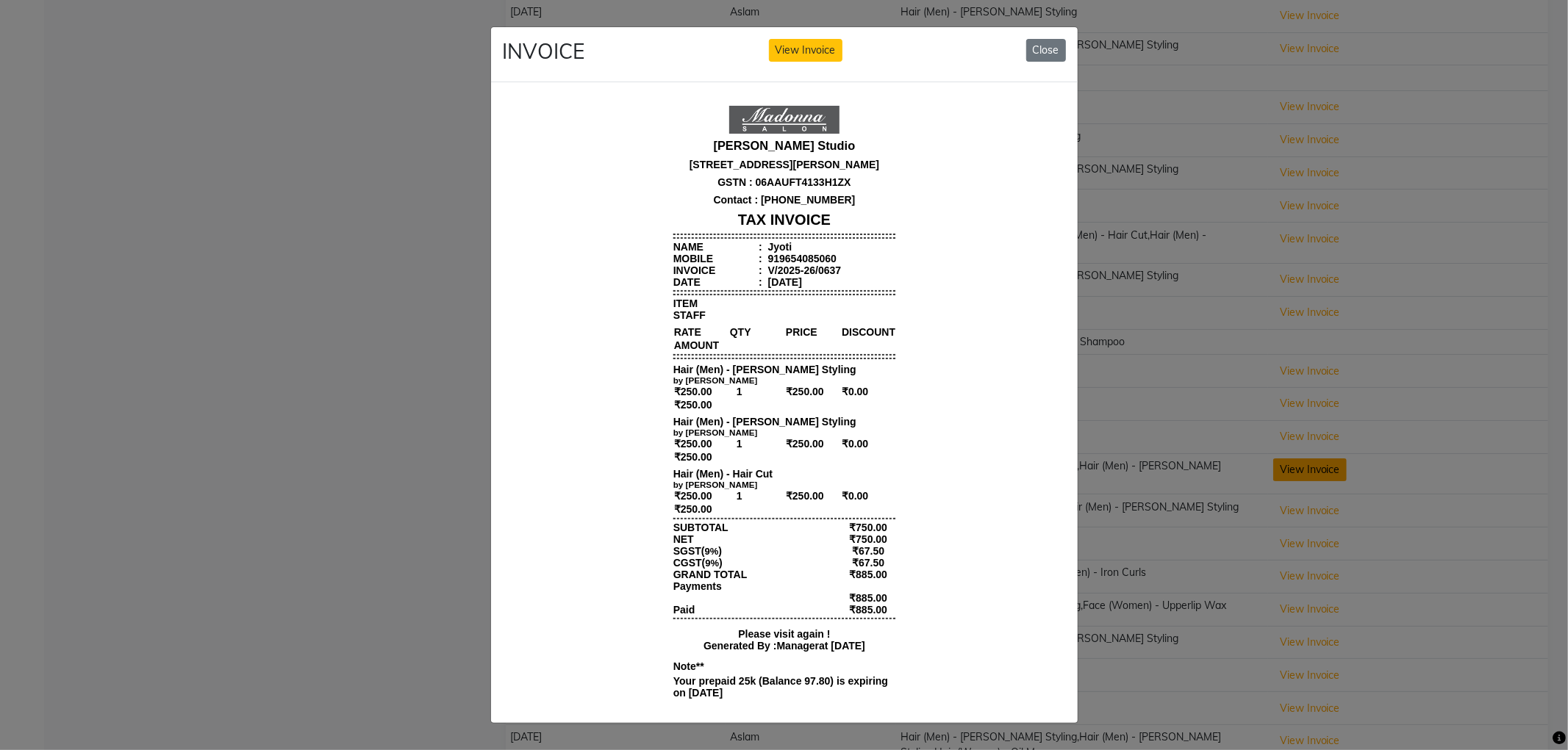
scroll to position [0, 0]
click at [1048, 45] on button "Close" at bounding box center [1045, 50] width 40 height 23
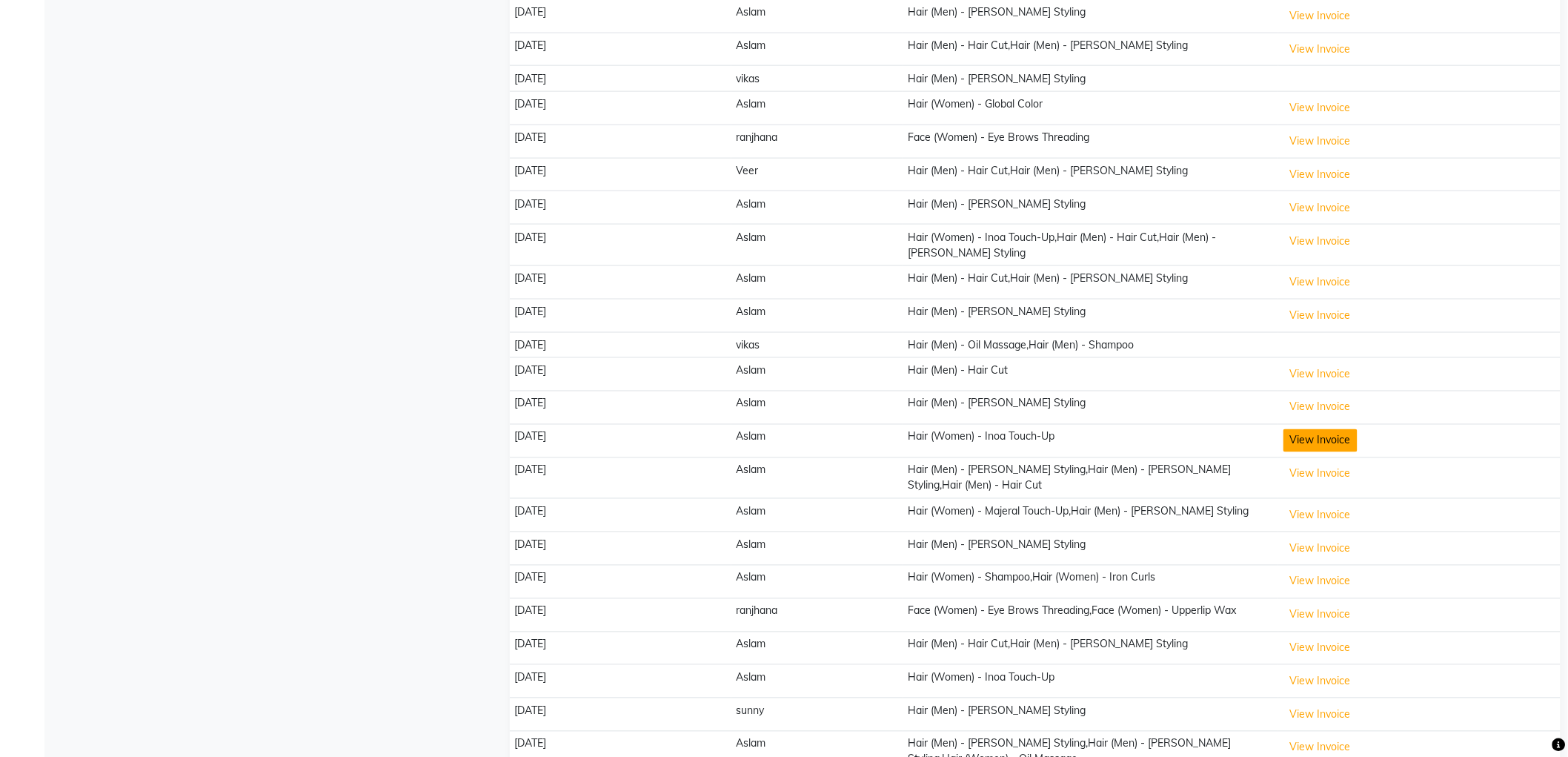
click at [1315, 430] on button "View Invoice" at bounding box center [1321, 440] width 74 height 23
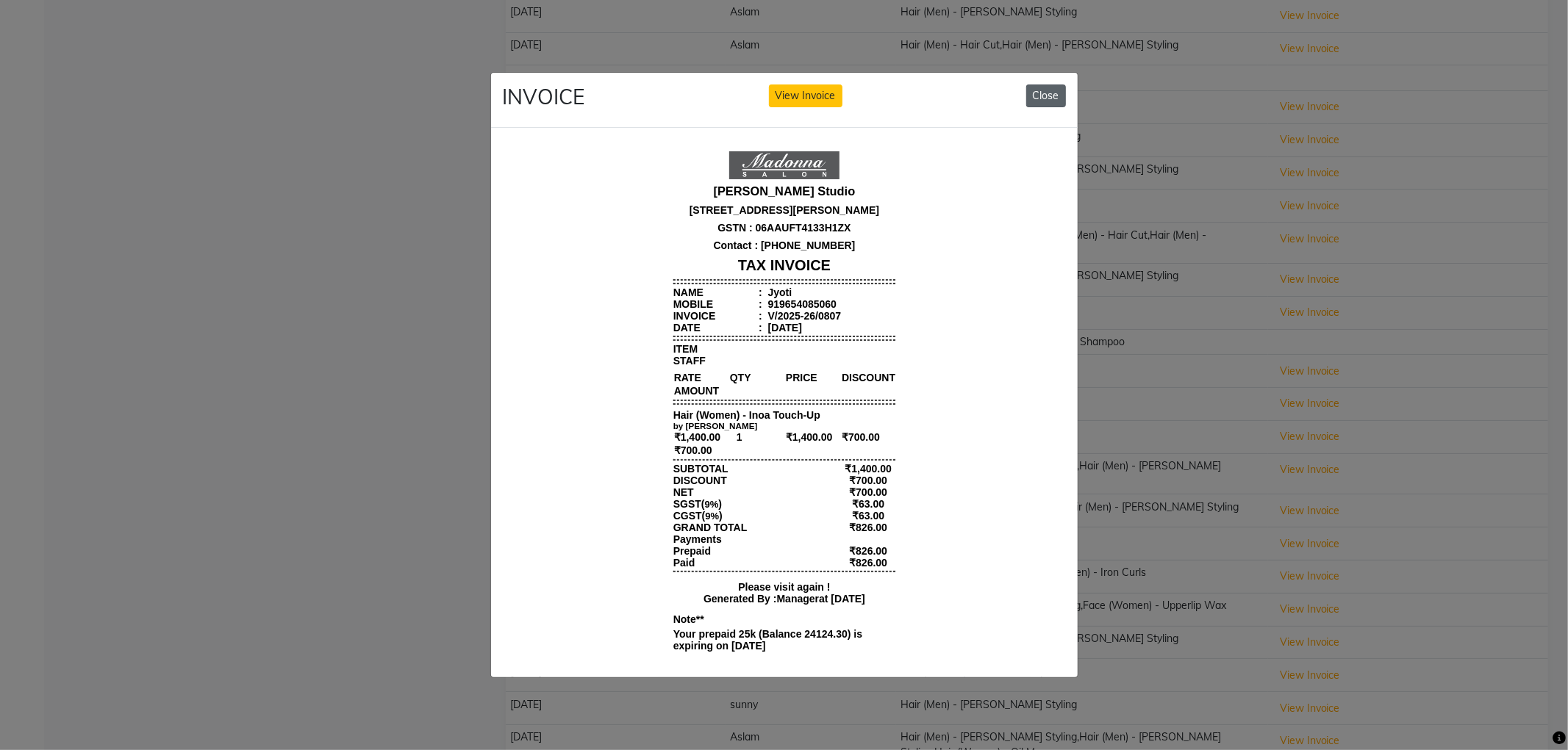
click at [1043, 97] on button "Close" at bounding box center [1045, 96] width 40 height 23
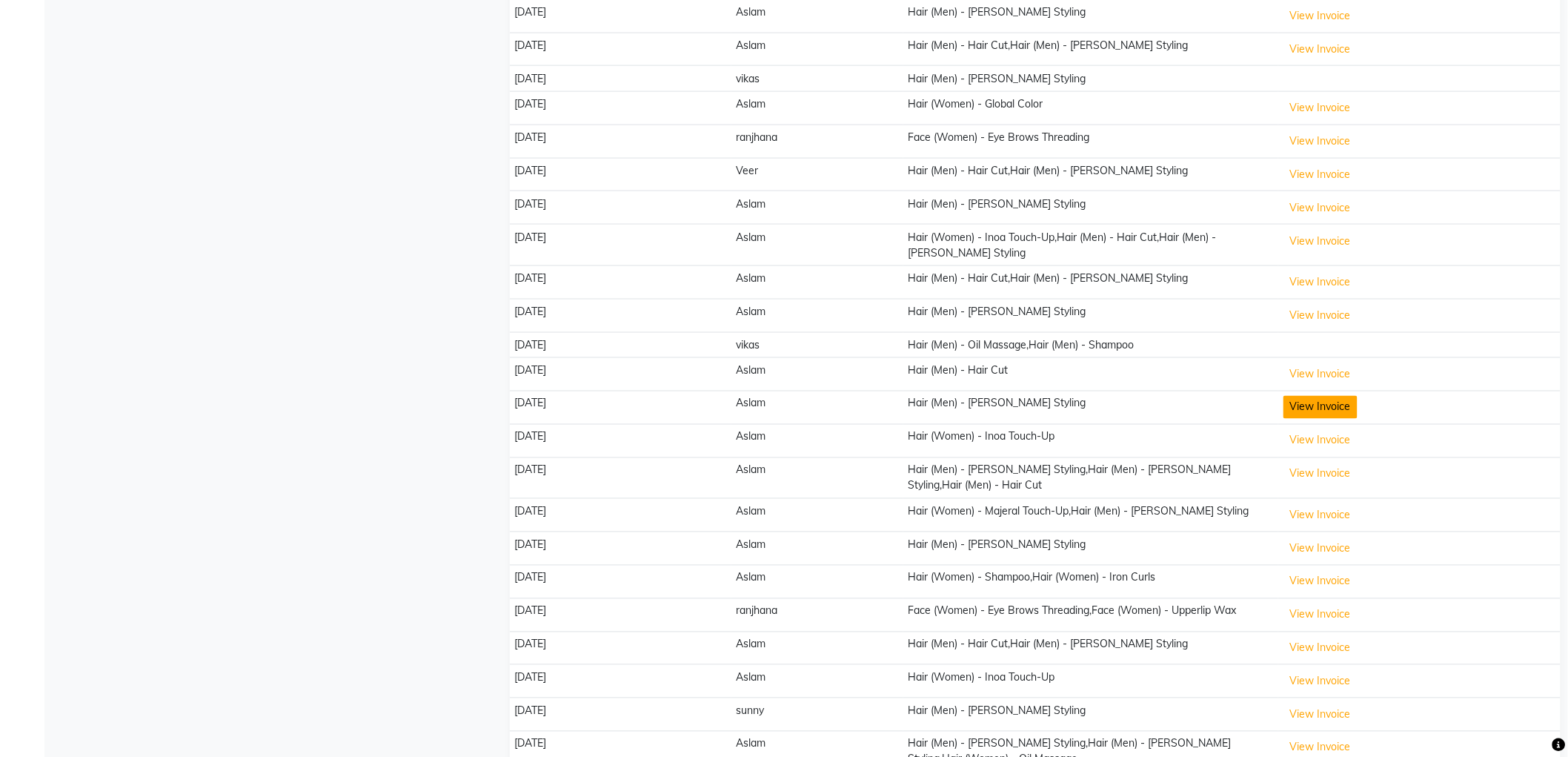
click at [1315, 397] on button "View Invoice" at bounding box center [1321, 407] width 74 height 23
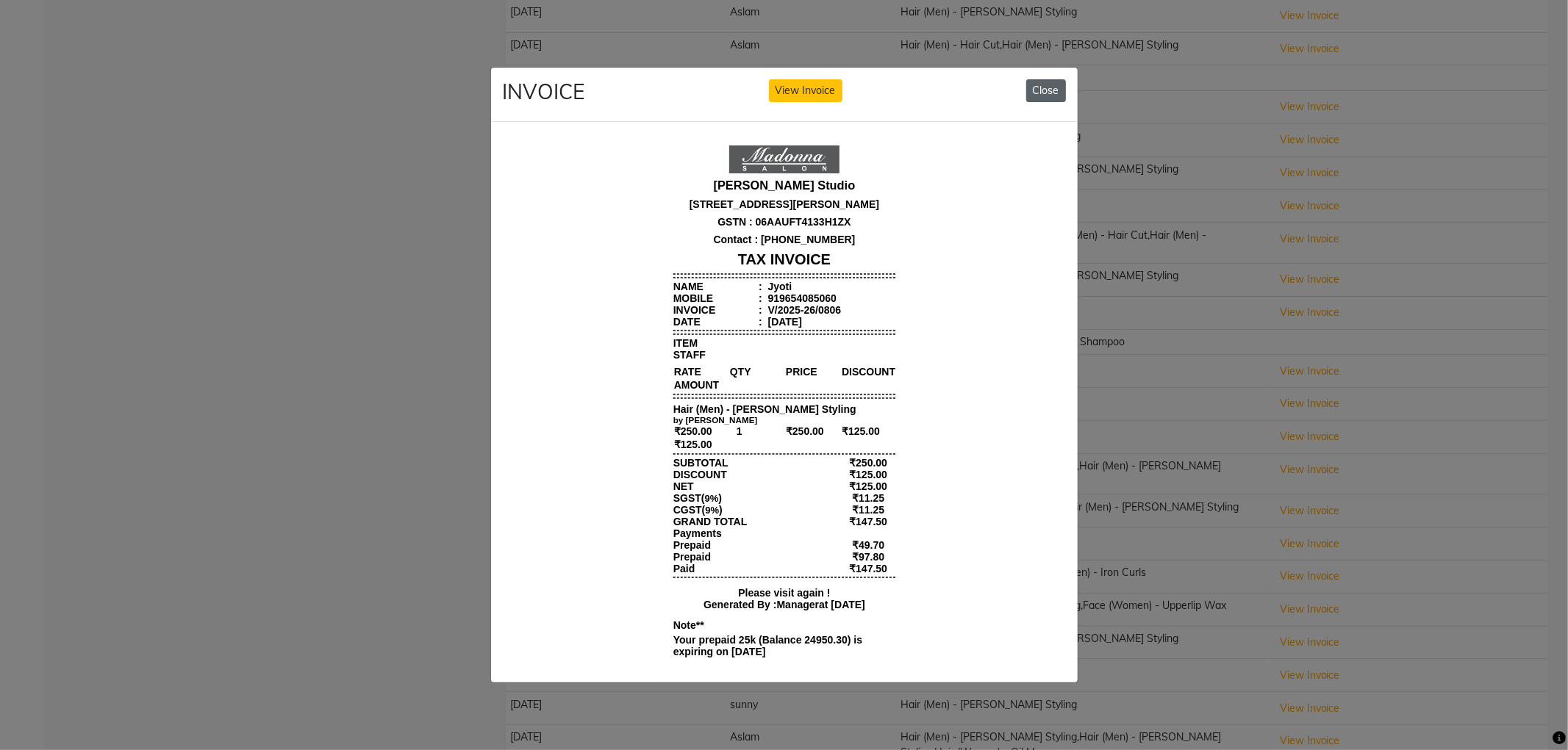
click at [1042, 87] on button "Close" at bounding box center [1045, 90] width 40 height 23
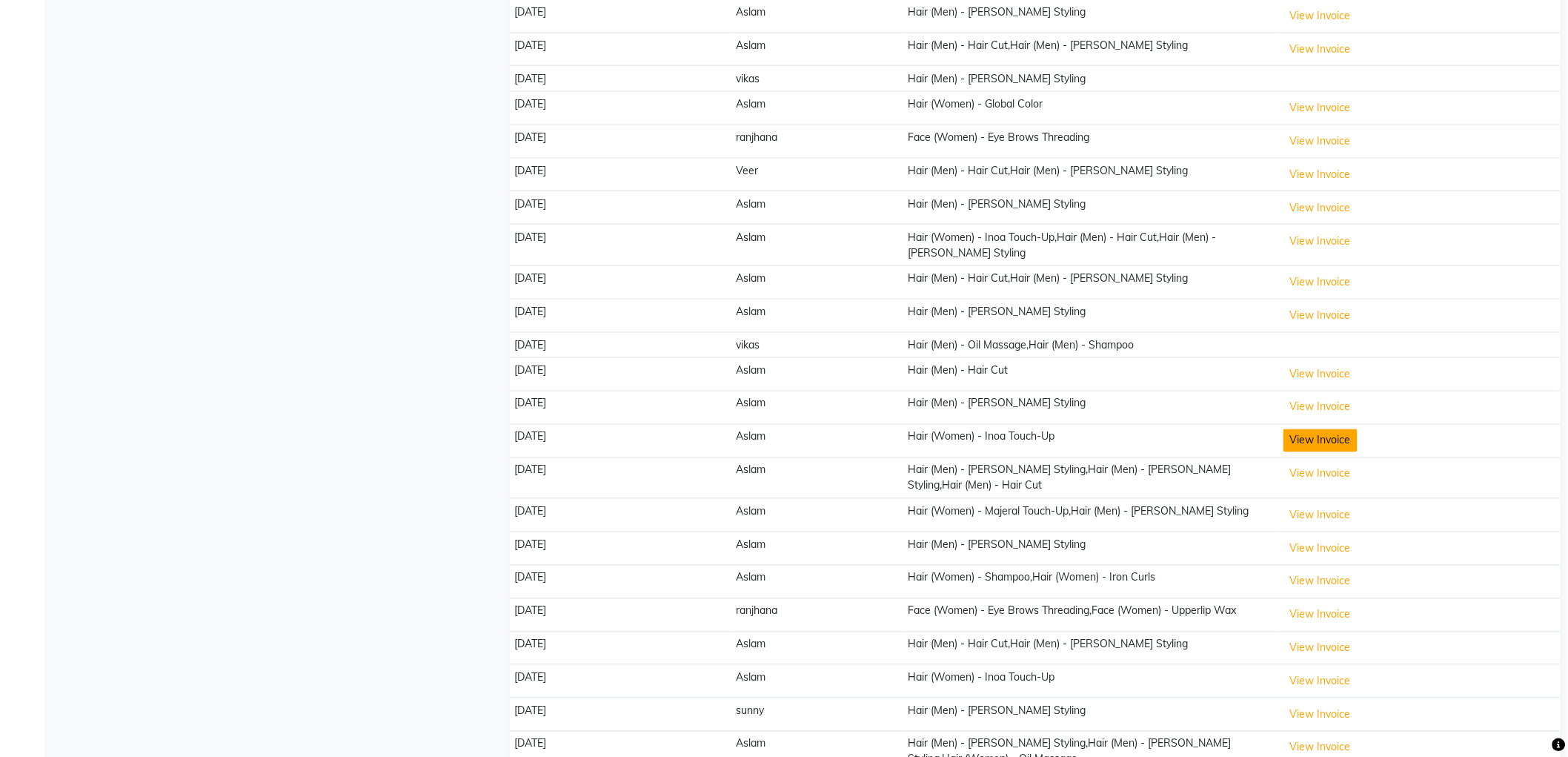
click at [1328, 436] on button "View Invoice" at bounding box center [1321, 440] width 74 height 23
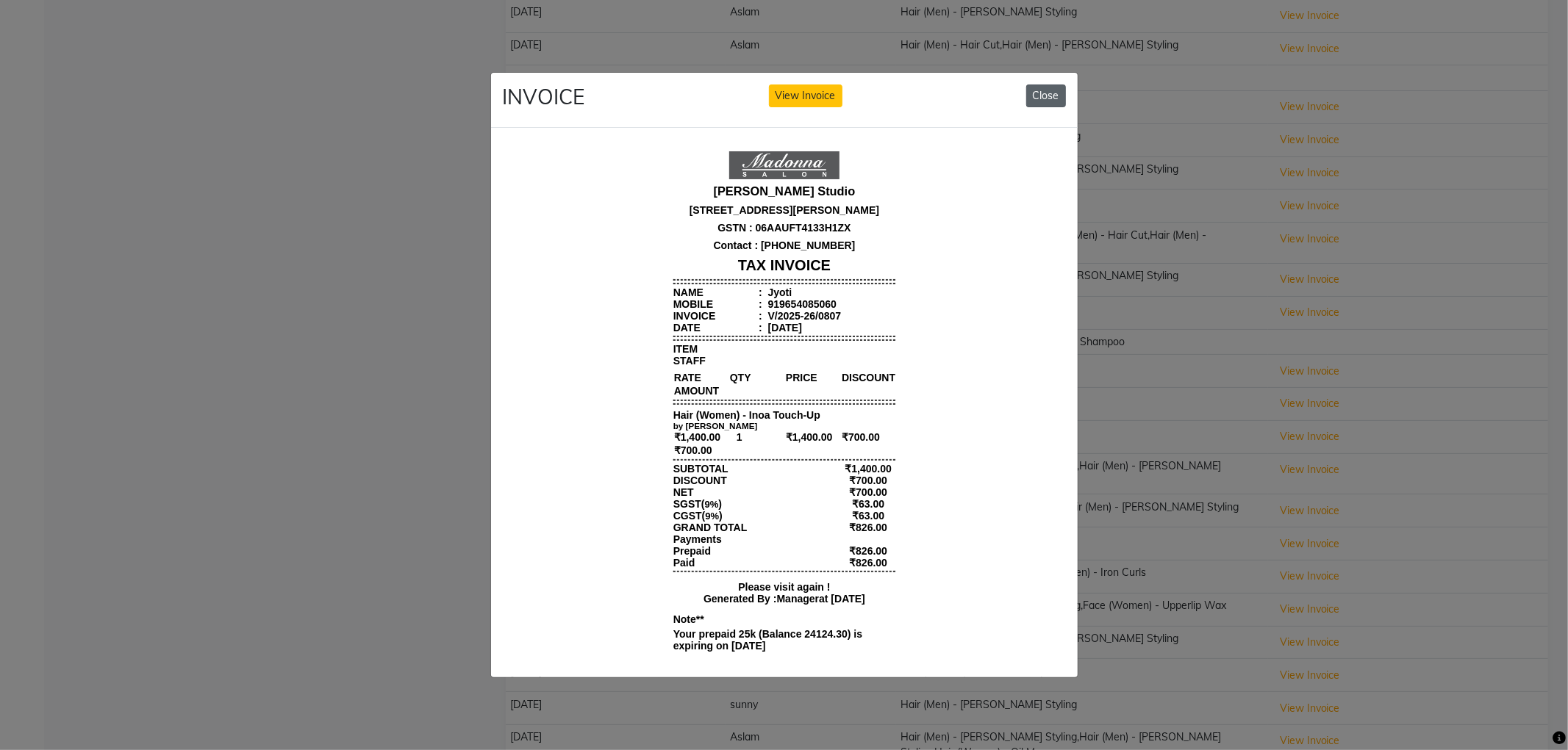
click at [1047, 96] on button "Close" at bounding box center [1045, 96] width 40 height 23
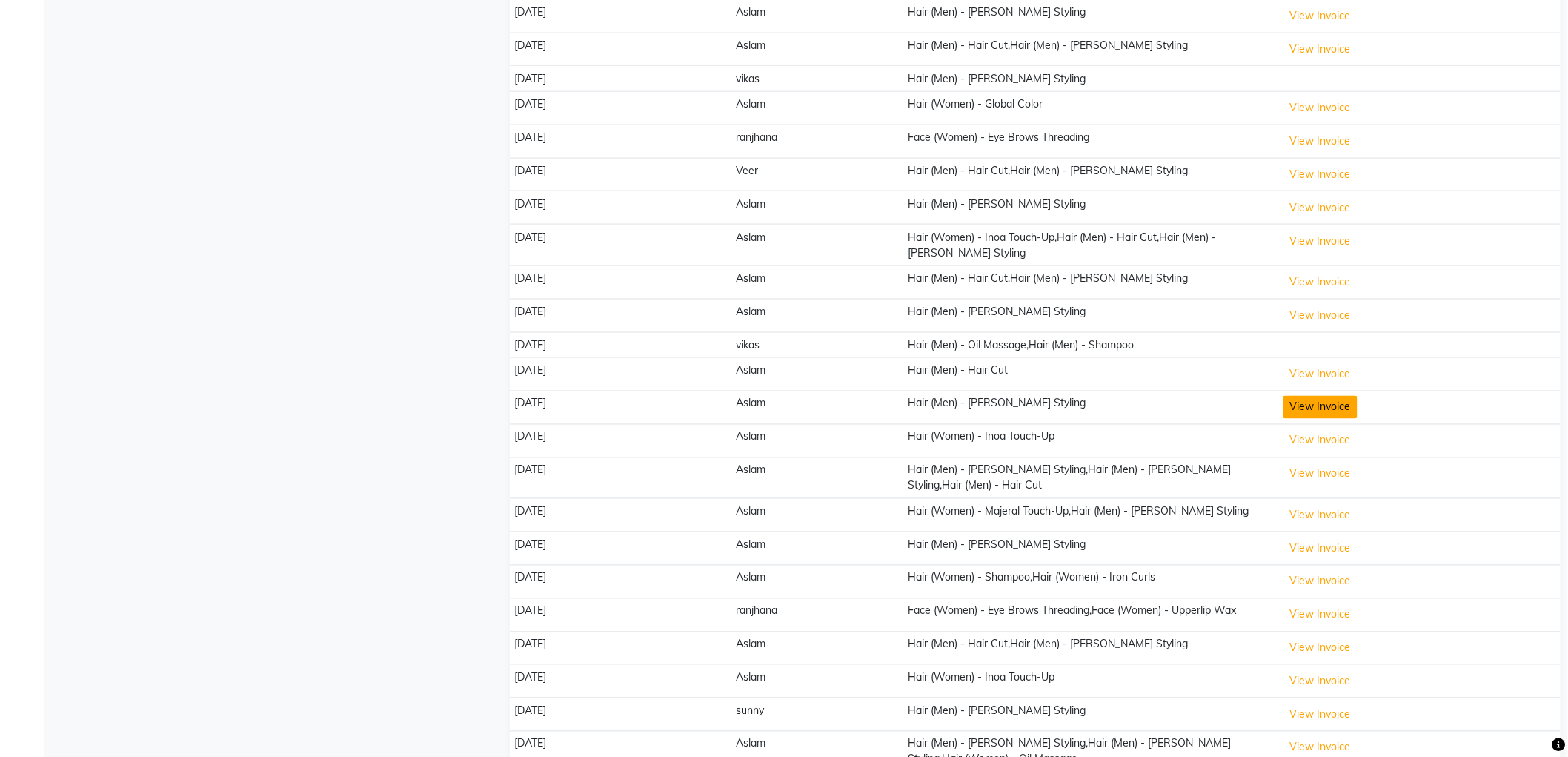
click at [1324, 397] on button "View Invoice" at bounding box center [1321, 407] width 74 height 23
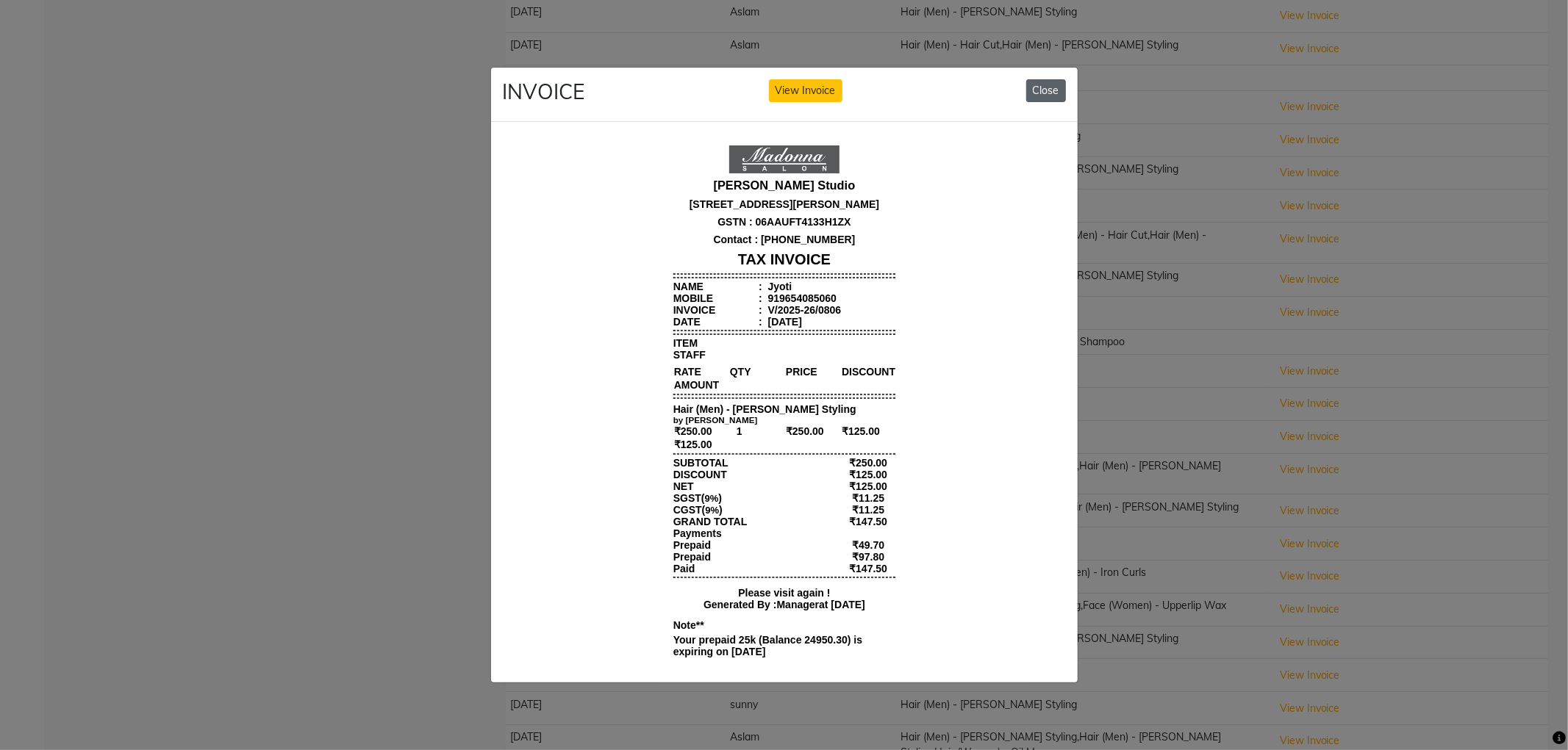
click at [1040, 86] on button "Close" at bounding box center [1045, 90] width 40 height 23
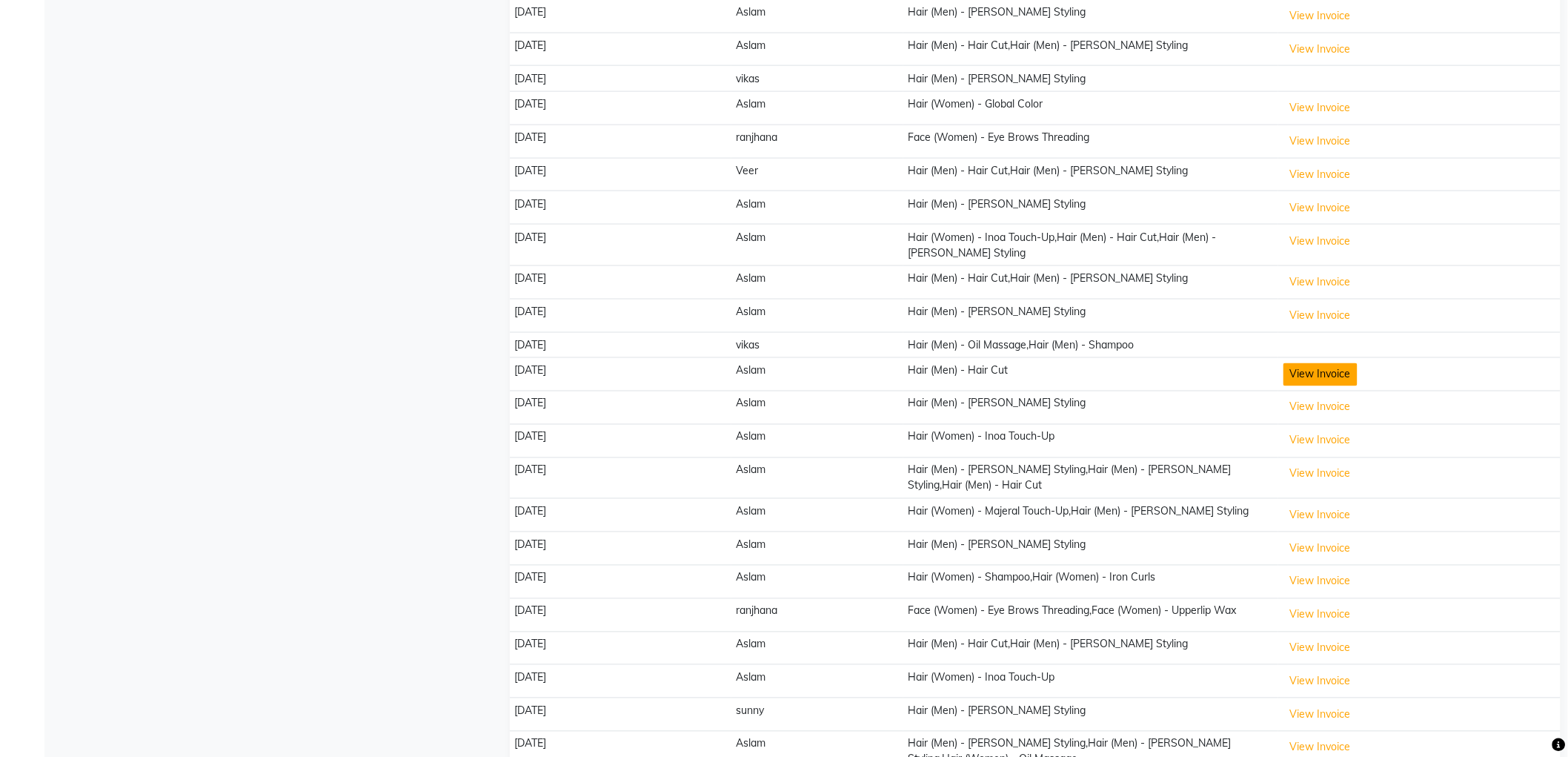
click at [1324, 363] on button "View Invoice" at bounding box center [1321, 374] width 74 height 23
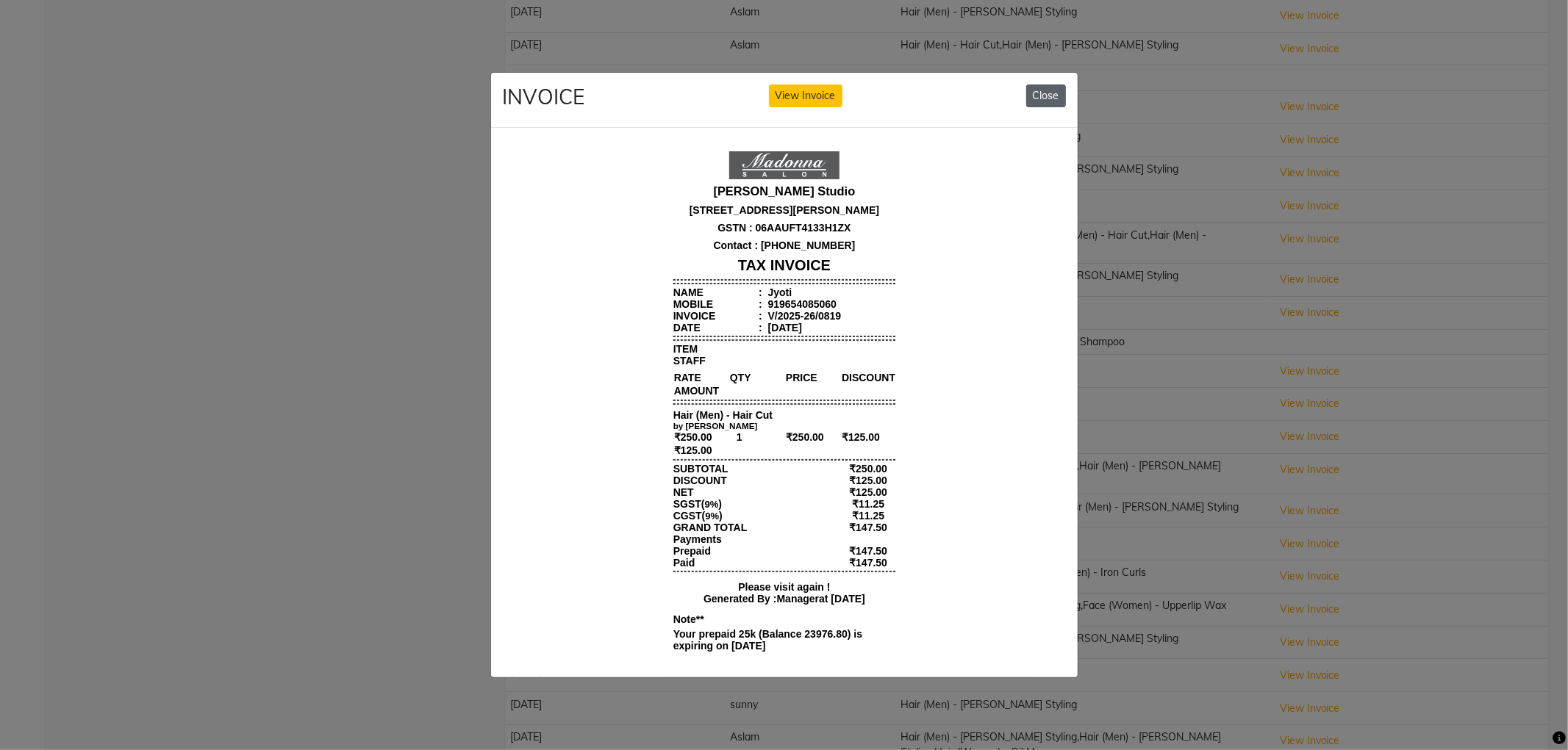
click at [1031, 85] on button "Close" at bounding box center [1045, 96] width 40 height 23
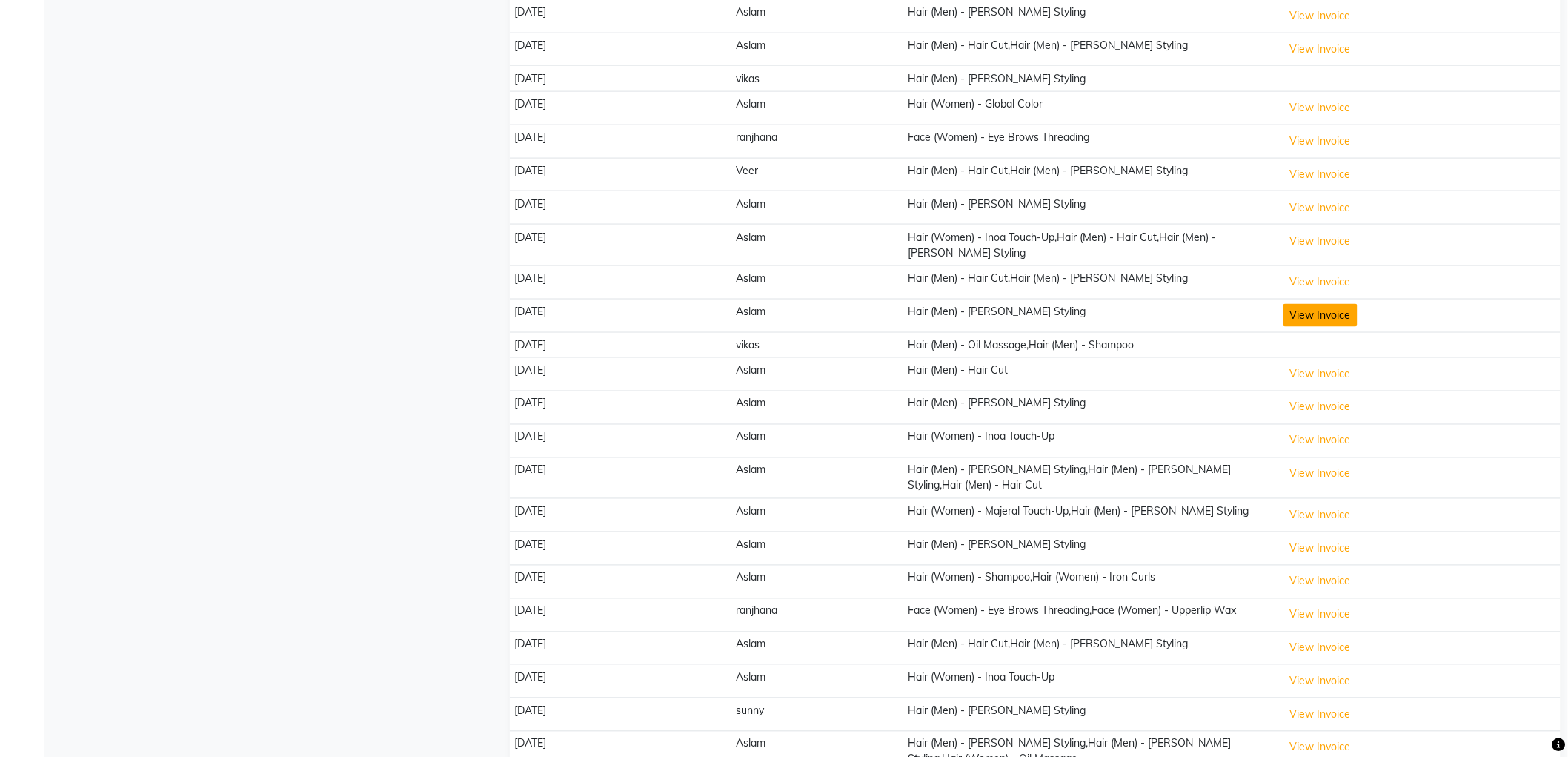
click at [1335, 304] on button "View Invoice" at bounding box center [1321, 315] width 74 height 23
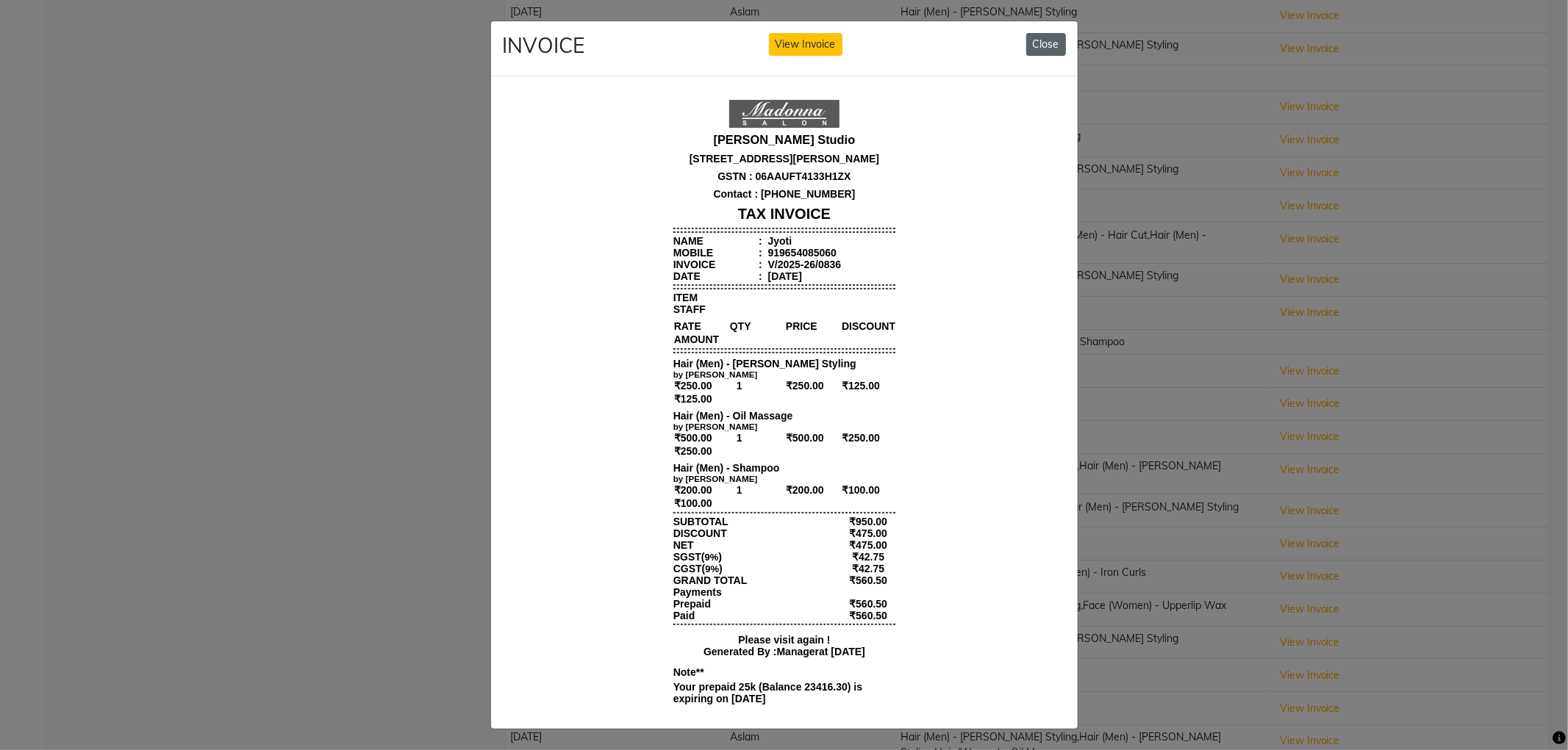
click at [1037, 42] on button "Close" at bounding box center [1045, 44] width 40 height 23
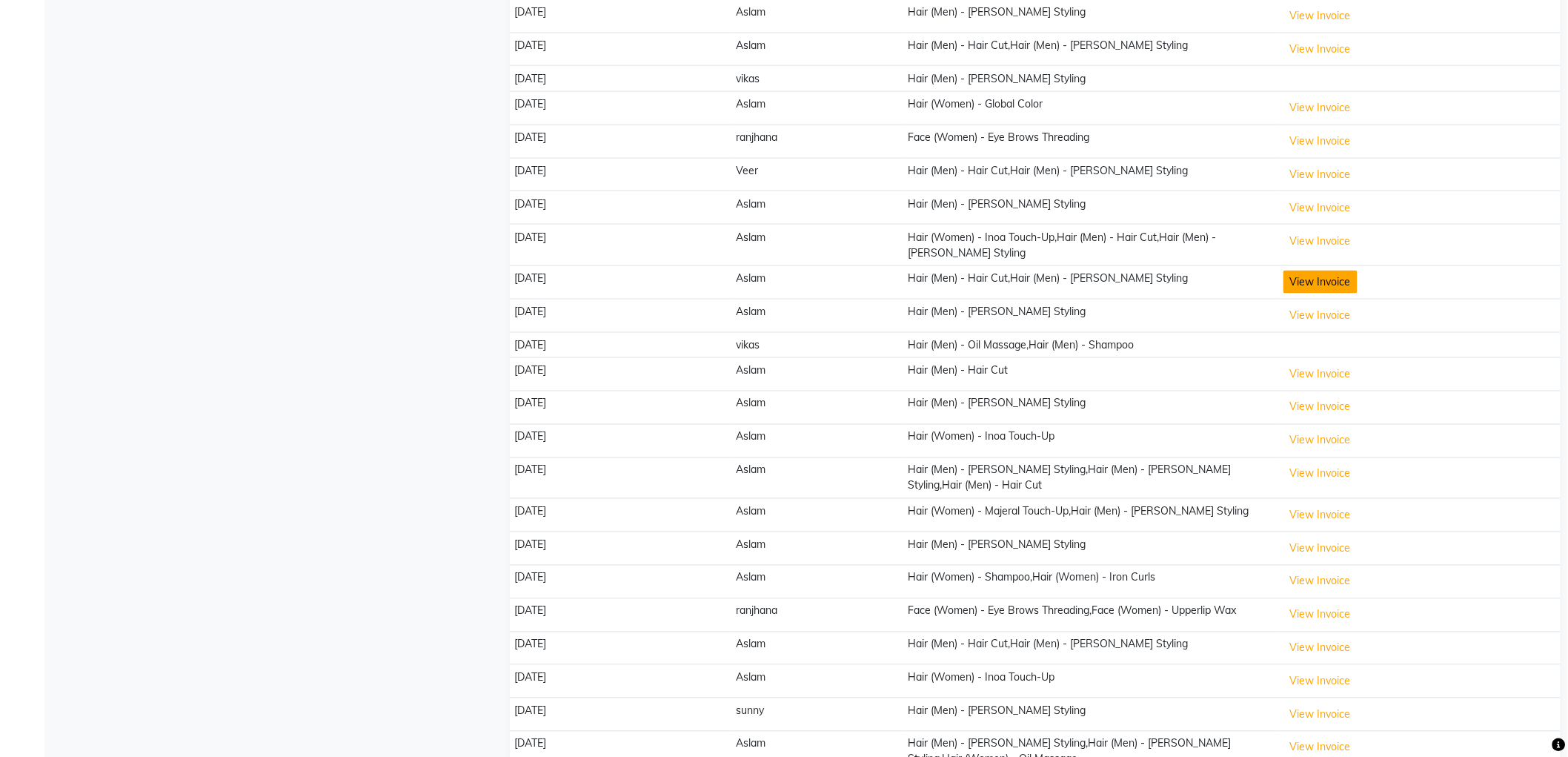
click at [1306, 273] on button "View Invoice" at bounding box center [1321, 281] width 74 height 23
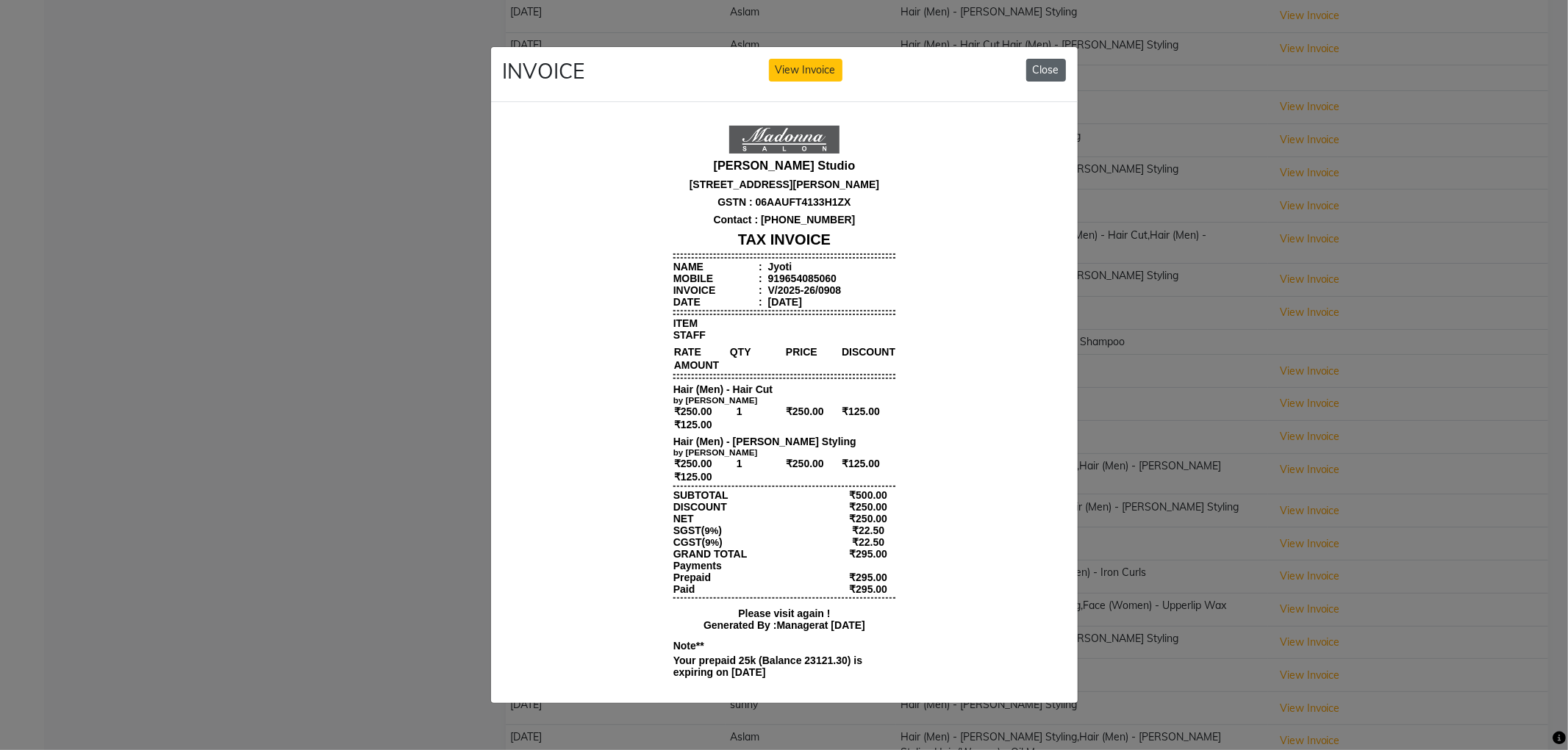
click at [1063, 67] on button "Close" at bounding box center [1045, 70] width 40 height 23
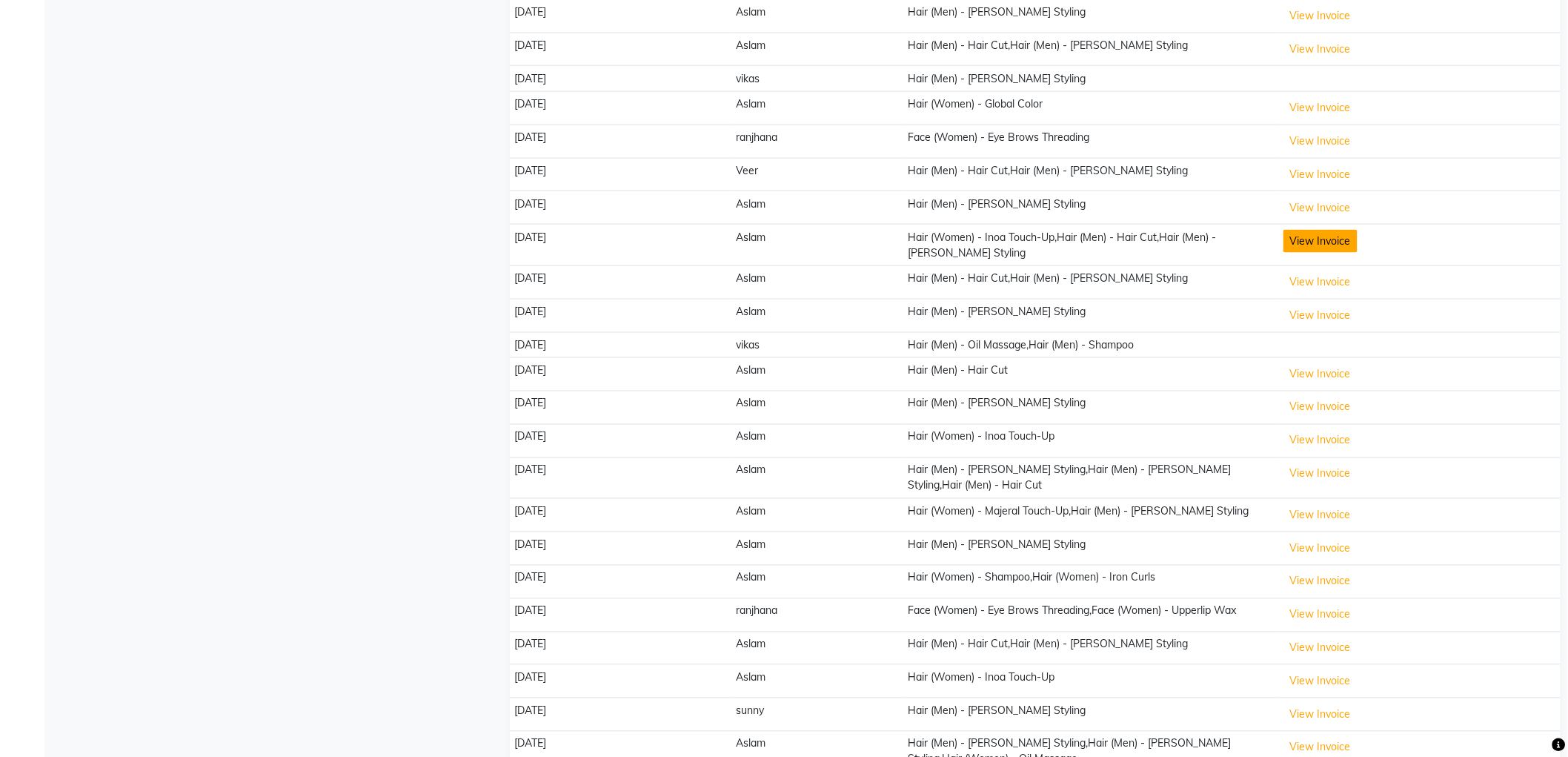
click at [1307, 230] on button "View Invoice" at bounding box center [1321, 241] width 74 height 23
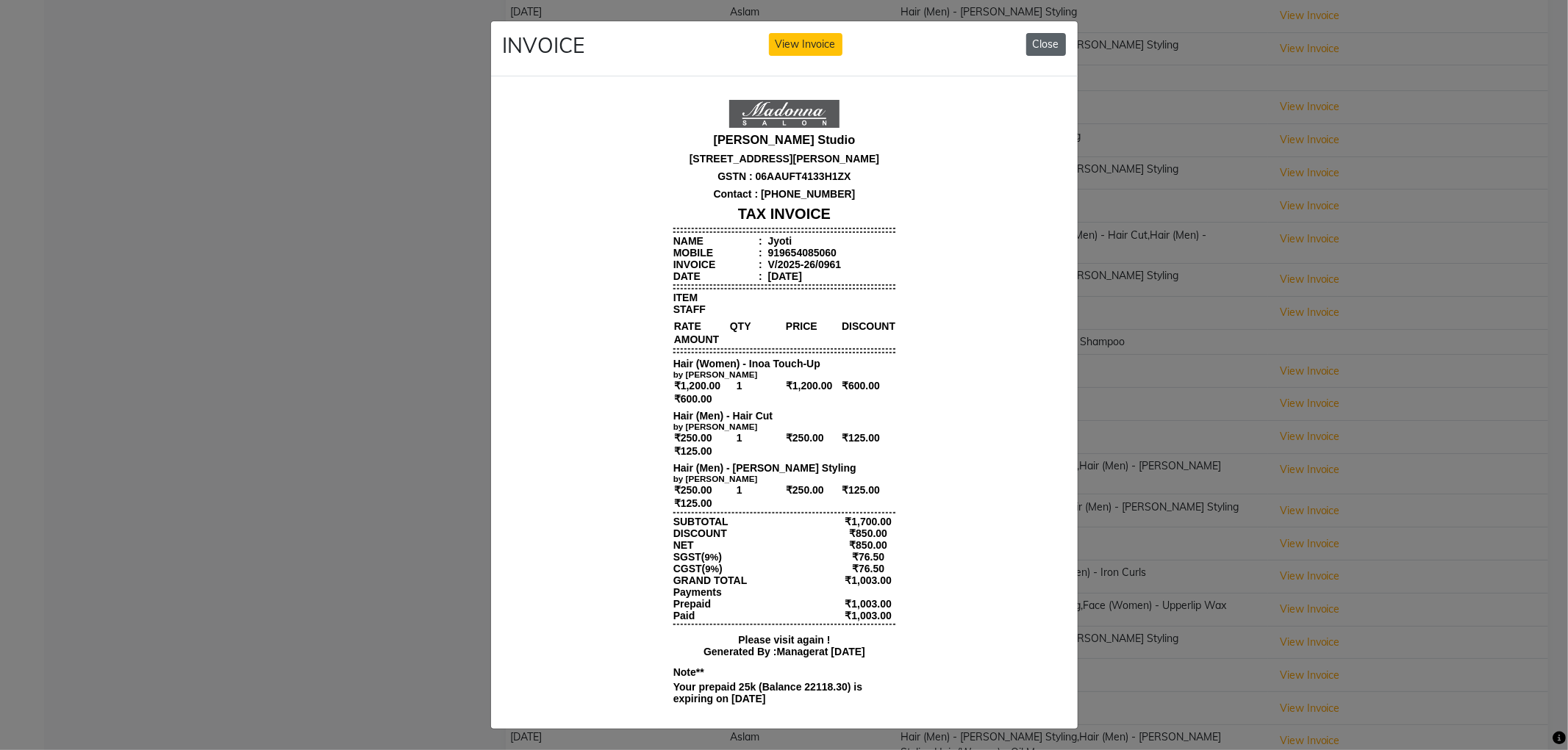
click at [1040, 35] on button "Close" at bounding box center [1045, 44] width 40 height 23
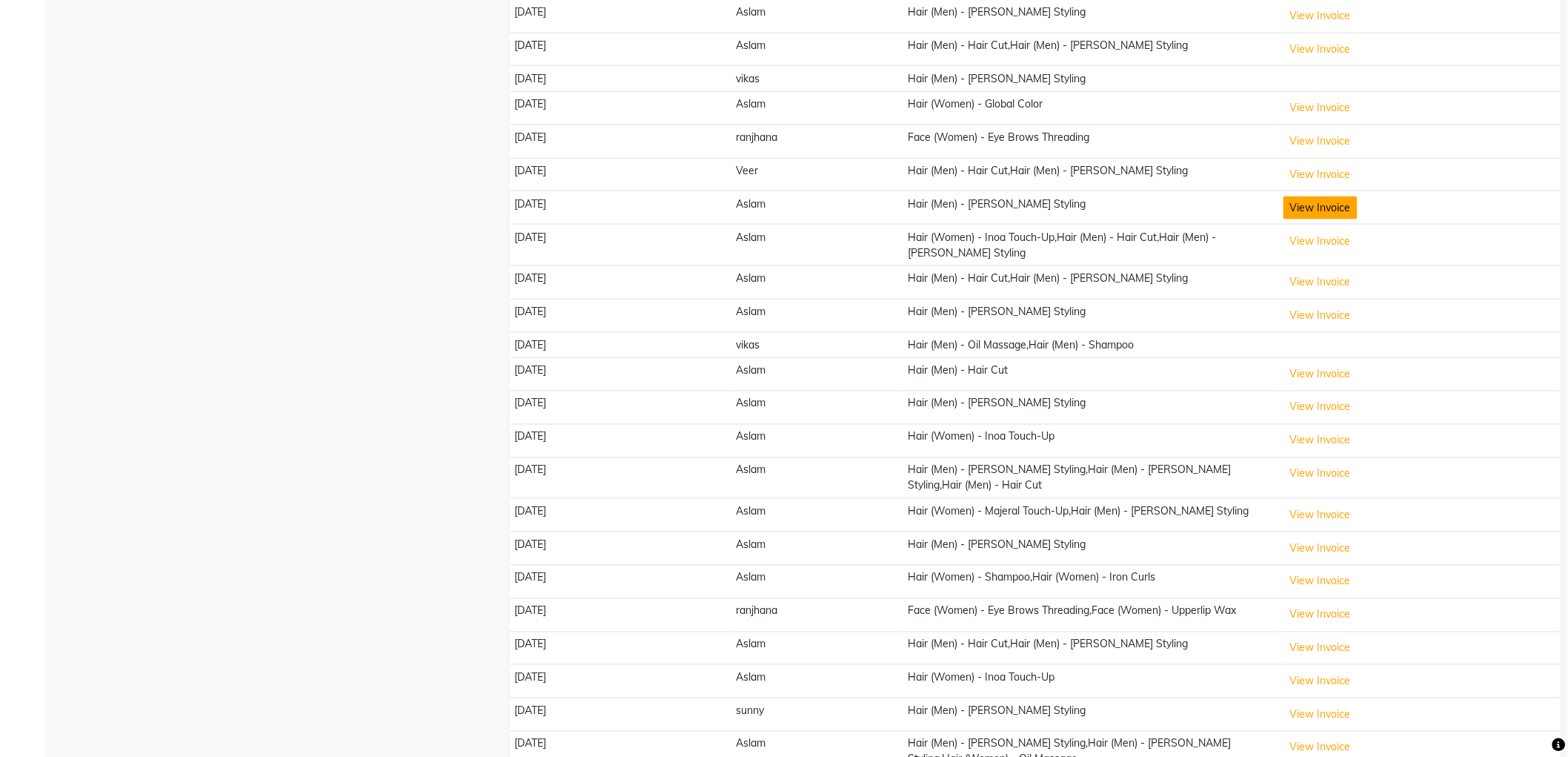
click at [1320, 197] on button "View Invoice" at bounding box center [1321, 208] width 74 height 23
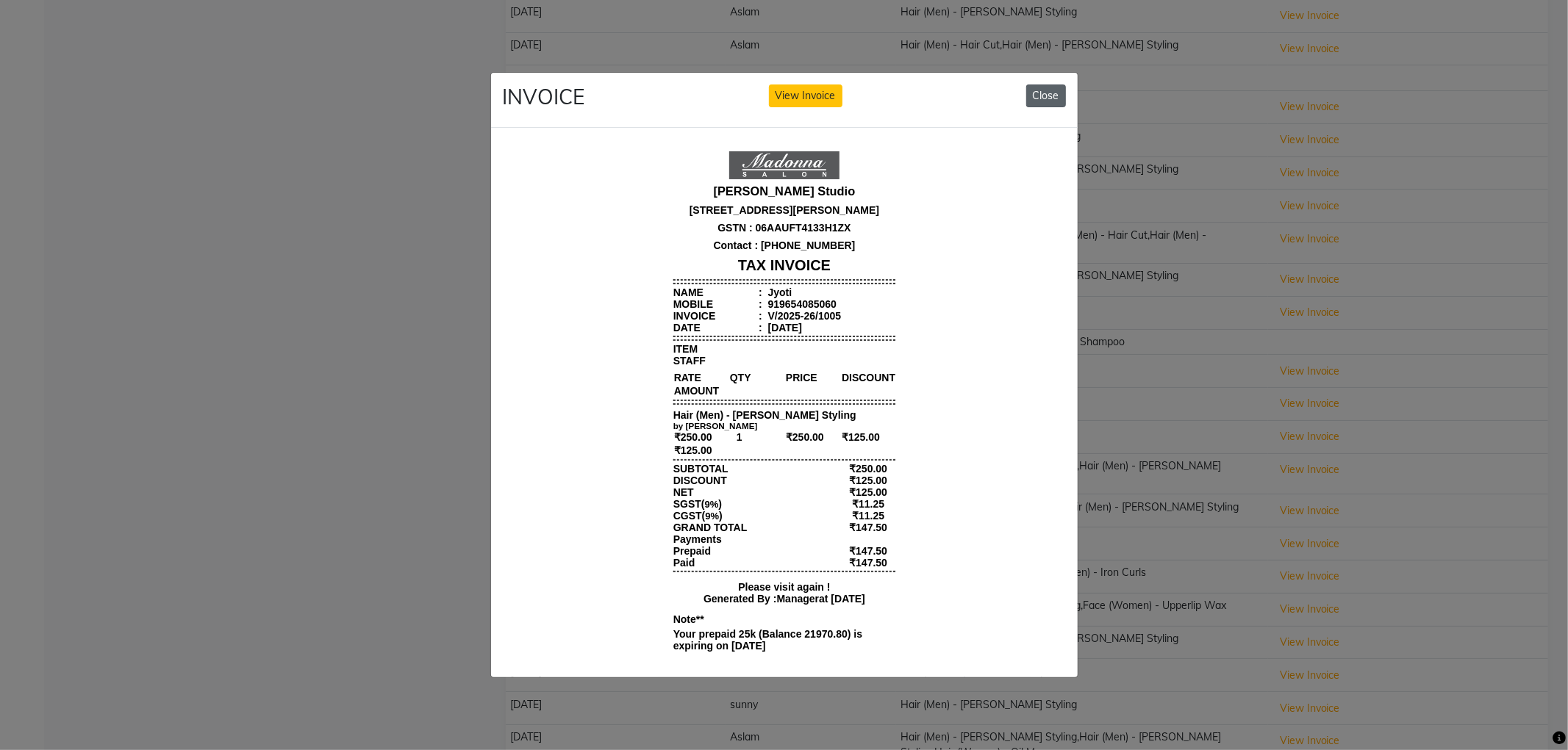
click at [1041, 85] on button "Close" at bounding box center [1045, 96] width 40 height 23
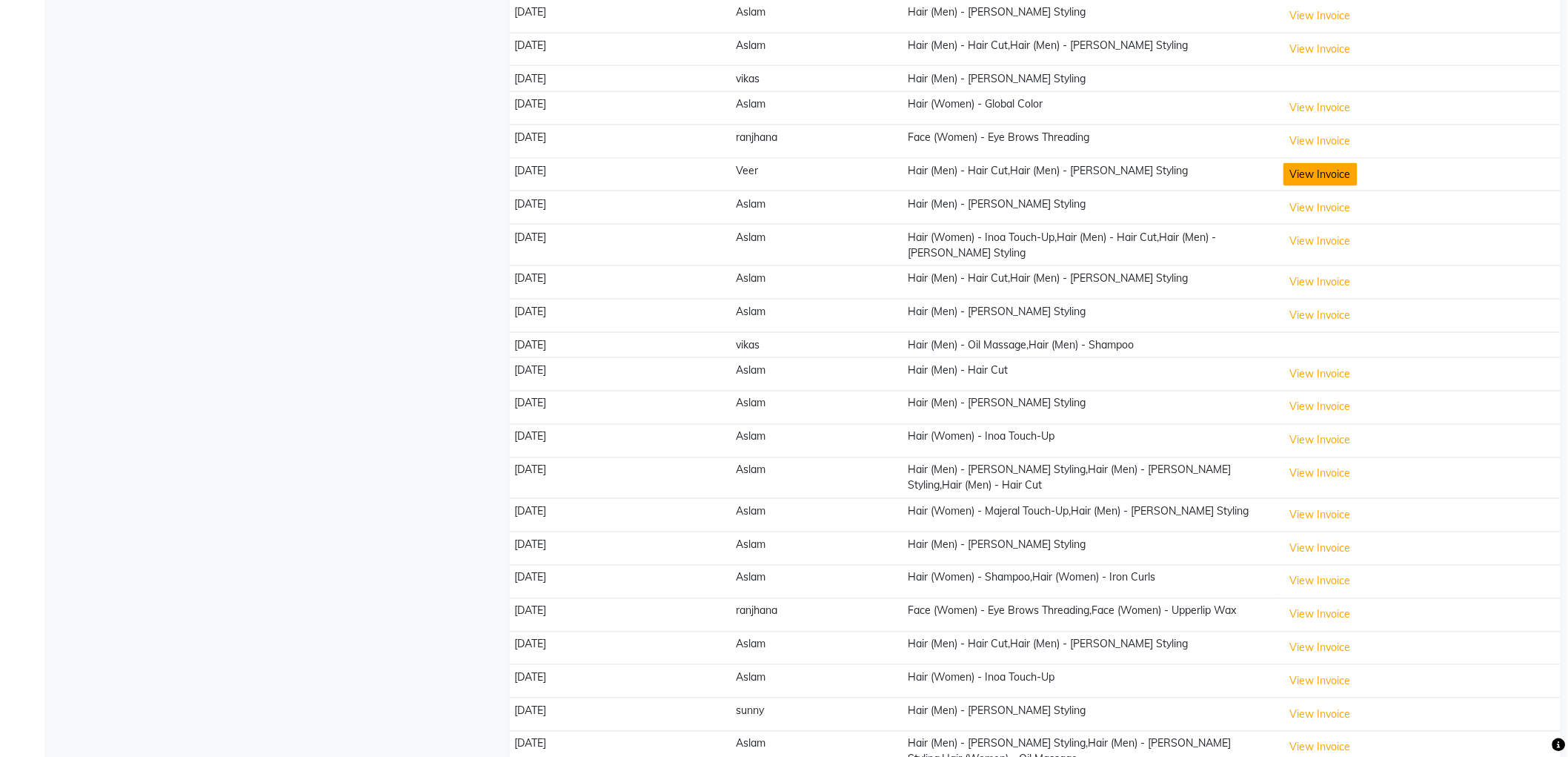
click at [1342, 163] on button "View Invoice" at bounding box center [1321, 175] width 74 height 23
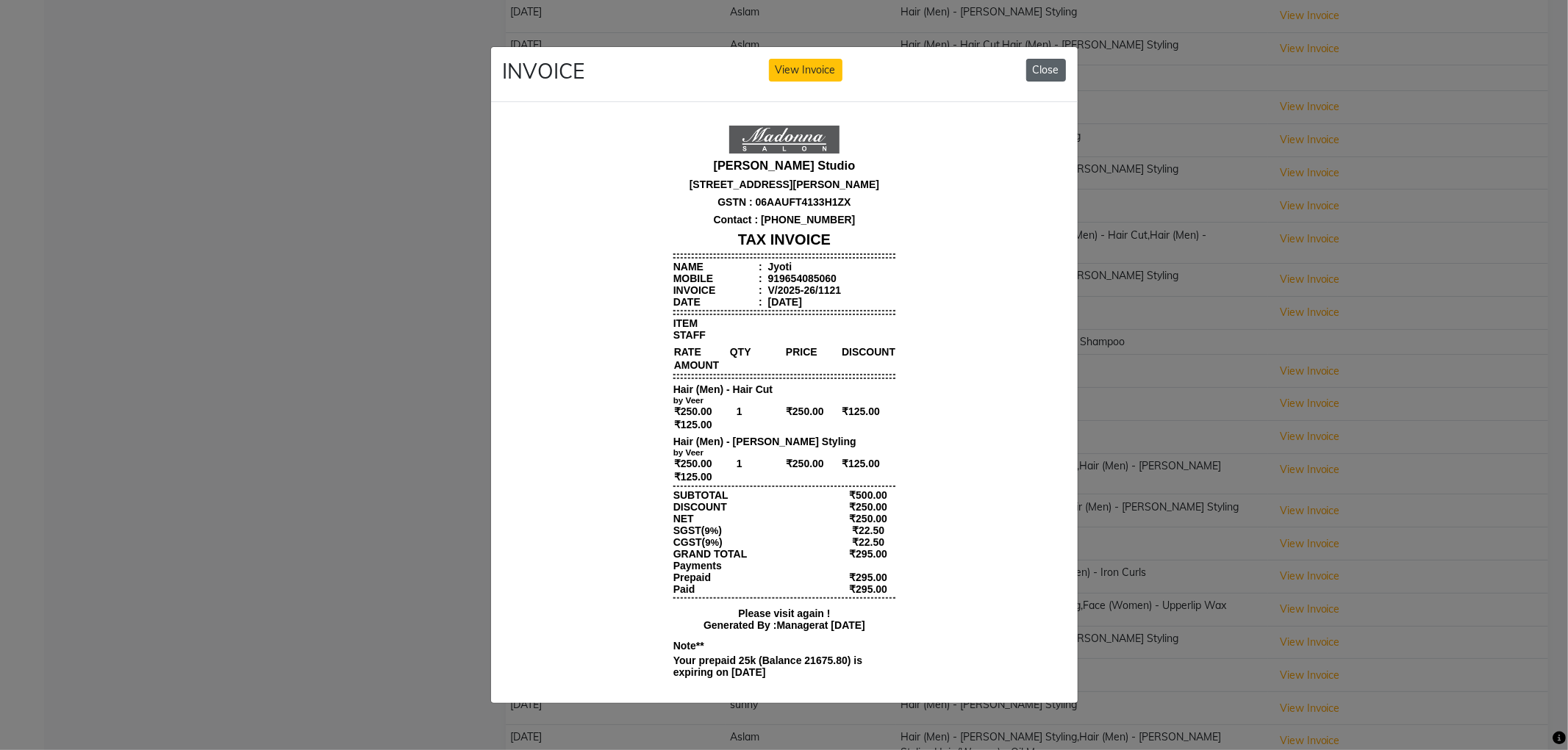
click at [1047, 62] on button "Close" at bounding box center [1045, 70] width 40 height 23
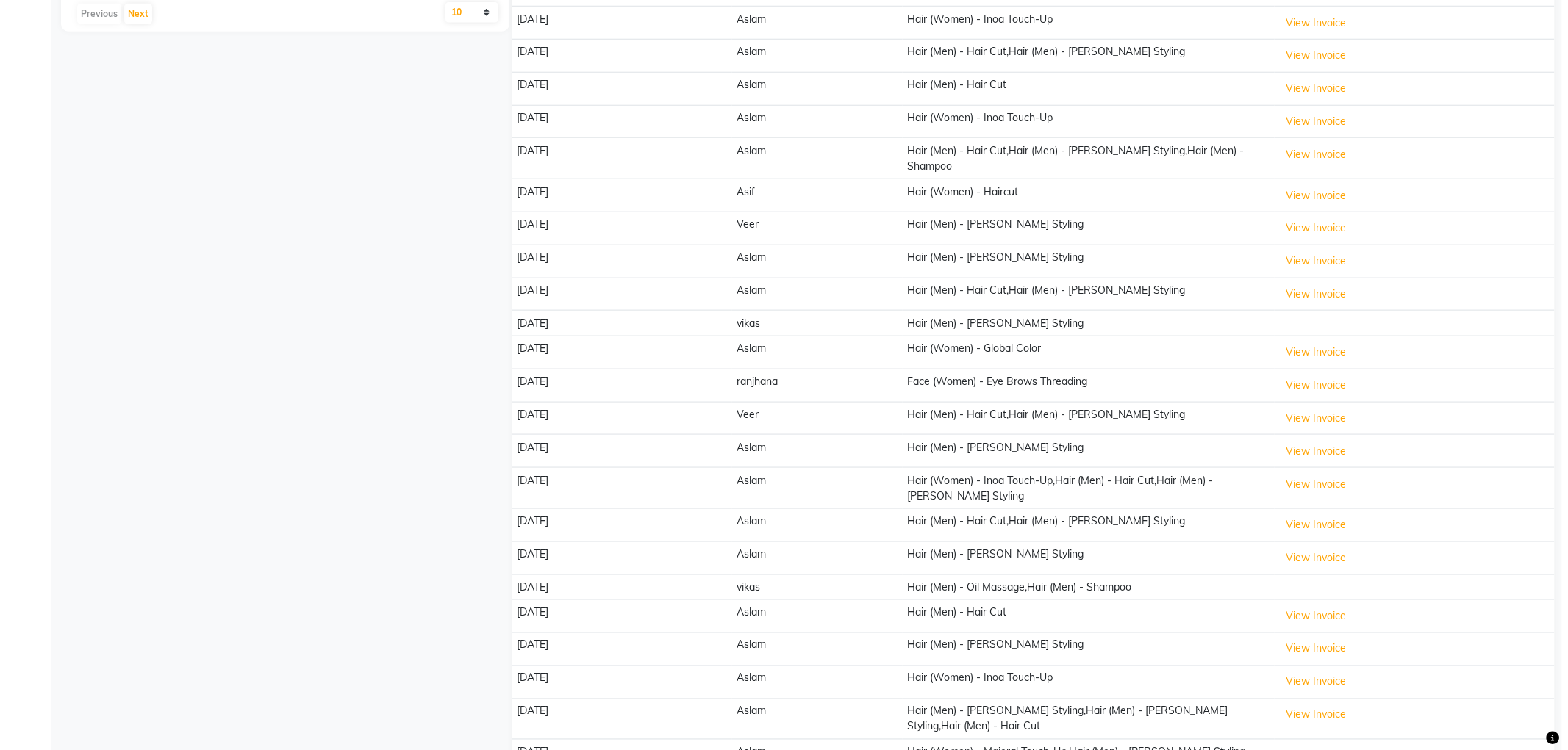
scroll to position [490, 0]
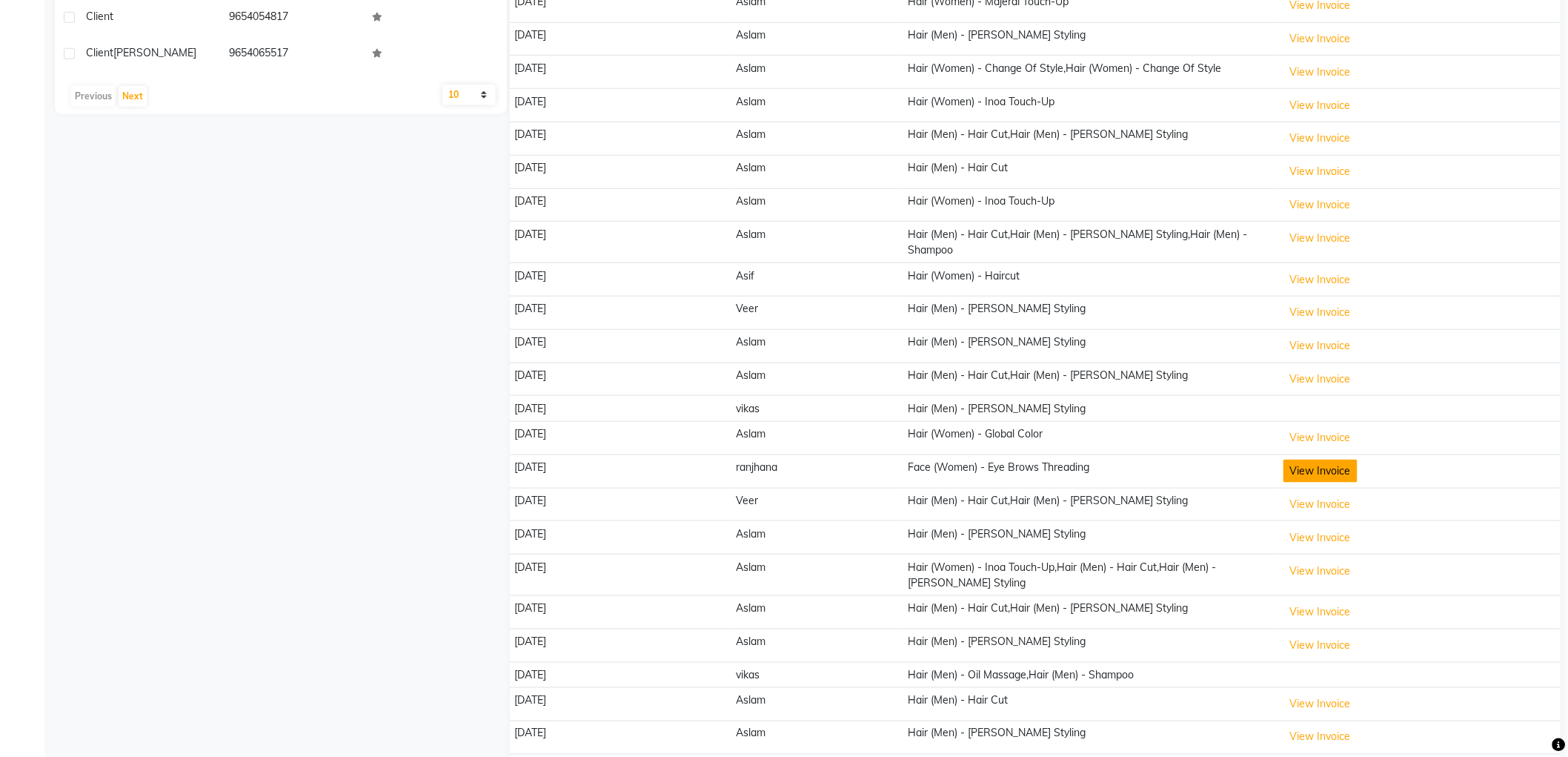
click at [1312, 460] on button "View Invoice" at bounding box center [1321, 471] width 74 height 23
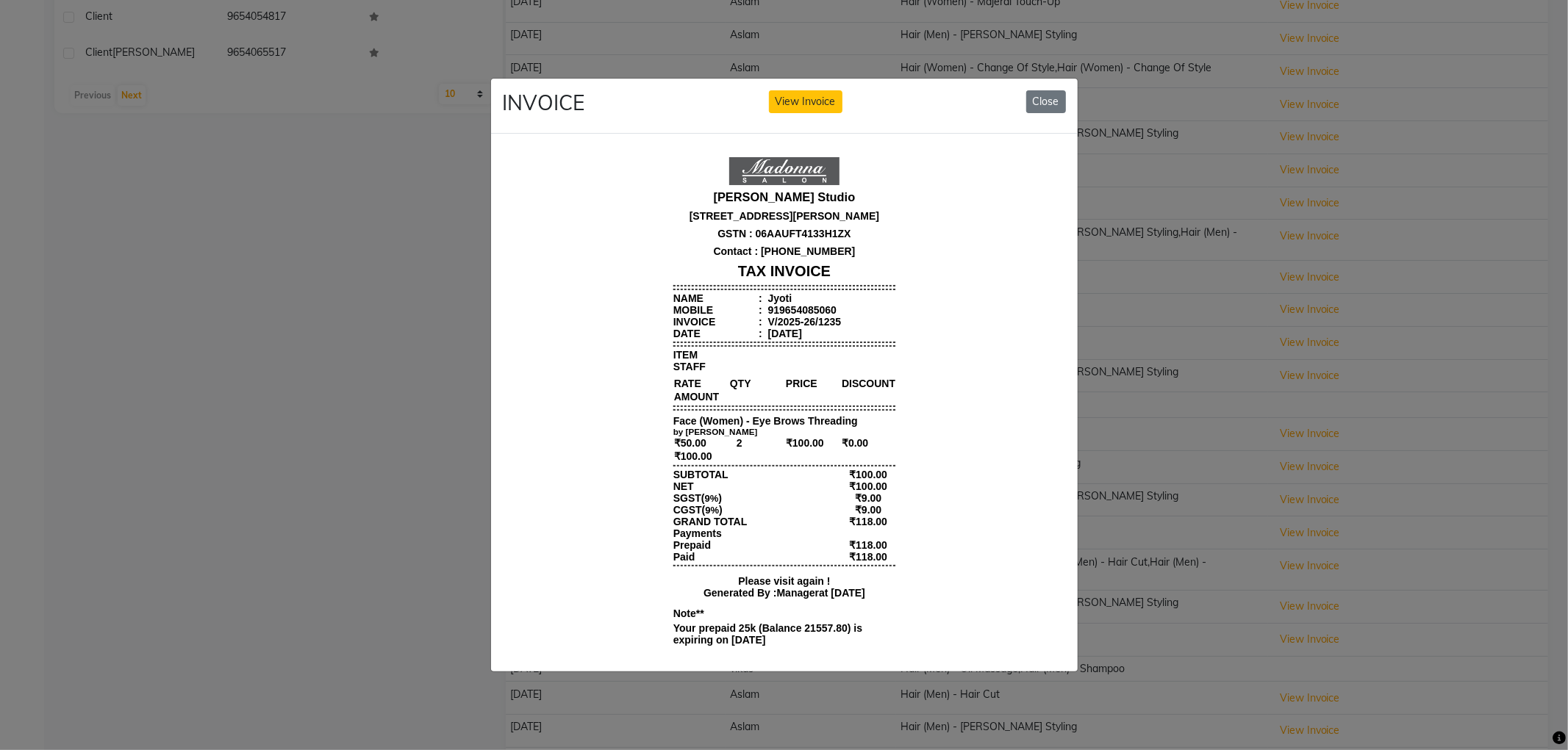
scroll to position [0, 0]
click at [1044, 90] on button "Close" at bounding box center [1045, 101] width 40 height 23
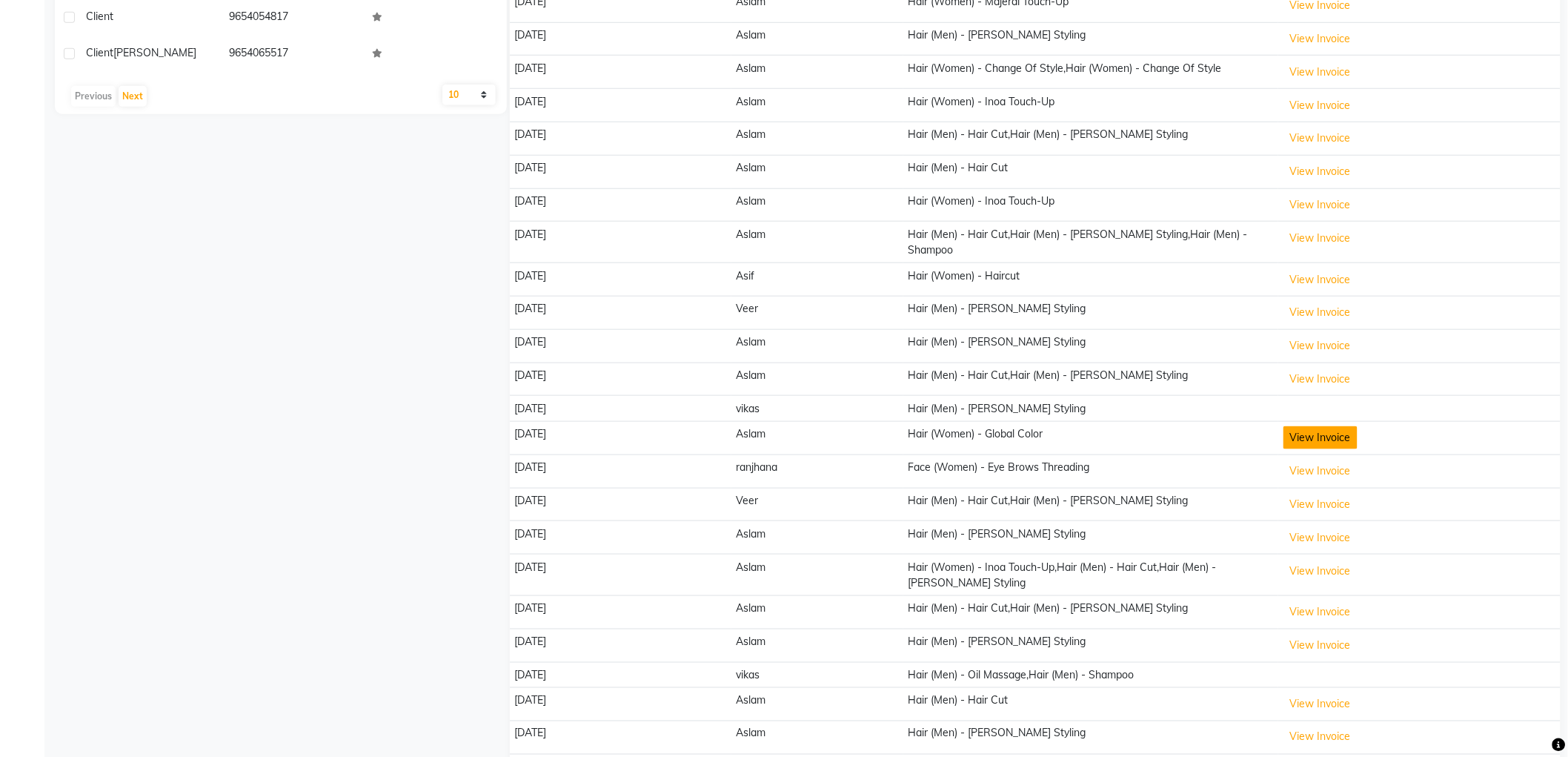
click at [1339, 426] on button "View Invoice" at bounding box center [1321, 437] width 74 height 23
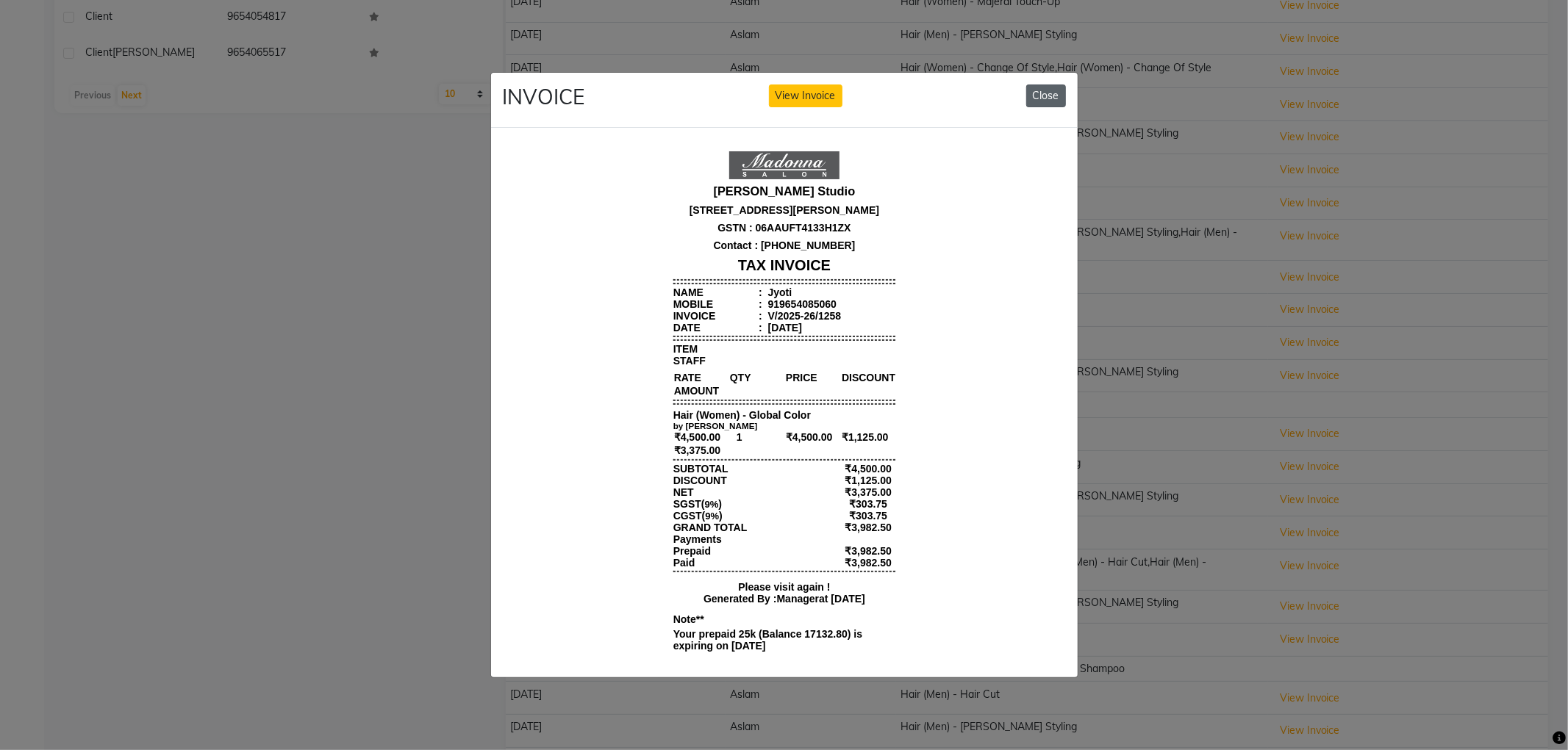
click at [1032, 86] on button "Close" at bounding box center [1045, 96] width 40 height 23
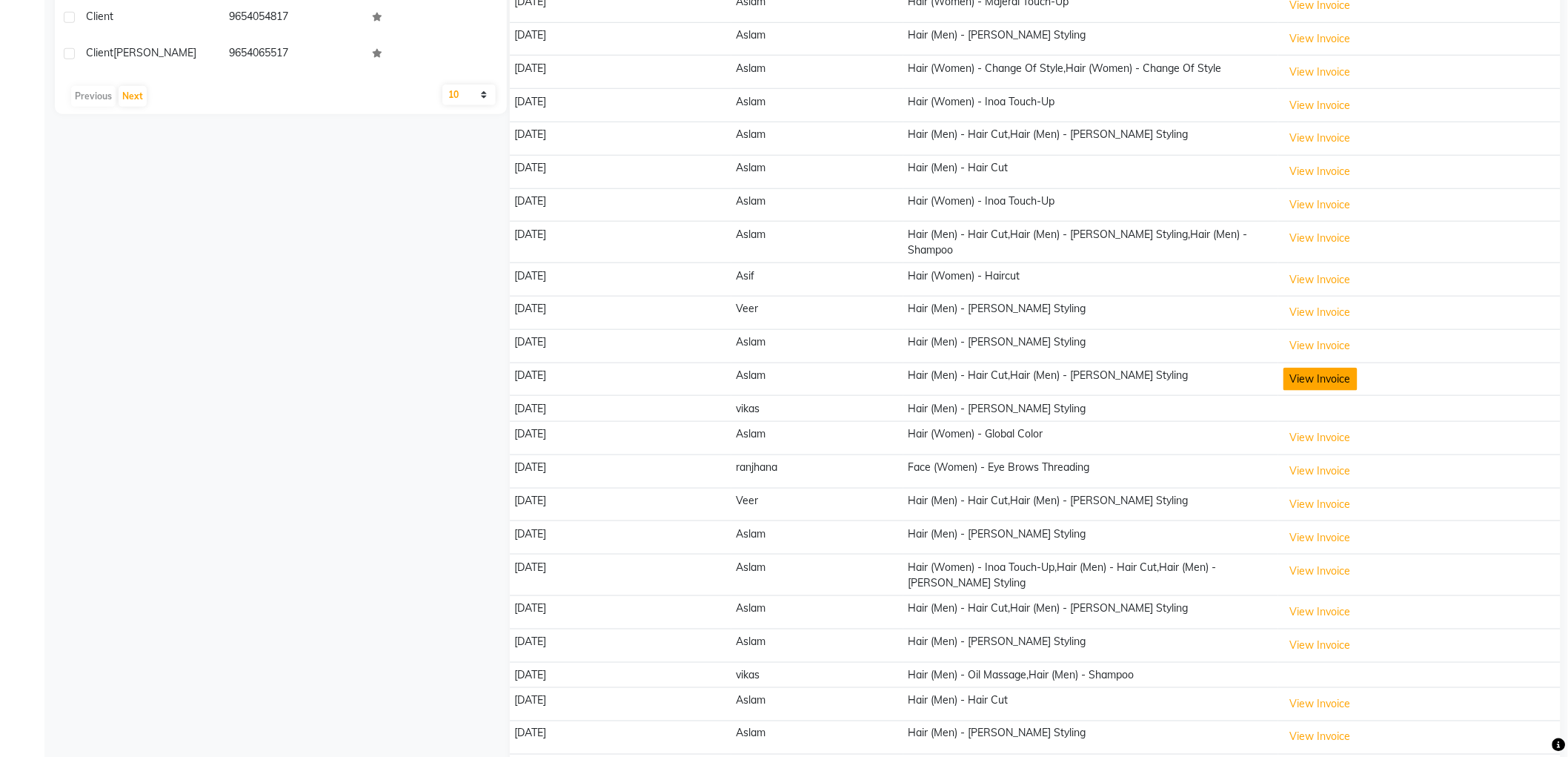
click at [1307, 368] on button "View Invoice" at bounding box center [1321, 379] width 74 height 23
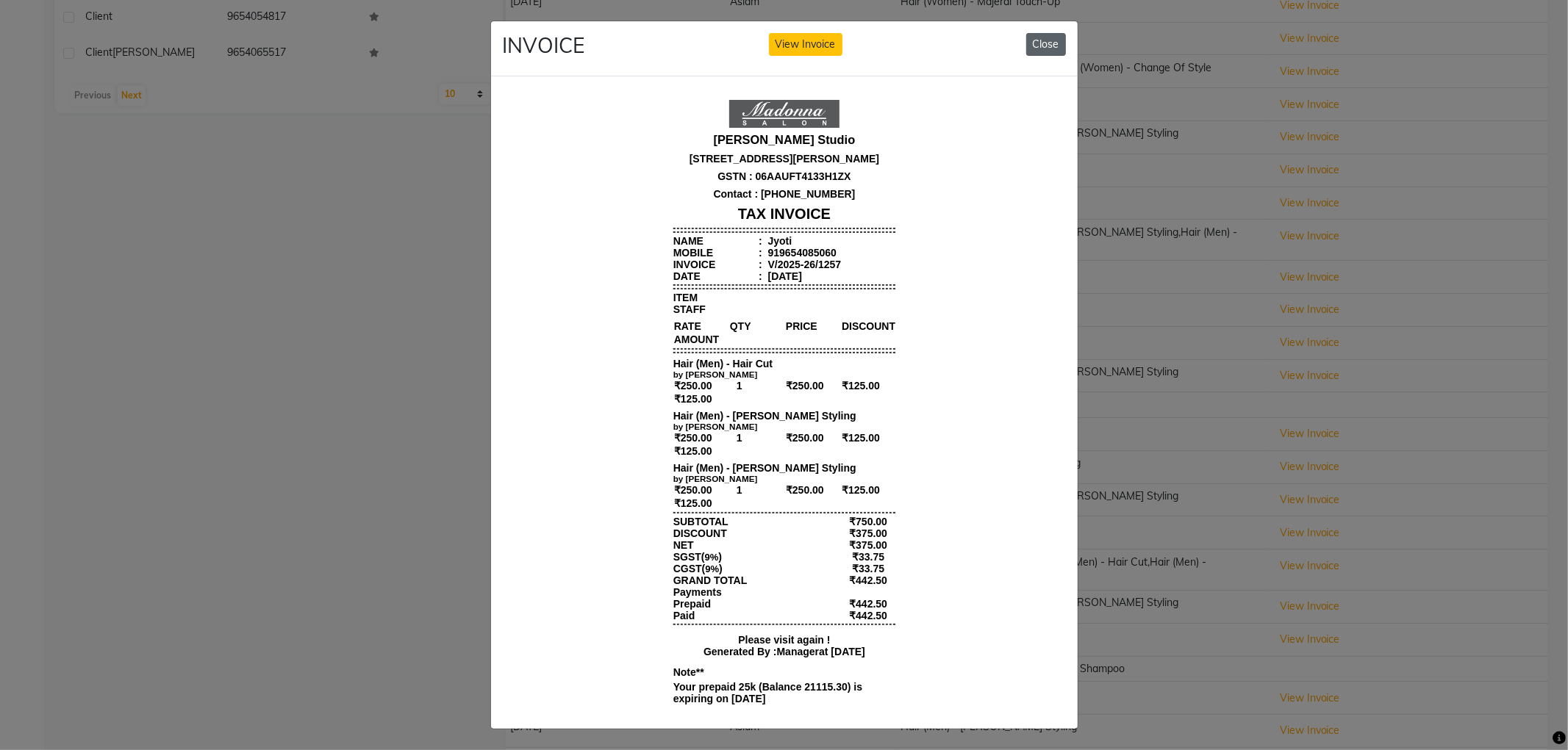
click at [1040, 48] on button "Close" at bounding box center [1045, 44] width 40 height 23
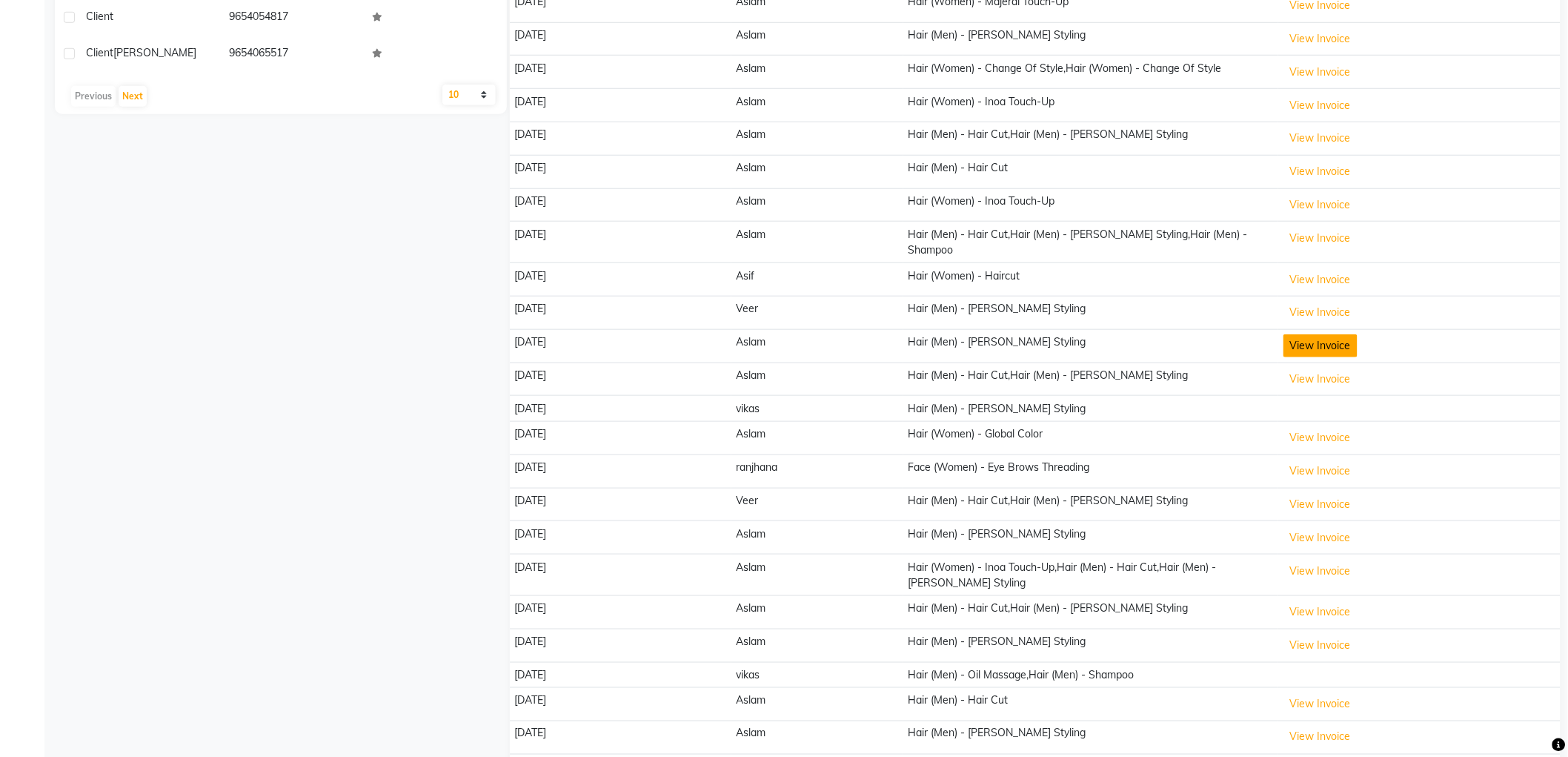
click at [1312, 334] on button "View Invoice" at bounding box center [1321, 346] width 74 height 23
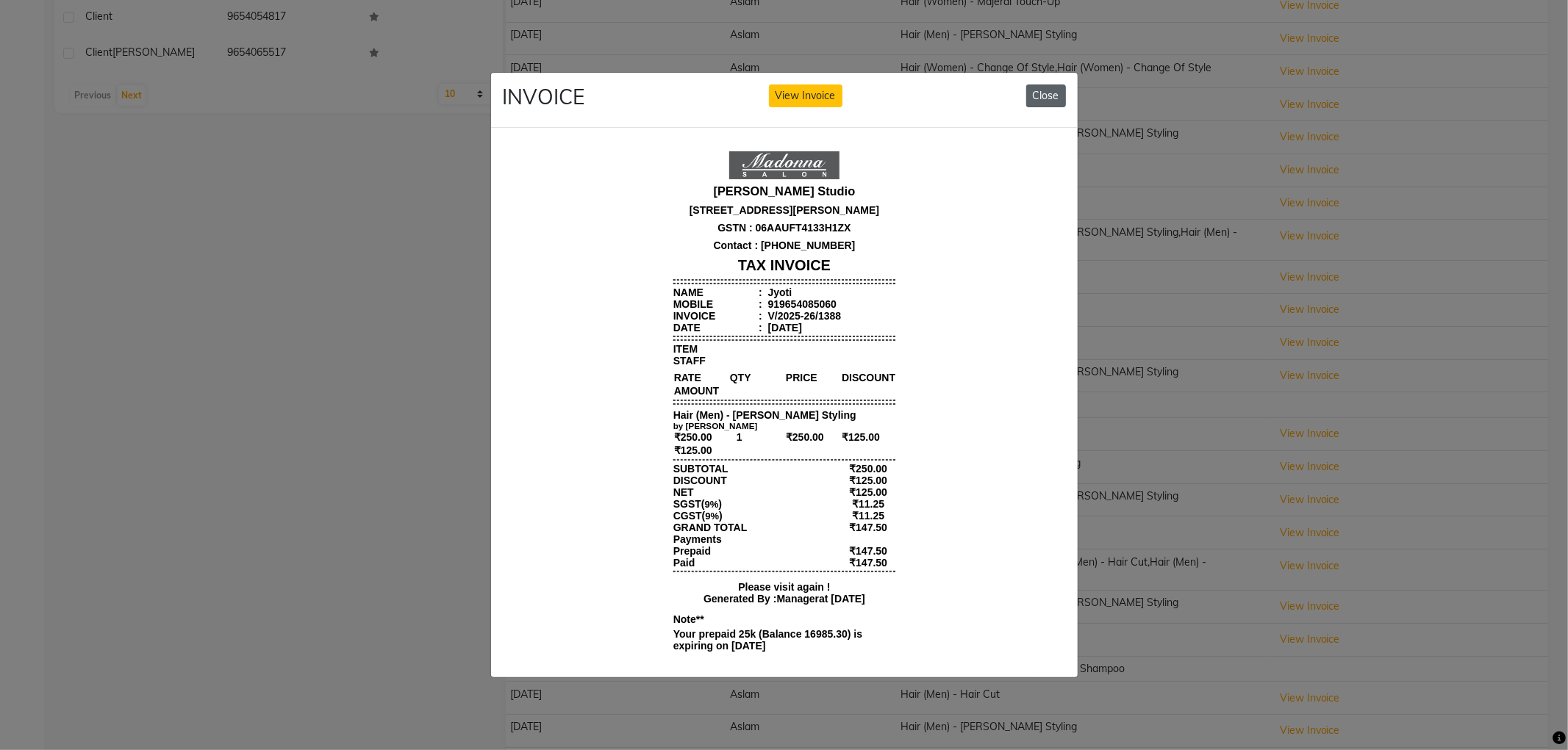
click at [1038, 88] on button "Close" at bounding box center [1045, 96] width 40 height 23
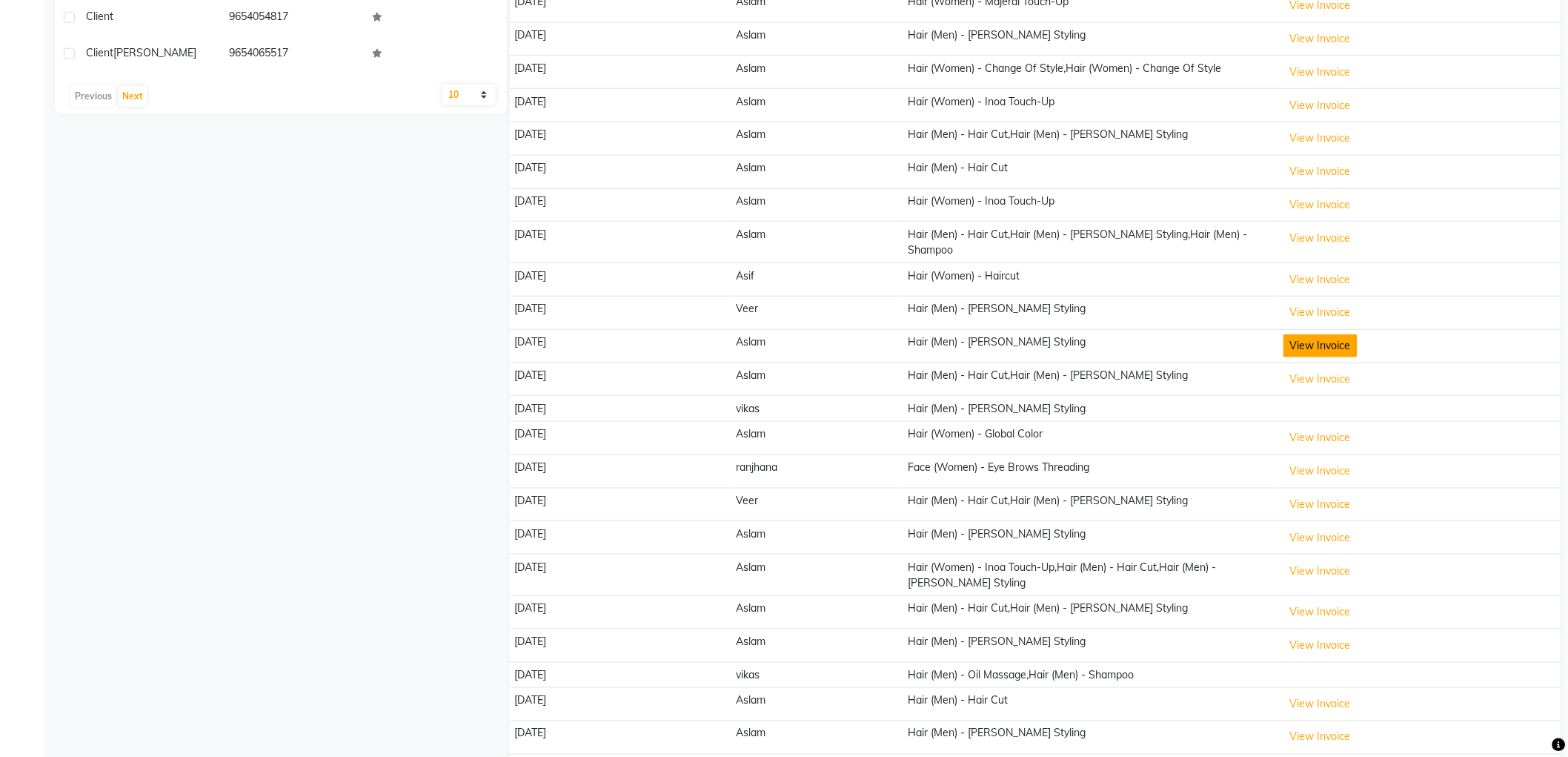
click at [1319, 334] on button "View Invoice" at bounding box center [1321, 346] width 74 height 23
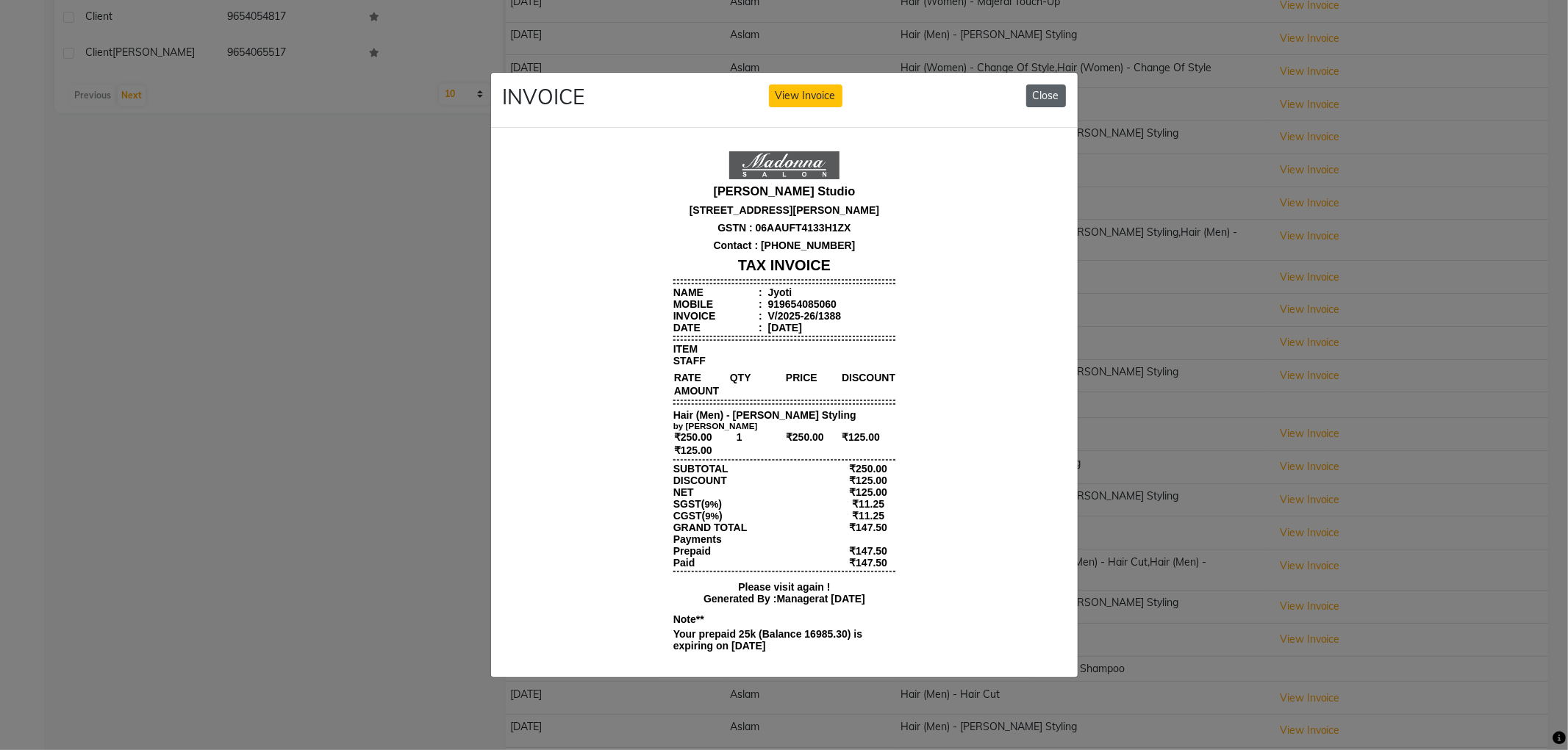
click at [1057, 85] on button "Close" at bounding box center [1045, 96] width 40 height 23
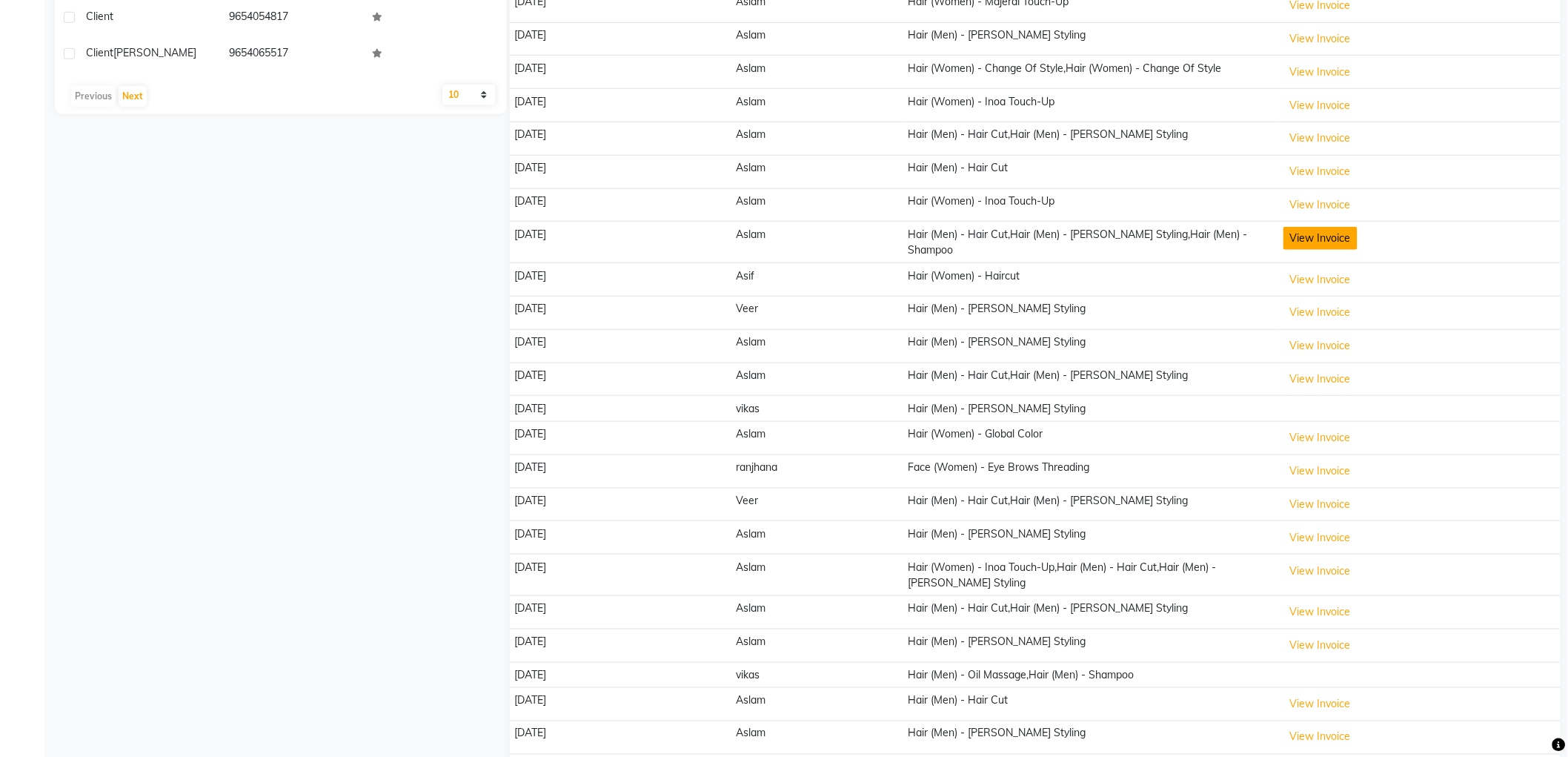
click at [1313, 240] on button "View Invoice" at bounding box center [1321, 238] width 74 height 23
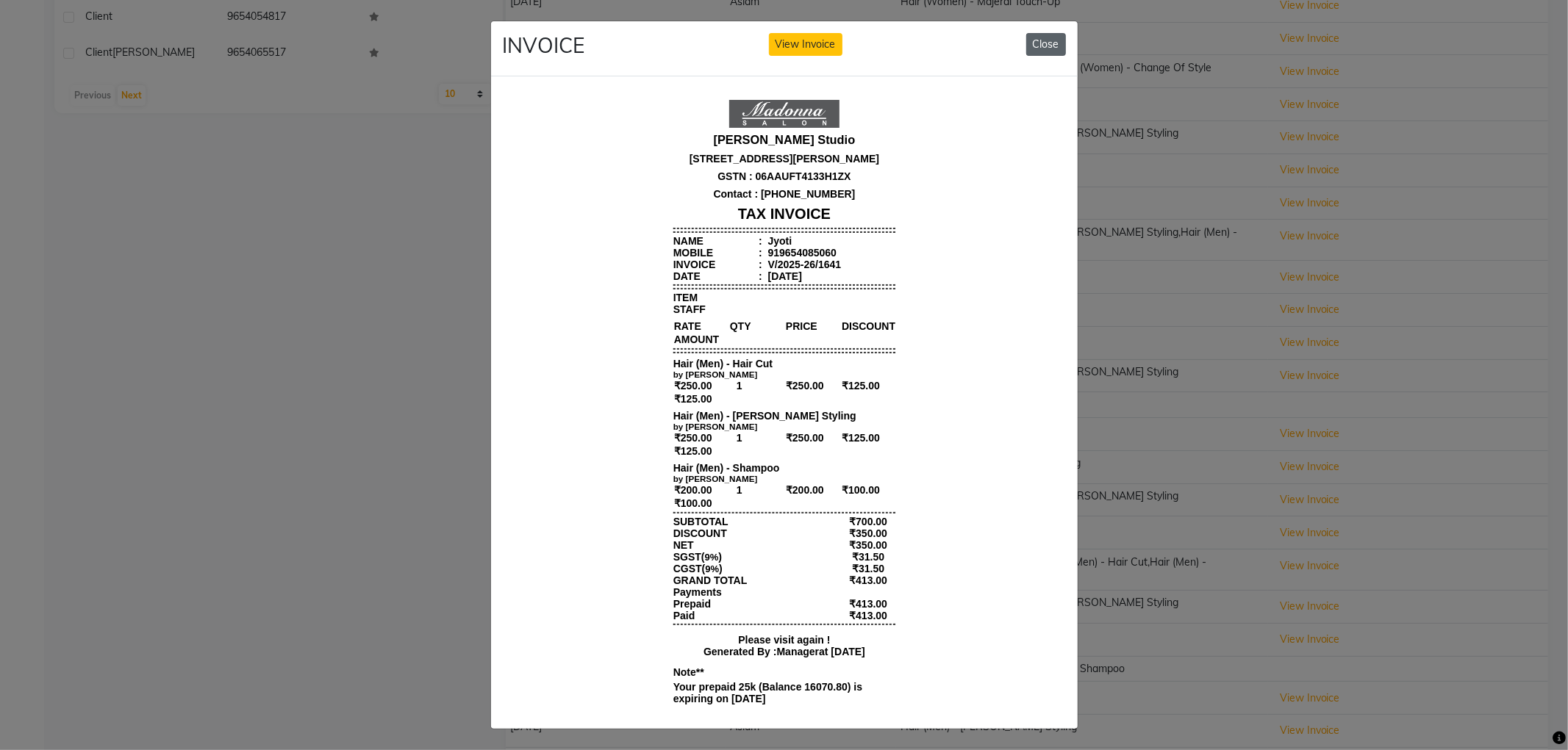
click at [1034, 40] on button "Close" at bounding box center [1045, 44] width 40 height 23
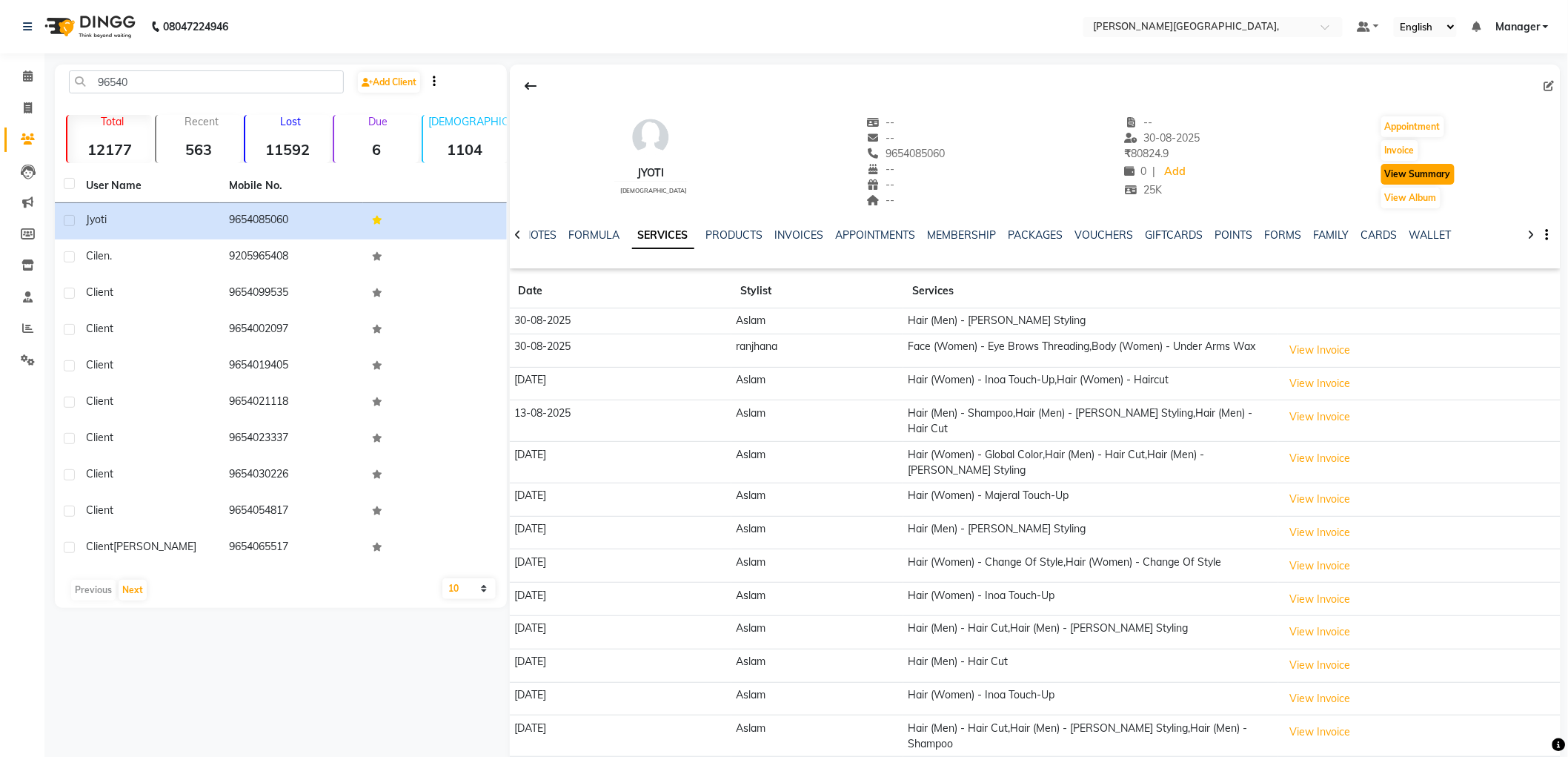
click at [1434, 178] on button "View Summary" at bounding box center [1418, 174] width 73 height 20
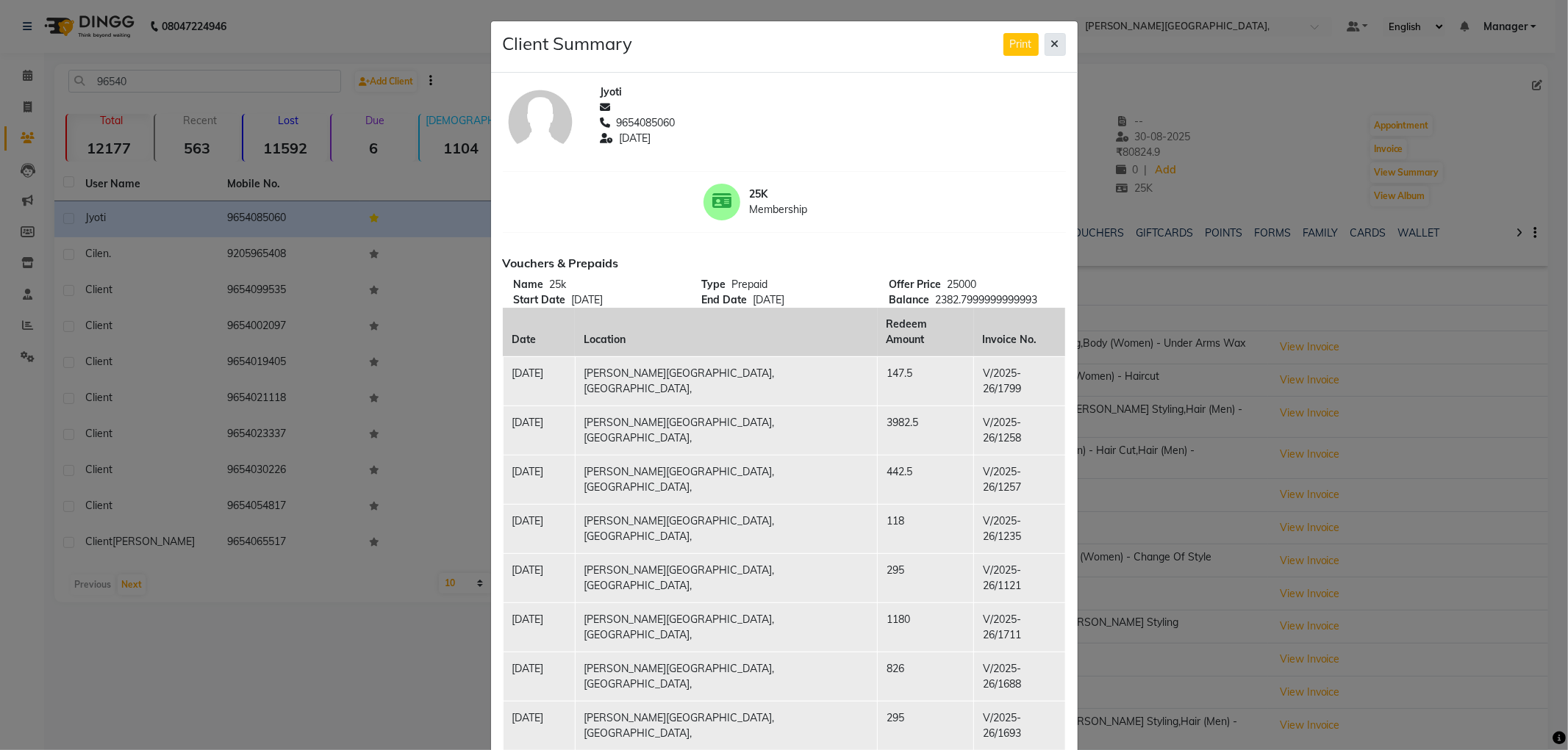
click at [1051, 45] on icon at bounding box center [1054, 43] width 8 height 10
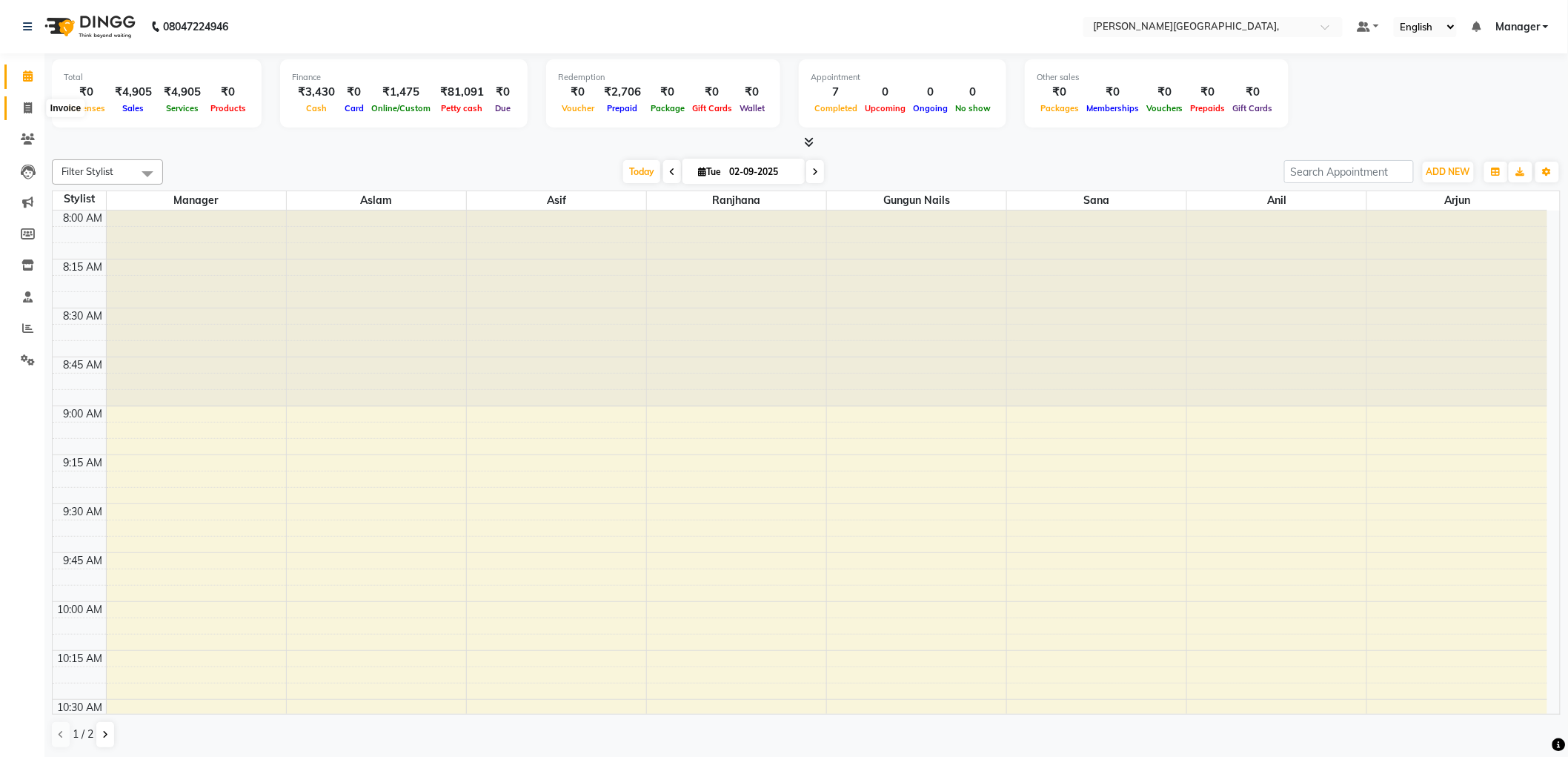
click at [31, 105] on icon at bounding box center [28, 108] width 8 height 11
select select "service"
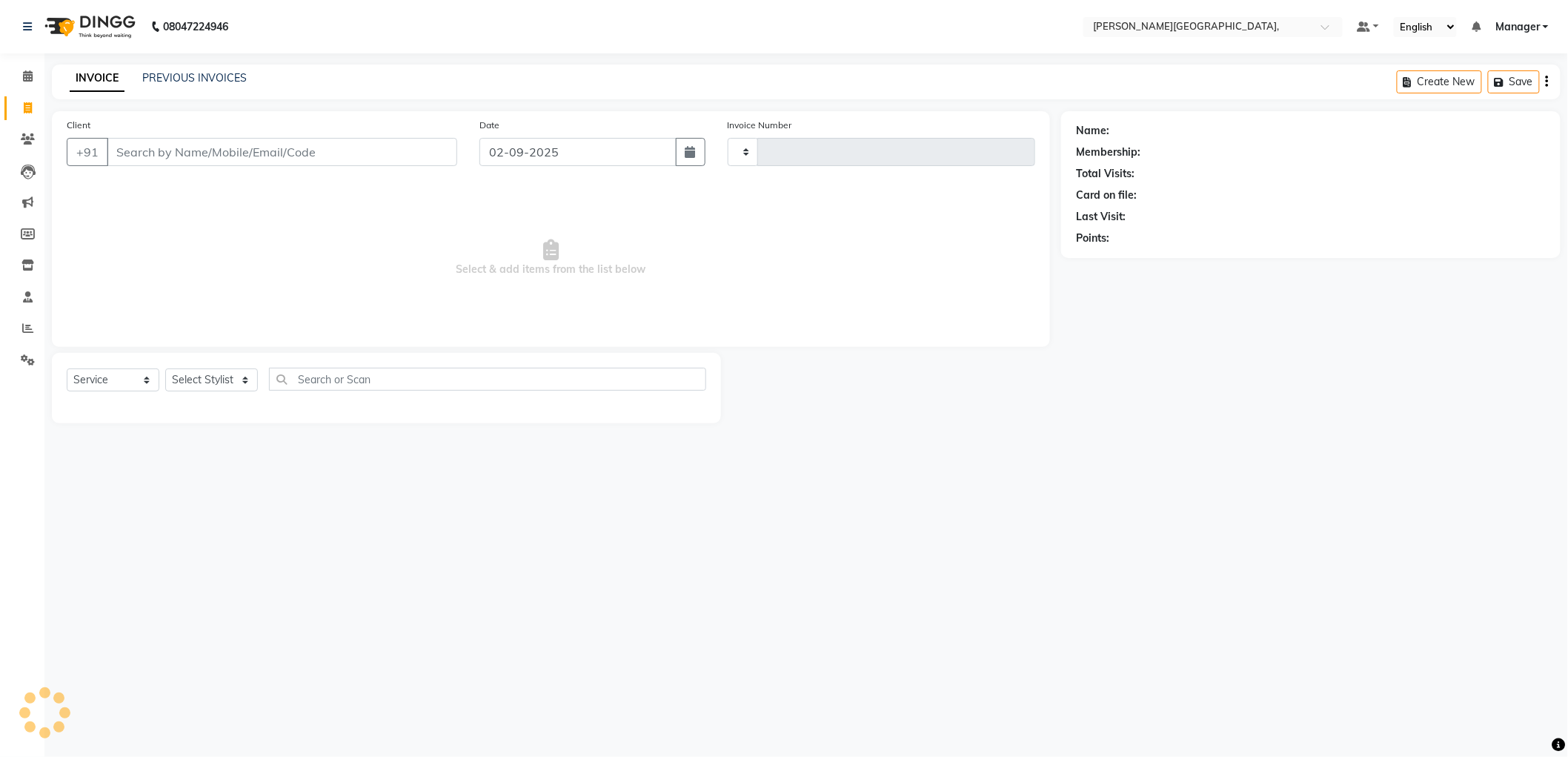
type input "2335"
select select "6483"
click at [173, 75] on link "PREVIOUS INVOICES" at bounding box center [194, 78] width 105 height 13
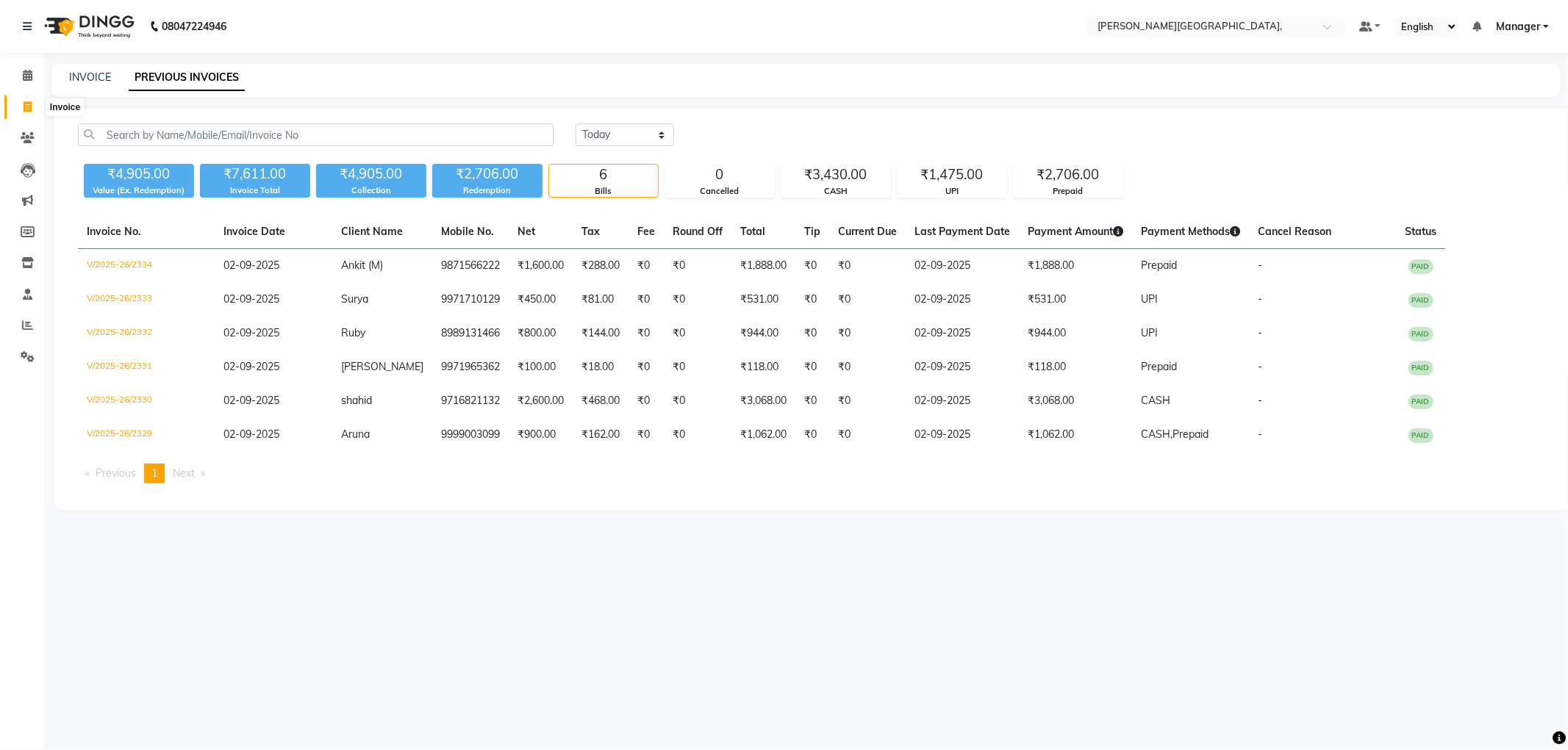
click at [24, 111] on icon at bounding box center [28, 107] width 8 height 11
select select "service"
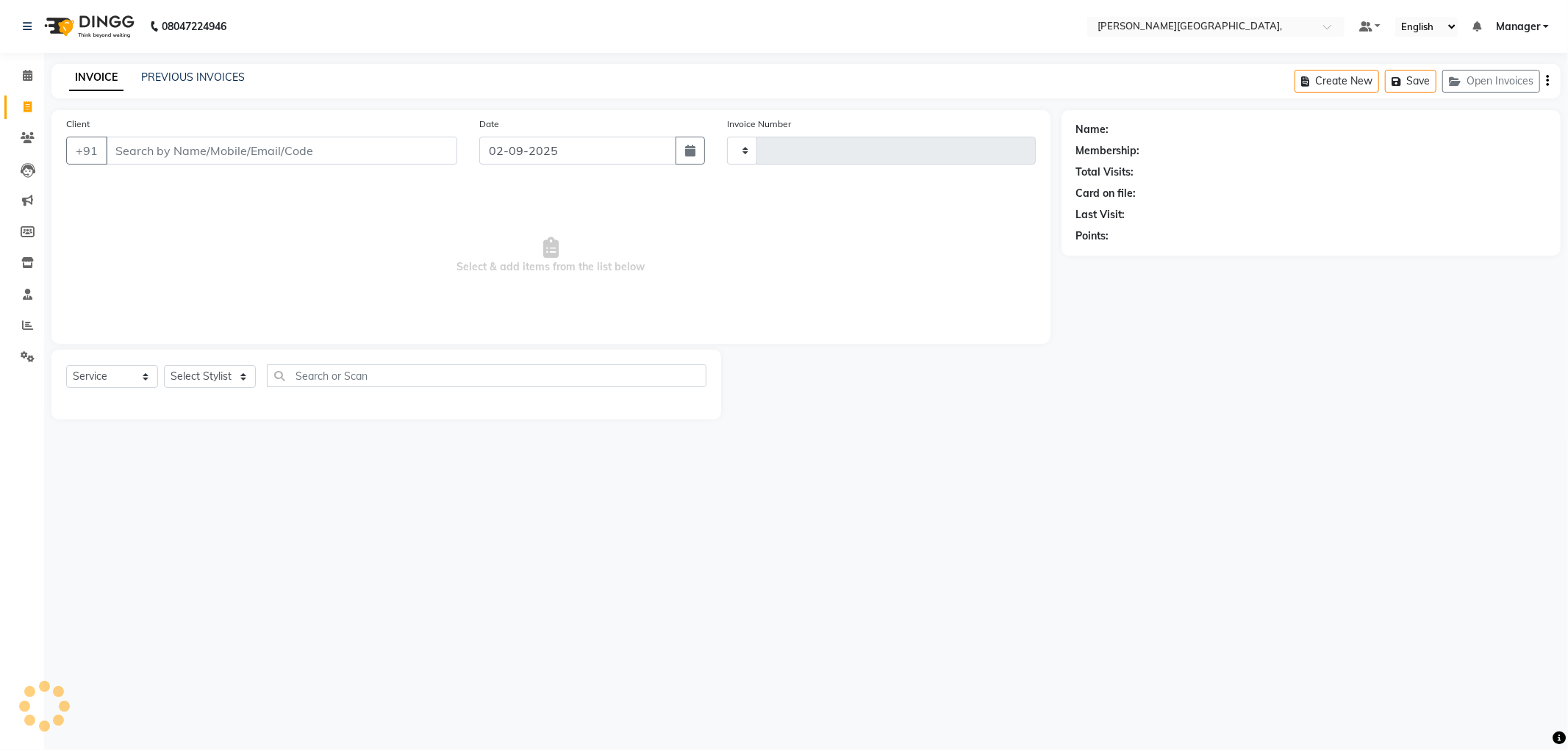
type input "2336"
select select "6483"
click at [238, 373] on select "Select Stylist [PERSON_NAME] [PERSON_NAME] gungun nails Manager [PERSON_NAME]" at bounding box center [210, 376] width 92 height 23
select select "51835"
click at [164, 366] on select "Select Stylist [PERSON_NAME] [PERSON_NAME] gungun nails Manager [PERSON_NAME]" at bounding box center [210, 376] width 92 height 23
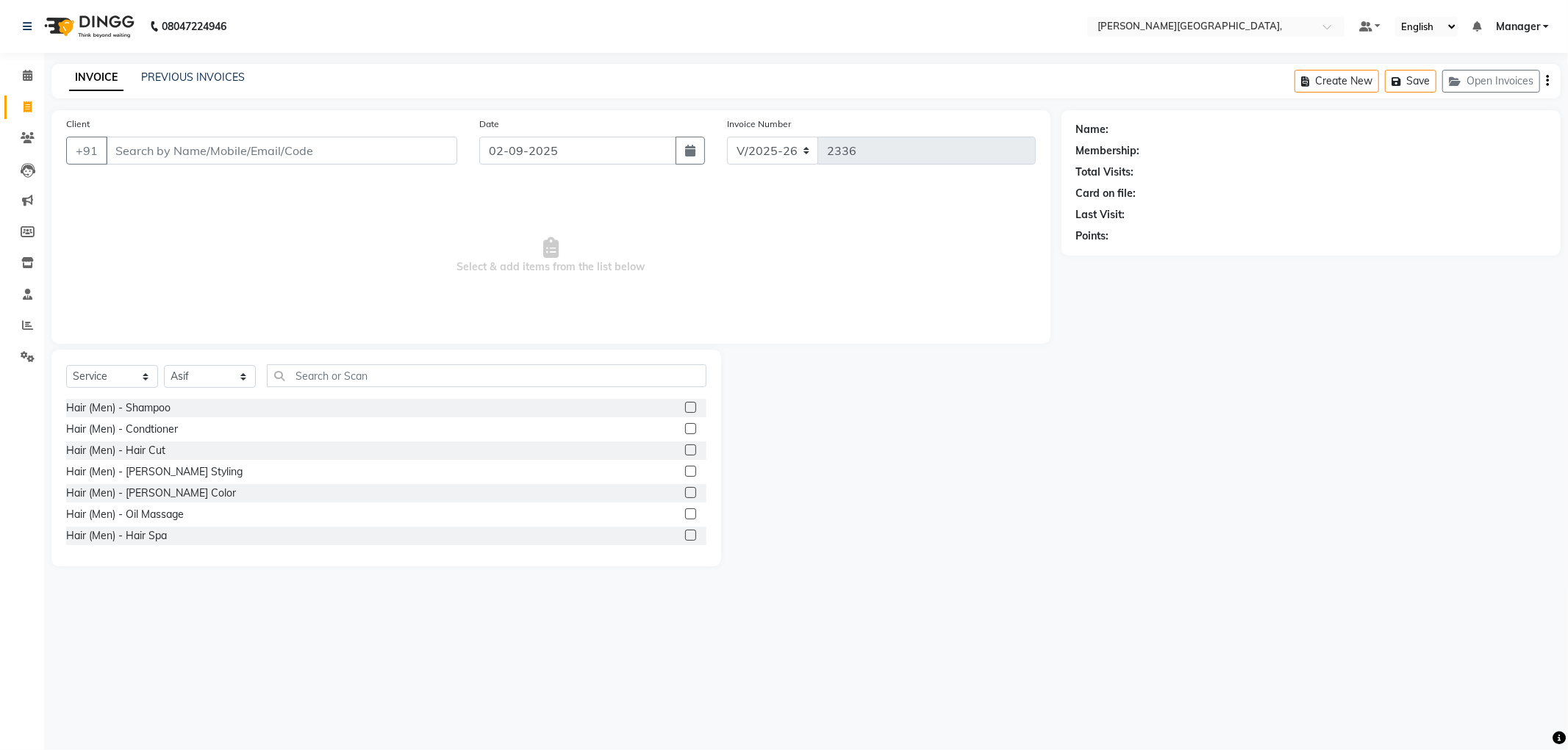
click at [685, 474] on label at bounding box center [691, 471] width 11 height 11
click at [685, 474] on input "checkbox" at bounding box center [690, 472] width 9 height 9
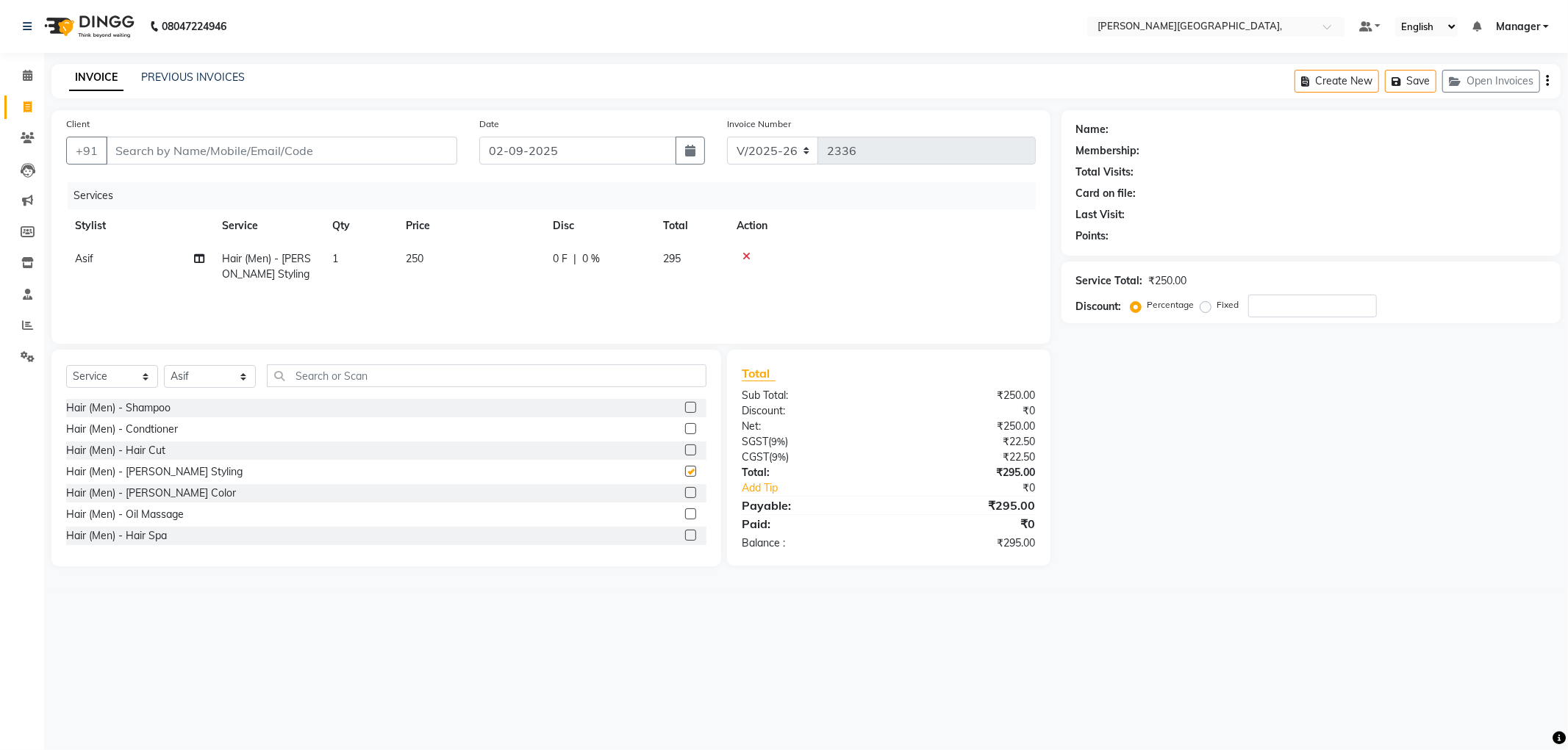
checkbox input "false"
click at [306, 155] on input "Client" at bounding box center [282, 150] width 352 height 28
type input "9"
type input "0"
click at [199, 191] on span "9654085" at bounding box center [180, 184] width 52 height 15
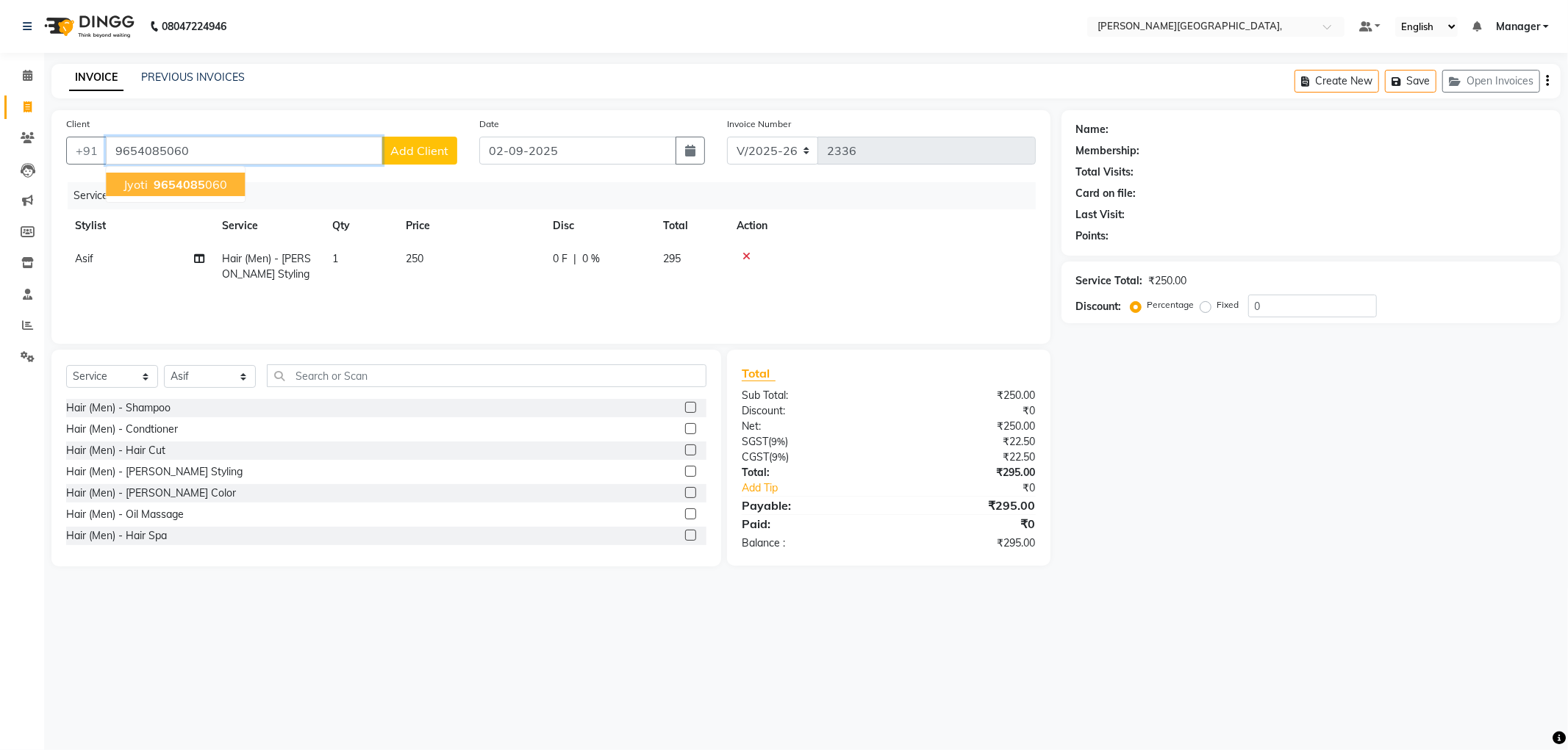
type input "9654085060"
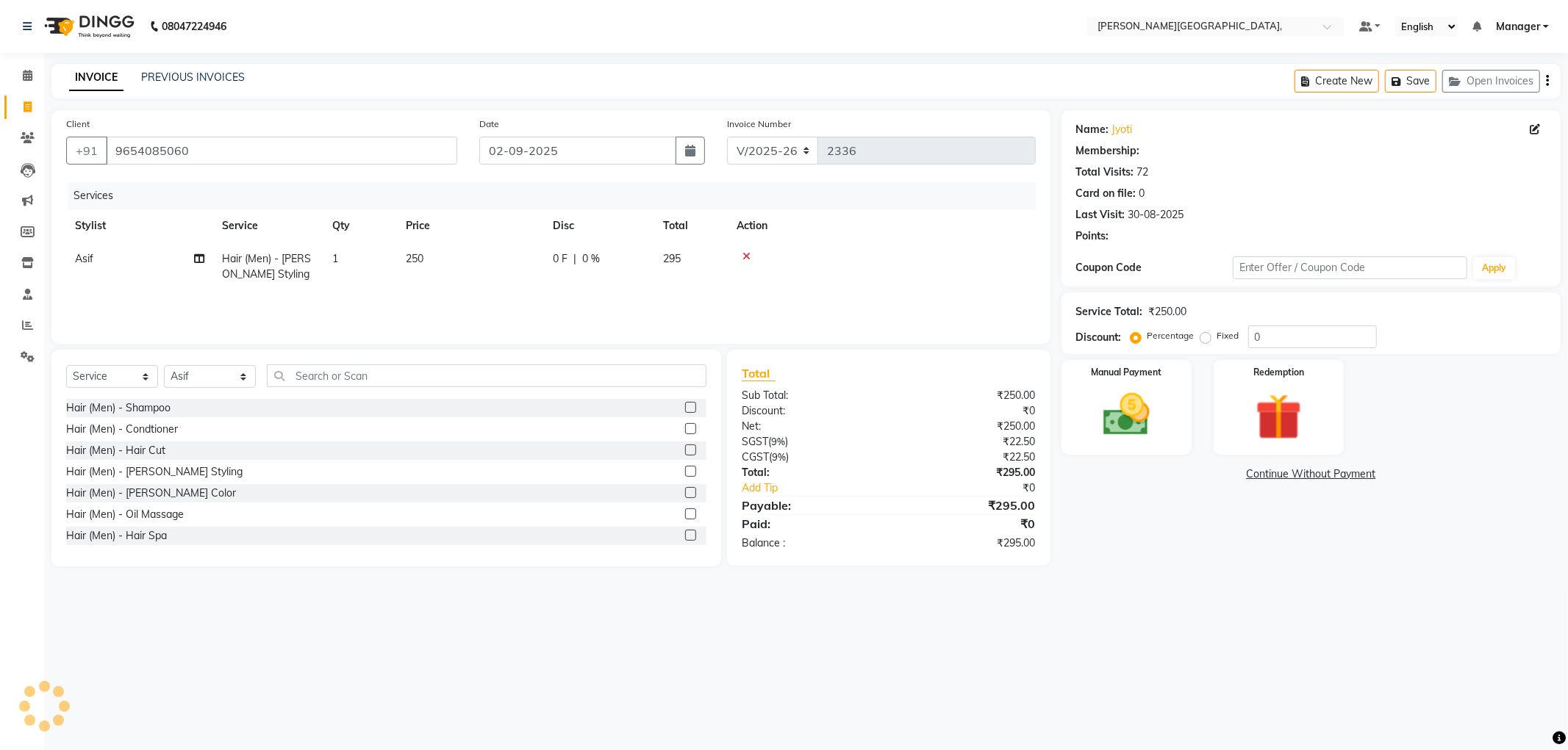
select select "1: Object"
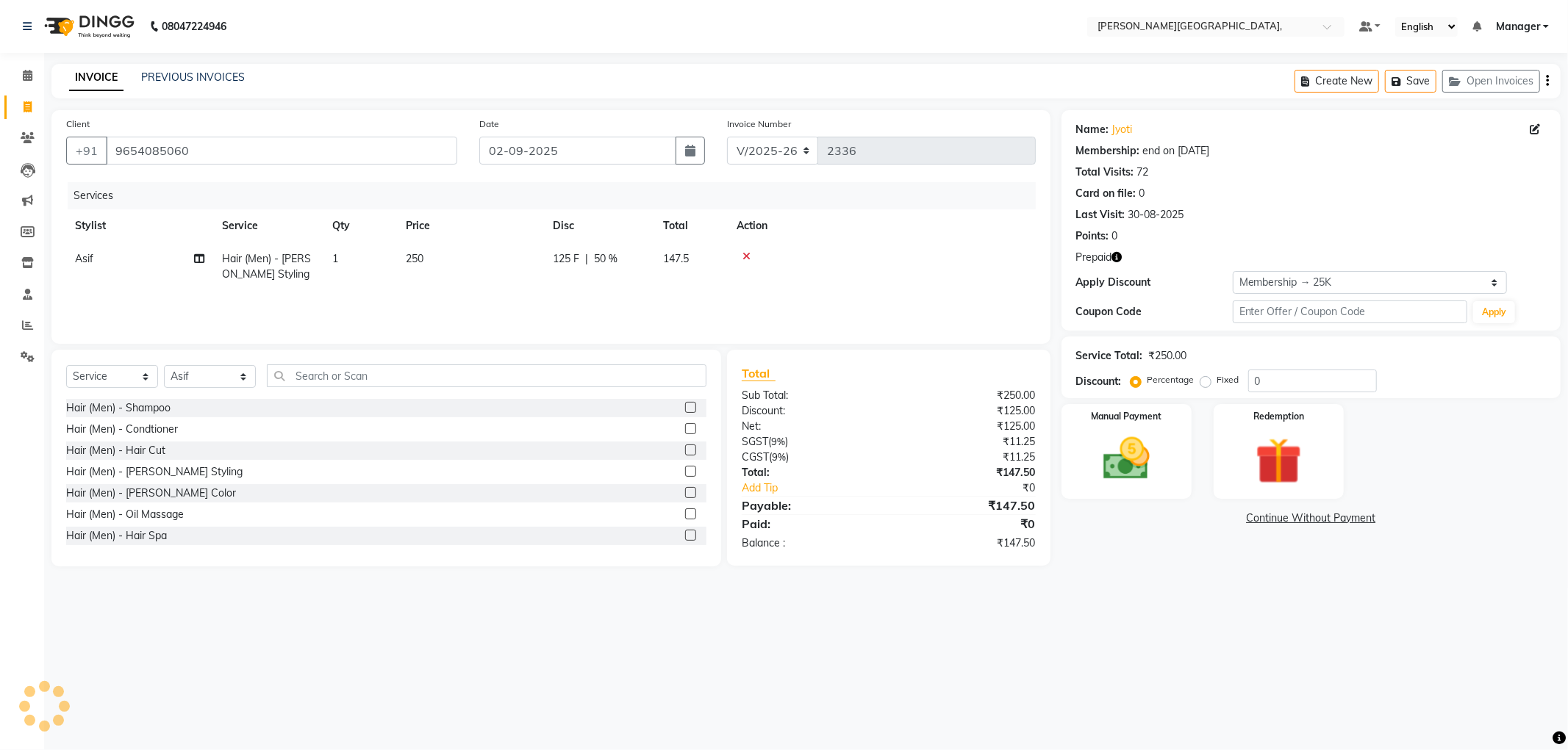
type input "50"
click at [1272, 465] on img at bounding box center [1278, 461] width 78 height 60
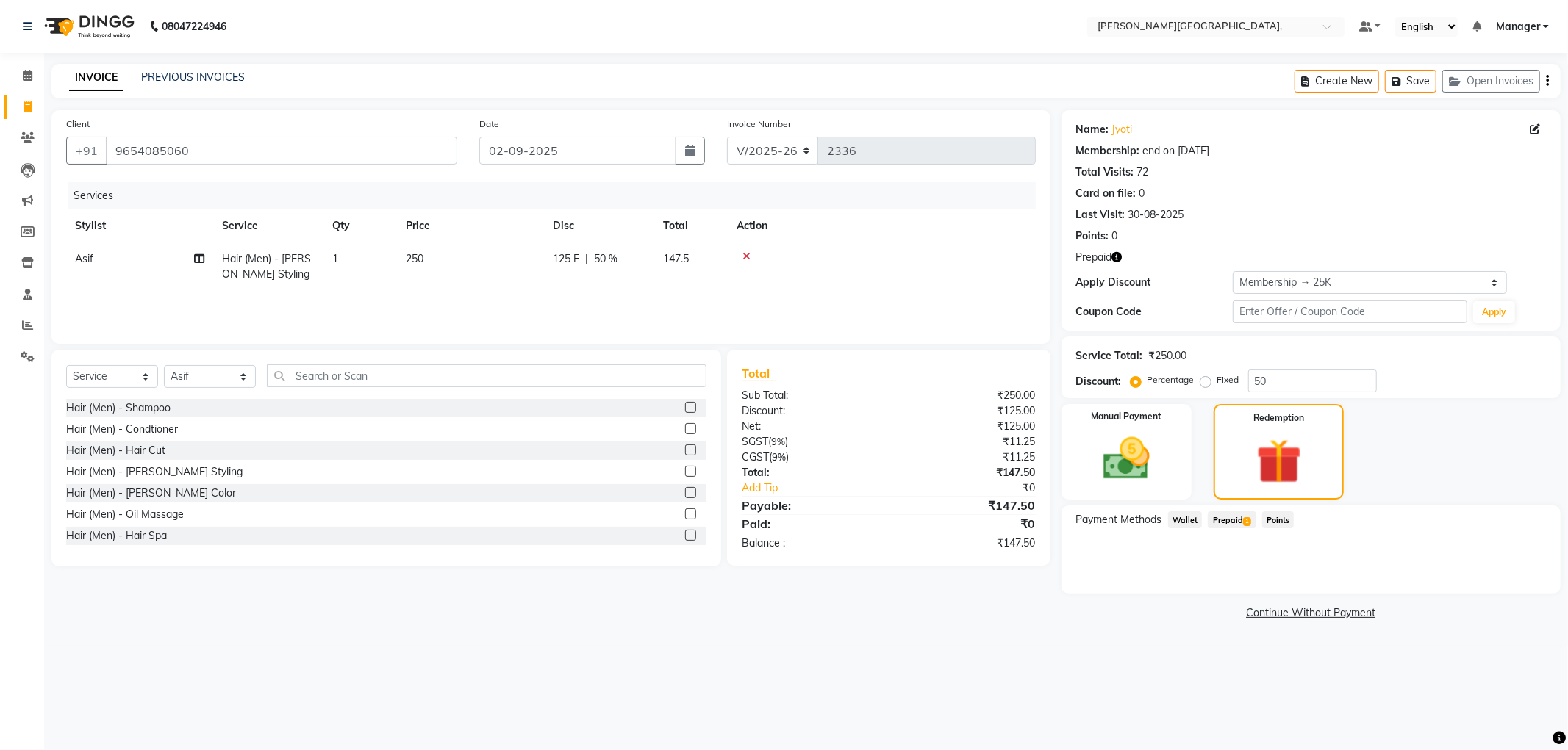
click at [1230, 518] on span "Prepaid 1" at bounding box center [1231, 520] width 48 height 17
click at [745, 254] on icon at bounding box center [746, 256] width 8 height 10
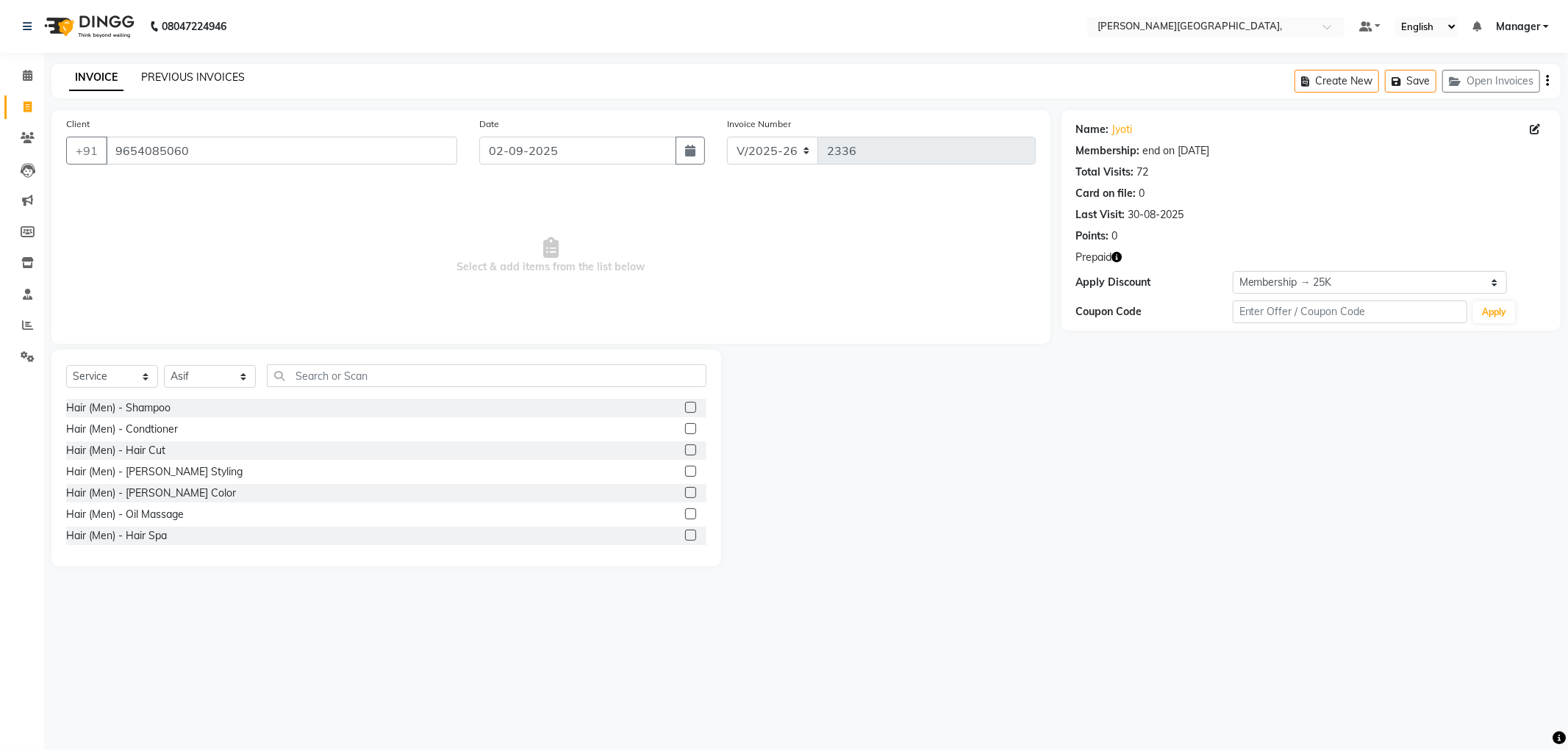
click at [203, 76] on link "PREVIOUS INVOICES" at bounding box center [192, 77] width 104 height 13
